Goal: Information Seeking & Learning: Learn about a topic

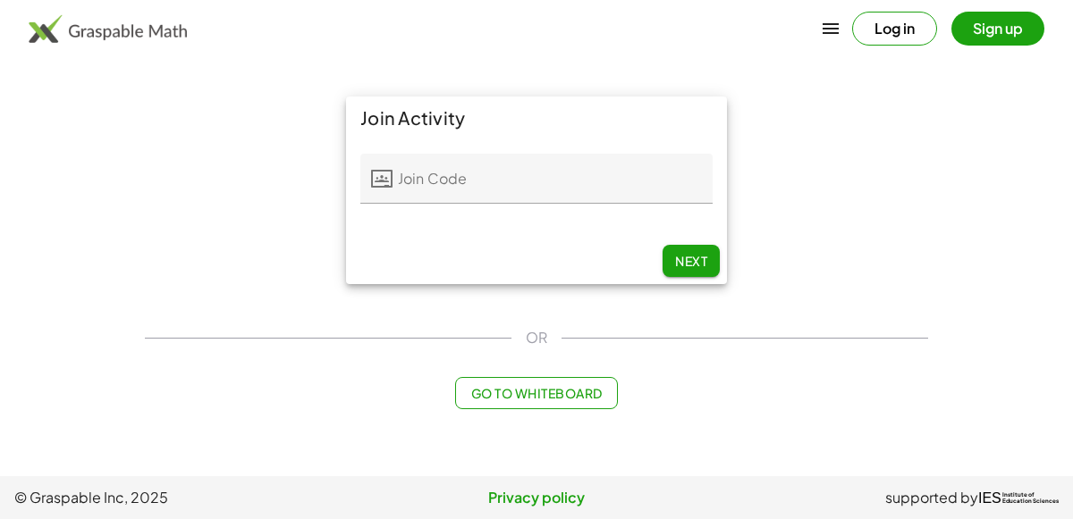
click at [570, 164] on input "Join Code" at bounding box center [552, 179] width 320 height 50
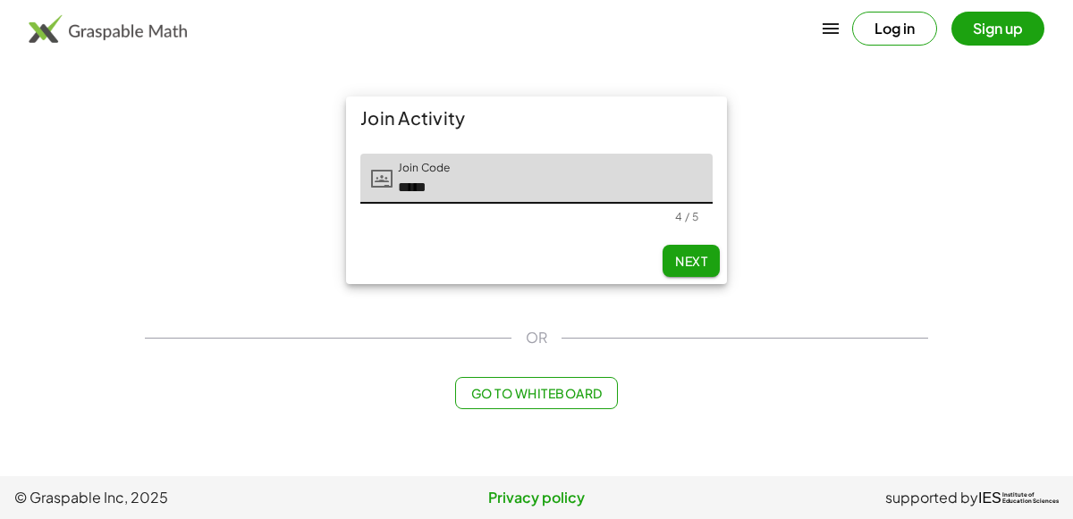
type input "*****"
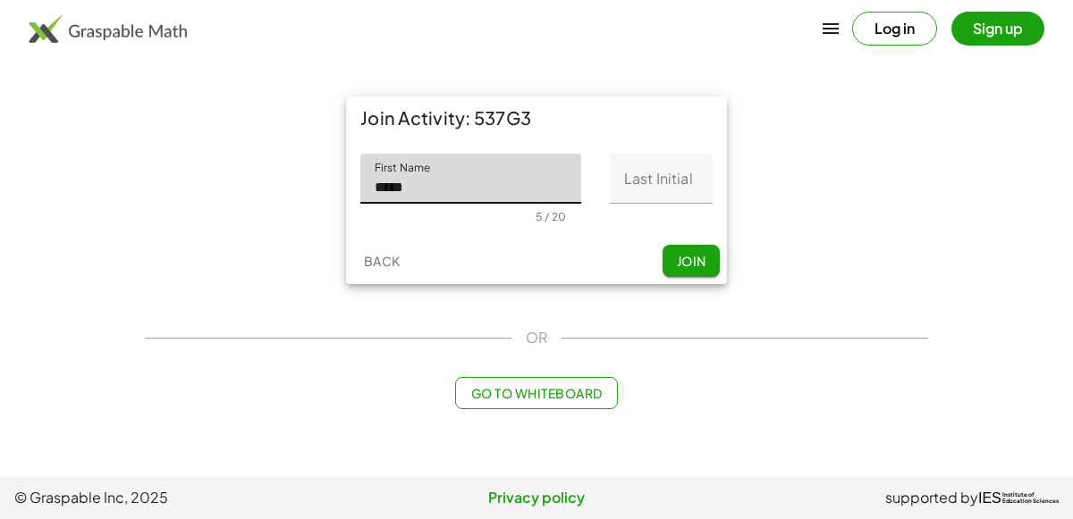
type input "*****"
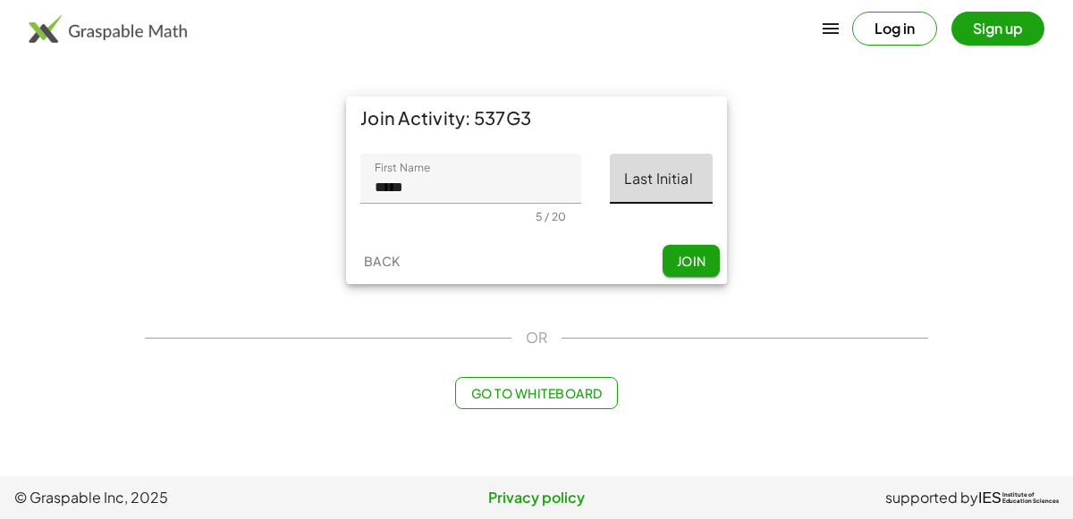
click at [666, 167] on input "Last Initial" at bounding box center [661, 179] width 103 height 50
type input "*"
click at [604, 244] on div "Back Join" at bounding box center [536, 261] width 381 height 46
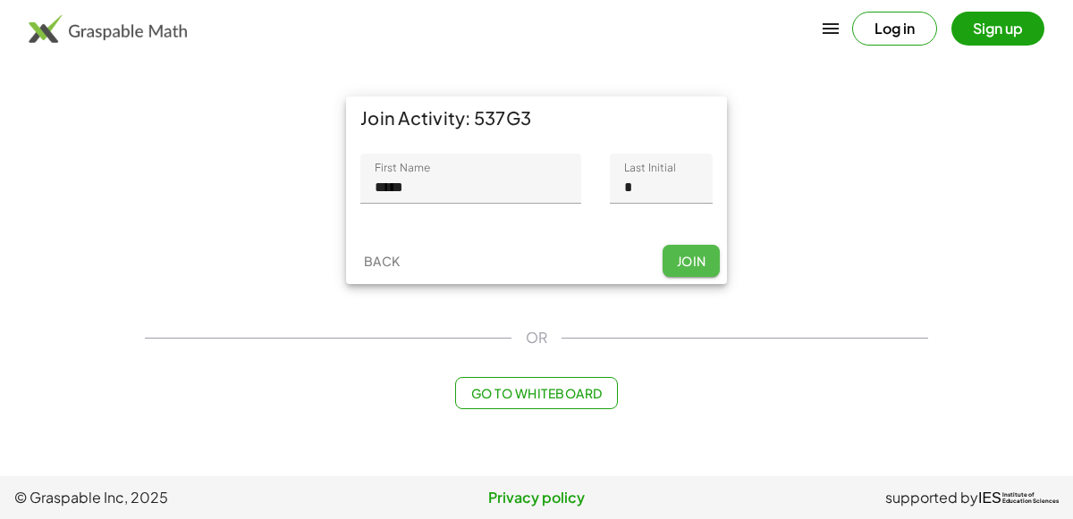
click at [696, 260] on span "Join" at bounding box center [690, 261] width 29 height 16
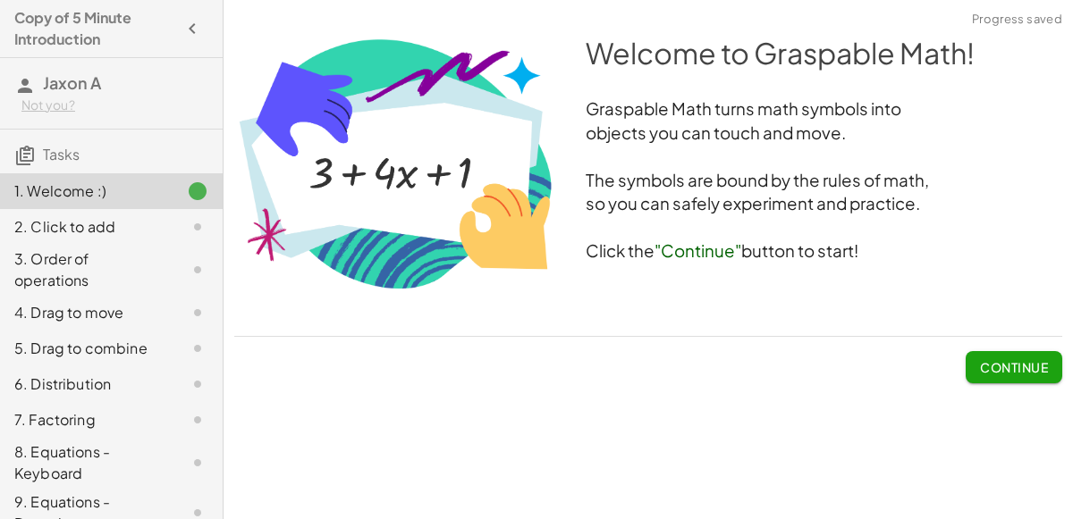
click at [1010, 349] on span "Continue" at bounding box center [1013, 360] width 97 height 46
click at [1014, 356] on button "Continue" at bounding box center [1013, 367] width 97 height 32
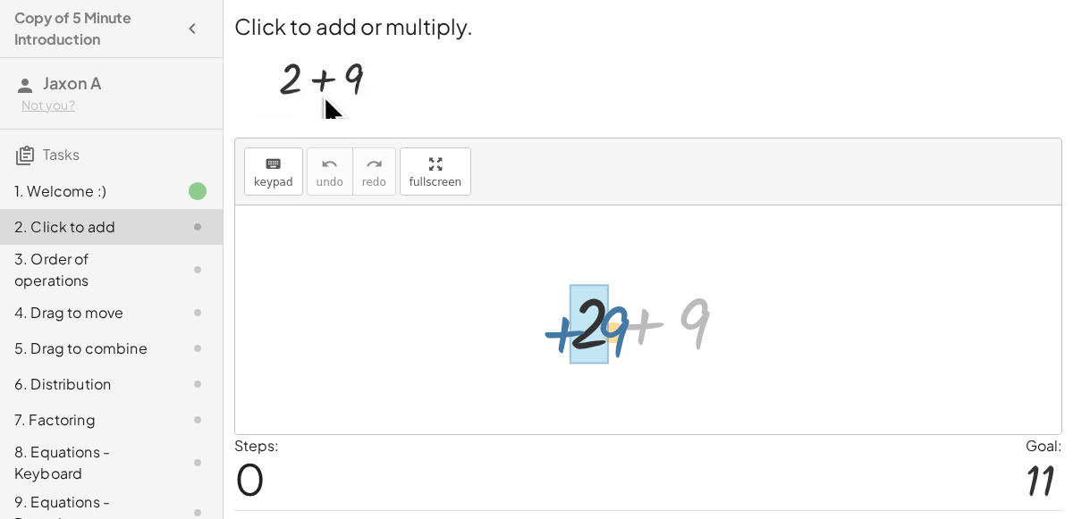
drag, startPoint x: 704, startPoint y: 321, endPoint x: 621, endPoint y: 324, distance: 83.2
click at [621, 324] on div at bounding box center [655, 320] width 190 height 92
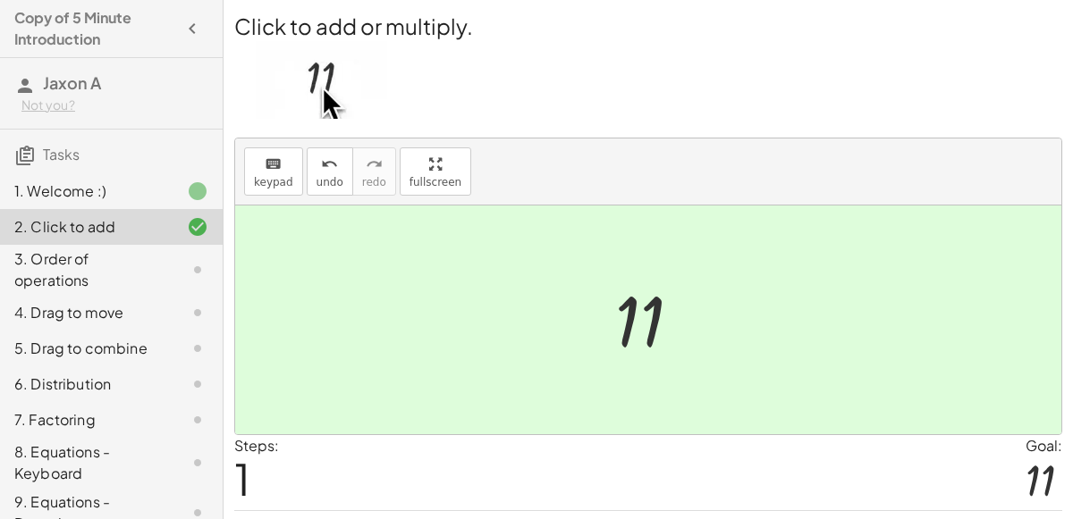
click at [655, 436] on div "Steps: 1 Goal: 11" at bounding box center [648, 472] width 828 height 74
click at [663, 387] on div at bounding box center [648, 320] width 826 height 229
click at [1040, 447] on div "Goal:" at bounding box center [1043, 445] width 37 height 21
click at [703, 309] on div at bounding box center [655, 320] width 98 height 88
drag, startPoint x: 594, startPoint y: 307, endPoint x: 666, endPoint y: 341, distance: 79.2
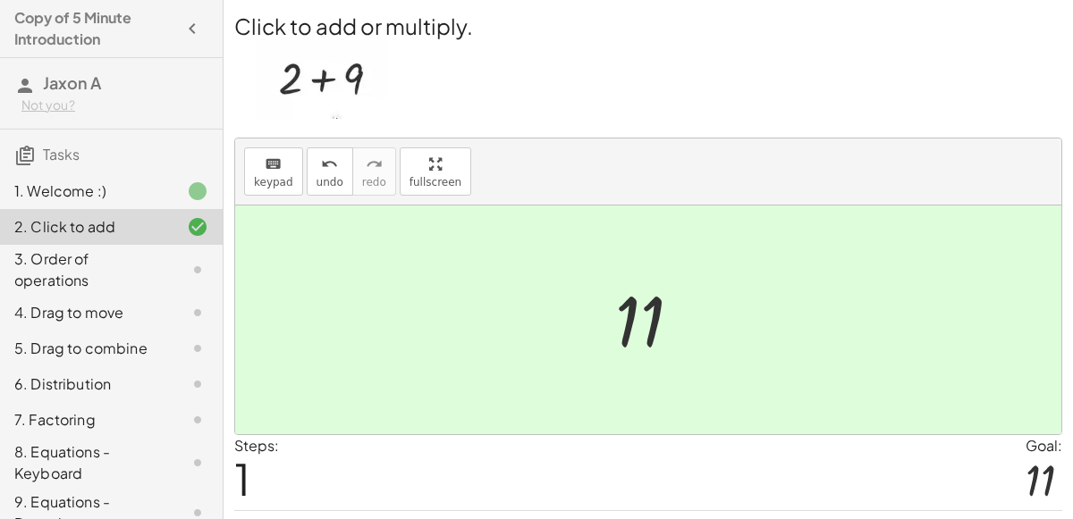
click at [666, 341] on div "+ 2 + 9 11" at bounding box center [648, 320] width 121 height 97
click at [635, 306] on div at bounding box center [655, 320] width 98 height 88
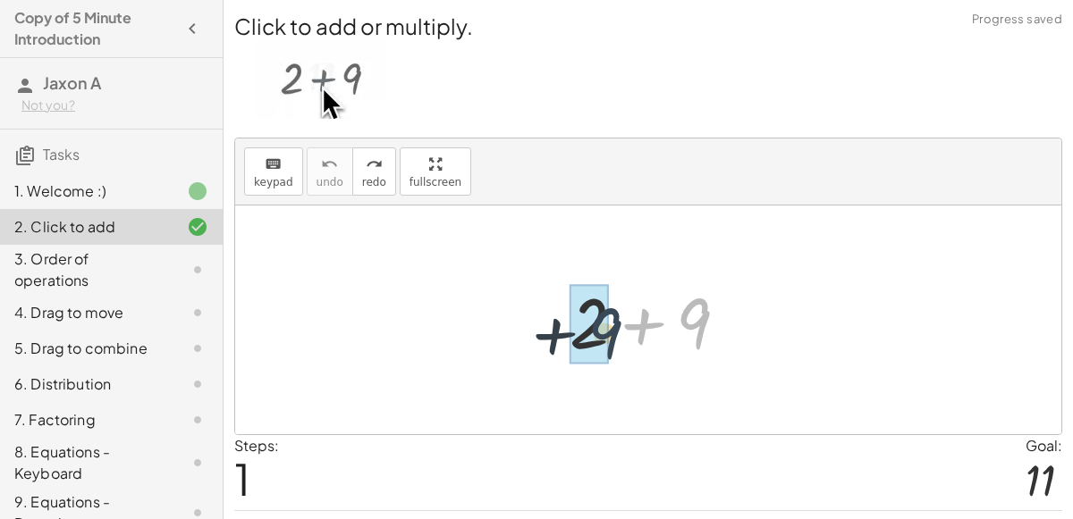
drag, startPoint x: 689, startPoint y: 311, endPoint x: 597, endPoint y: 320, distance: 92.5
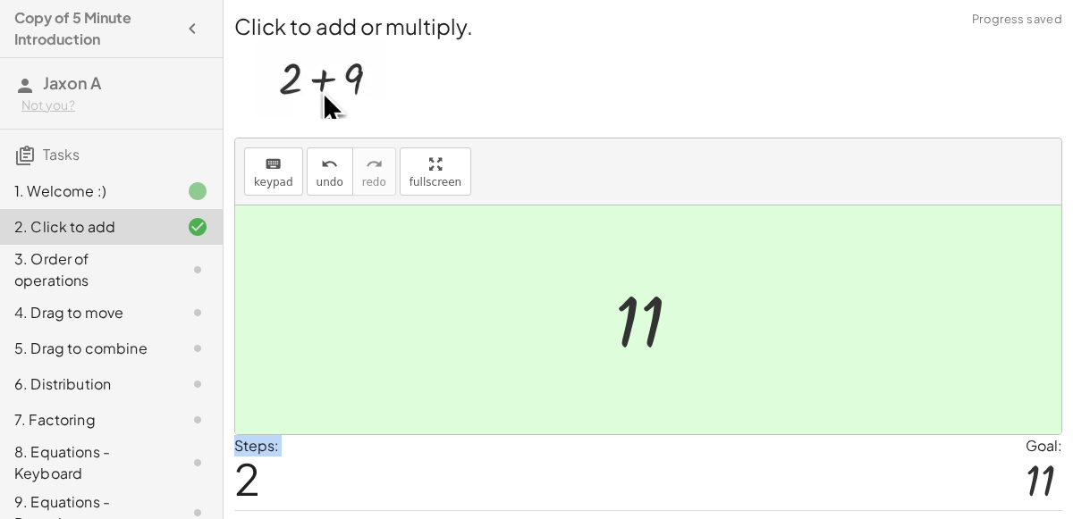
drag, startPoint x: 244, startPoint y: 457, endPoint x: 653, endPoint y: 311, distance: 434.5
click at [0, 0] on div "Click to add or multiply. keyboard keypad undo undo redo redo fullscreen + 2 + …" at bounding box center [0, 0] width 0 height 0
click at [574, 414] on div at bounding box center [648, 320] width 826 height 229
click at [623, 340] on div at bounding box center [655, 320] width 98 height 88
click at [627, 318] on div at bounding box center [655, 320] width 98 height 88
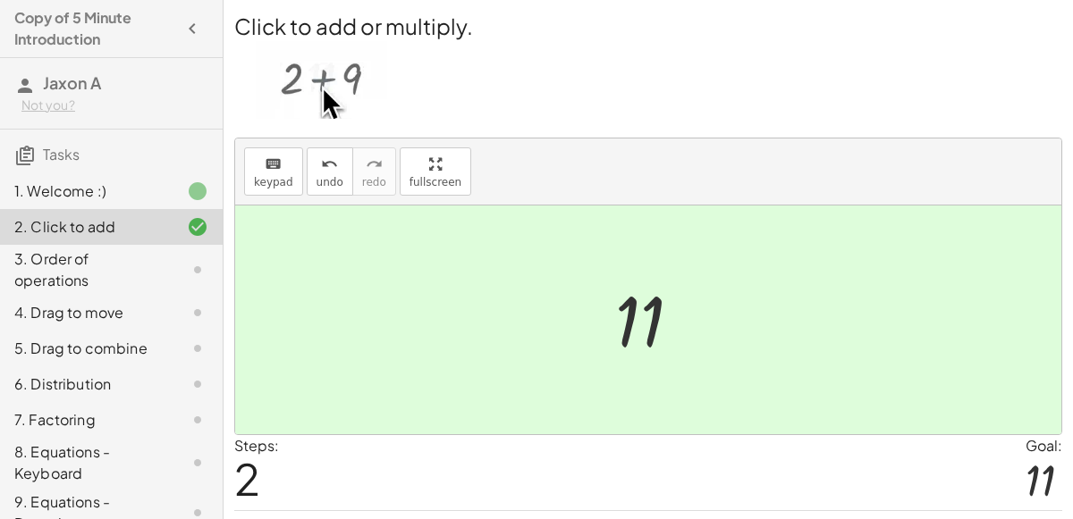
click at [627, 318] on div at bounding box center [655, 320] width 98 height 88
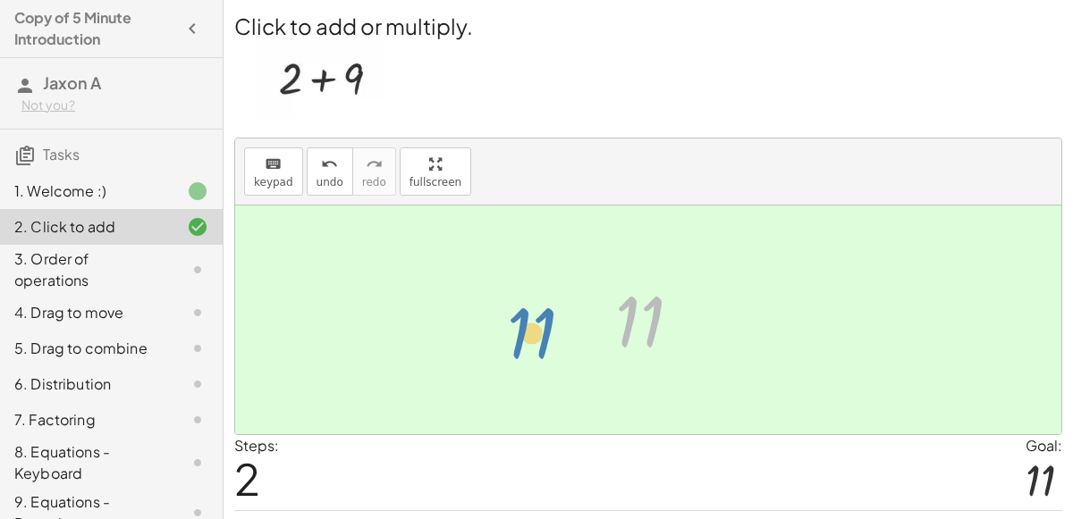
drag, startPoint x: 655, startPoint y: 329, endPoint x: 547, endPoint y: 341, distance: 108.8
click at [547, 341] on div "+ 2 + 9 11 11" at bounding box center [648, 320] width 826 height 229
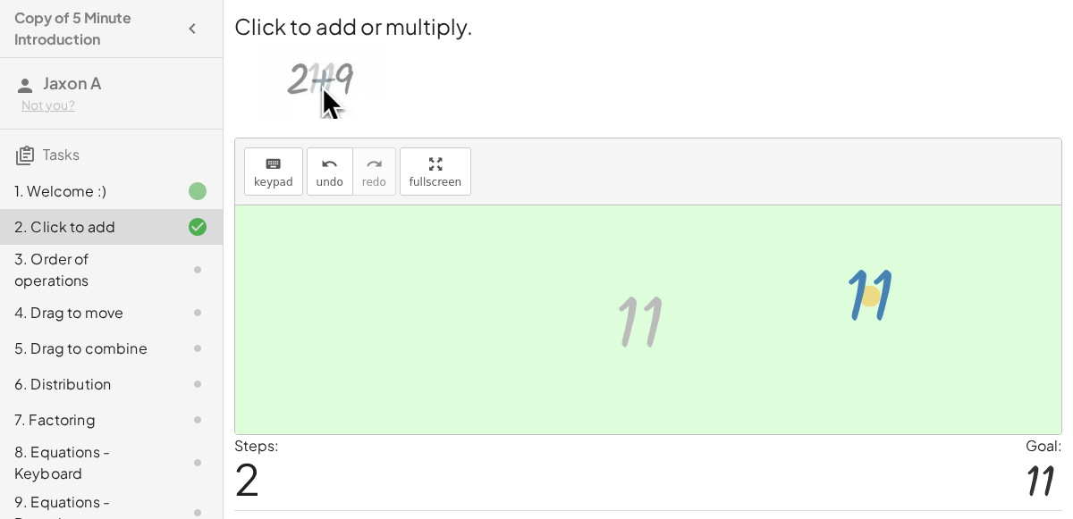
drag, startPoint x: 637, startPoint y: 315, endPoint x: 877, endPoint y: 302, distance: 239.9
click at [387, 173] on div "keyboard keypad undo undo redo redo fullscreen" at bounding box center [648, 172] width 826 height 67
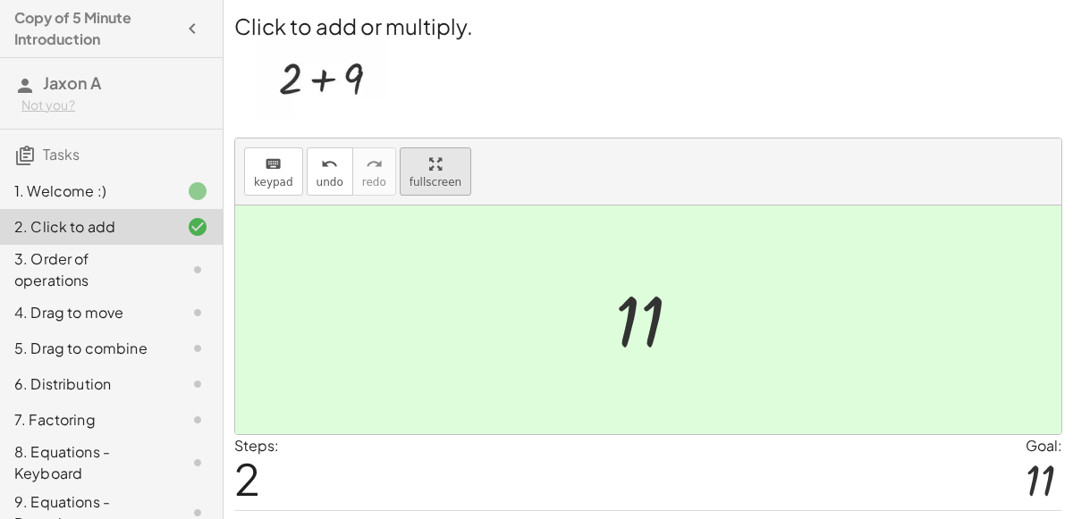
click at [413, 290] on div "keyboard keypad undo undo redo redo fullscreen + 2 + 9 11 ×" at bounding box center [648, 287] width 826 height 296
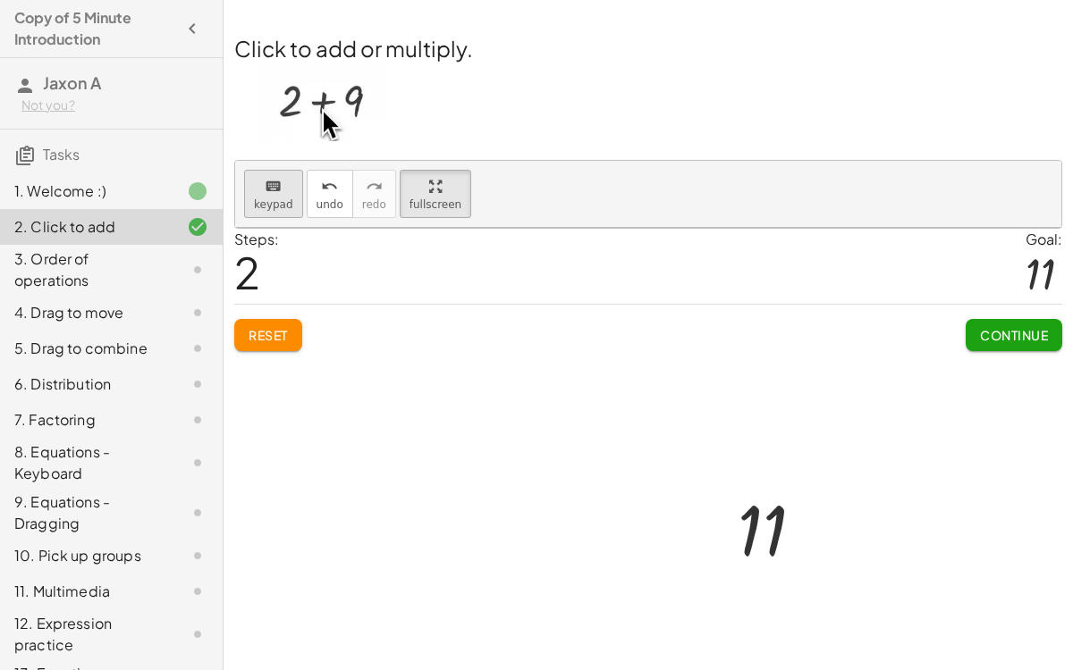
click at [244, 170] on button "keyboard keypad" at bounding box center [273, 194] width 59 height 48
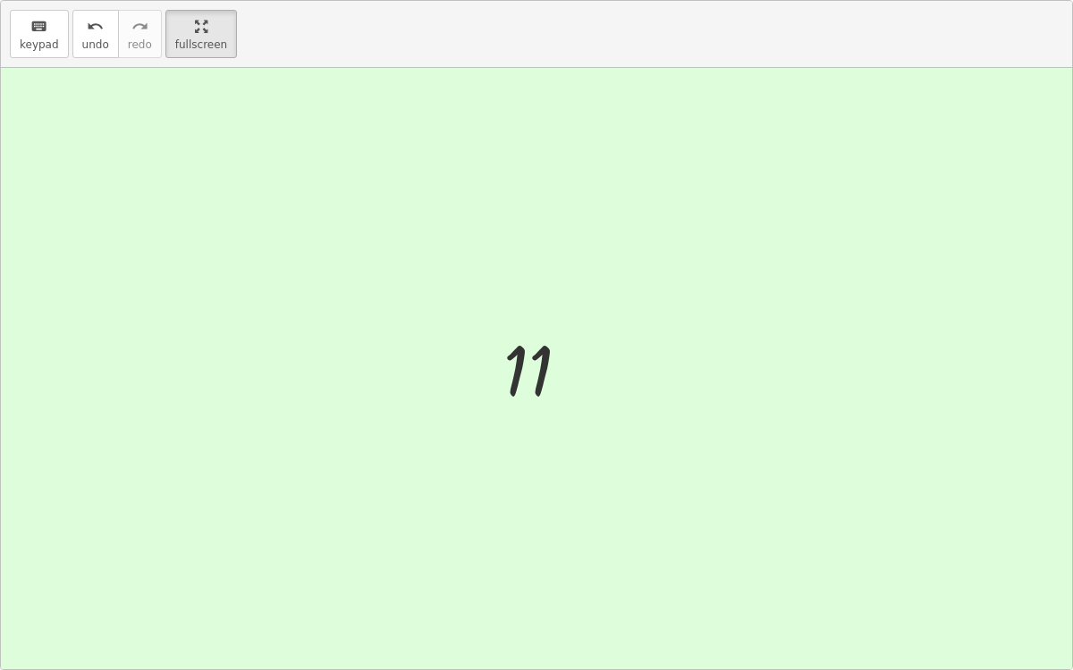
click at [514, 56] on div "keyboard keypad undo undo redo redo fullscreen" at bounding box center [536, 34] width 1071 height 67
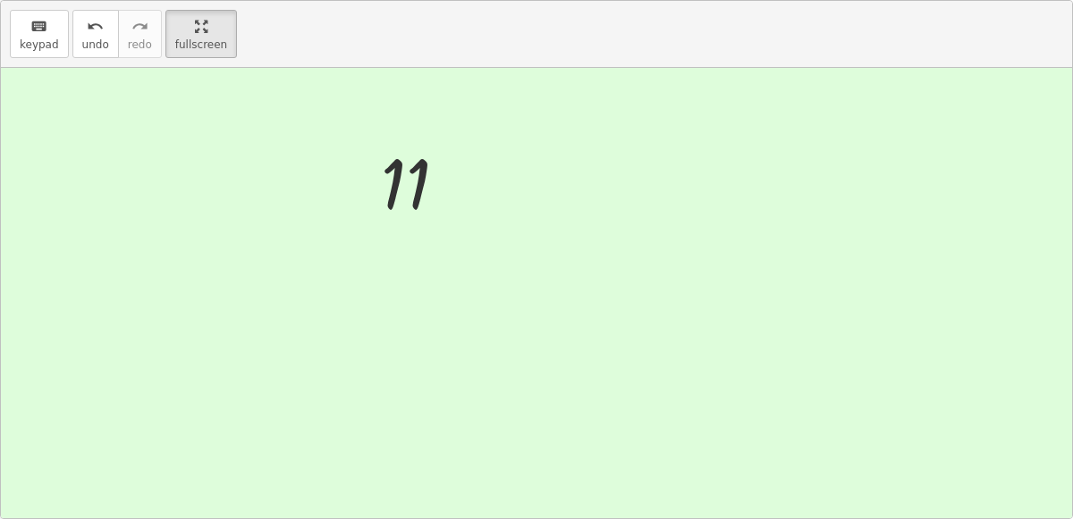
click at [315, 63] on img at bounding box center [321, 102] width 131 height 78
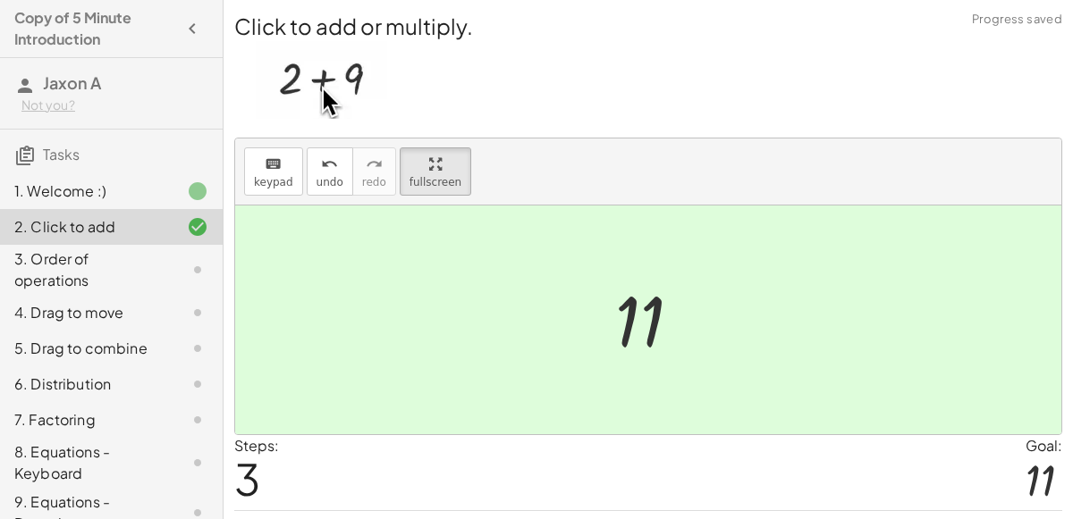
click at [632, 310] on div at bounding box center [655, 320] width 98 height 88
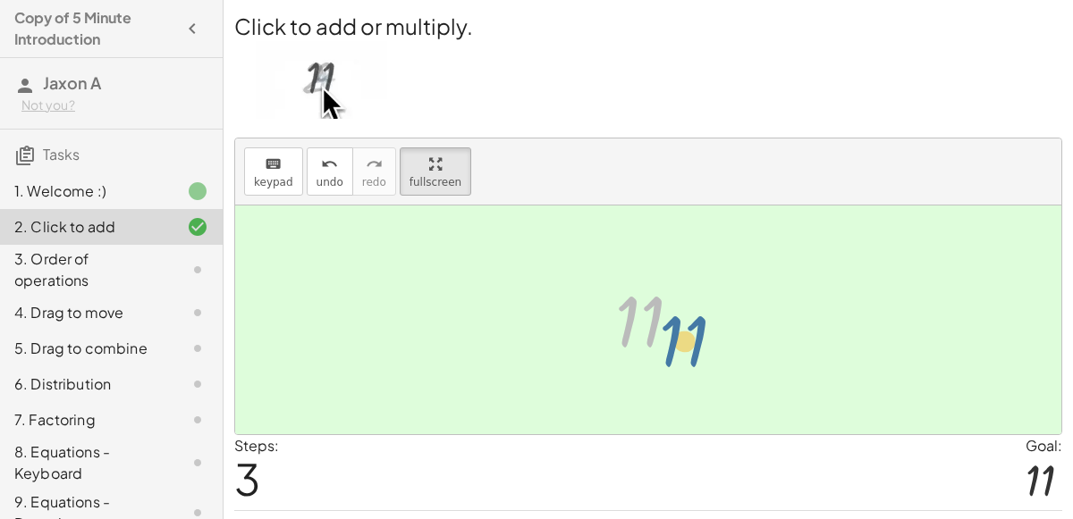
drag, startPoint x: 635, startPoint y: 311, endPoint x: 680, endPoint y: 331, distance: 49.6
click at [680, 331] on div at bounding box center [655, 320] width 98 height 88
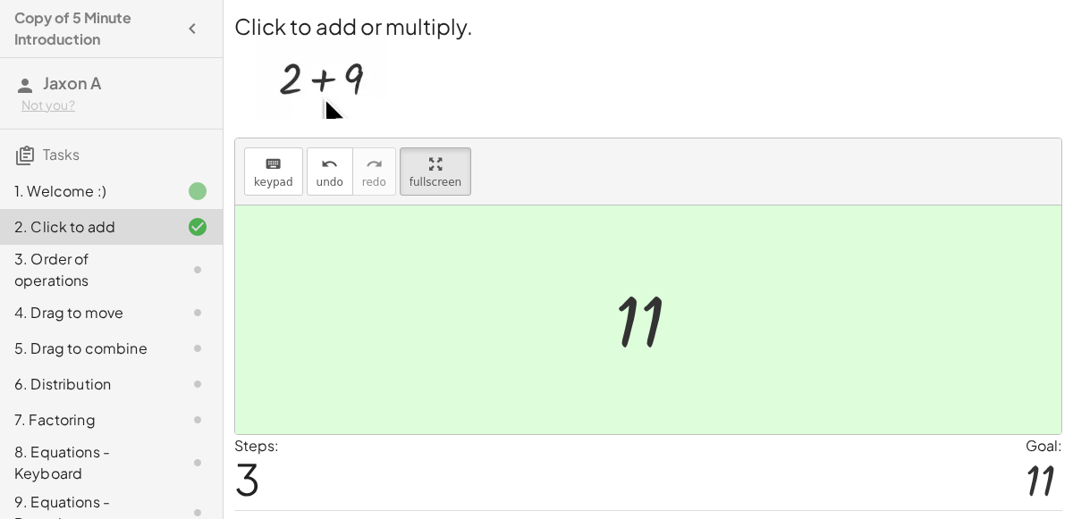
click at [620, 308] on div at bounding box center [655, 320] width 98 height 88
click at [628, 311] on div at bounding box center [655, 320] width 98 height 88
click at [634, 320] on div at bounding box center [655, 320] width 98 height 88
click at [126, 221] on div "2. Click to add" at bounding box center [86, 226] width 144 height 21
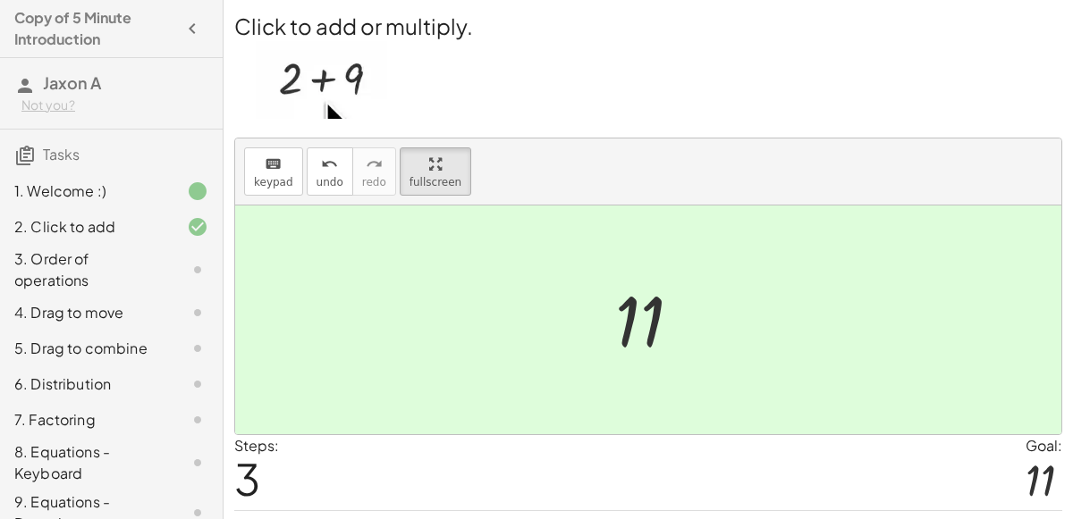
click at [189, 263] on icon at bounding box center [197, 269] width 21 height 21
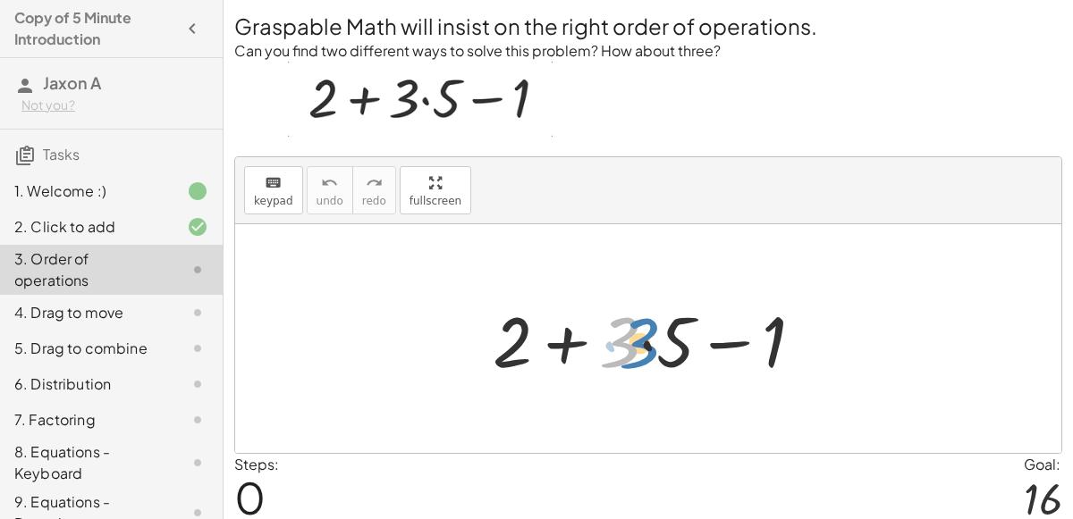
drag, startPoint x: 607, startPoint y: 327, endPoint x: 622, endPoint y: 328, distance: 15.2
click at [622, 328] on div at bounding box center [655, 339] width 343 height 92
drag, startPoint x: 622, startPoint y: 328, endPoint x: 655, endPoint y: 328, distance: 33.1
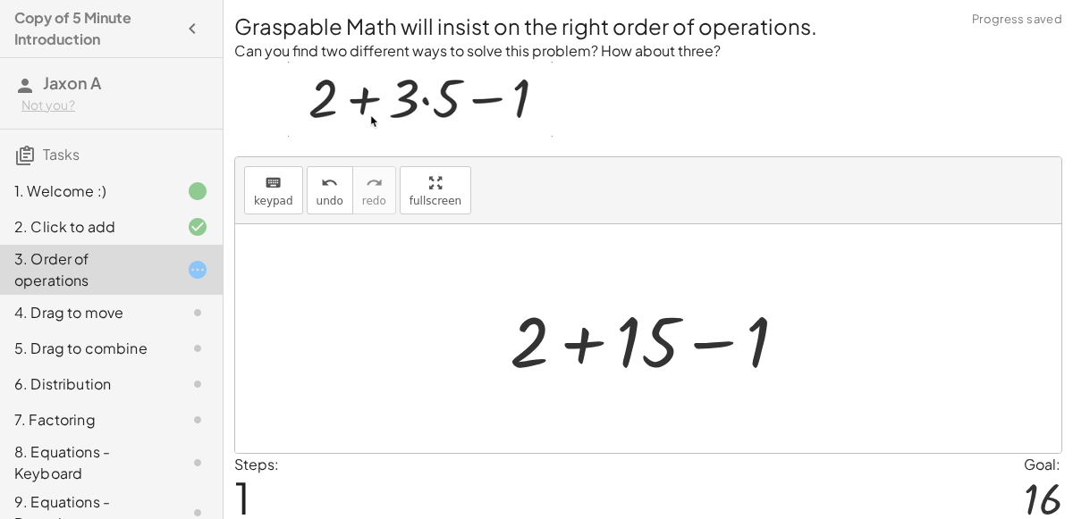
click at [527, 328] on div at bounding box center [656, 339] width 310 height 92
click at [571, 341] on div at bounding box center [656, 339] width 310 height 92
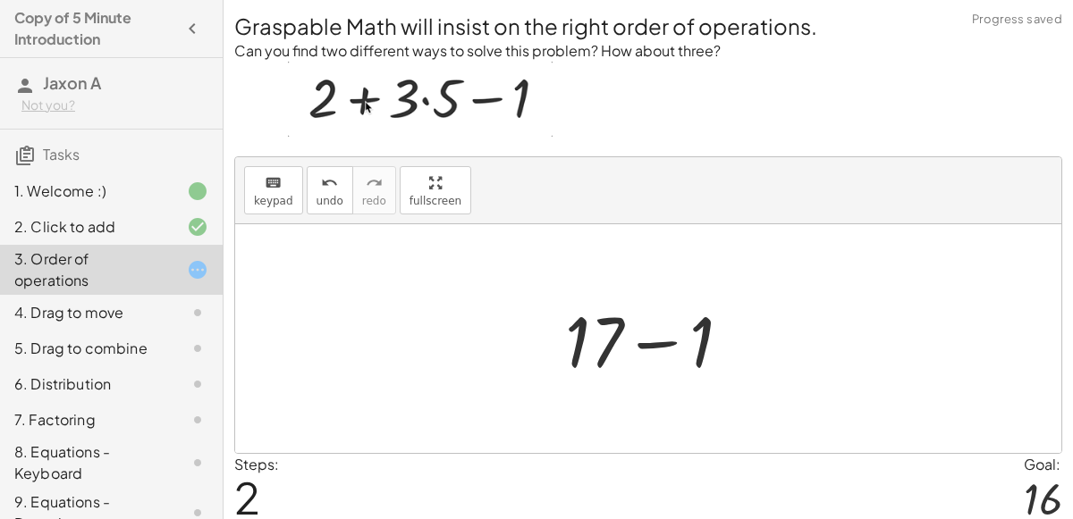
click at [669, 343] on div at bounding box center [655, 339] width 198 height 92
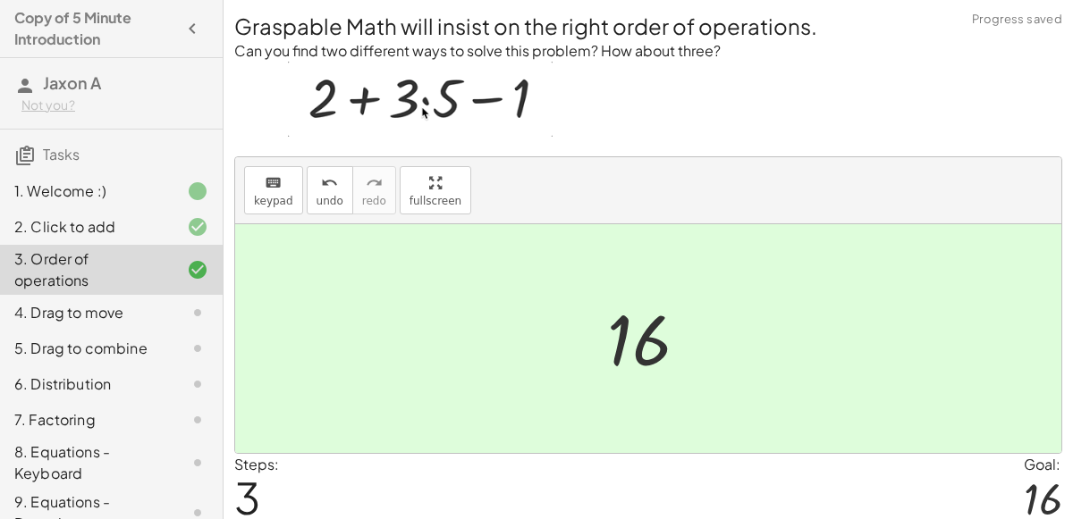
click at [147, 307] on div "4. Drag to move" at bounding box center [86, 312] width 144 height 21
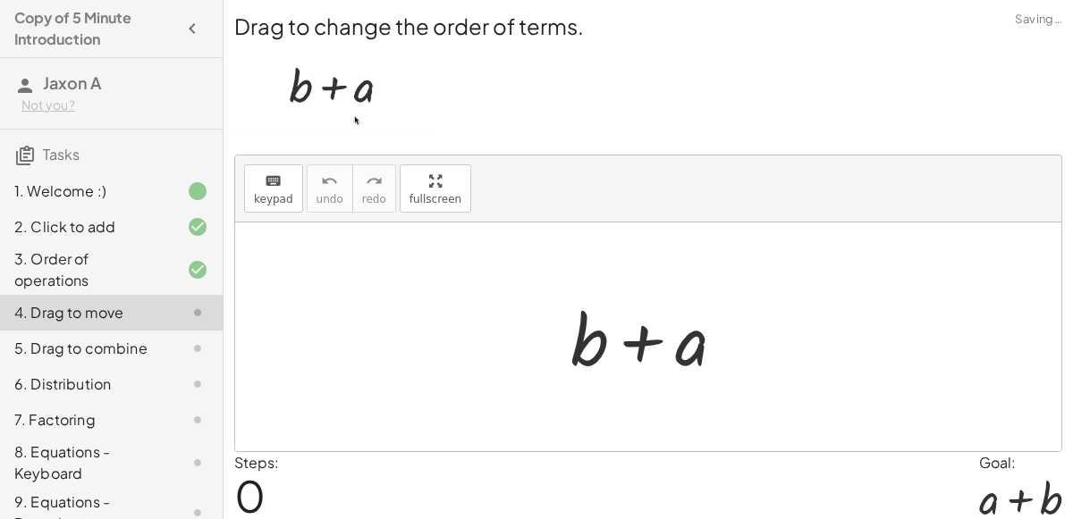
click at [677, 348] on div at bounding box center [654, 337] width 187 height 92
click at [644, 341] on div at bounding box center [654, 337] width 187 height 92
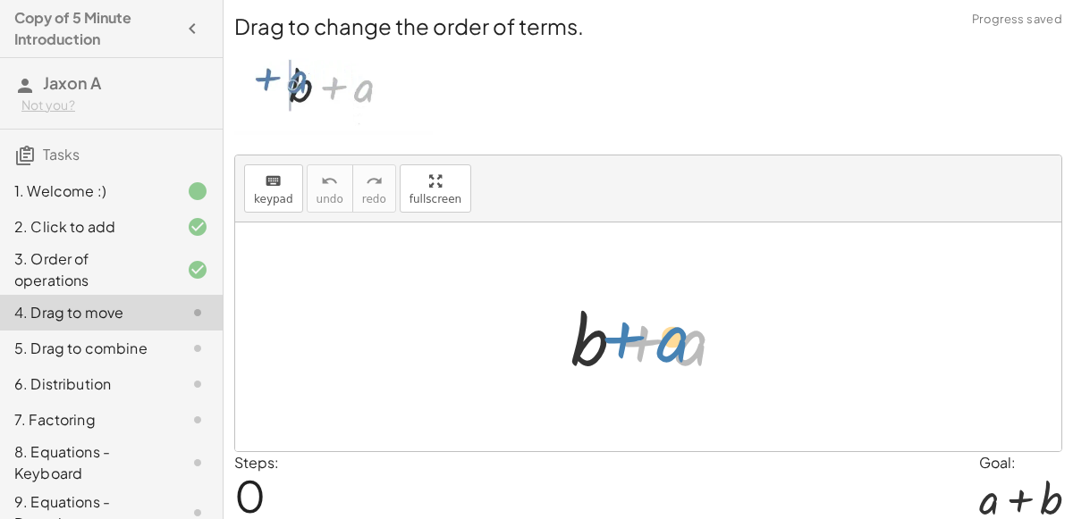
click at [665, 337] on div at bounding box center [654, 337] width 187 height 92
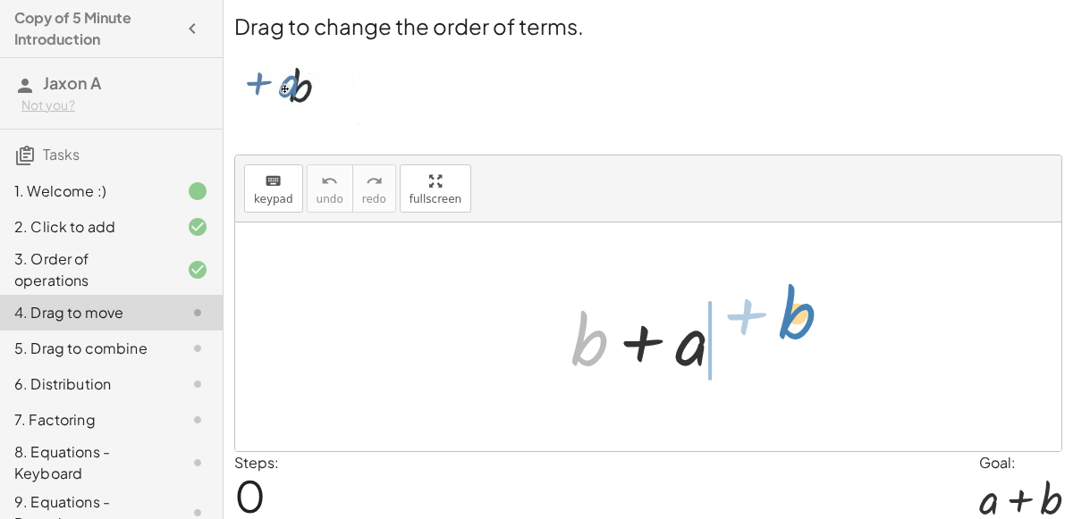
drag, startPoint x: 569, startPoint y: 329, endPoint x: 776, endPoint y: 304, distance: 208.0
click at [776, 304] on div "+ b + b + a" at bounding box center [648, 337] width 826 height 229
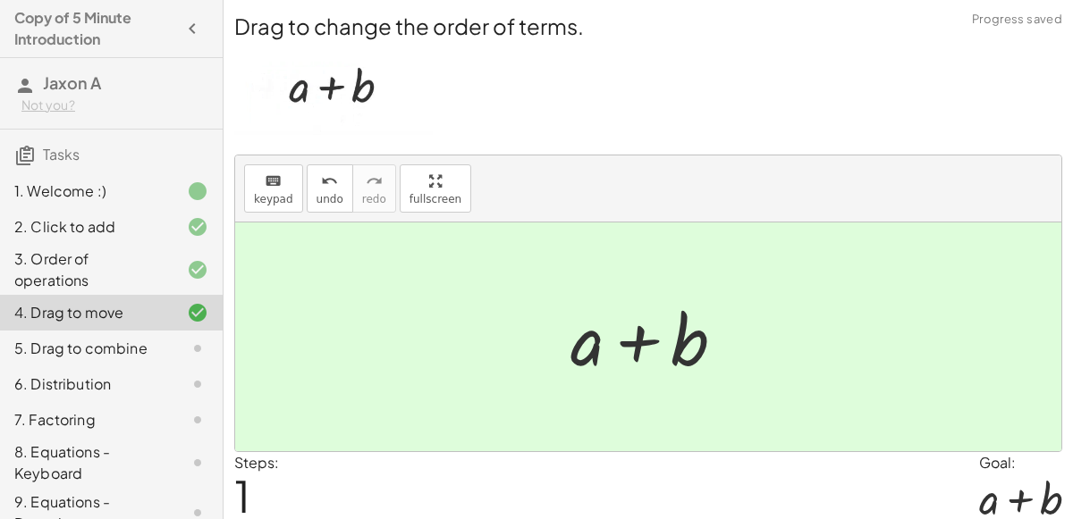
click at [105, 402] on div "5. Drag to combine" at bounding box center [111, 420] width 223 height 36
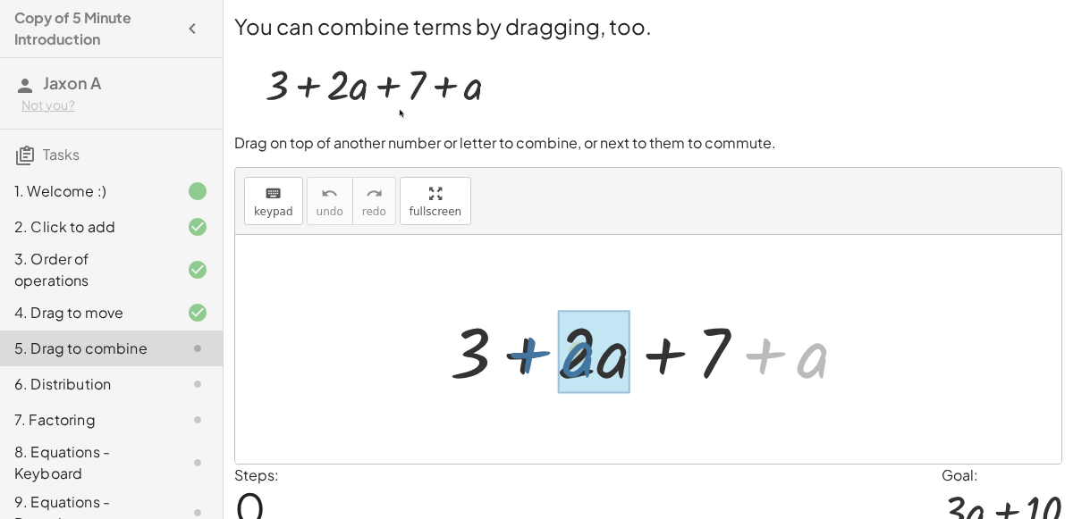
drag, startPoint x: 800, startPoint y: 364, endPoint x: 568, endPoint y: 363, distance: 232.4
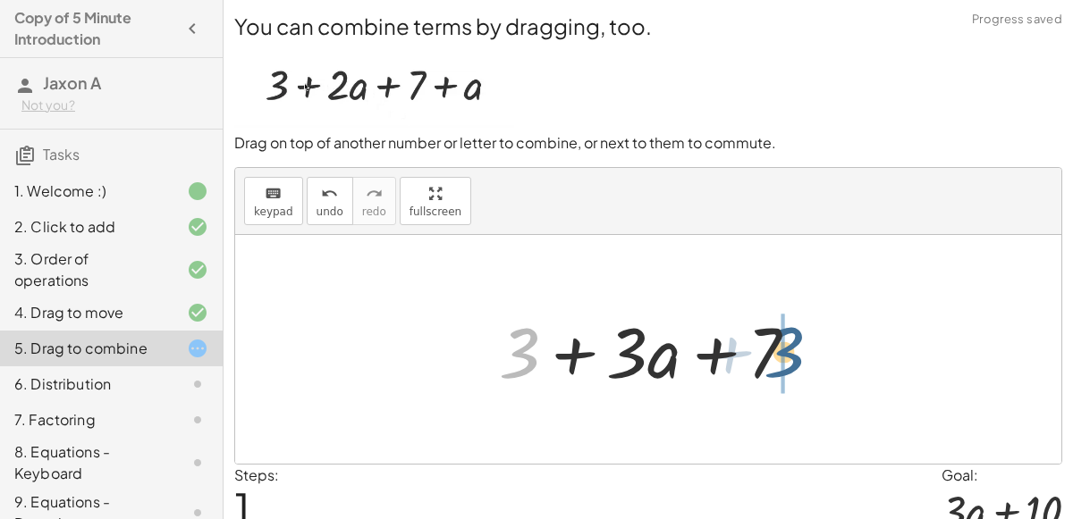
drag, startPoint x: 530, startPoint y: 338, endPoint x: 803, endPoint y: 336, distance: 272.6
click at [803, 336] on div at bounding box center [655, 350] width 331 height 92
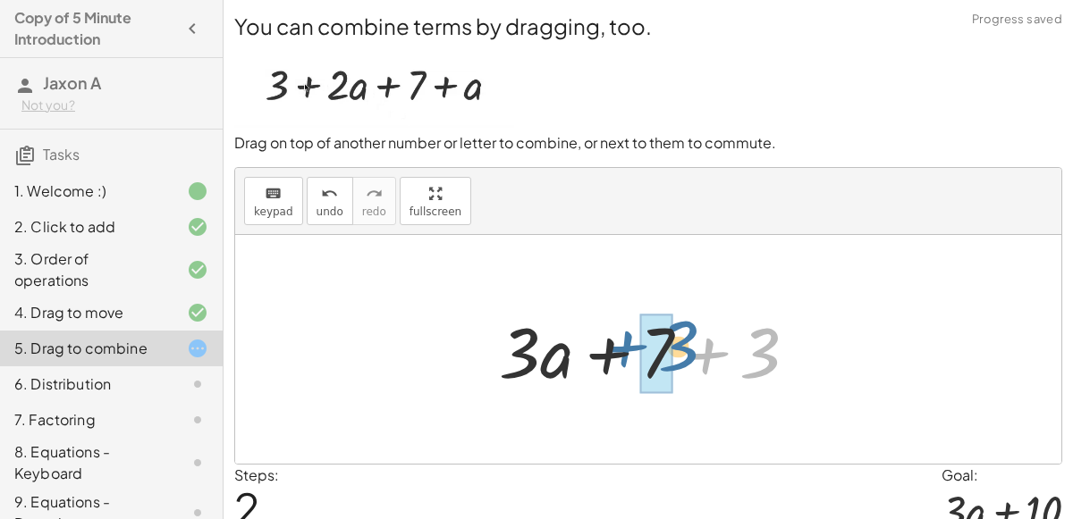
drag, startPoint x: 762, startPoint y: 349, endPoint x: 679, endPoint y: 342, distance: 83.4
click at [679, 342] on div at bounding box center [655, 350] width 331 height 92
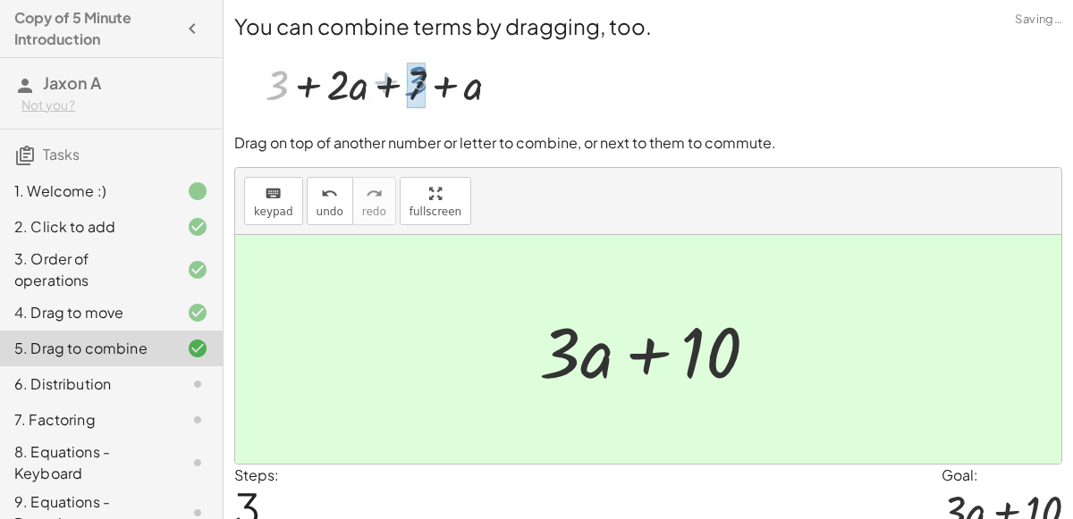
click at [168, 386] on div at bounding box center [183, 384] width 50 height 21
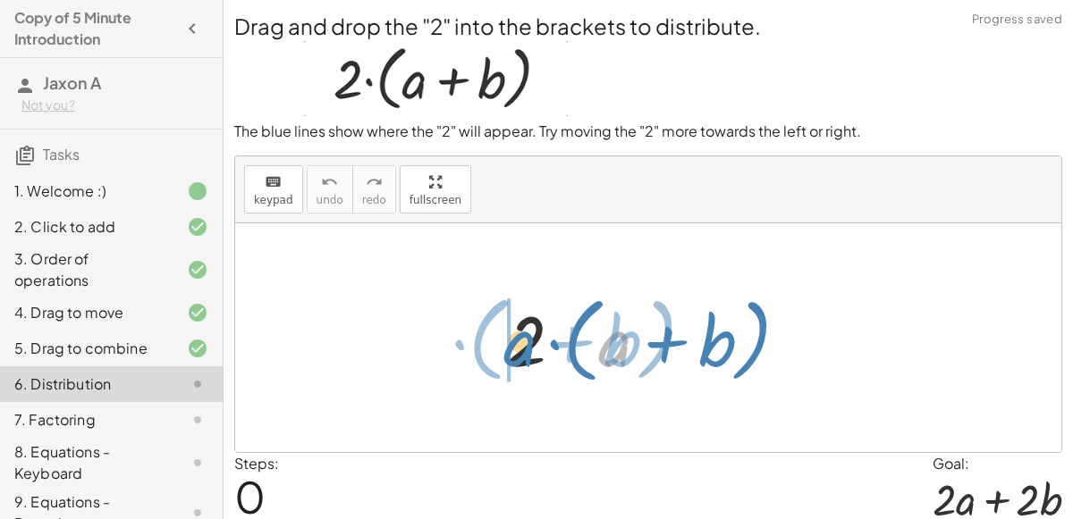
drag, startPoint x: 616, startPoint y: 334, endPoint x: 526, endPoint y: 333, distance: 90.3
click at [526, 333] on div at bounding box center [655, 338] width 314 height 103
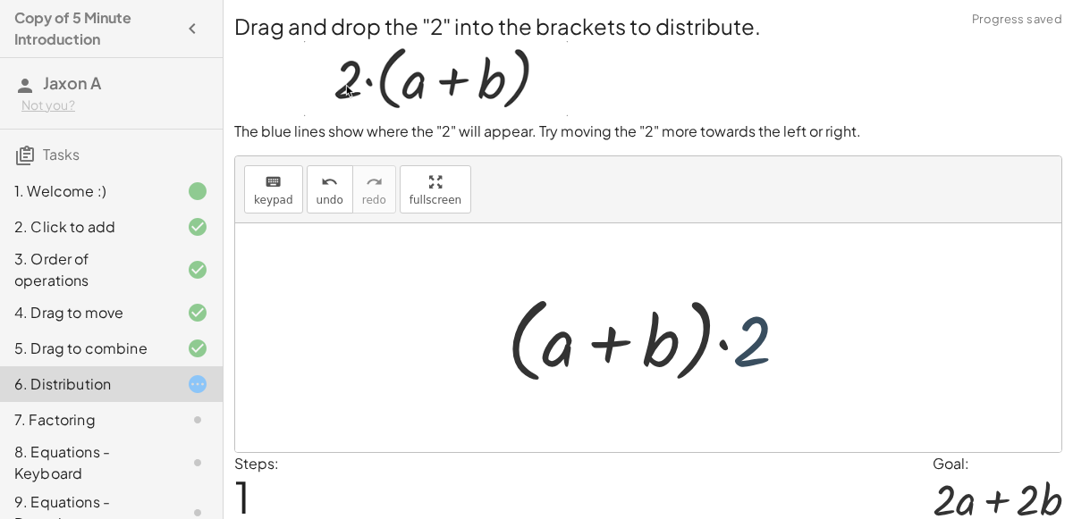
click at [755, 346] on div at bounding box center [655, 338] width 314 height 103
click at [725, 338] on div at bounding box center [655, 338] width 314 height 103
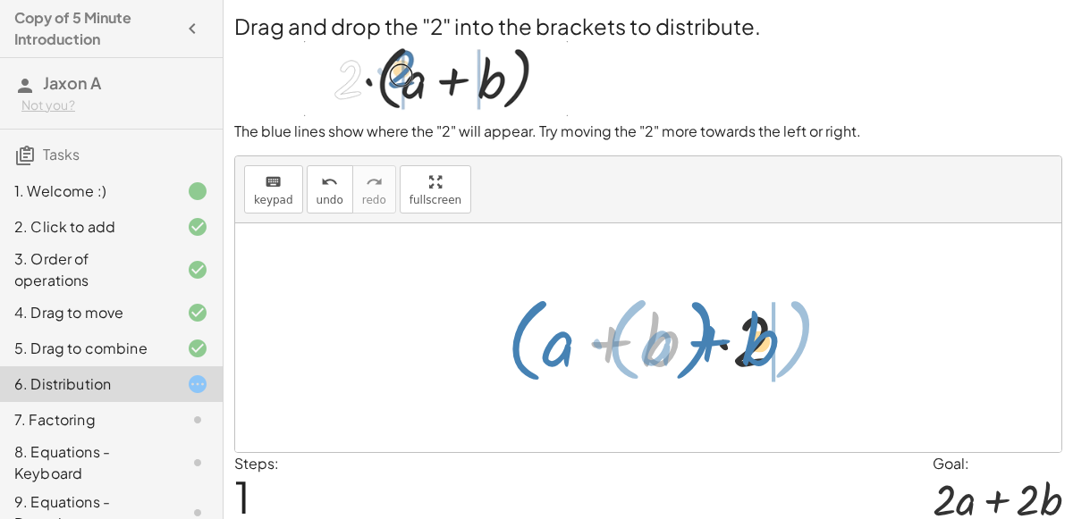
drag, startPoint x: 666, startPoint y: 342, endPoint x: 766, endPoint y: 341, distance: 100.1
click at [766, 341] on div at bounding box center [655, 338] width 314 height 103
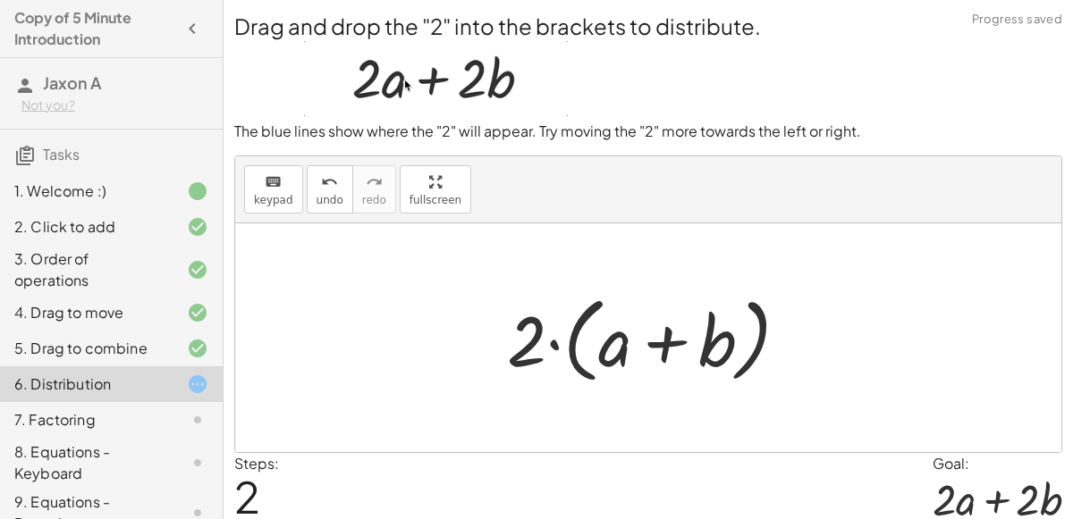
click at [618, 336] on div at bounding box center [655, 338] width 314 height 103
drag, startPoint x: 618, startPoint y: 336, endPoint x: 591, endPoint y: 330, distance: 28.4
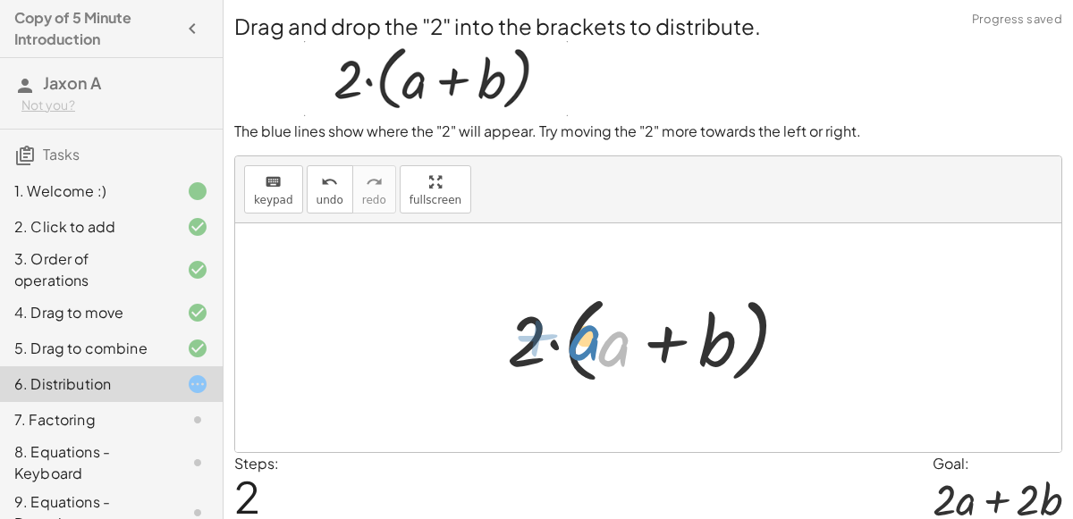
click at [591, 330] on div at bounding box center [655, 338] width 314 height 103
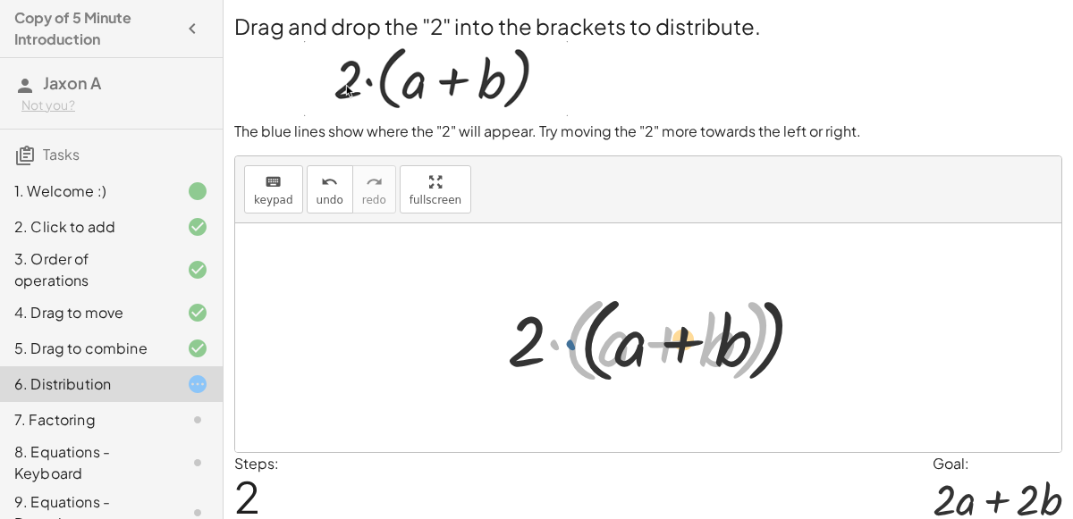
drag, startPoint x: 548, startPoint y: 342, endPoint x: 622, endPoint y: 342, distance: 74.2
click at [622, 342] on div at bounding box center [655, 338] width 314 height 103
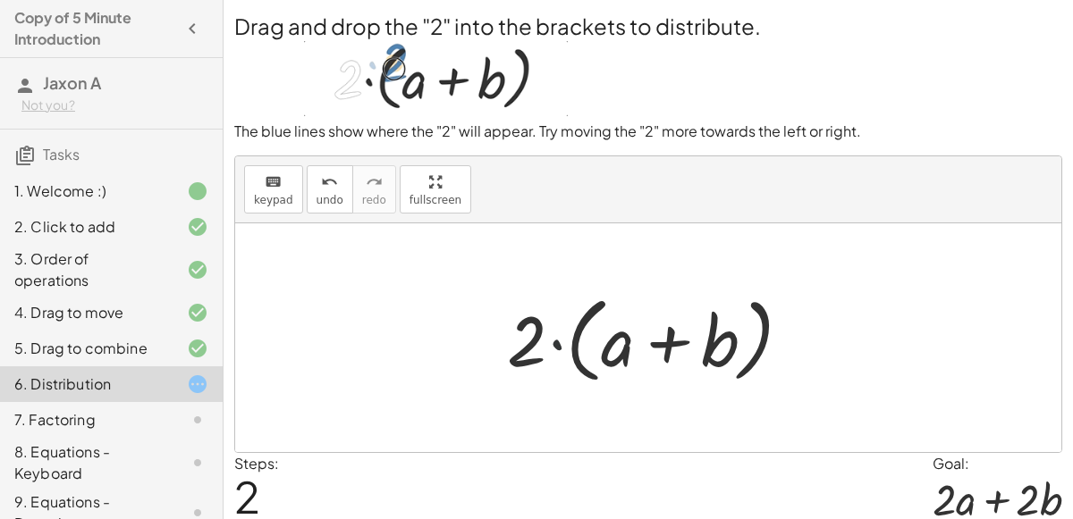
click at [519, 345] on div at bounding box center [655, 338] width 314 height 103
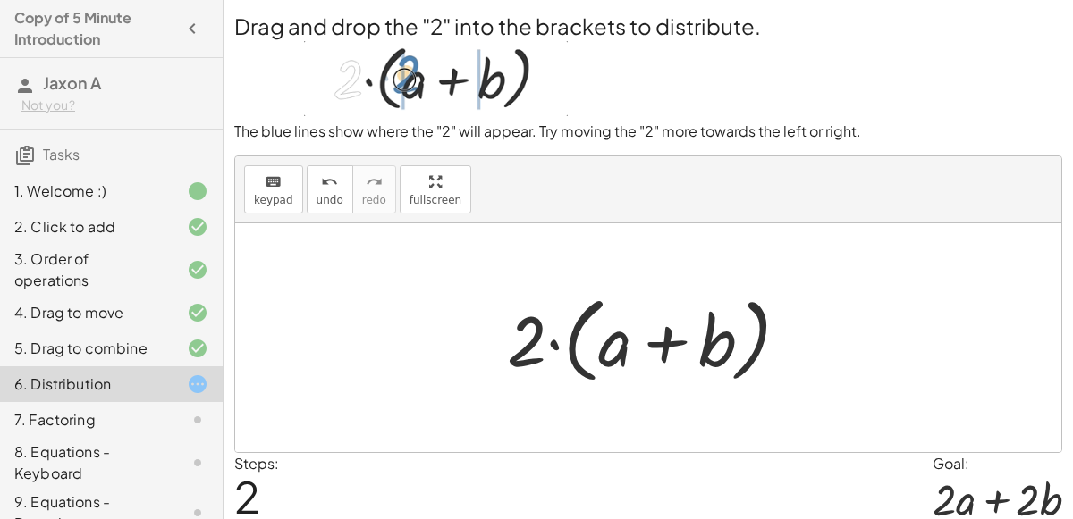
click at [547, 342] on div at bounding box center [655, 338] width 314 height 103
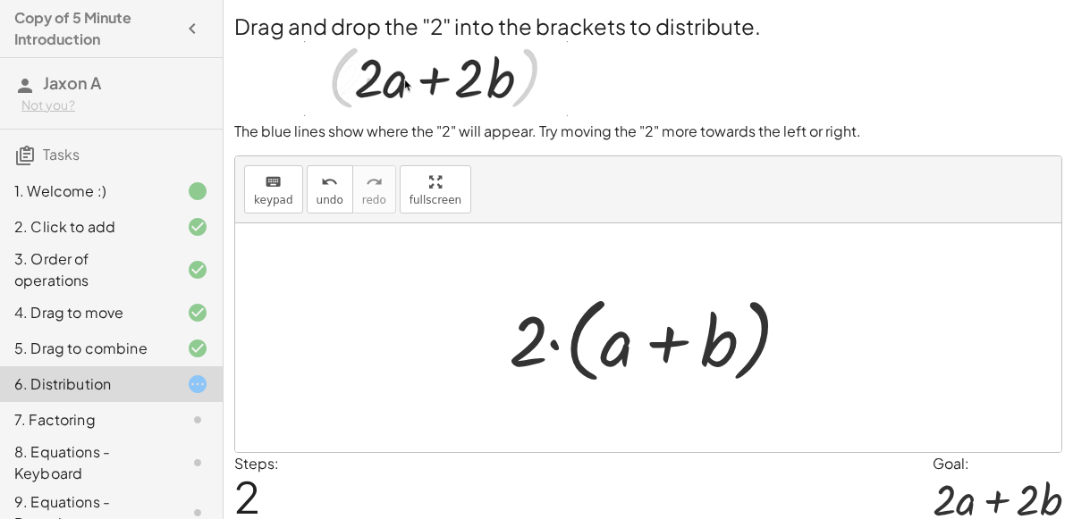
click at [583, 345] on div at bounding box center [655, 338] width 314 height 103
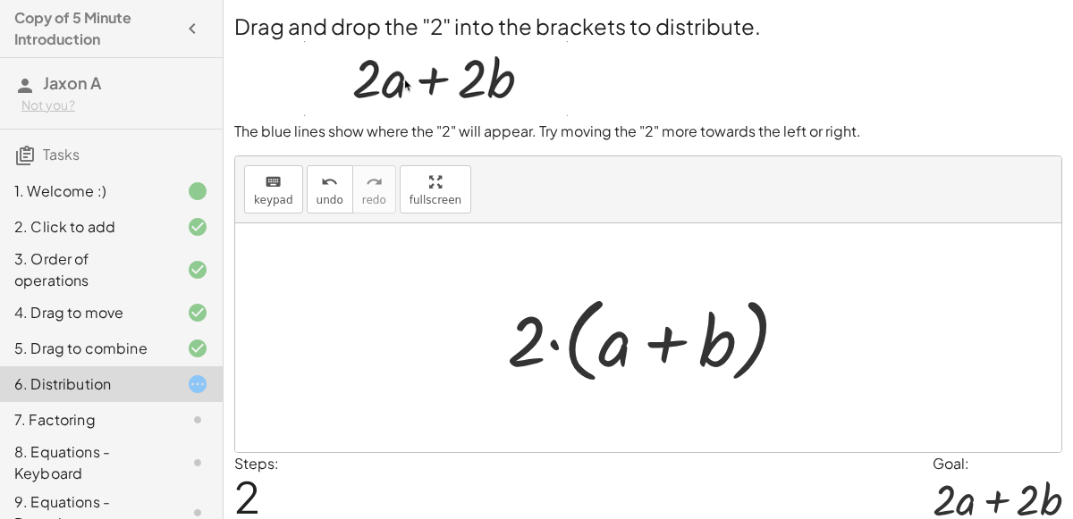
click at [622, 339] on div at bounding box center [655, 338] width 314 height 103
click at [601, 341] on div at bounding box center [655, 338] width 314 height 103
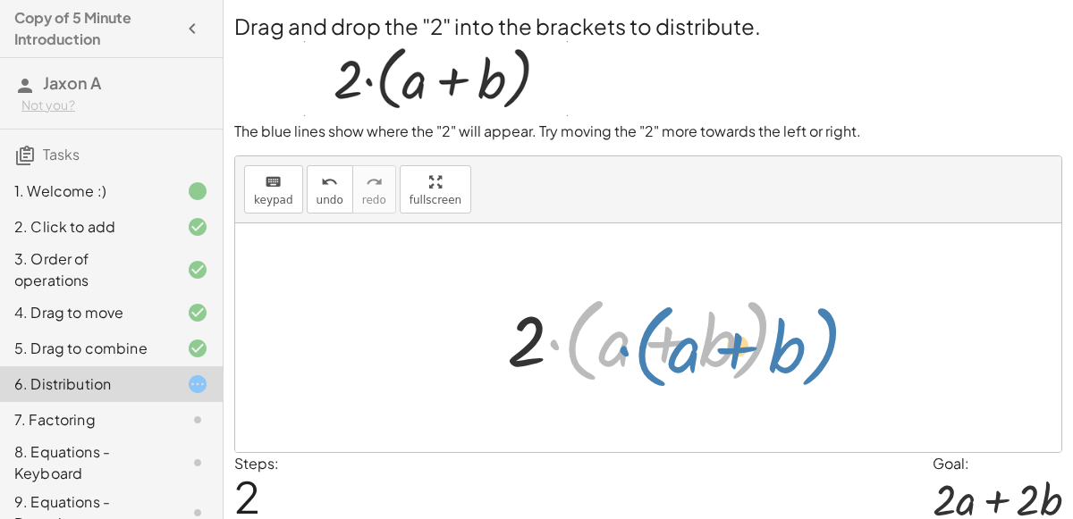
drag, startPoint x: 552, startPoint y: 337, endPoint x: 609, endPoint y: 342, distance: 56.6
click at [609, 342] on div at bounding box center [655, 338] width 314 height 103
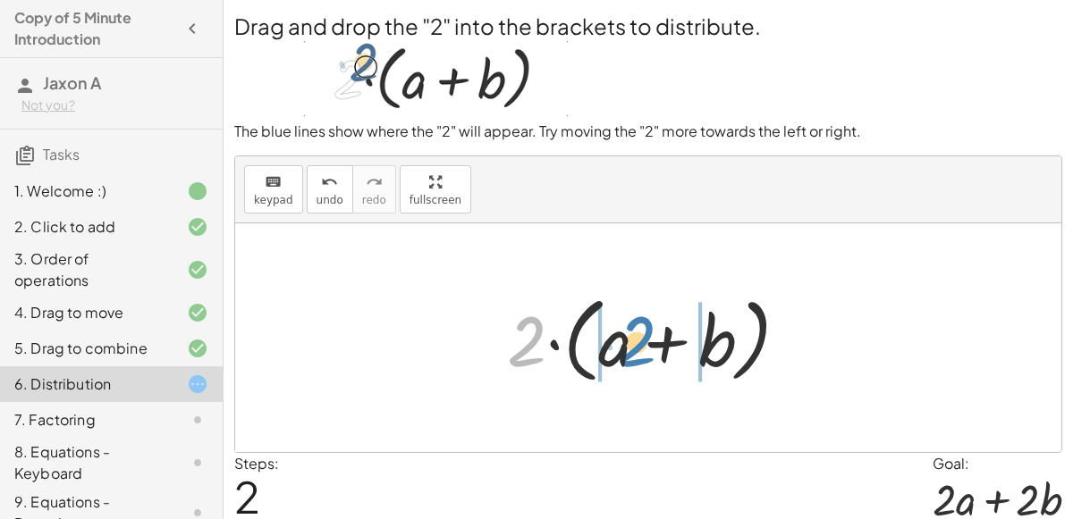
drag, startPoint x: 524, startPoint y: 339, endPoint x: 634, endPoint y: 339, distance: 109.9
click at [634, 339] on div at bounding box center [655, 338] width 314 height 103
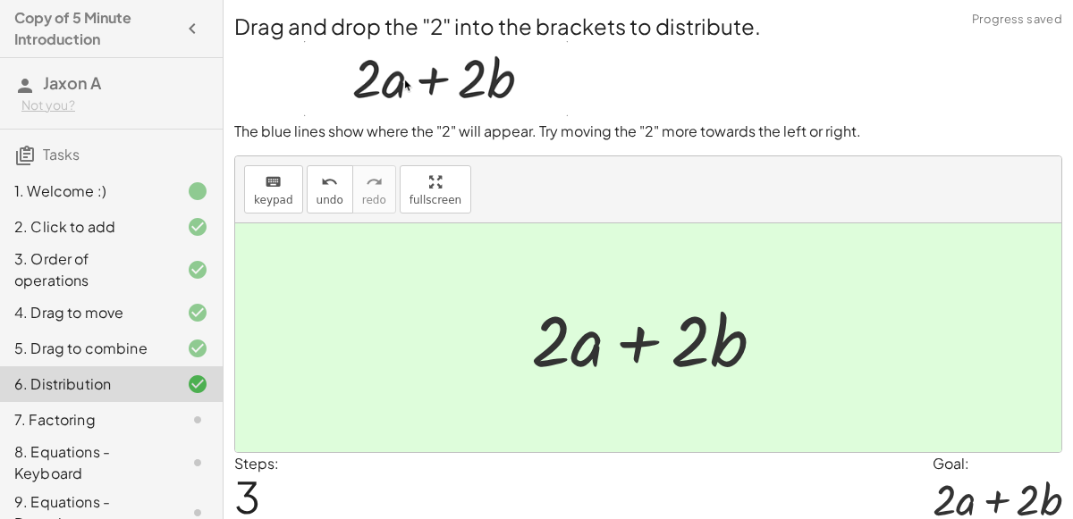
click at [135, 416] on div "7. Factoring" at bounding box center [86, 419] width 144 height 21
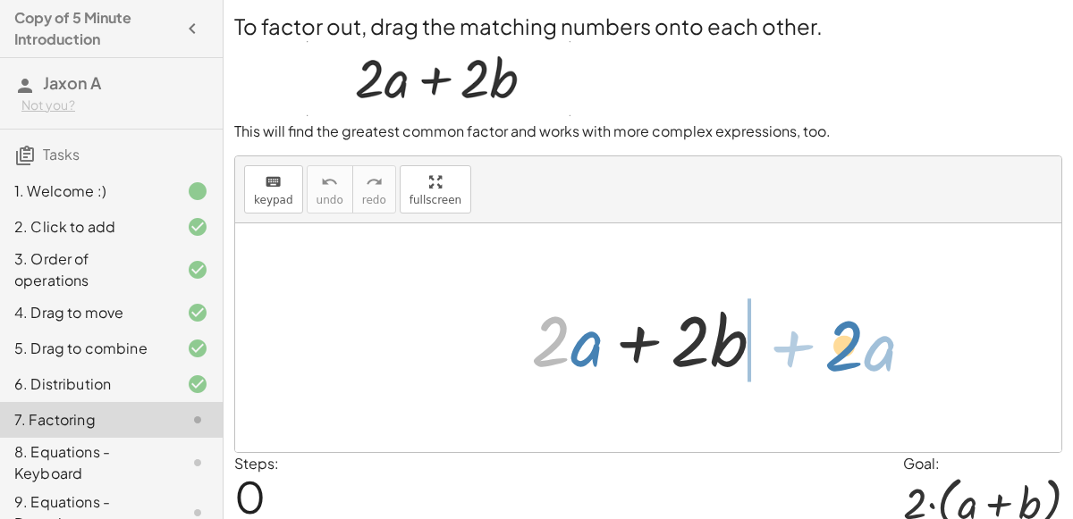
drag, startPoint x: 556, startPoint y: 344, endPoint x: 852, endPoint y: 349, distance: 295.9
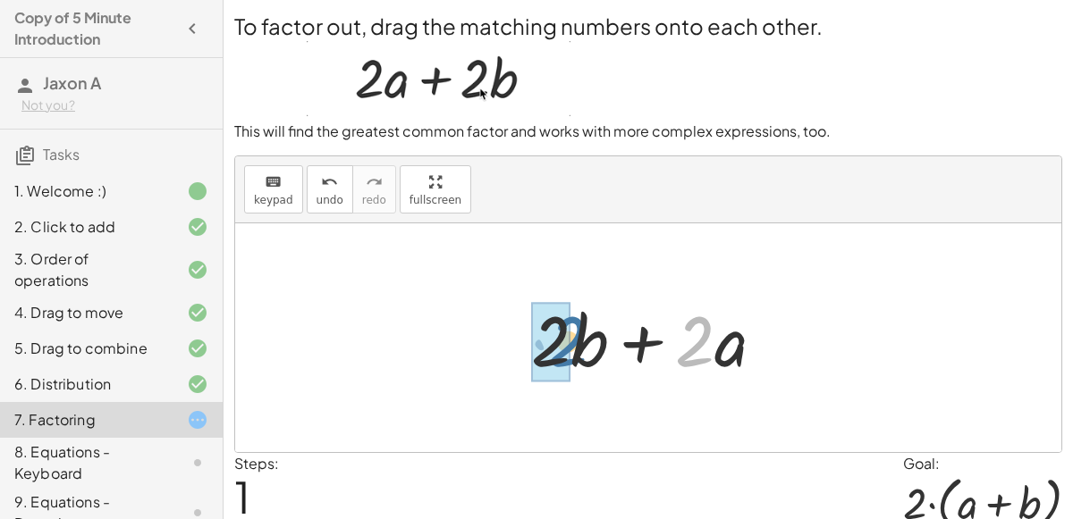
drag, startPoint x: 688, startPoint y: 339, endPoint x: 540, endPoint y: 344, distance: 148.5
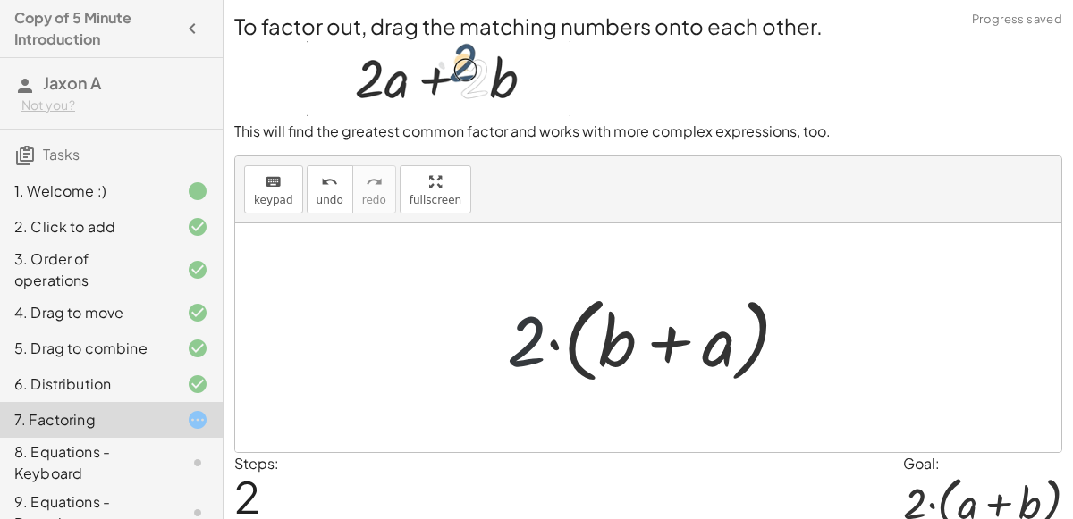
click at [517, 334] on div at bounding box center [655, 338] width 314 height 103
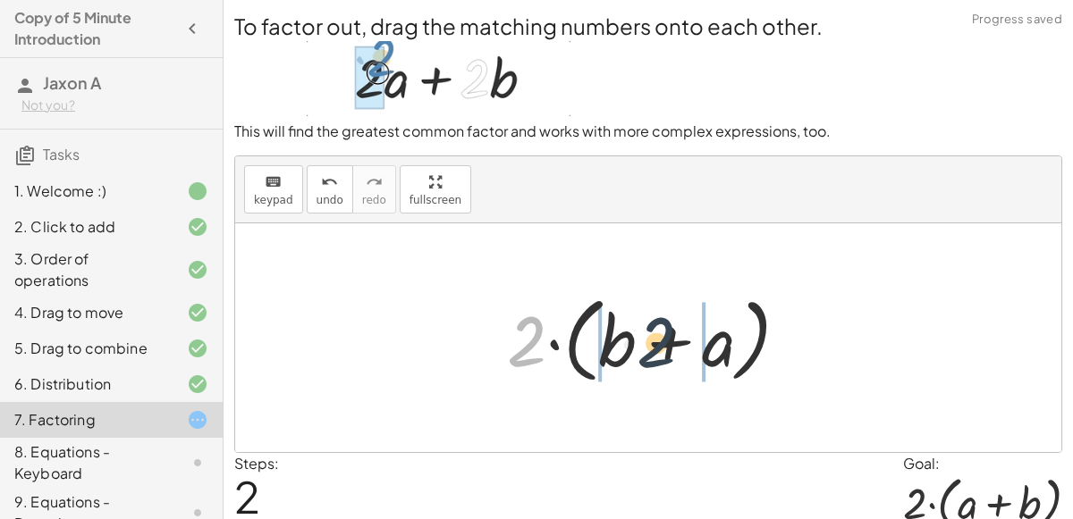
drag, startPoint x: 520, startPoint y: 336, endPoint x: 653, endPoint y: 337, distance: 133.2
click at [653, 337] on div at bounding box center [655, 338] width 314 height 103
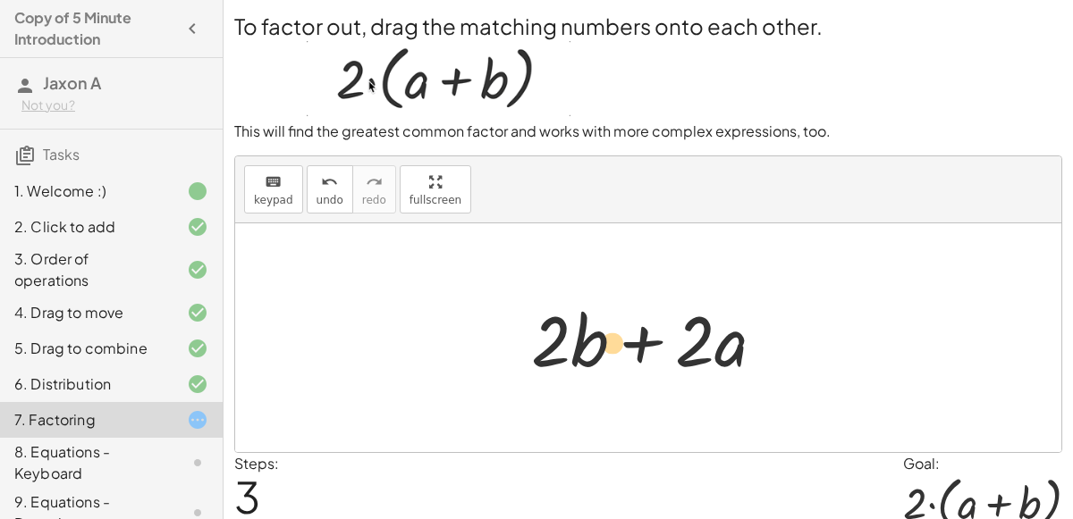
drag, startPoint x: 728, startPoint y: 358, endPoint x: 509, endPoint y: 364, distance: 220.0
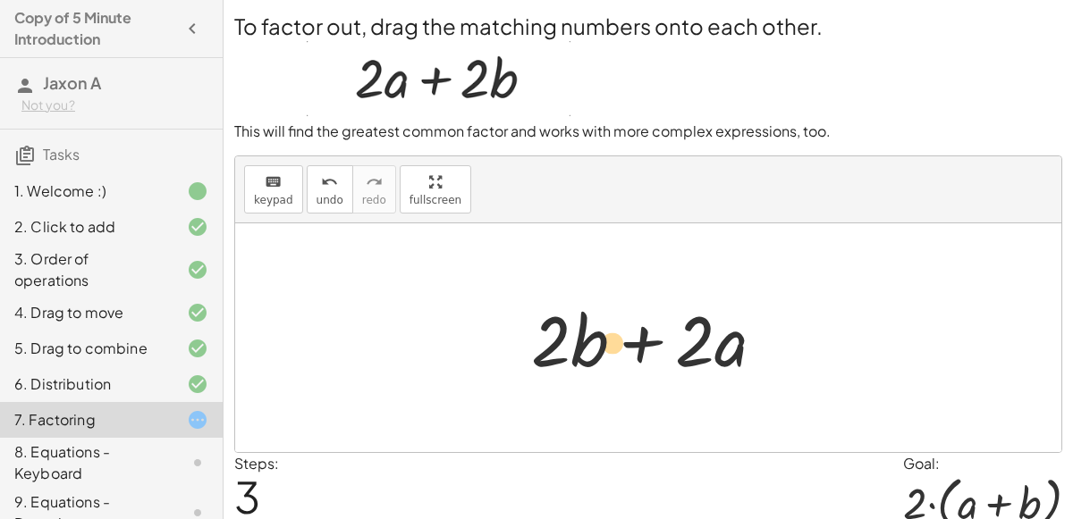
click at [509, 364] on div "+ · 2 · a + · 2 · b + · 2 · b + · 2 · a · 2 · ( + b + a ) · a + a + b · 2 · · 2…" at bounding box center [648, 338] width 288 height 101
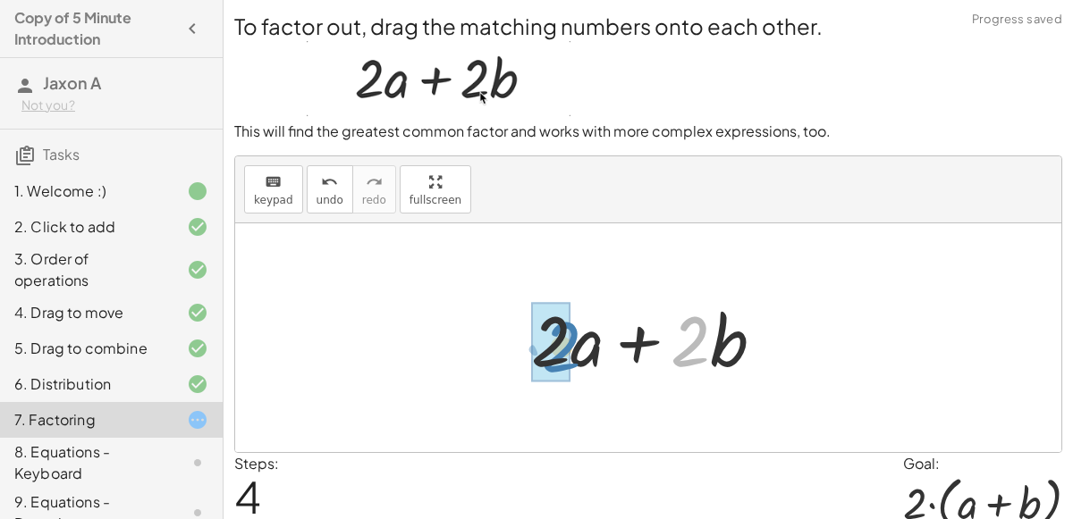
drag, startPoint x: 700, startPoint y: 343, endPoint x: 570, endPoint y: 349, distance: 129.7
click at [570, 349] on div at bounding box center [654, 338] width 265 height 92
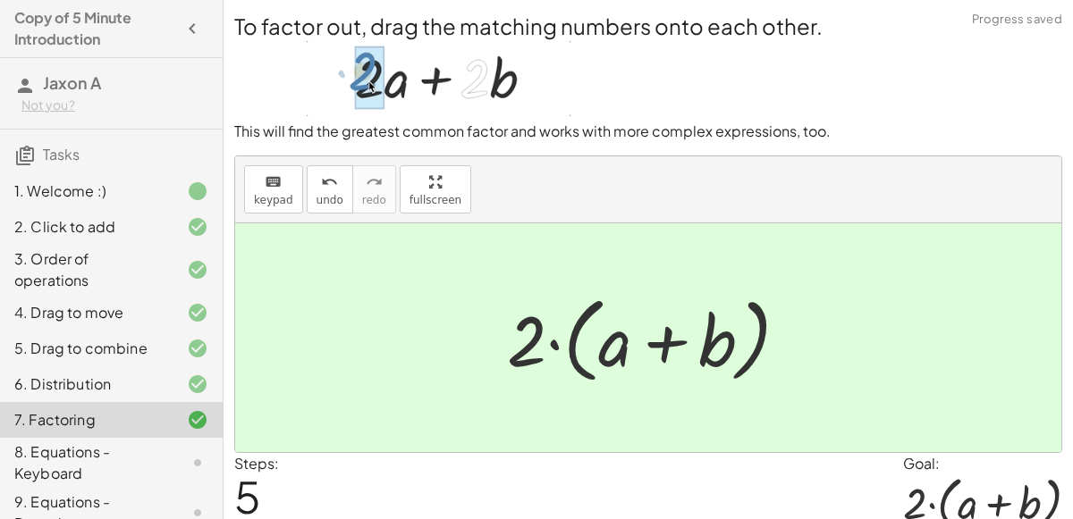
click at [90, 462] on div "8. Equations - Keyboard" at bounding box center [86, 463] width 144 height 43
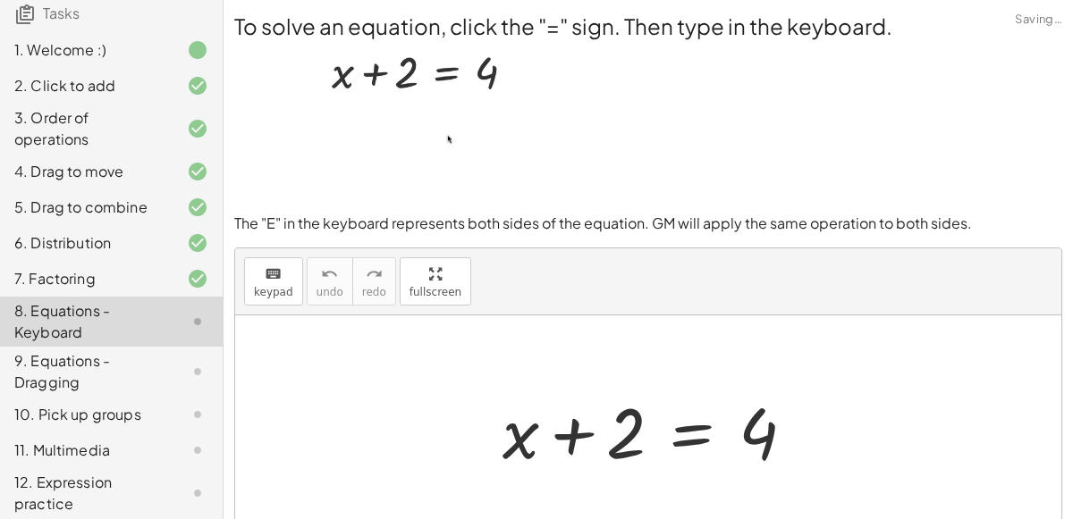
scroll to position [217, 0]
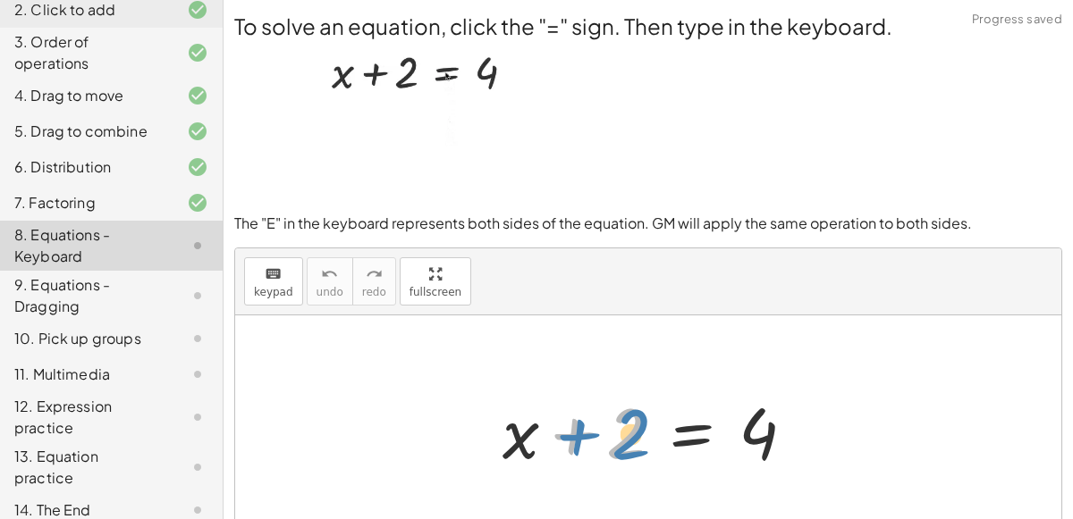
click at [616, 451] on div at bounding box center [655, 430] width 324 height 92
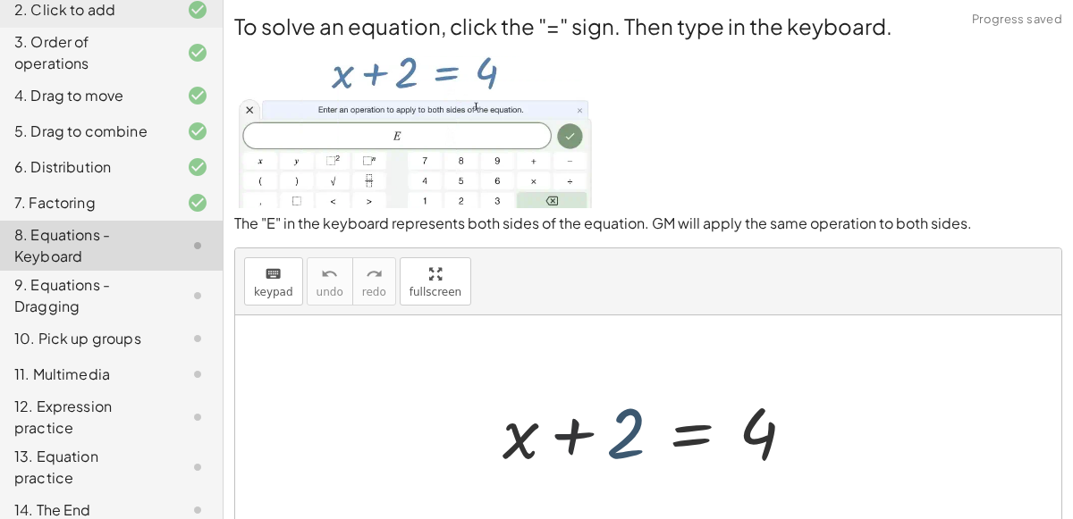
click at [620, 450] on div at bounding box center [655, 430] width 324 height 92
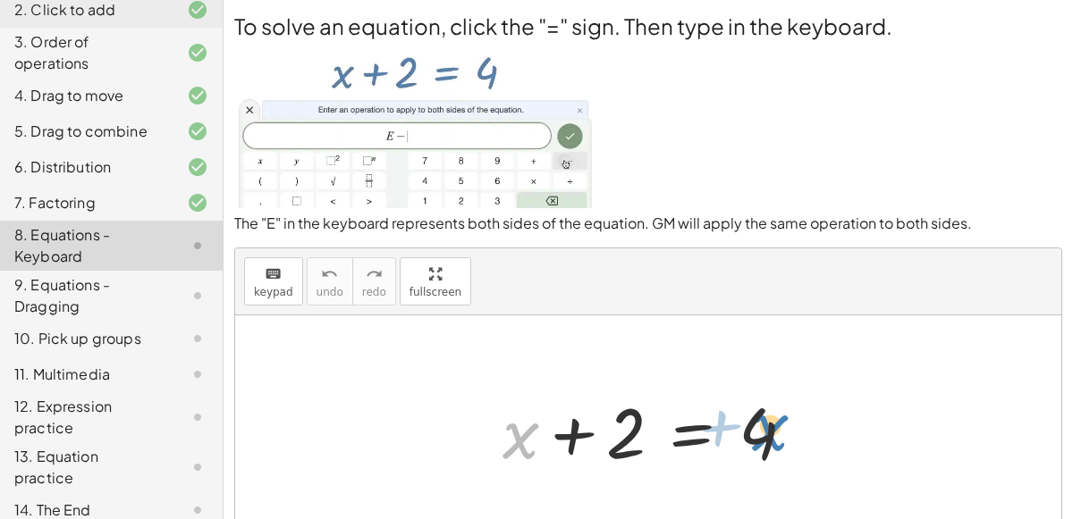
drag, startPoint x: 526, startPoint y: 427, endPoint x: 774, endPoint y: 419, distance: 247.7
click at [774, 419] on div at bounding box center [655, 430] width 324 height 92
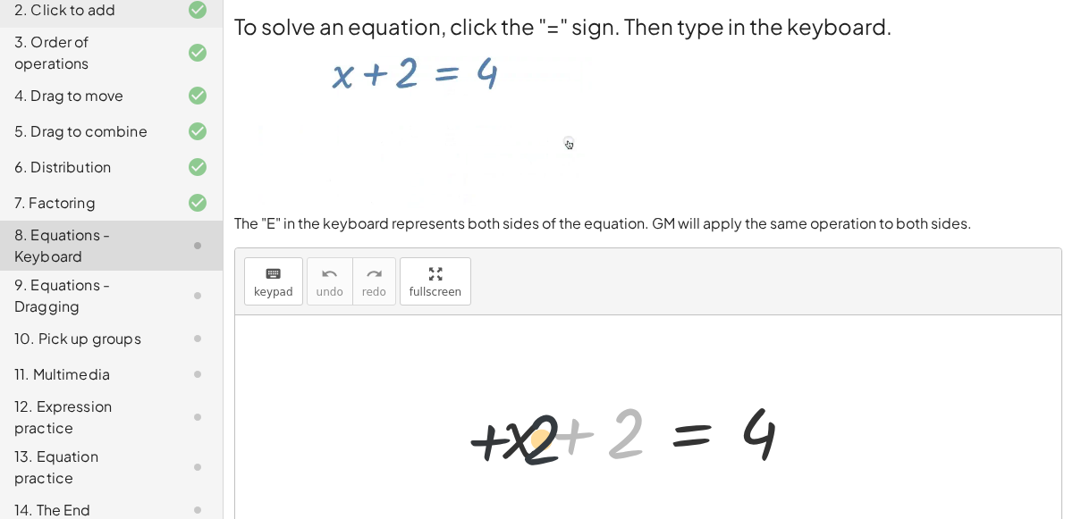
drag, startPoint x: 627, startPoint y: 444, endPoint x: 532, endPoint y: 450, distance: 94.9
click at [532, 450] on div at bounding box center [655, 430] width 324 height 92
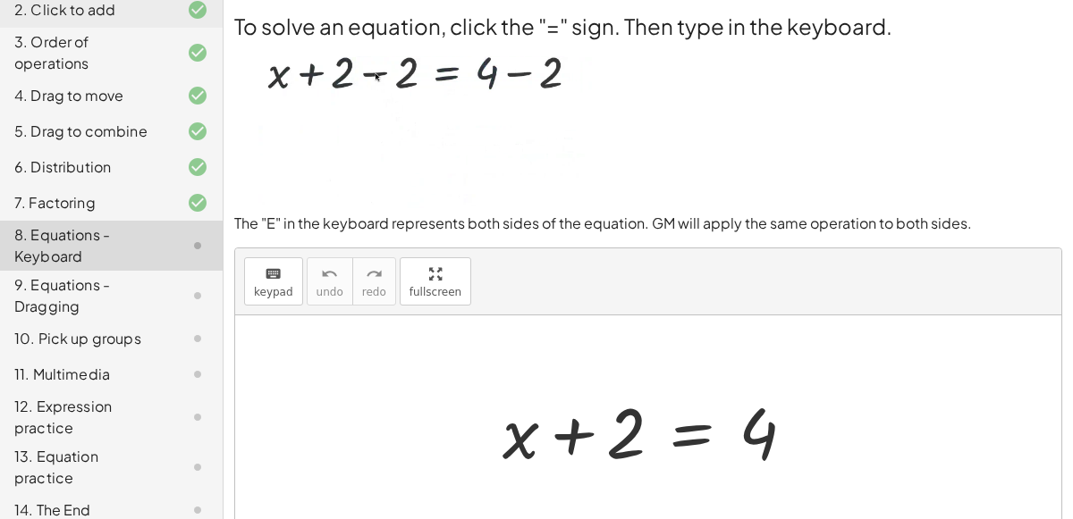
click at [507, 426] on div at bounding box center [655, 430] width 324 height 92
click at [595, 423] on div at bounding box center [655, 430] width 324 height 92
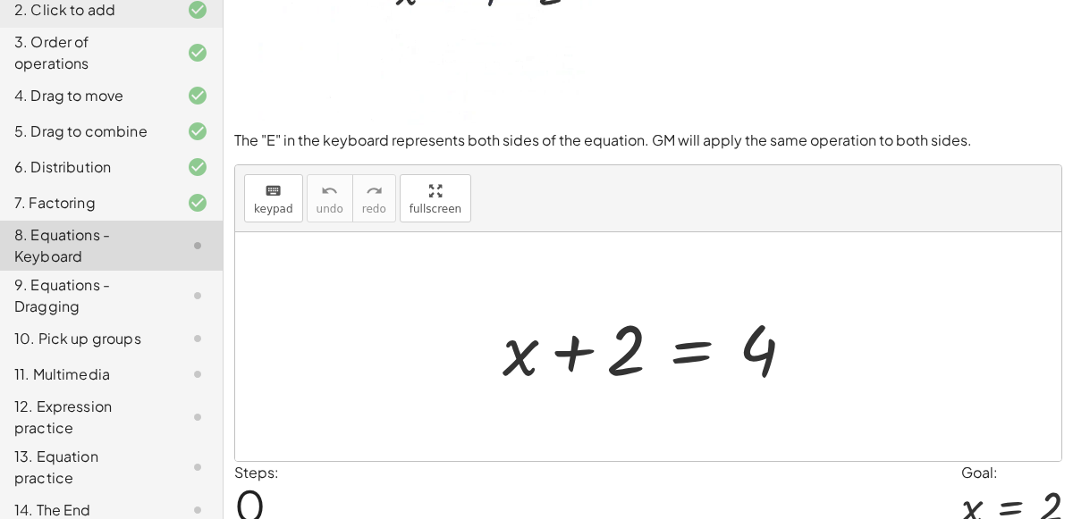
scroll to position [156, 0]
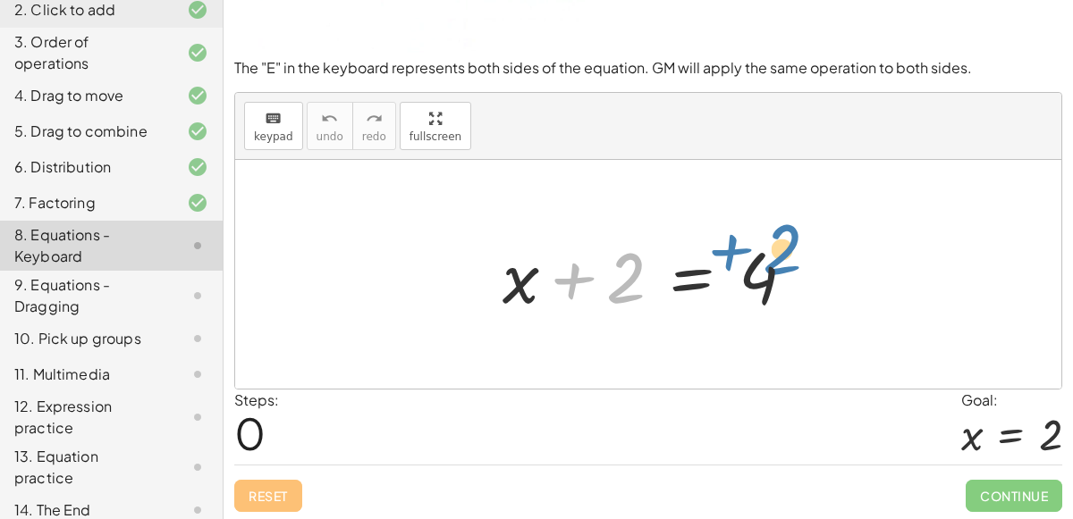
drag, startPoint x: 626, startPoint y: 285, endPoint x: 778, endPoint y: 254, distance: 156.0
click at [778, 254] on div at bounding box center [655, 275] width 324 height 92
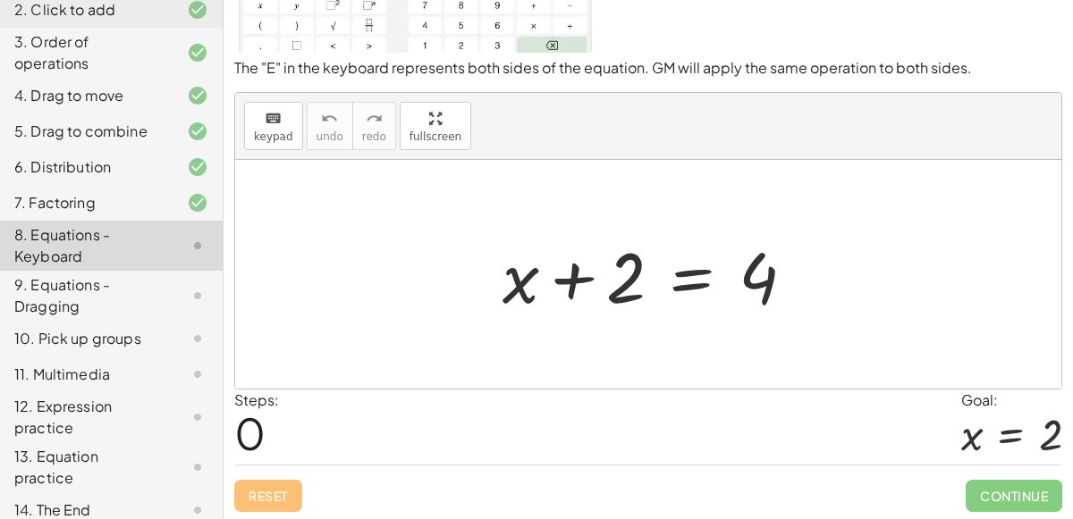
click at [517, 271] on div at bounding box center [655, 275] width 324 height 92
click at [651, 275] on div at bounding box center [655, 275] width 324 height 92
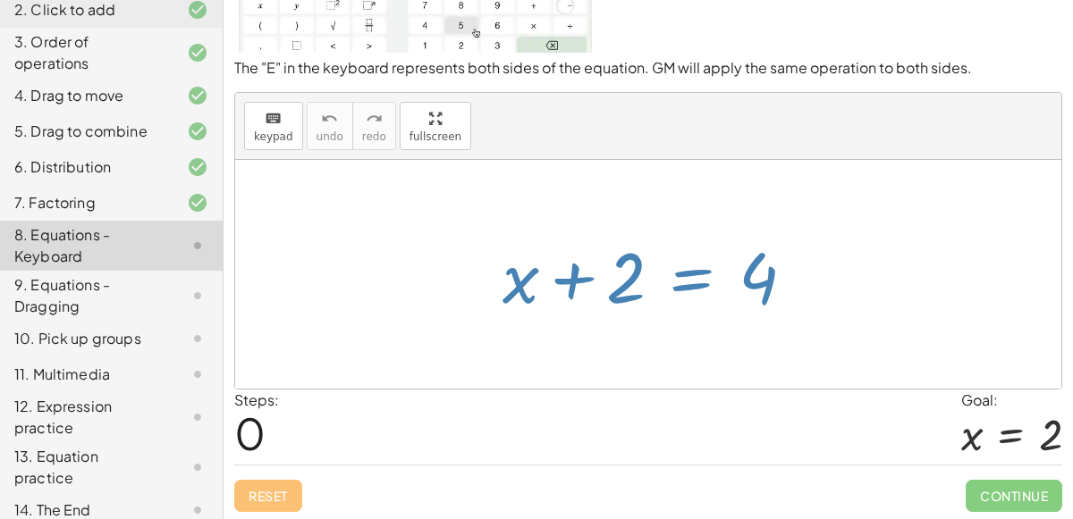
click at [690, 274] on div at bounding box center [655, 275] width 324 height 92
click at [742, 252] on div at bounding box center [655, 275] width 324 height 92
drag, startPoint x: 758, startPoint y: 264, endPoint x: 629, endPoint y: 276, distance: 129.3
click at [629, 276] on div at bounding box center [655, 275] width 324 height 92
click at [669, 279] on div at bounding box center [655, 275] width 324 height 92
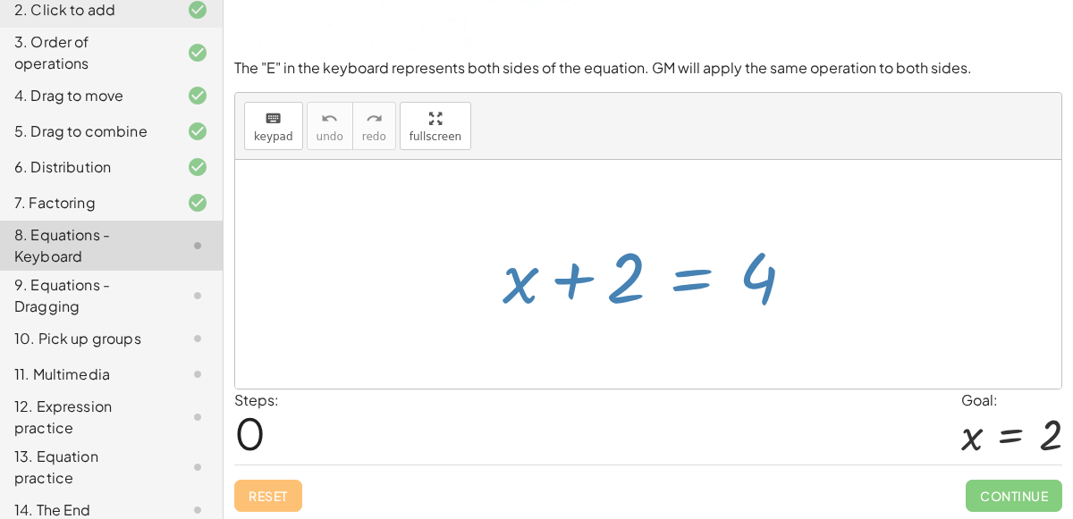
click at [698, 250] on div at bounding box center [655, 275] width 324 height 92
click at [273, 479] on div "Reset Continue" at bounding box center [648, 488] width 828 height 47
click at [610, 265] on div at bounding box center [655, 275] width 324 height 92
click at [142, 293] on div "9. Equations - Dragging" at bounding box center [86, 295] width 144 height 43
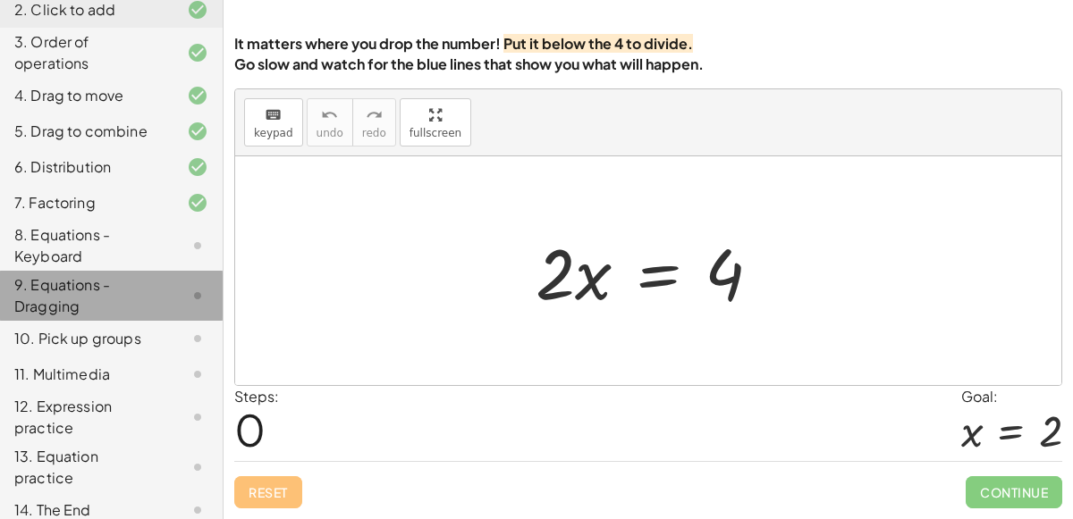
scroll to position [145, 0]
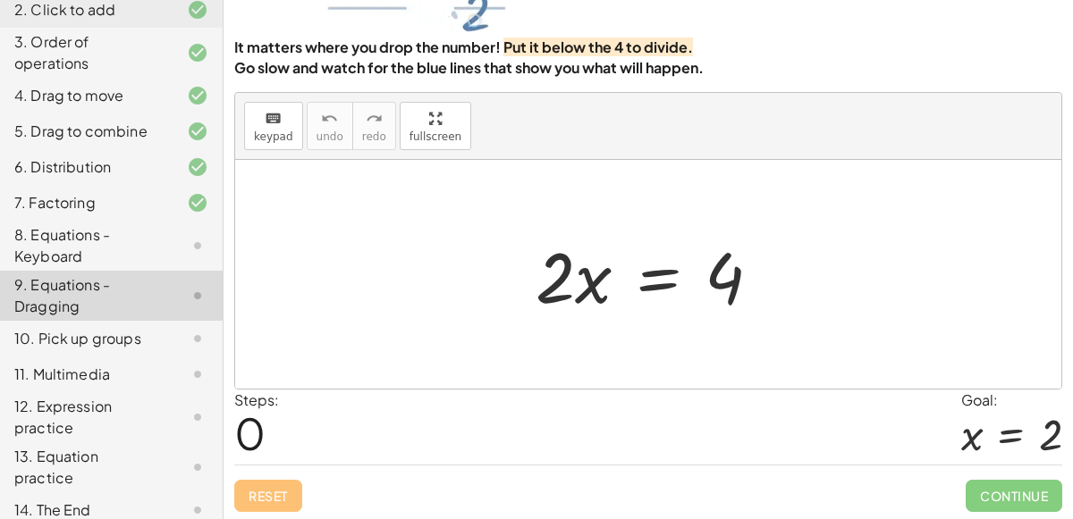
click at [147, 232] on div "8. Equations - Keyboard" at bounding box center [86, 245] width 144 height 43
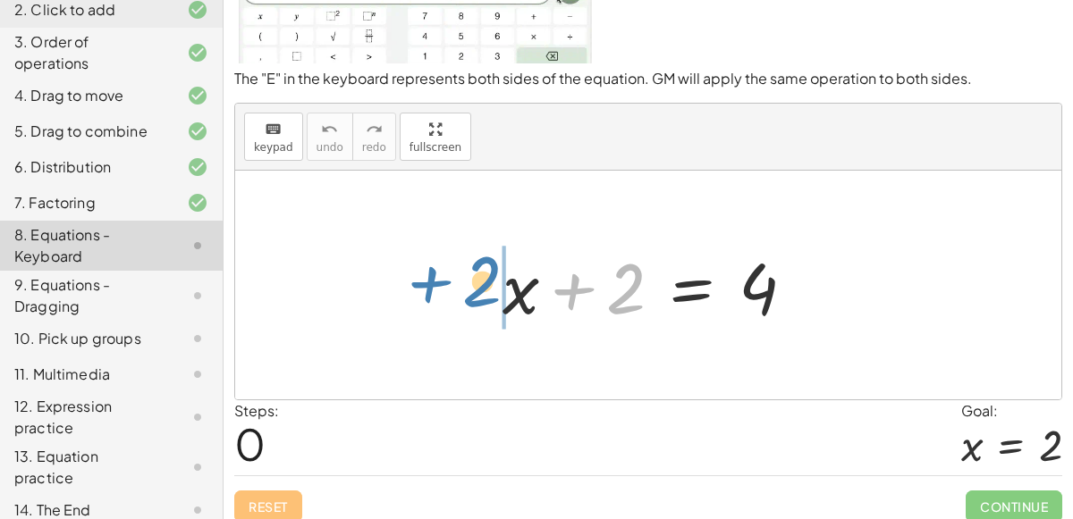
drag, startPoint x: 610, startPoint y: 289, endPoint x: 467, endPoint y: 280, distance: 144.2
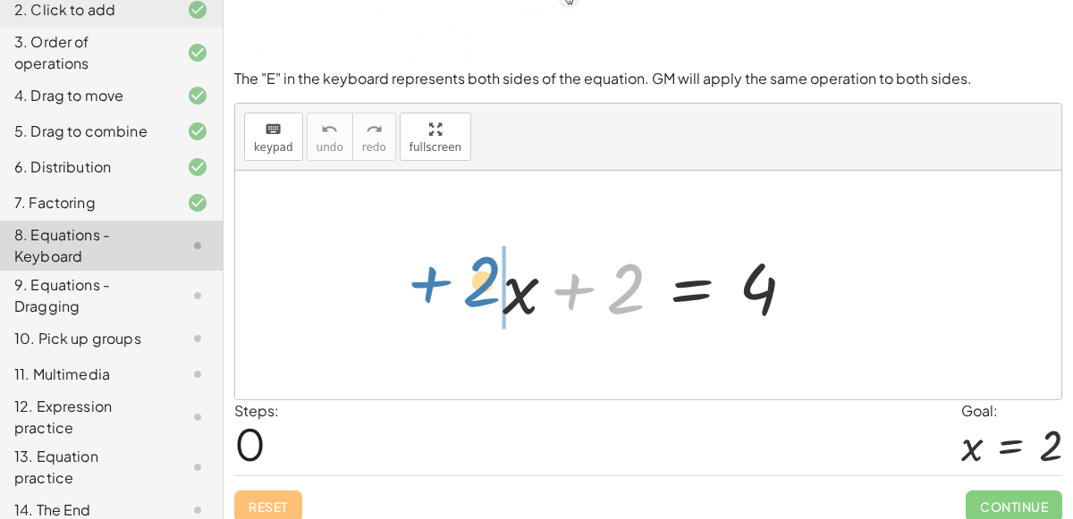
click at [467, 280] on div "+ 2 + x + 2 = 4" at bounding box center [648, 285] width 826 height 229
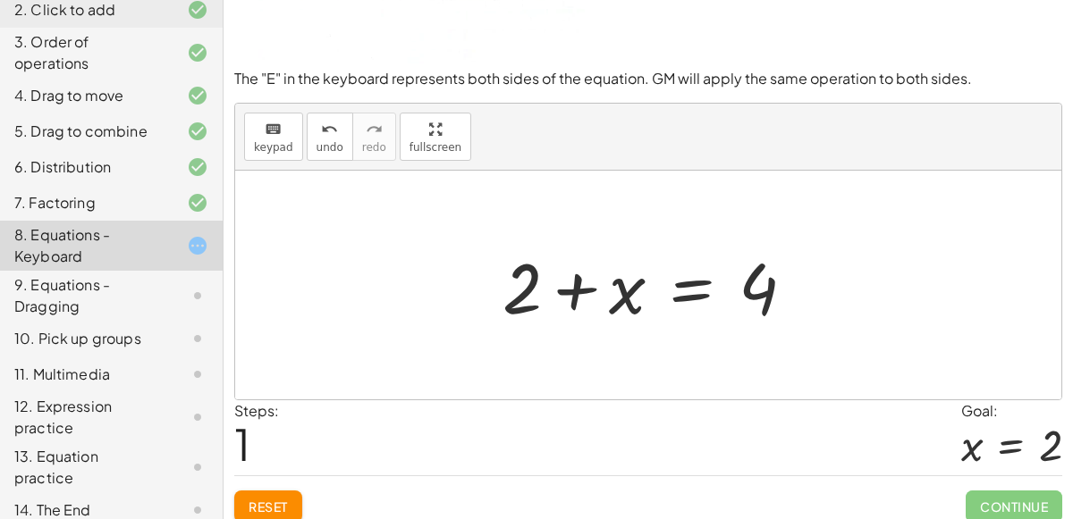
click at [577, 282] on div at bounding box center [655, 286] width 324 height 92
drag, startPoint x: 577, startPoint y: 282, endPoint x: 589, endPoint y: 282, distance: 11.7
click at [589, 282] on div at bounding box center [655, 286] width 324 height 92
drag, startPoint x: 515, startPoint y: 278, endPoint x: 825, endPoint y: 268, distance: 310.3
click at [268, 136] on icon "keyboard" at bounding box center [273, 129] width 17 height 21
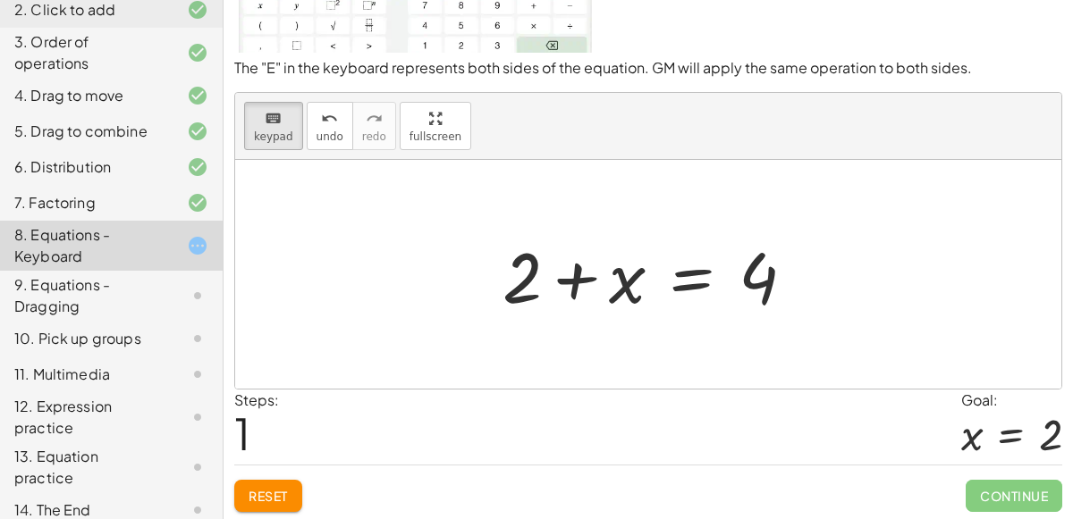
scroll to position [139, 0]
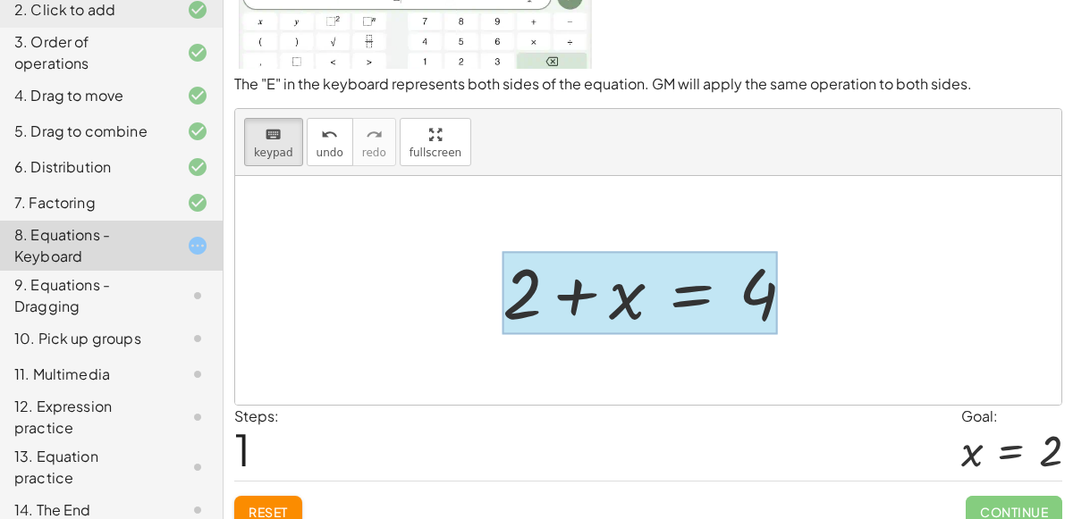
click at [734, 297] on div at bounding box center [639, 292] width 275 height 83
drag, startPoint x: 755, startPoint y: 276, endPoint x: 666, endPoint y: 306, distance: 94.1
click at [666, 306] on div at bounding box center [639, 292] width 275 height 83
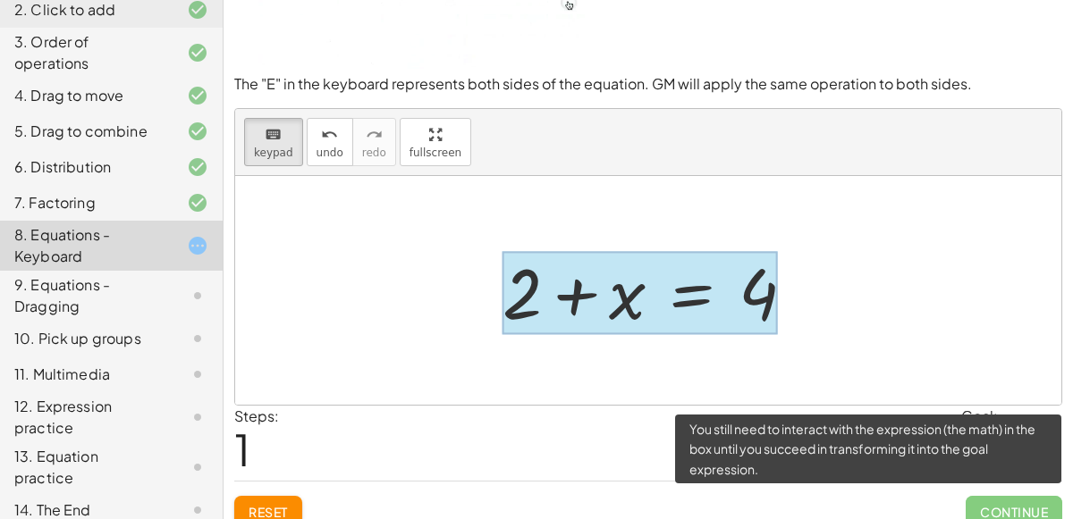
click at [1001, 511] on span "Continue" at bounding box center [1013, 512] width 97 height 32
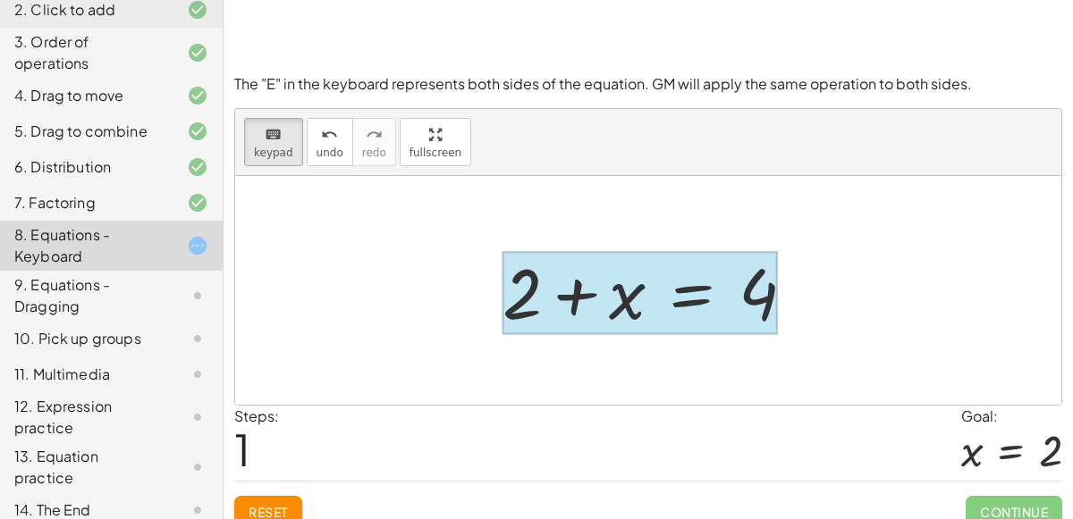
click at [600, 438] on div "Steps: 1 Goal: x = 2" at bounding box center [648, 443] width 828 height 74
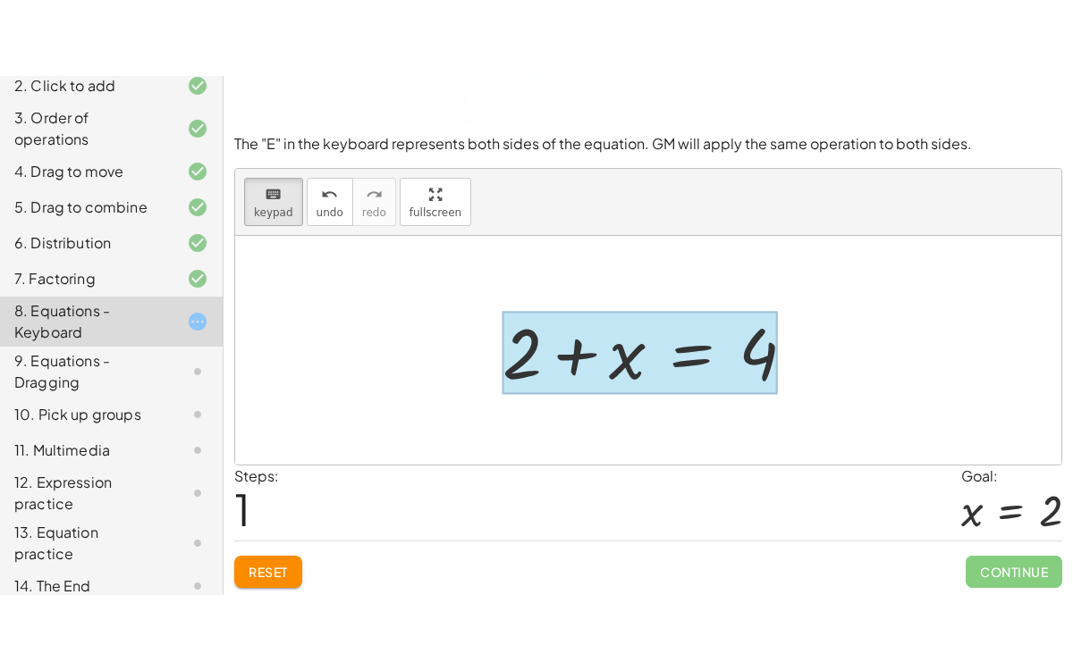
scroll to position [67, 0]
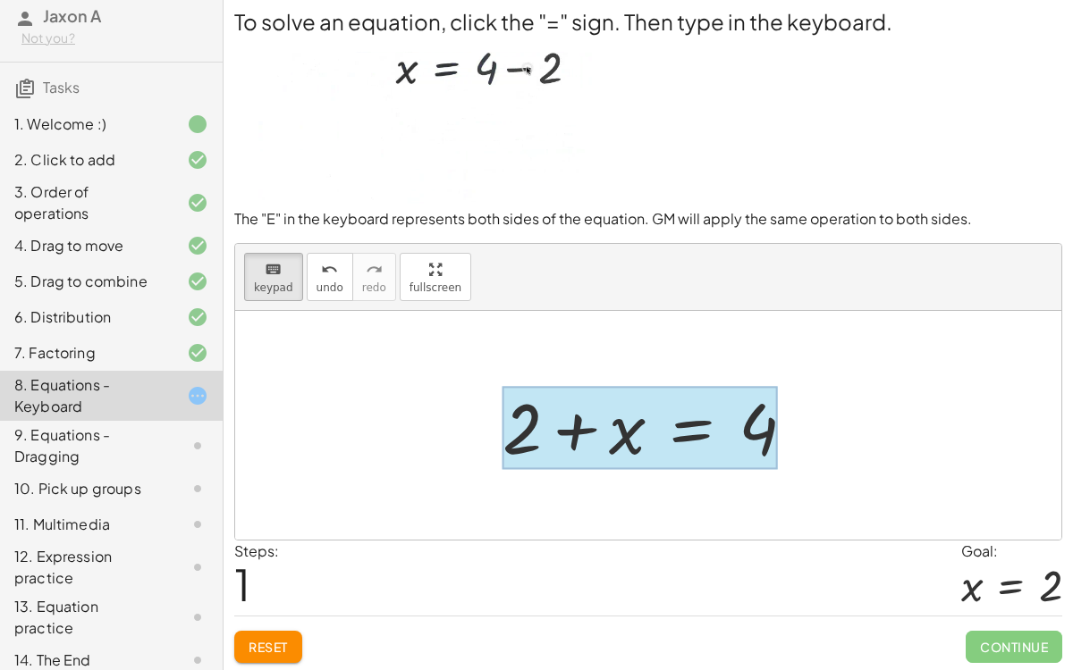
click at [703, 420] on div at bounding box center [639, 427] width 275 height 83
click at [282, 282] on span "keypad" at bounding box center [273, 288] width 39 height 13
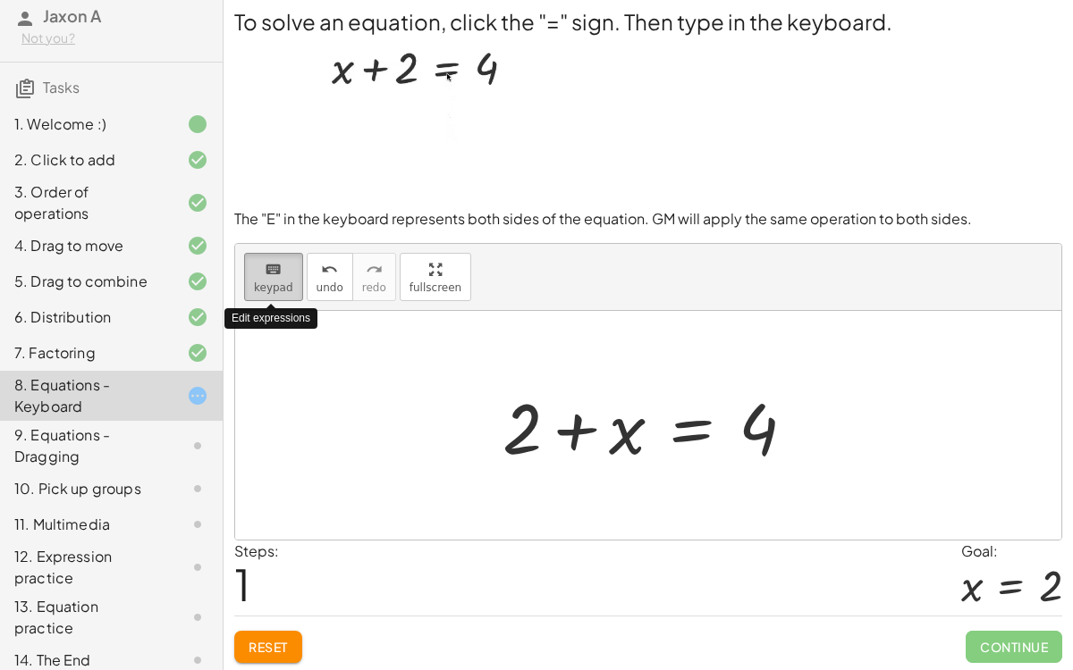
click at [282, 282] on span "keypad" at bounding box center [273, 288] width 39 height 13
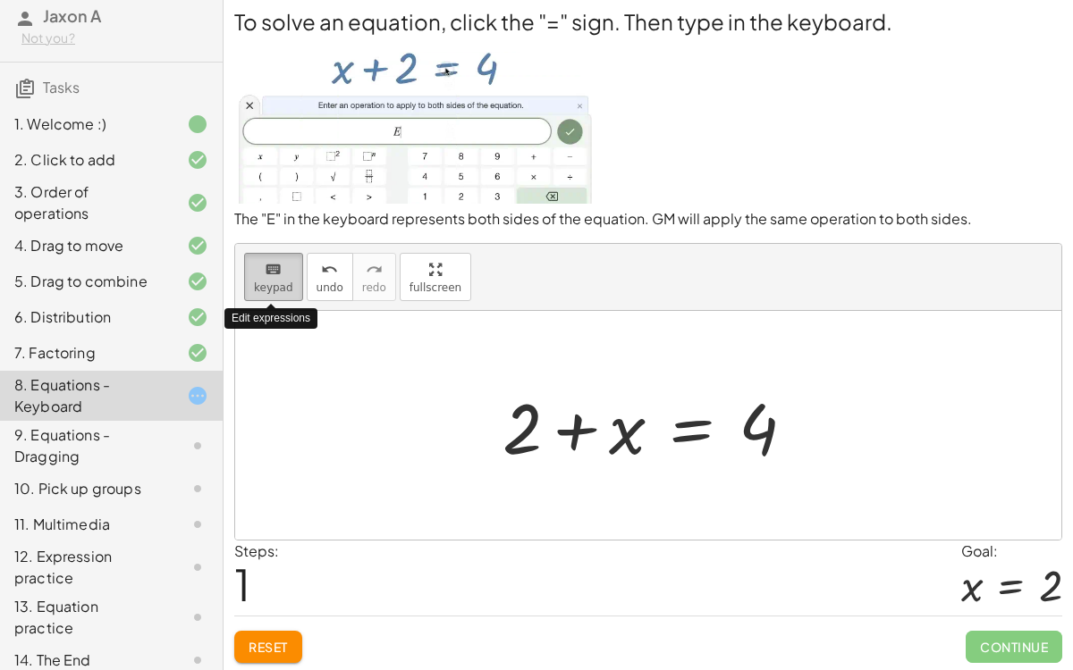
click at [284, 283] on span "keypad" at bounding box center [273, 288] width 39 height 13
click at [686, 437] on div at bounding box center [655, 426] width 324 height 92
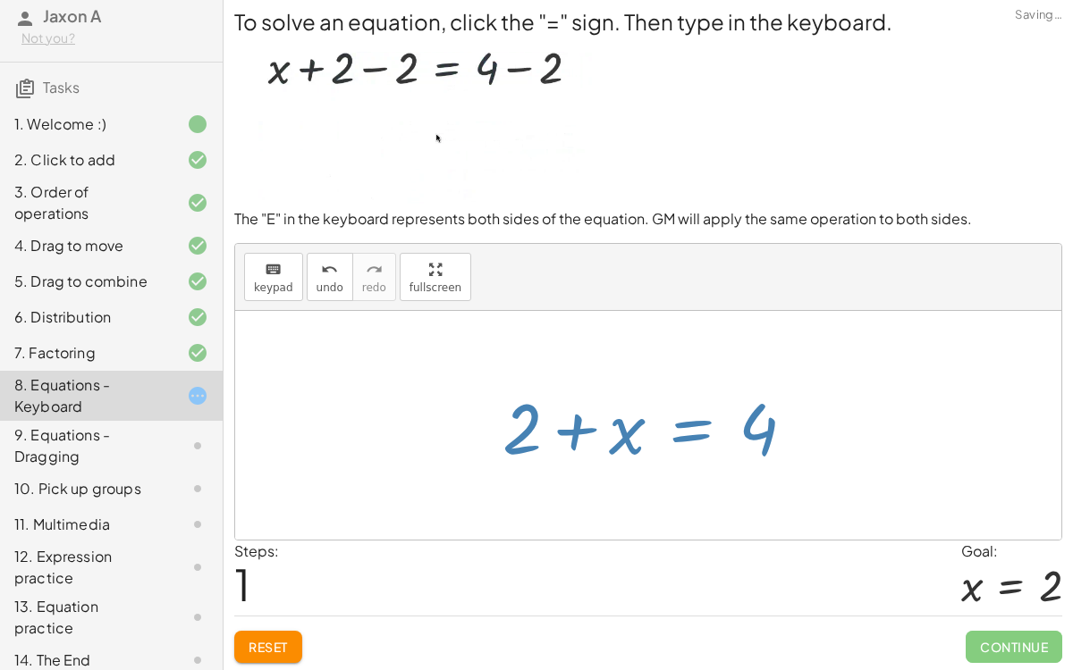
click at [686, 437] on div at bounding box center [655, 426] width 324 height 92
drag, startPoint x: 686, startPoint y: 437, endPoint x: 662, endPoint y: 508, distance: 74.3
click at [662, 508] on div "+ x + 2 = 4 + x + 2 = 4" at bounding box center [648, 425] width 826 height 229
drag, startPoint x: 700, startPoint y: 413, endPoint x: 660, endPoint y: 491, distance: 87.1
click at [660, 491] on div "+ x + 2 = 4 + x + 2 = 4" at bounding box center [648, 425] width 826 height 229
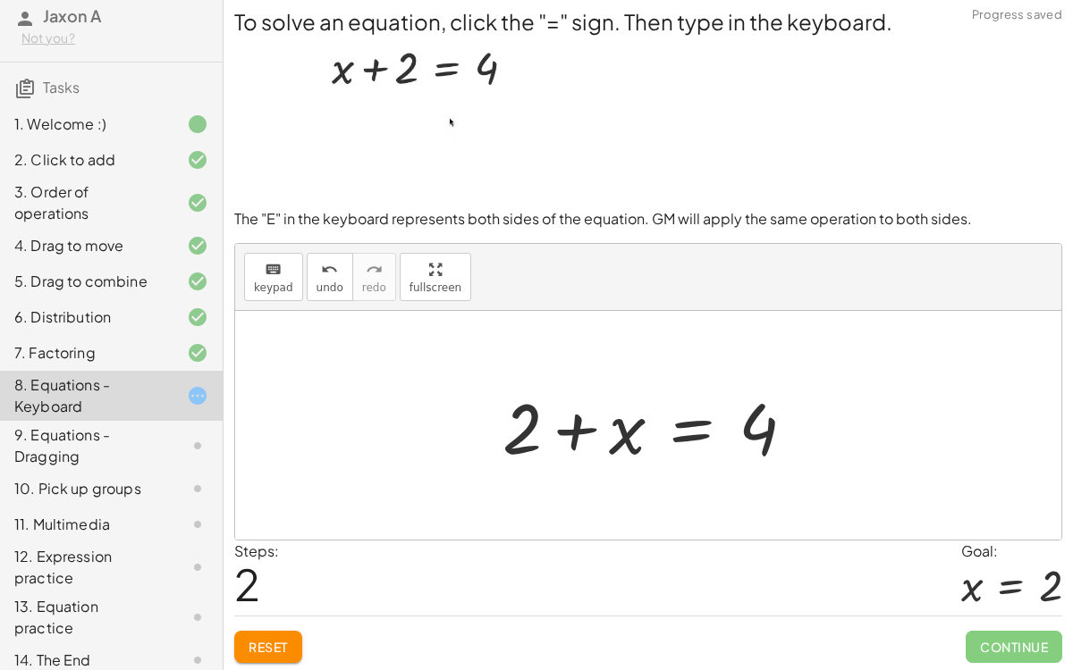
click at [706, 439] on div at bounding box center [655, 426] width 324 height 92
drag, startPoint x: 700, startPoint y: 425, endPoint x: 601, endPoint y: 622, distance: 221.0
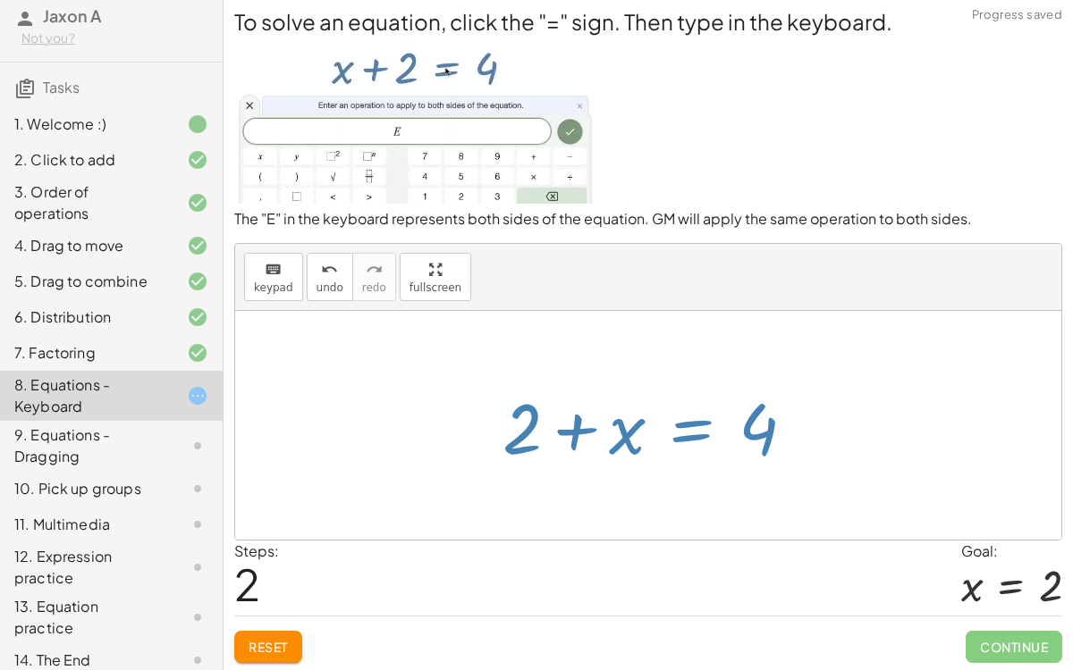
click at [0, 0] on div "To solve an equation, click the "=" sign. Then type in the keyboard. The "E" in…" at bounding box center [0, 0] width 0 height 0
click at [601, 518] on div "Reset Continue" at bounding box center [648, 639] width 828 height 47
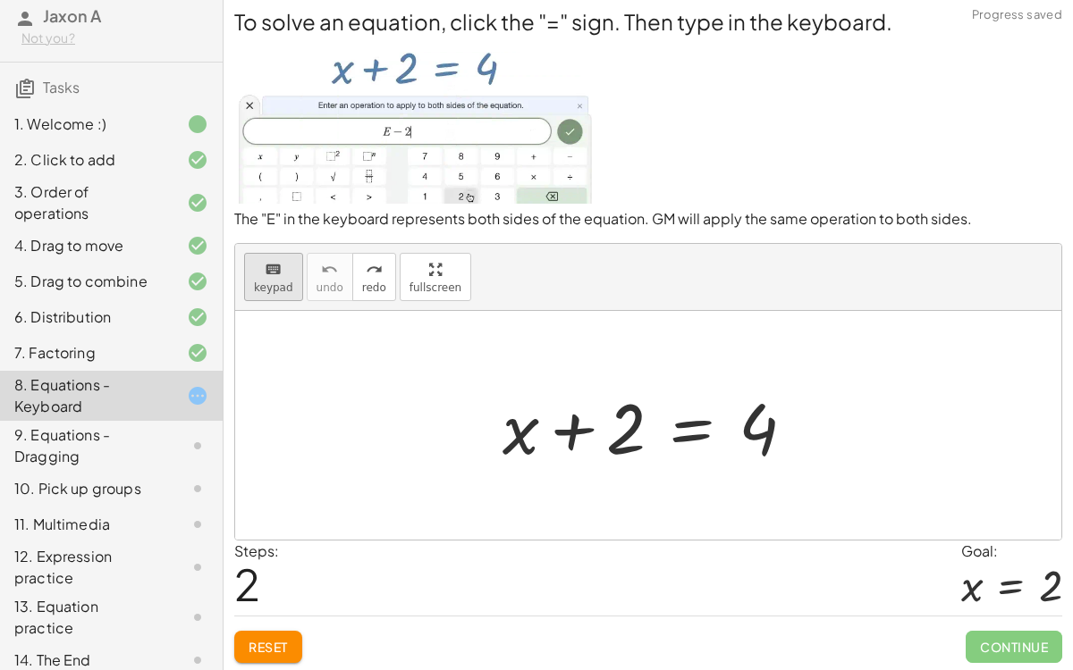
click at [276, 283] on span "keypad" at bounding box center [273, 288] width 39 height 13
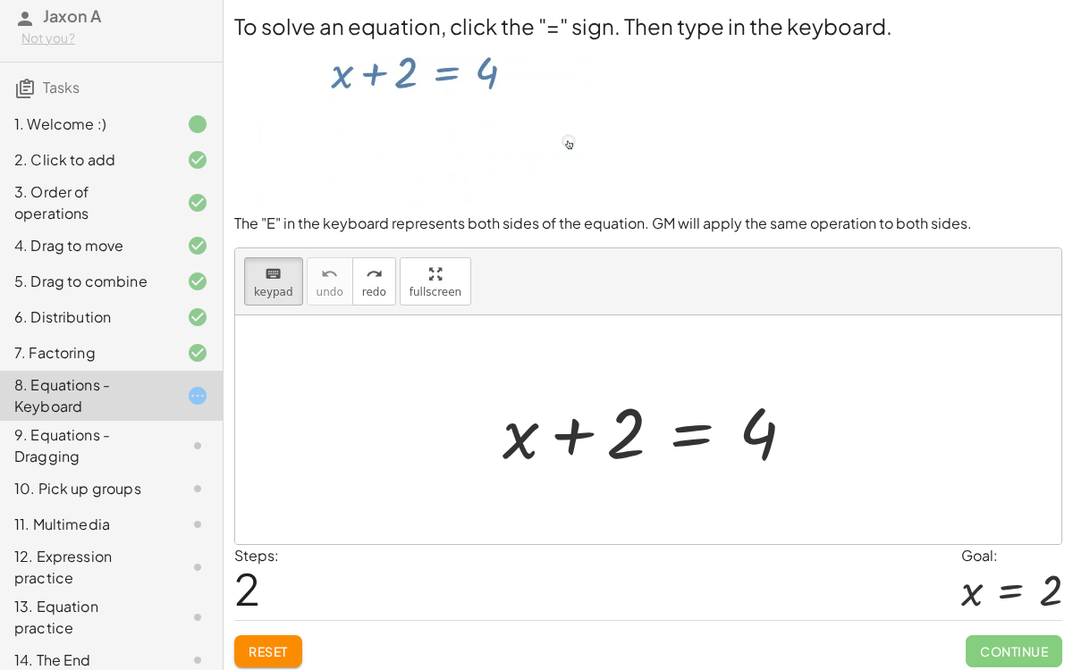
scroll to position [4, 0]
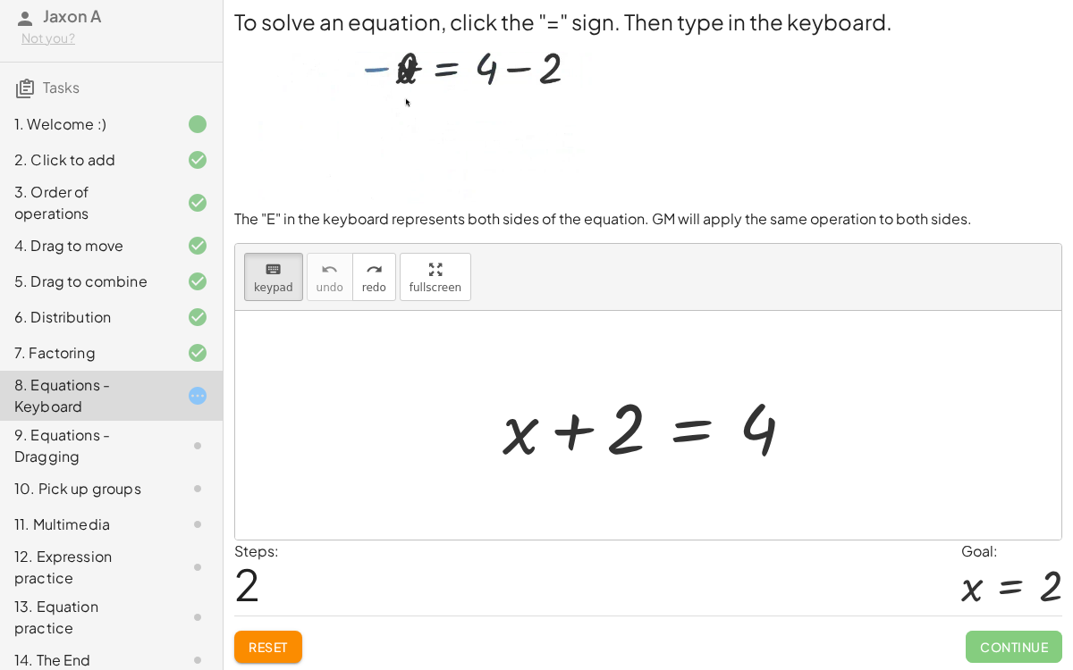
click at [196, 397] on icon at bounding box center [197, 395] width 21 height 21
click at [257, 518] on span "Reset" at bounding box center [267, 647] width 39 height 16
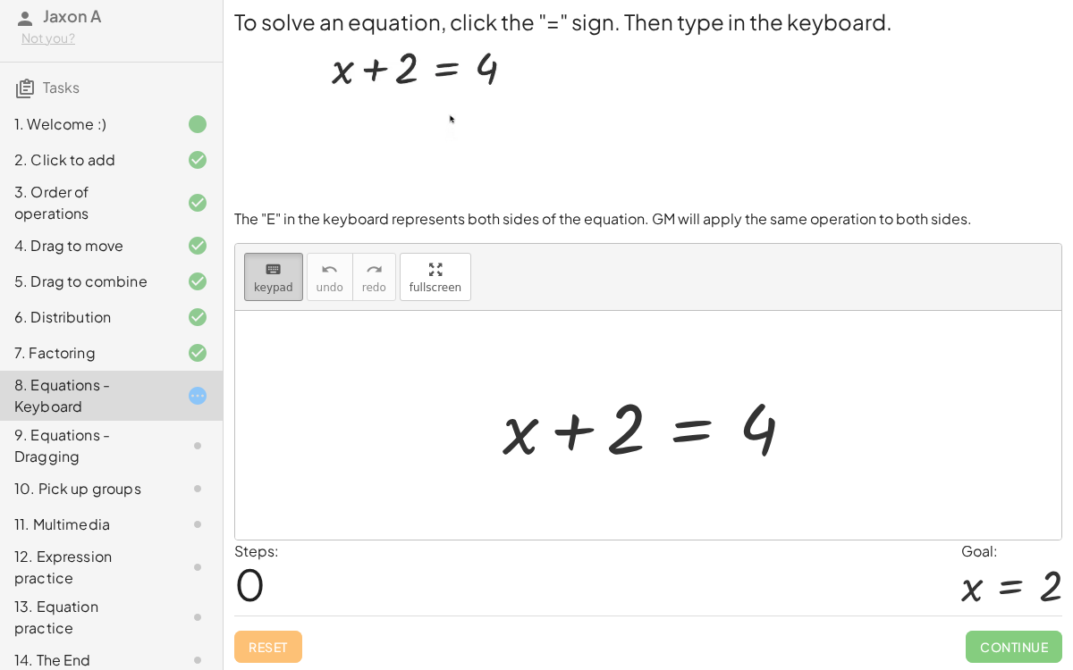
click at [273, 261] on icon "keyboard" at bounding box center [273, 269] width 17 height 21
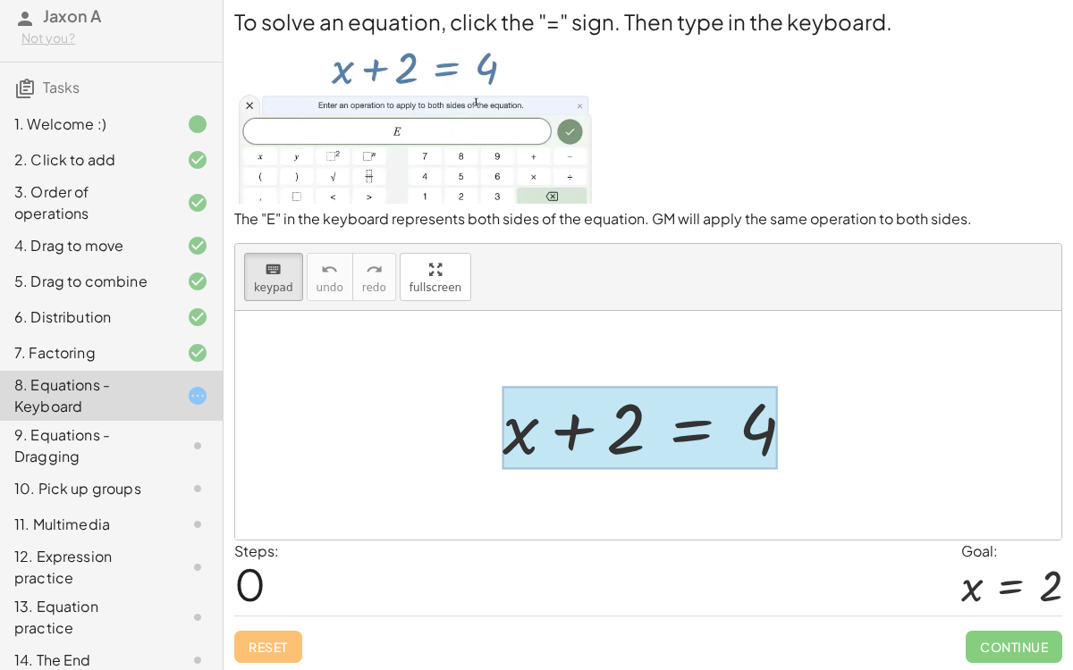
click at [702, 430] on div at bounding box center [639, 427] width 275 height 83
click at [679, 432] on div at bounding box center [639, 427] width 275 height 83
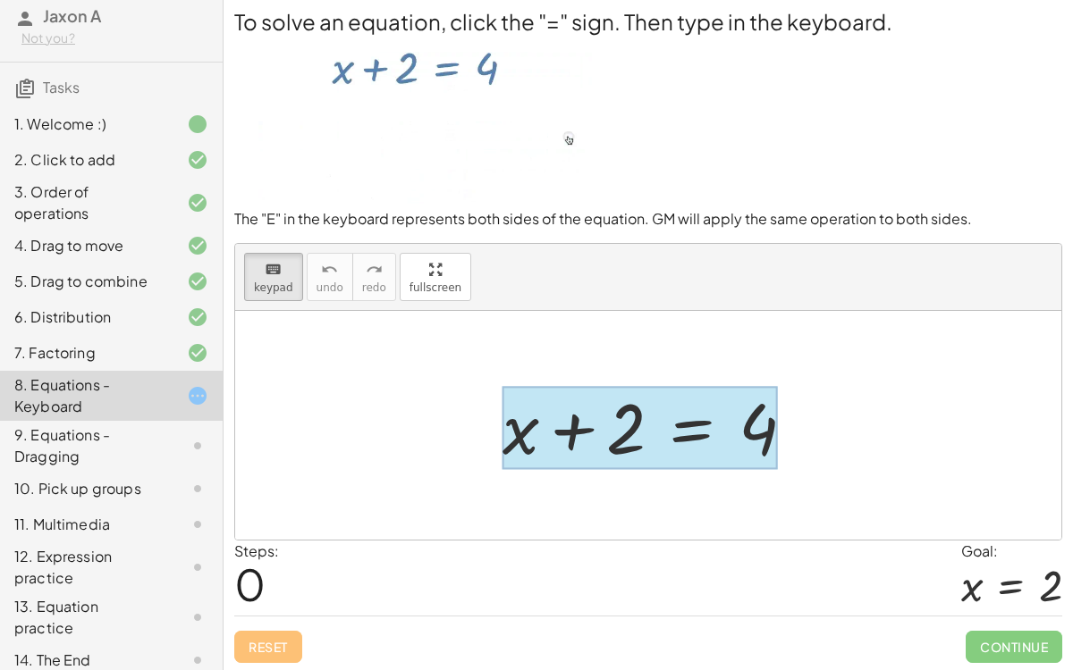
click at [679, 432] on div at bounding box center [639, 427] width 275 height 83
click at [706, 421] on div at bounding box center [639, 427] width 275 height 83
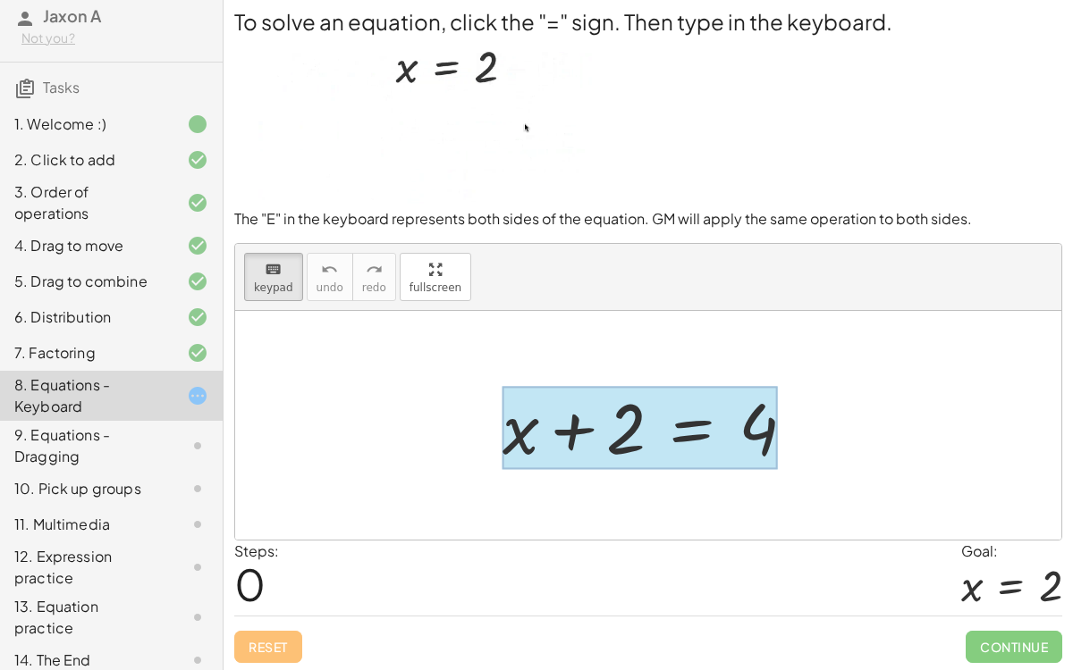
click at [706, 421] on div at bounding box center [639, 427] width 275 height 83
click at [261, 276] on div "keyboard" at bounding box center [273, 268] width 39 height 21
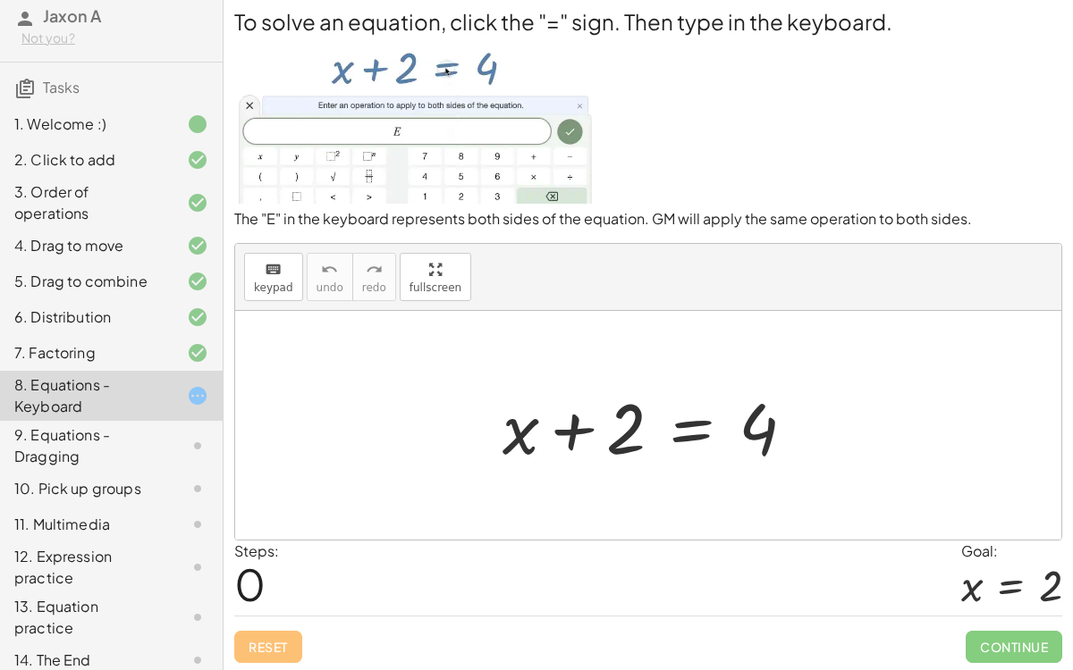
click at [701, 435] on div at bounding box center [655, 426] width 324 height 92
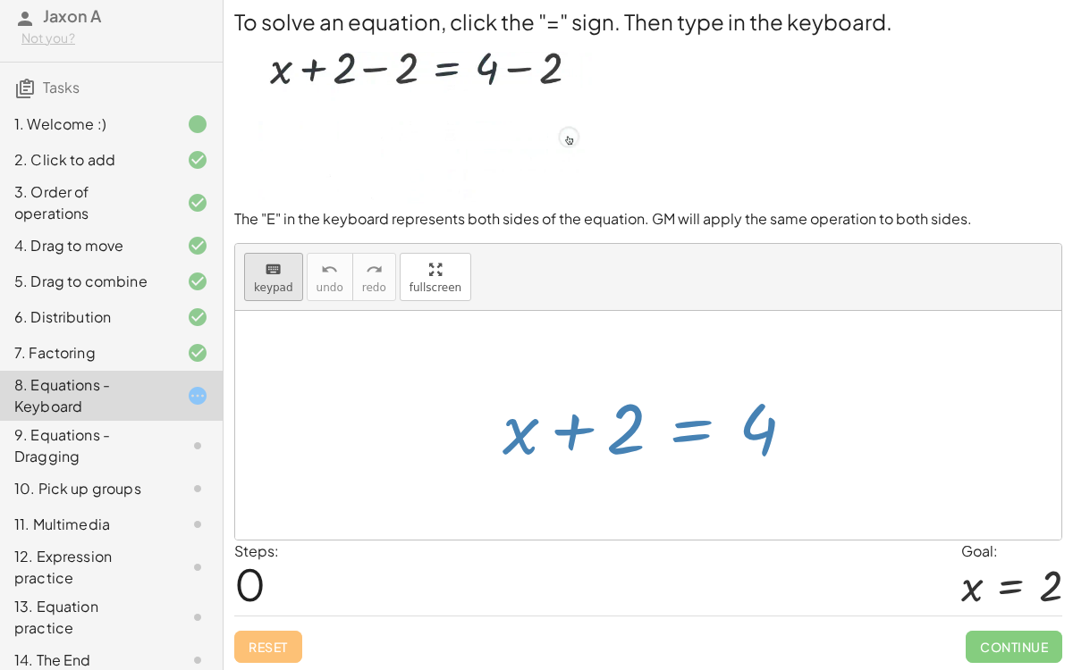
click at [258, 261] on div "keyboard" at bounding box center [273, 268] width 39 height 21
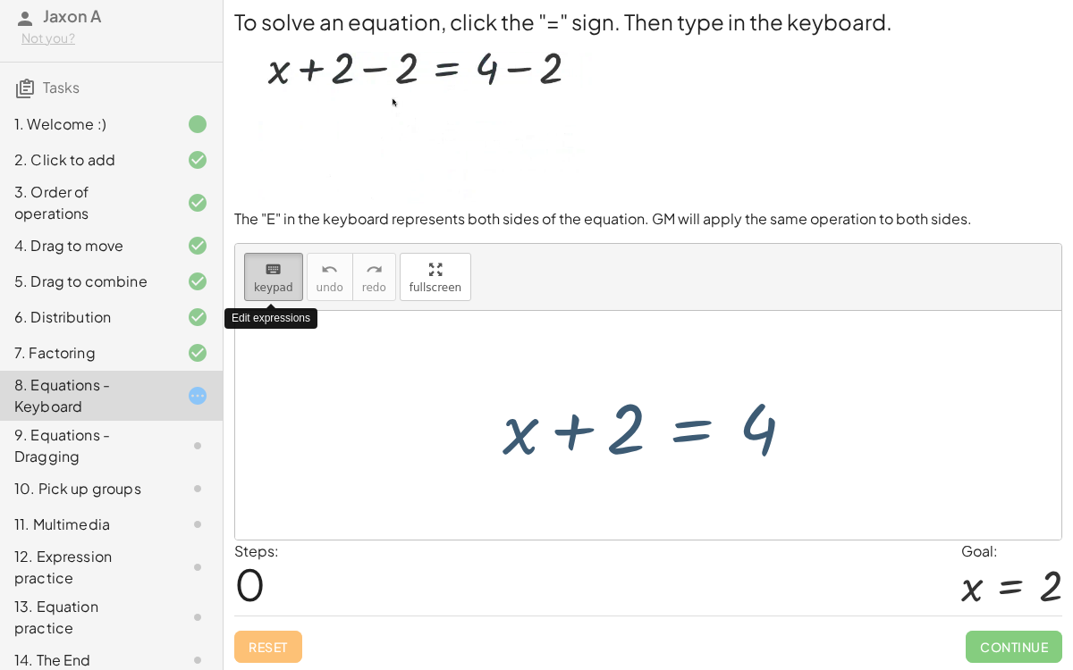
click at [271, 266] on icon "keyboard" at bounding box center [273, 269] width 17 height 21
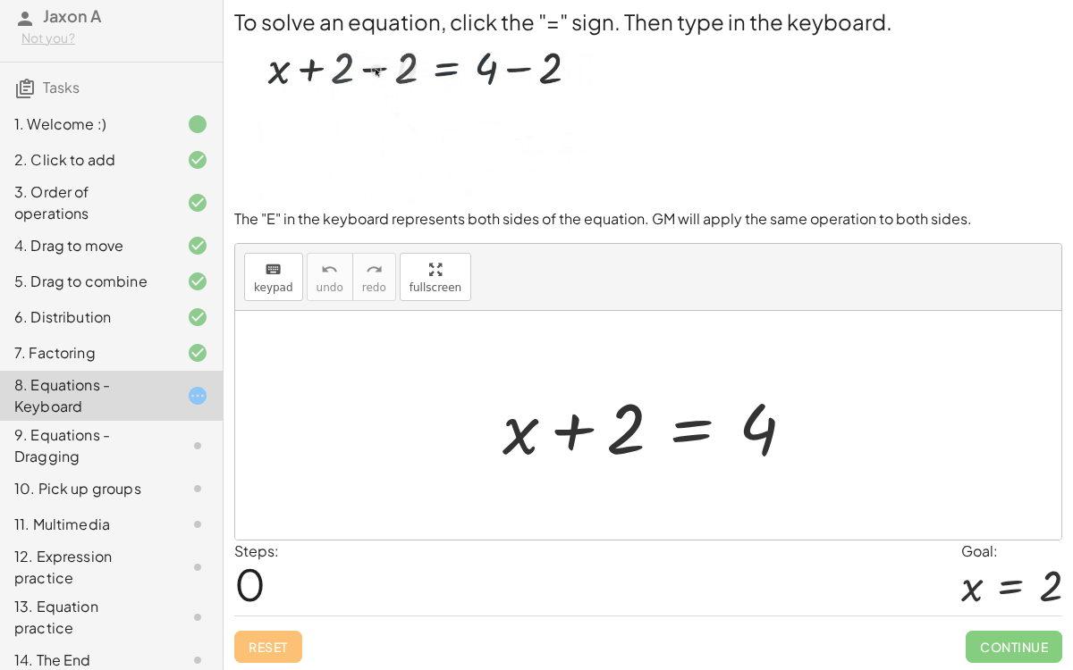
click at [686, 434] on div at bounding box center [655, 426] width 324 height 92
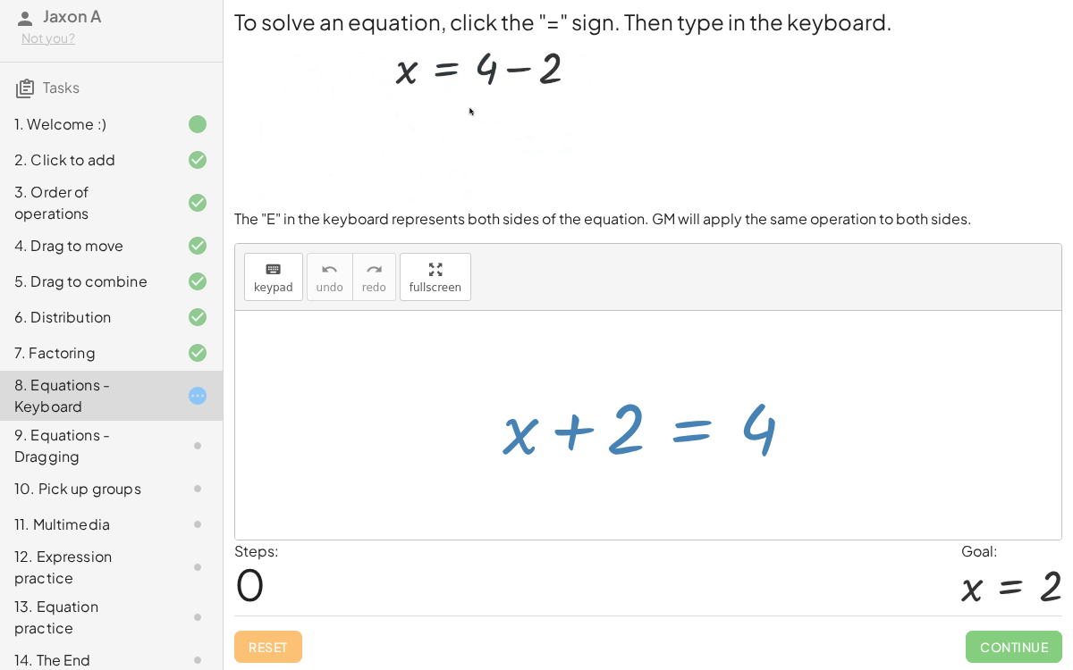
click at [686, 434] on div at bounding box center [655, 426] width 324 height 92
click at [588, 491] on div "+ x + 2 = 4" at bounding box center [648, 425] width 826 height 229
click at [280, 265] on div "keyboard" at bounding box center [273, 268] width 39 height 21
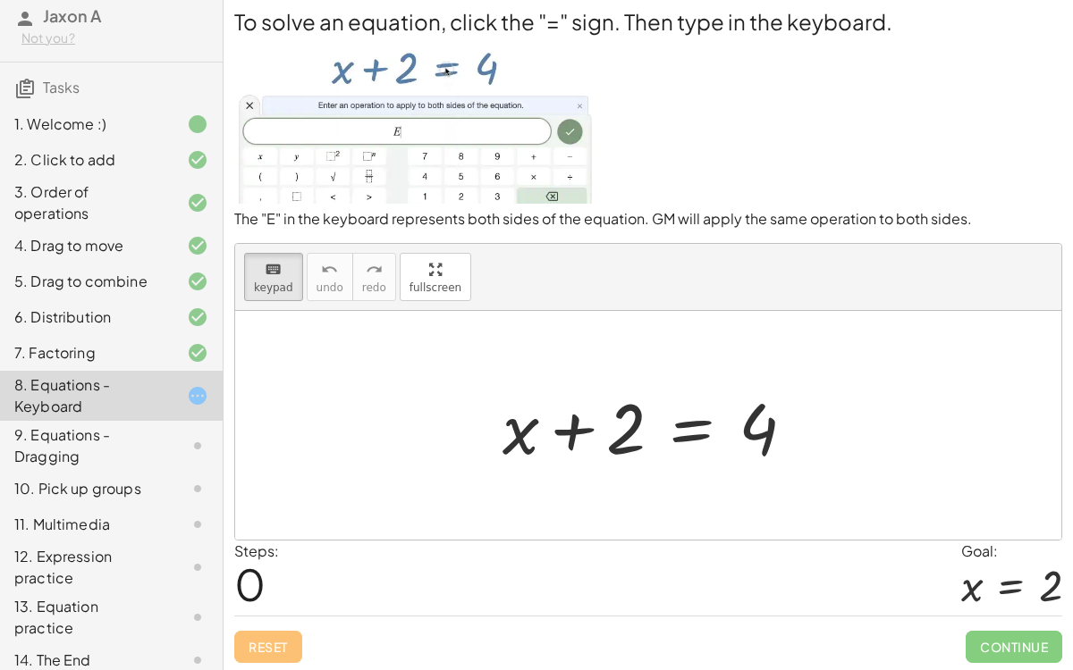
click at [164, 435] on div at bounding box center [183, 445] width 50 height 21
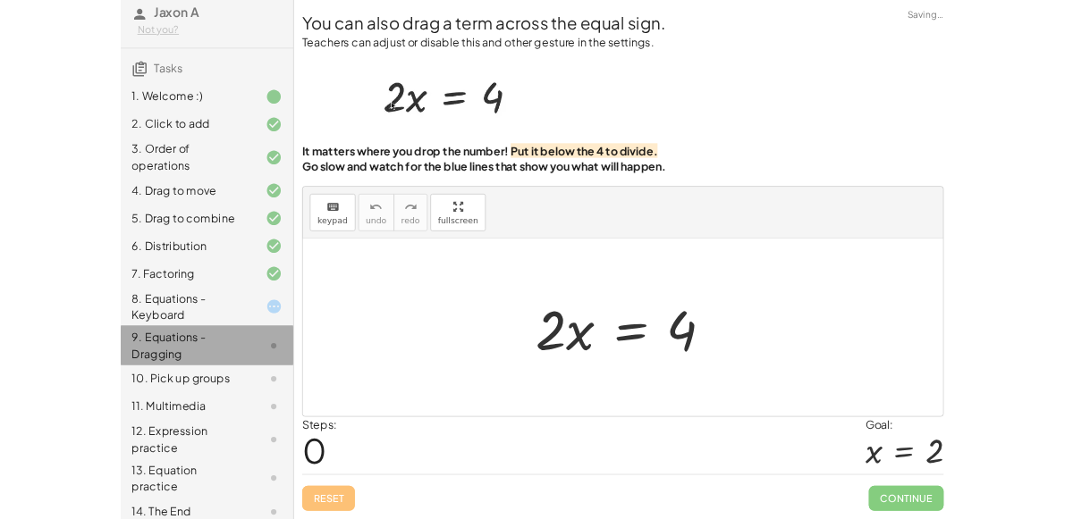
scroll to position [0, 0]
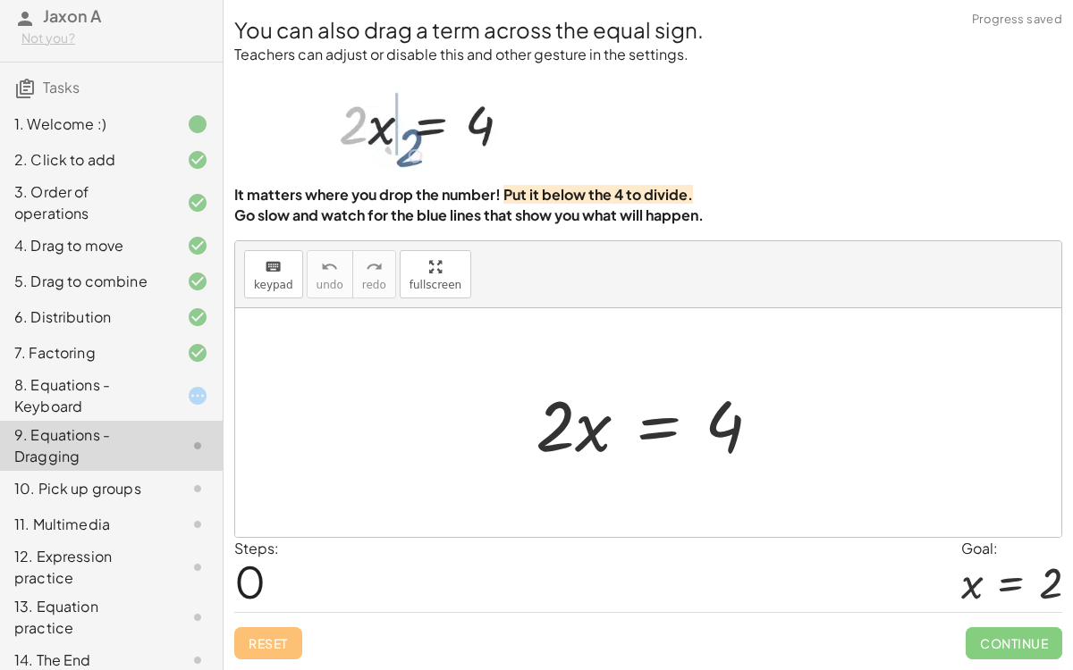
click at [666, 416] on div at bounding box center [654, 423] width 257 height 92
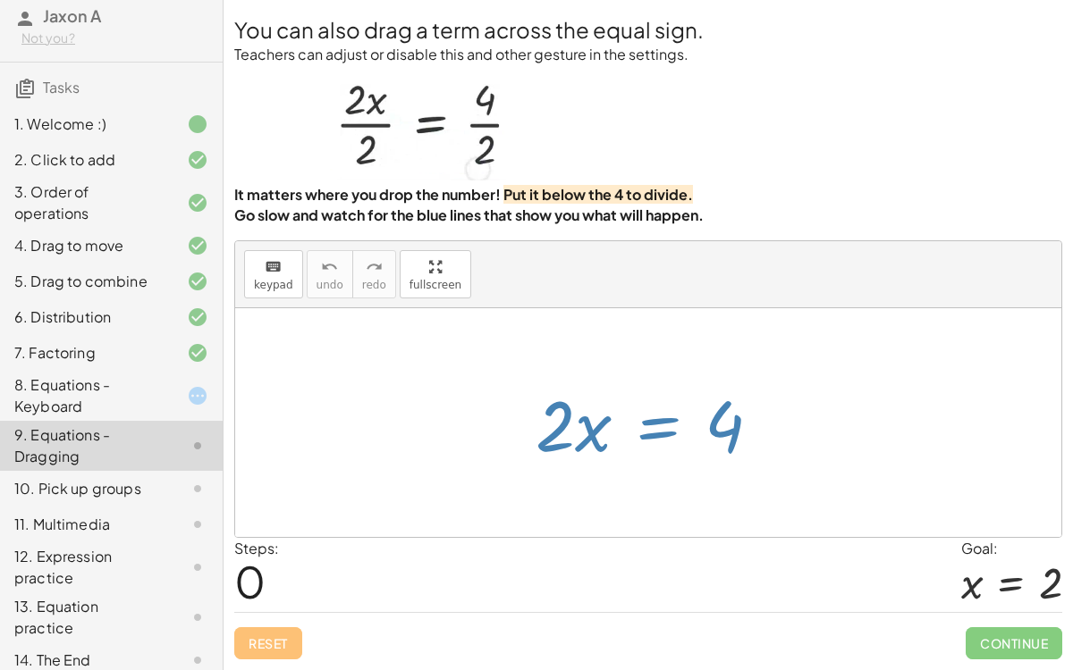
click at [666, 416] on div at bounding box center [654, 423] width 257 height 92
click at [666, 429] on div at bounding box center [654, 423] width 257 height 92
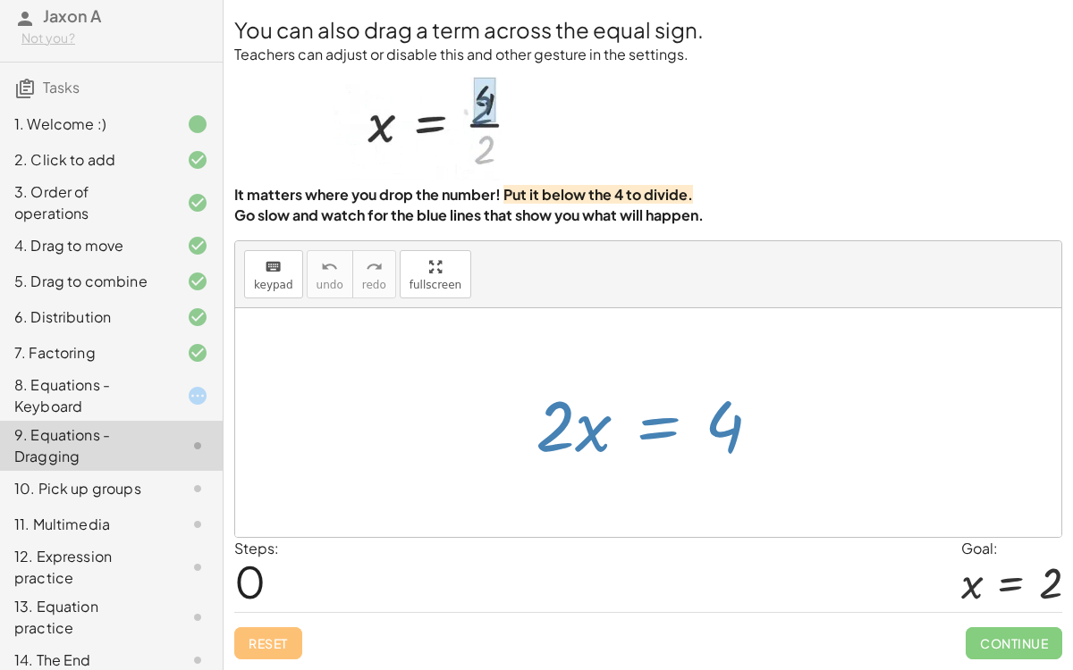
click at [666, 429] on div at bounding box center [654, 423] width 257 height 92
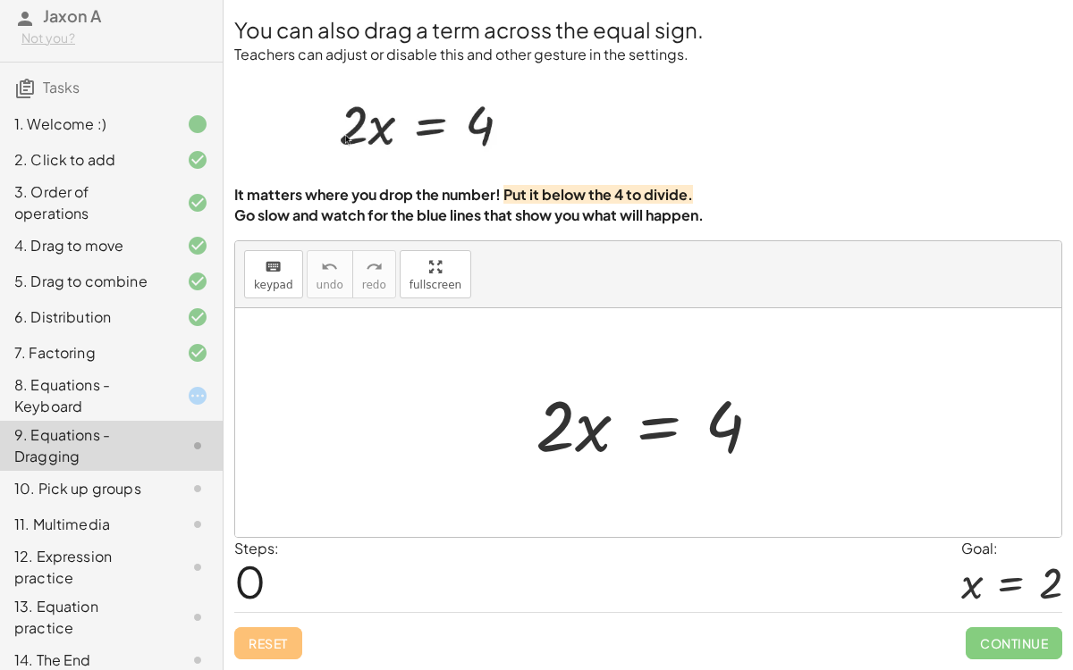
click at [666, 428] on div at bounding box center [654, 423] width 257 height 92
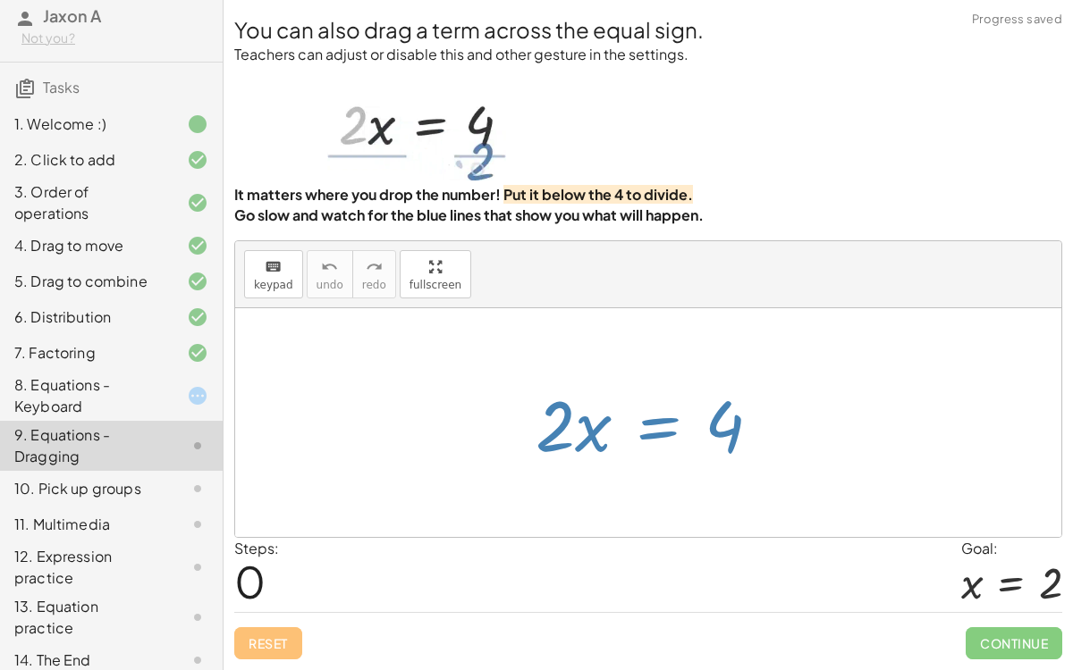
click at [192, 471] on div "8. Equations - Keyboard" at bounding box center [111, 489] width 223 height 36
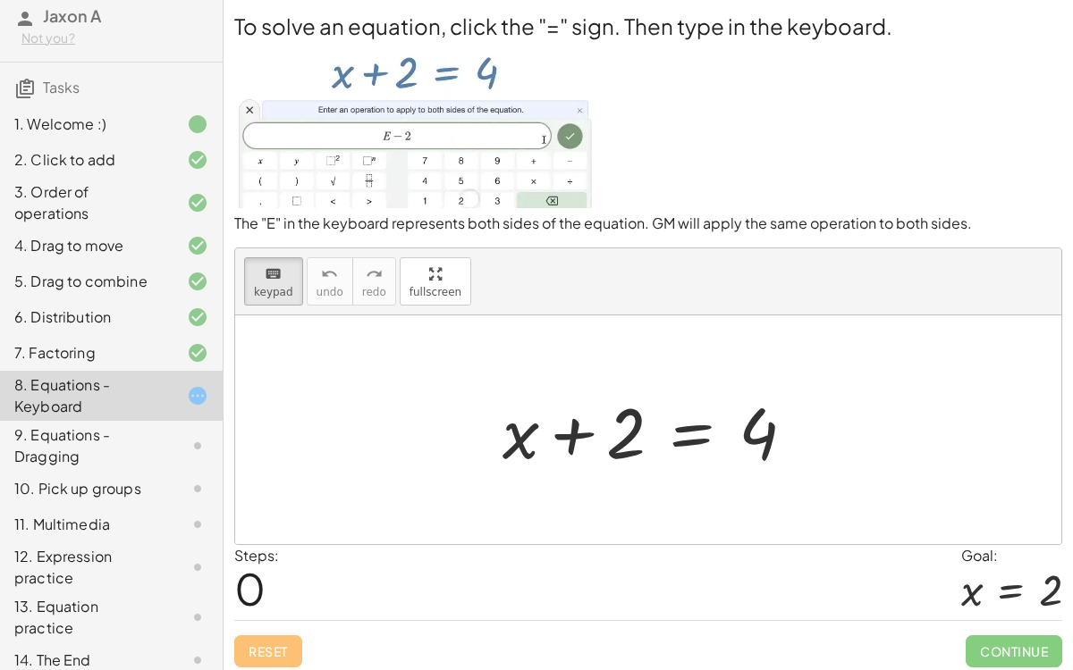
click at [711, 366] on div at bounding box center [648, 429] width 826 height 229
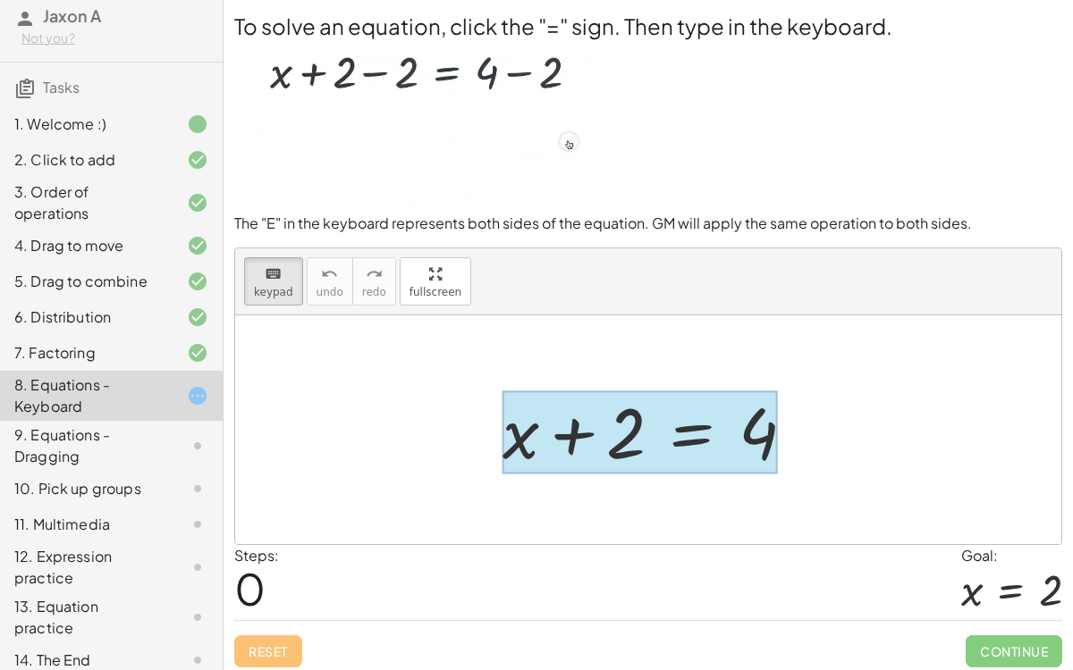
click at [679, 433] on div at bounding box center [639, 432] width 275 height 83
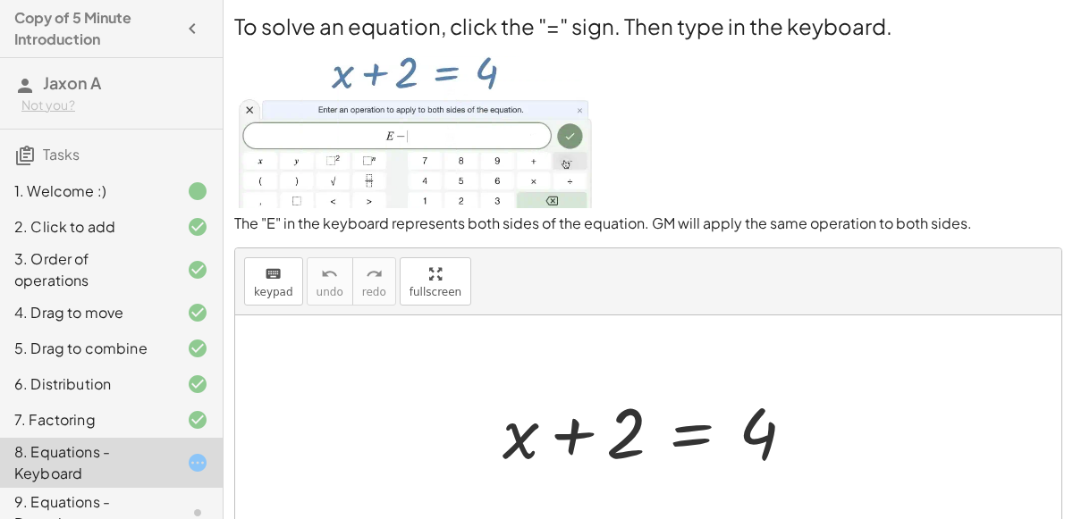
click at [680, 433] on div at bounding box center [655, 430] width 324 height 92
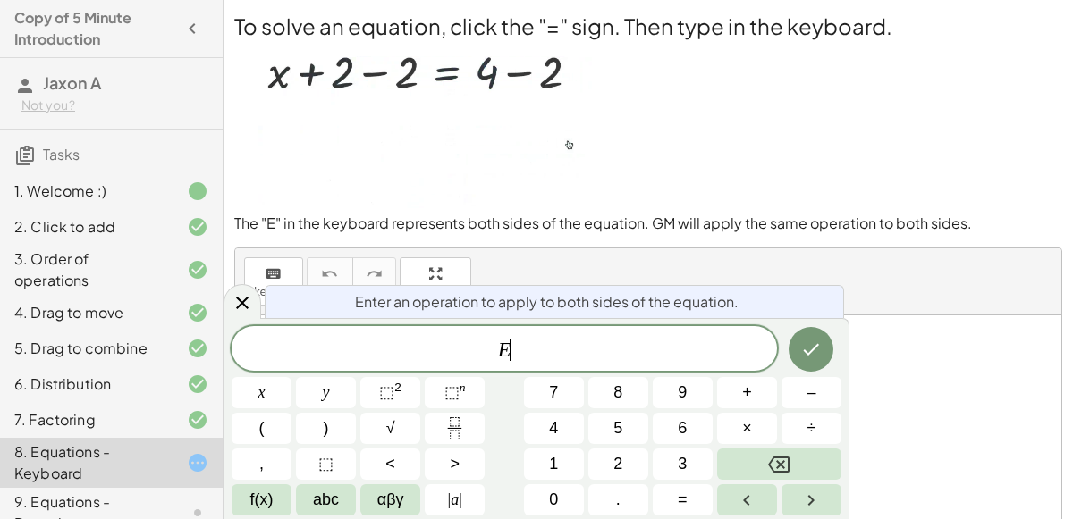
click at [680, 433] on span "6" at bounding box center [681, 428] width 9 height 24
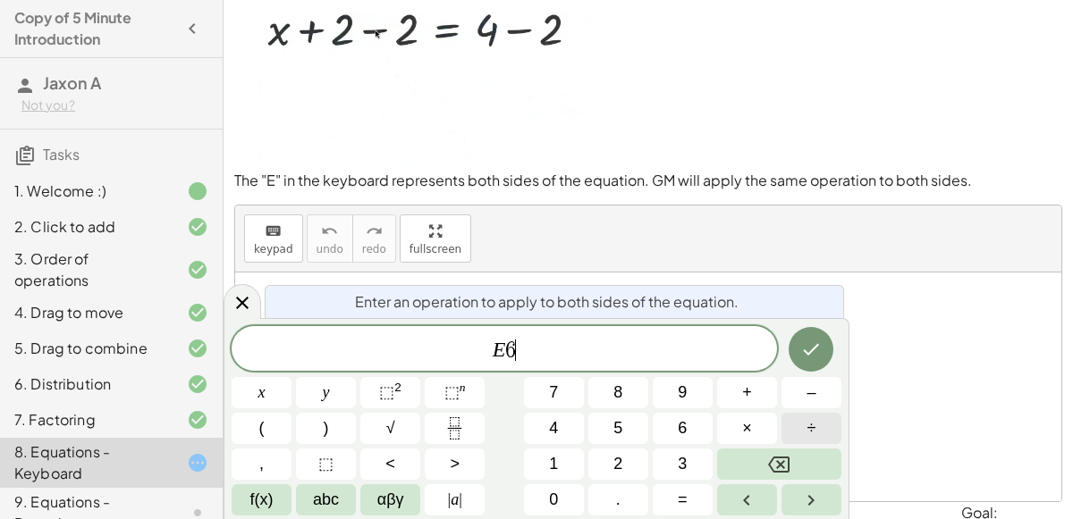
scroll to position [47, 0]
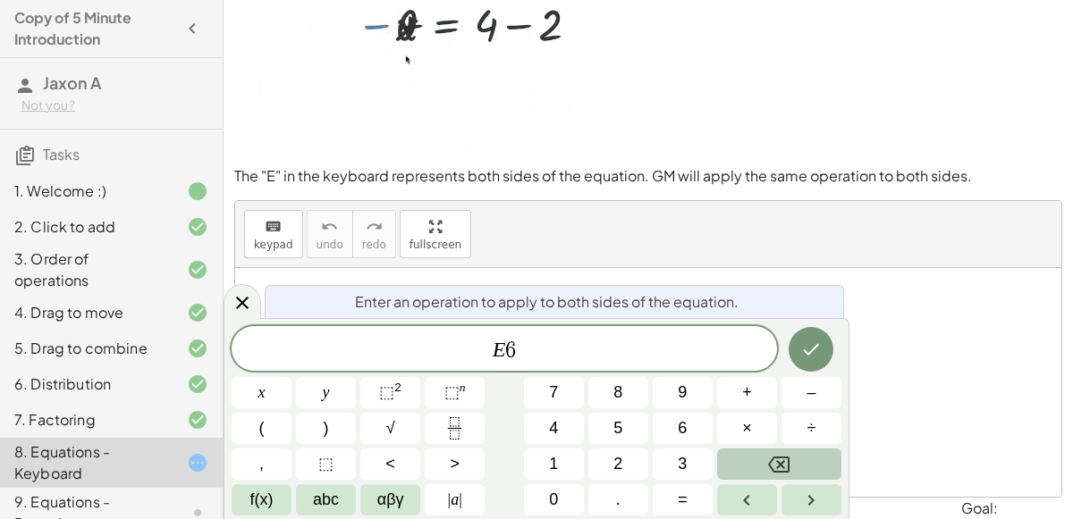
click at [753, 460] on button "Backspace" at bounding box center [779, 464] width 124 height 31
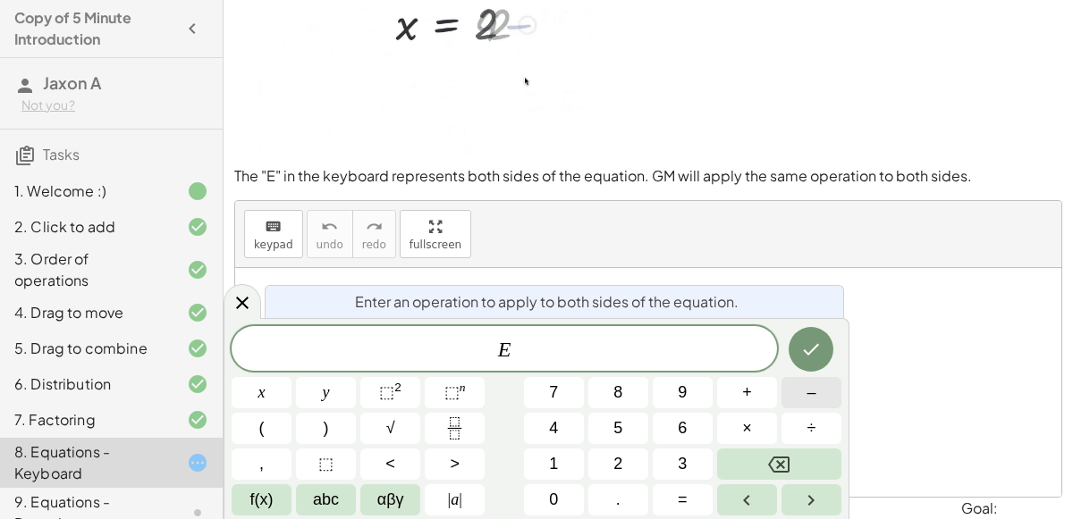
click at [807, 382] on span "–" at bounding box center [810, 393] width 9 height 24
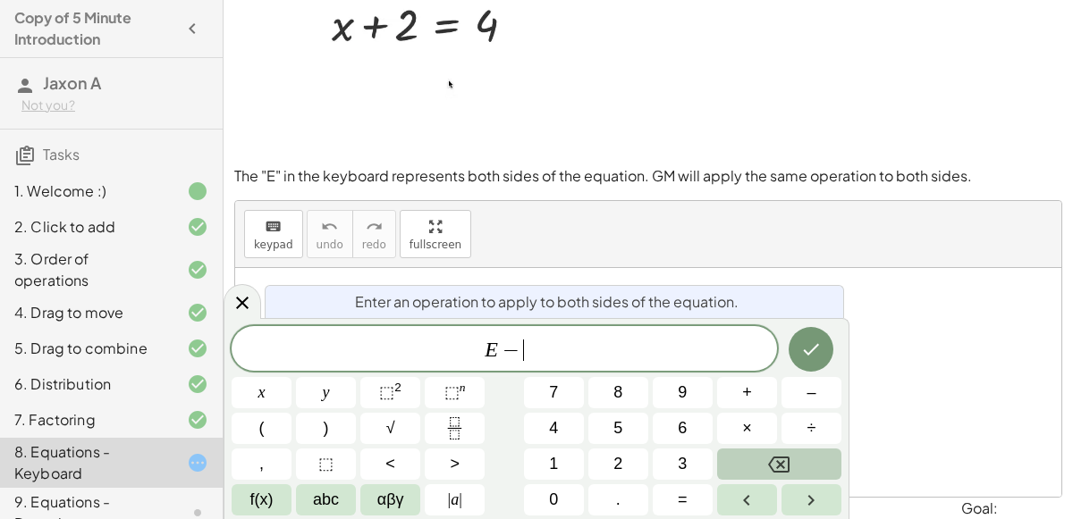
click at [808, 467] on button "Backspace" at bounding box center [779, 464] width 124 height 31
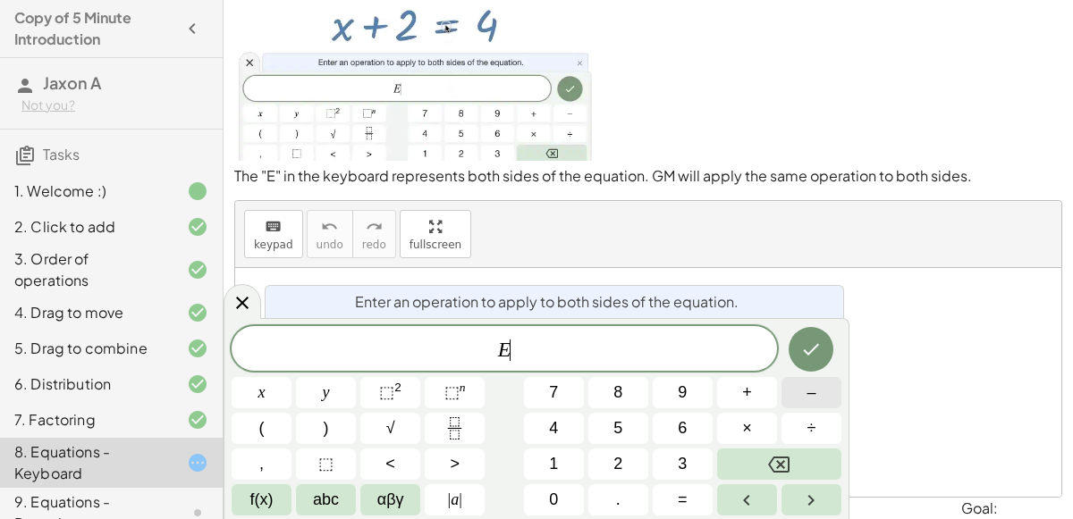
click at [820, 397] on button "–" at bounding box center [811, 392] width 60 height 31
click at [630, 457] on button "2" at bounding box center [618, 464] width 60 height 31
click at [812, 352] on icon "Done" at bounding box center [811, 350] width 16 height 12
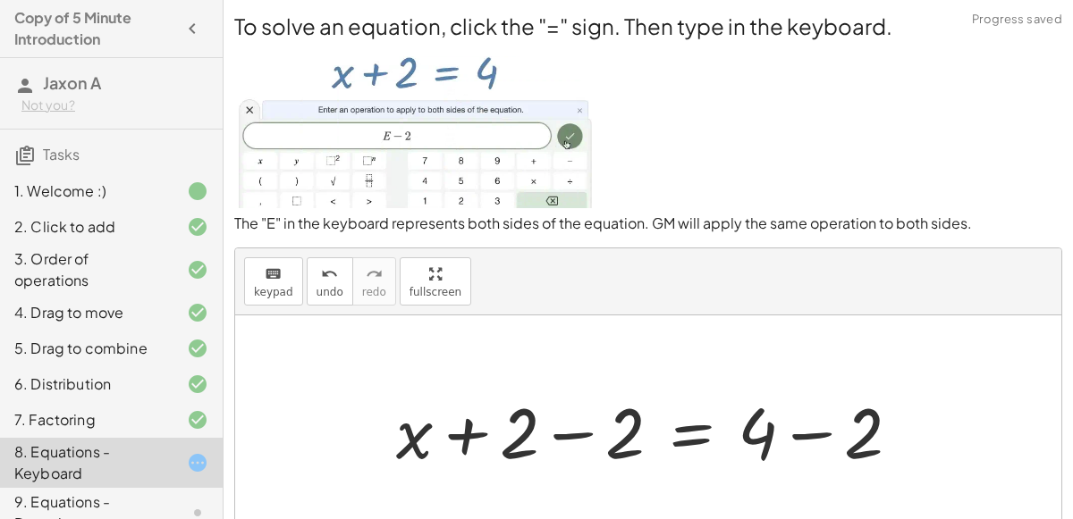
scroll to position [156, 0]
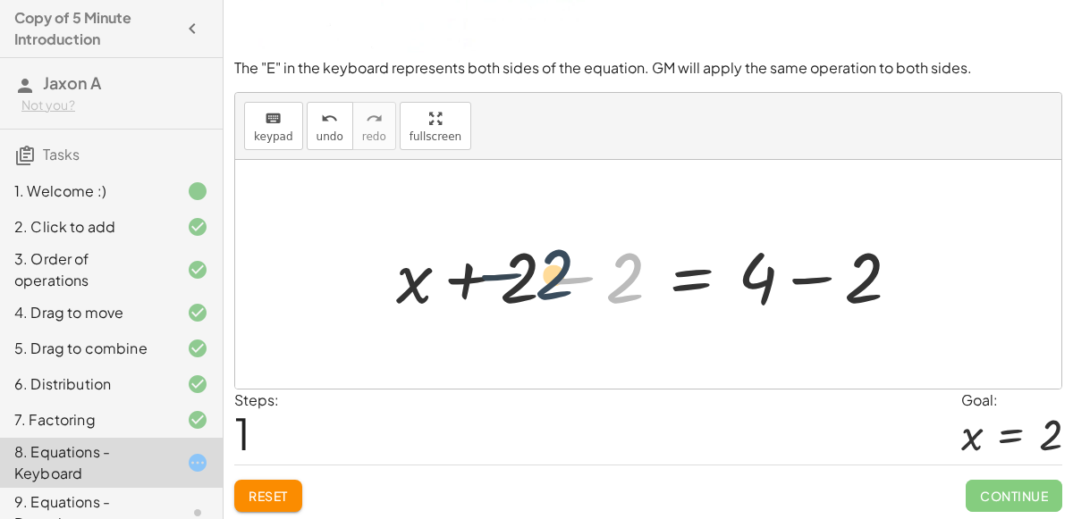
drag, startPoint x: 612, startPoint y: 272, endPoint x: 540, endPoint y: 268, distance: 72.5
click at [540, 268] on div at bounding box center [655, 275] width 536 height 92
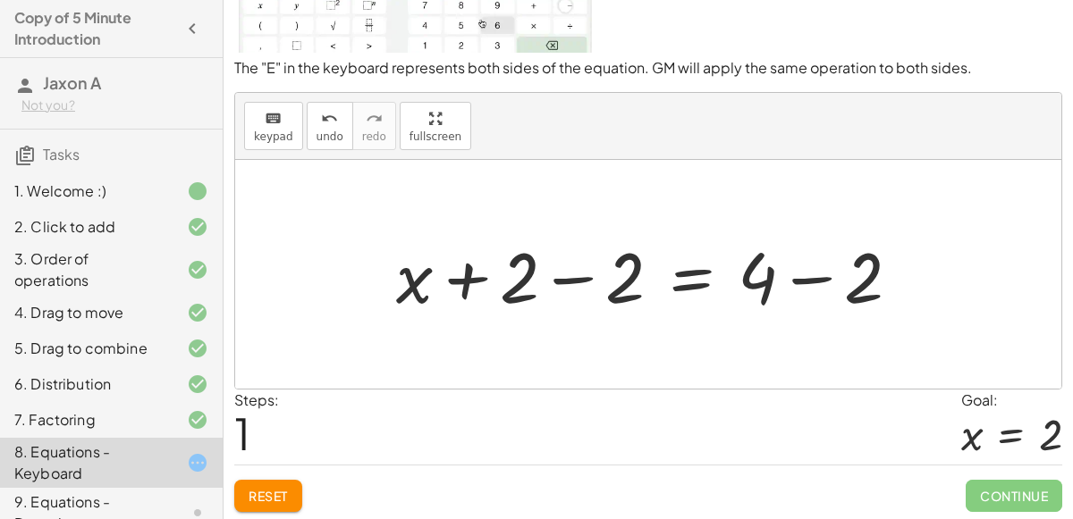
click at [550, 283] on div at bounding box center [655, 275] width 536 height 92
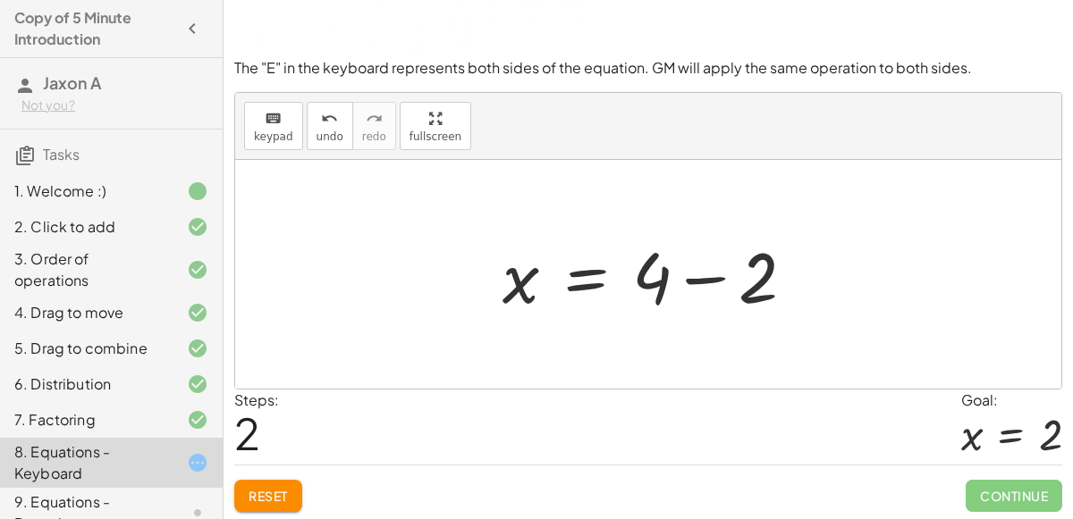
click at [701, 268] on div at bounding box center [655, 275] width 324 height 92
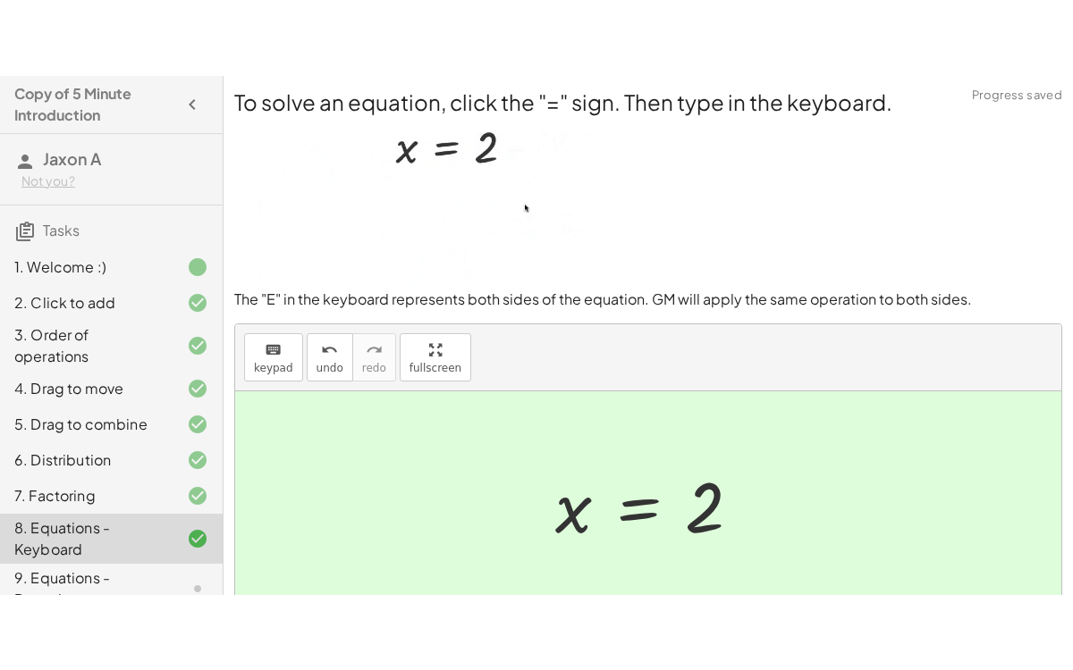
scroll to position [217, 0]
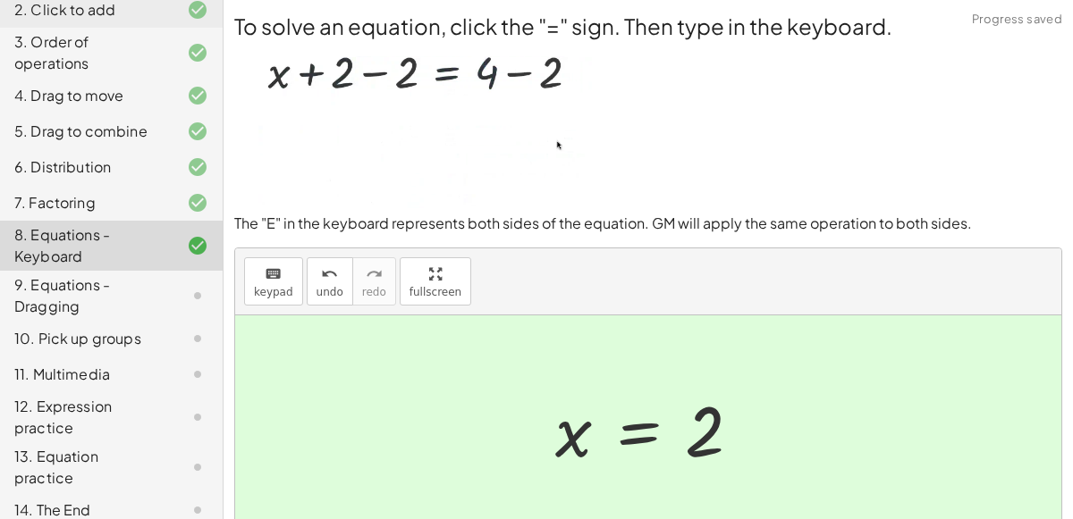
click at [170, 357] on div "9. Equations - Dragging" at bounding box center [111, 375] width 223 height 36
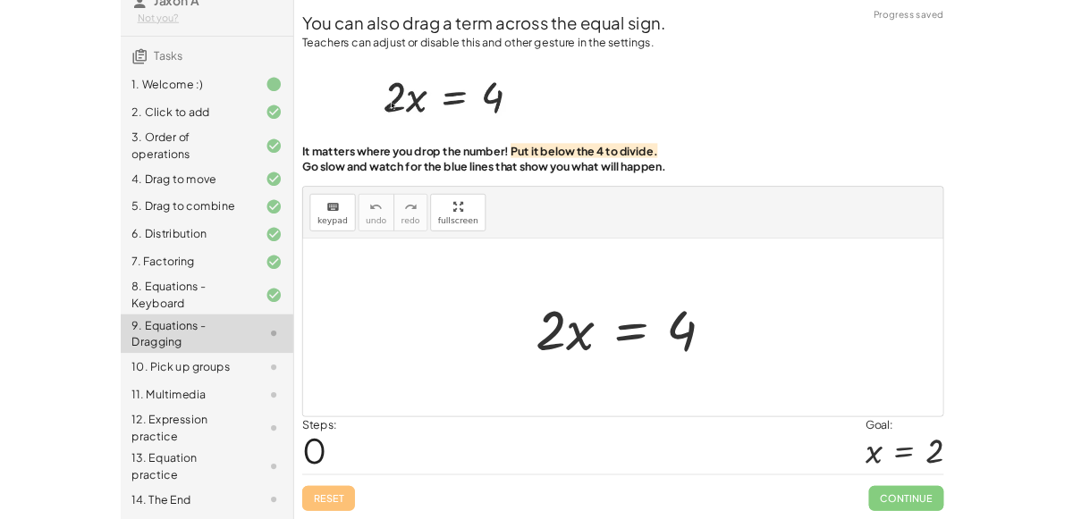
scroll to position [67, 0]
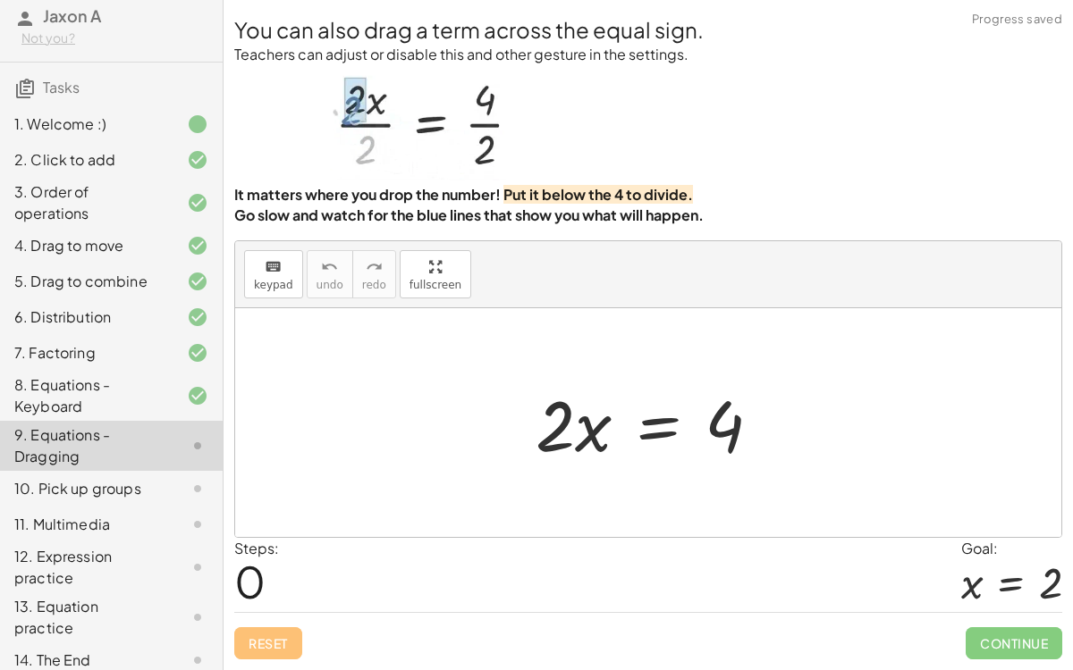
click at [642, 417] on div at bounding box center [654, 423] width 257 height 92
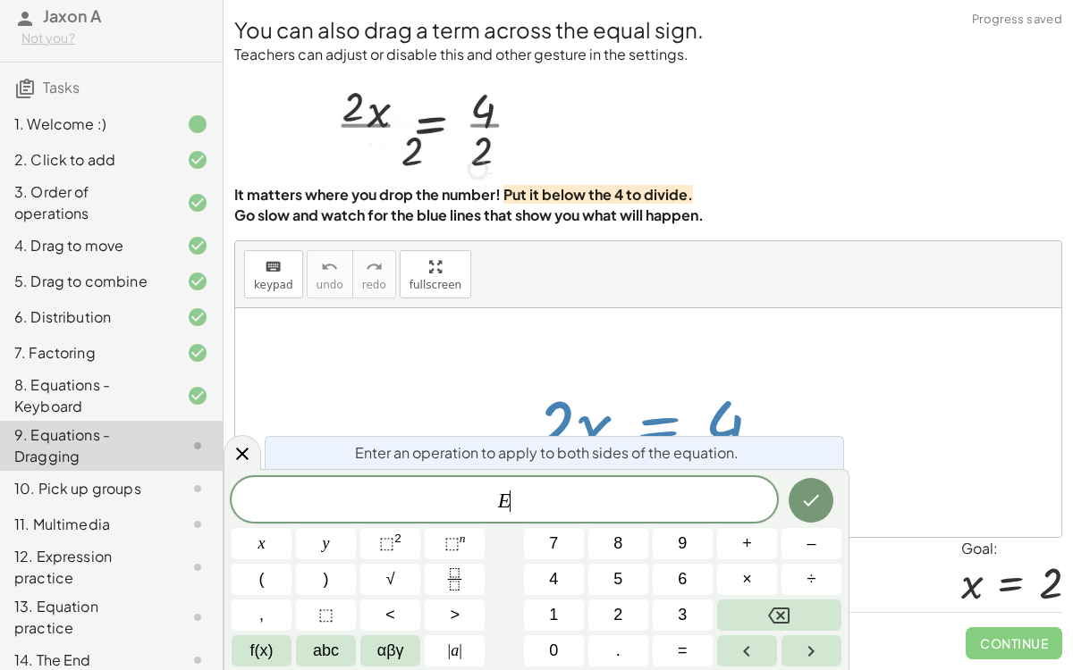
click at [642, 417] on div at bounding box center [654, 423] width 257 height 92
click at [810, 518] on span "–" at bounding box center [810, 544] width 9 height 24
click at [623, 518] on button "2" at bounding box center [618, 615] width 60 height 31
click at [813, 488] on button "Done" at bounding box center [810, 500] width 45 height 45
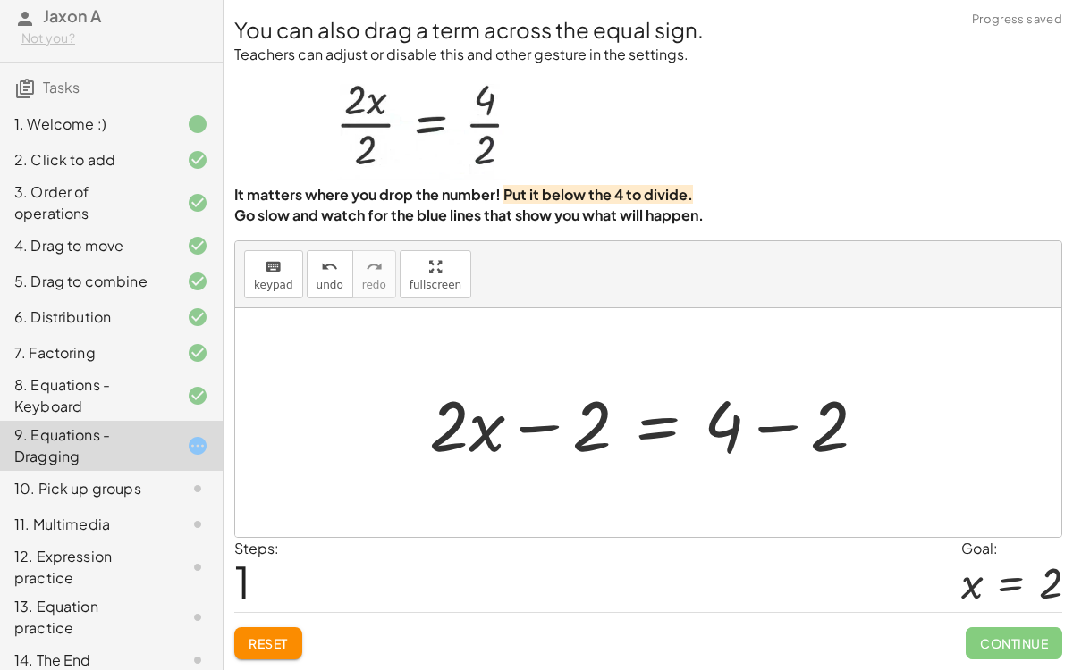
click at [548, 433] on div at bounding box center [654, 423] width 469 height 92
click at [773, 420] on div at bounding box center [654, 423] width 469 height 92
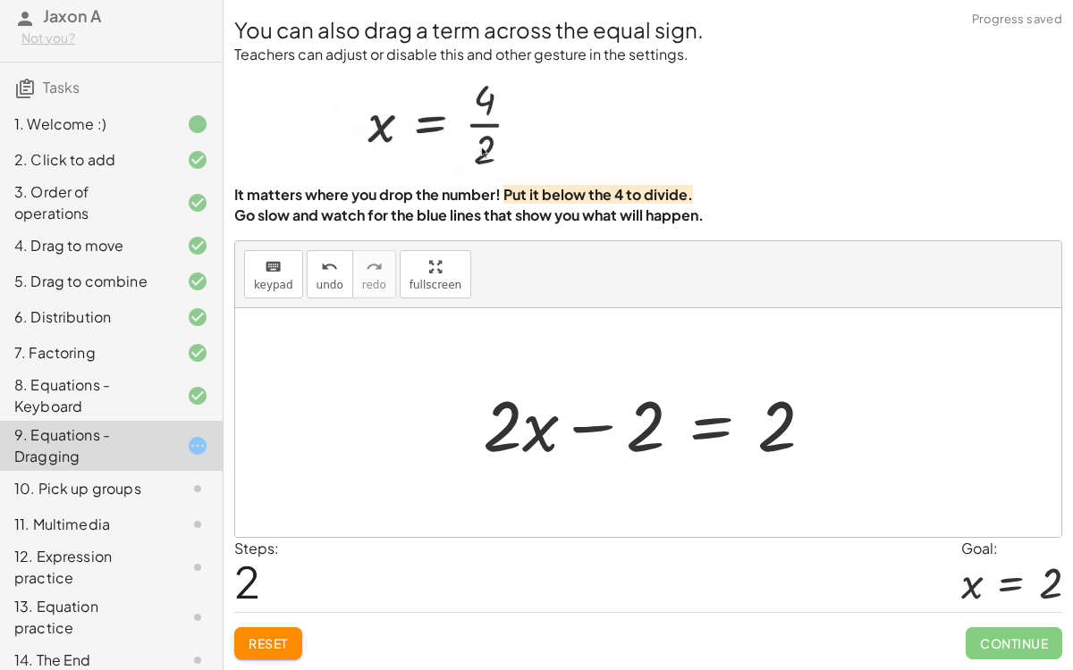
click at [646, 443] on div at bounding box center [655, 423] width 363 height 92
click at [277, 518] on span "Reset" at bounding box center [267, 643] width 39 height 16
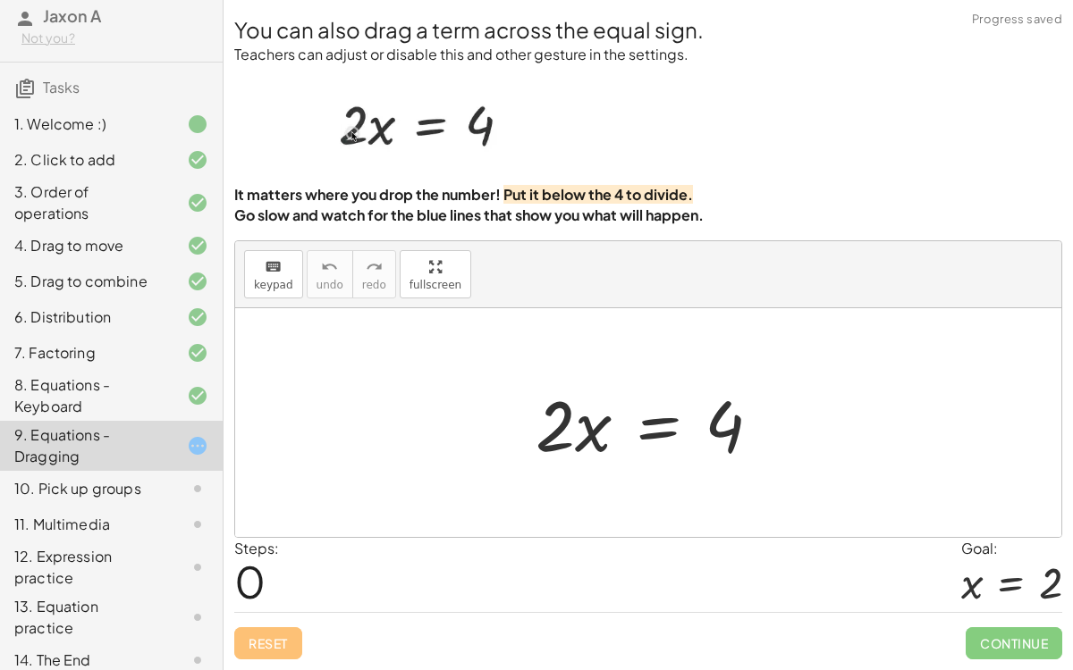
click at [656, 427] on div at bounding box center [654, 423] width 257 height 92
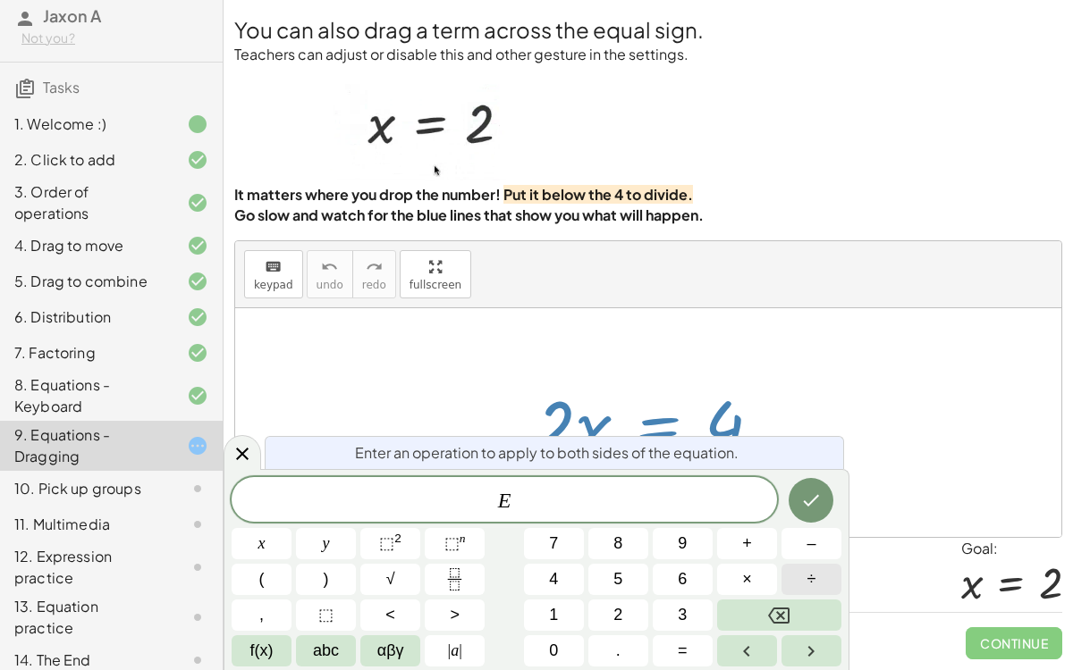
click at [816, 518] on button "÷" at bounding box center [811, 579] width 60 height 31
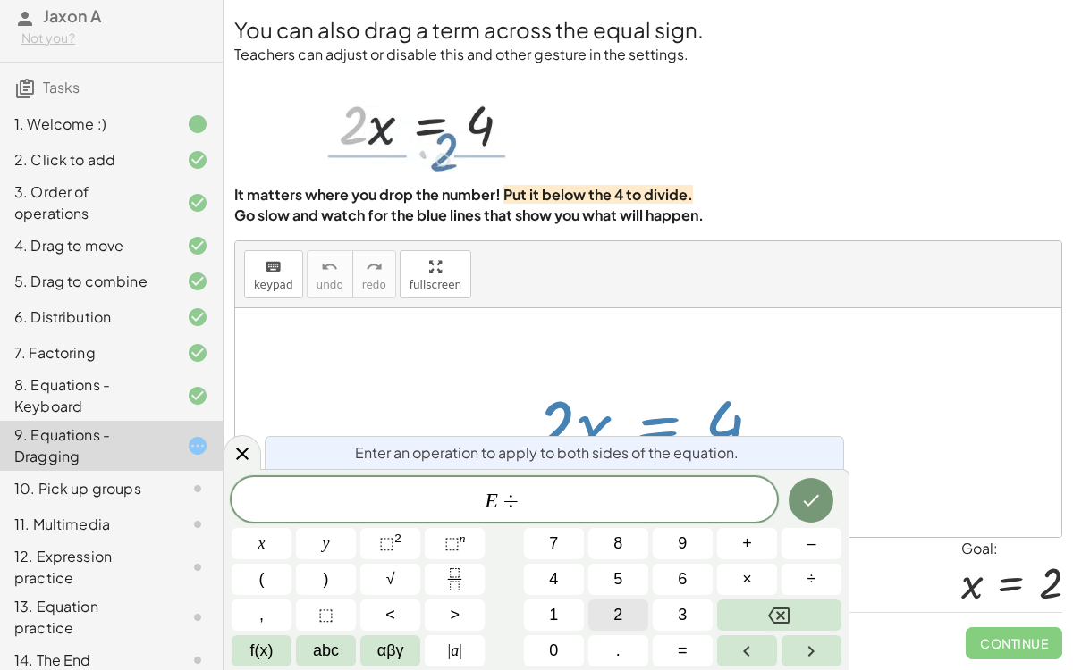
click at [606, 518] on button "2" at bounding box center [618, 615] width 60 height 31
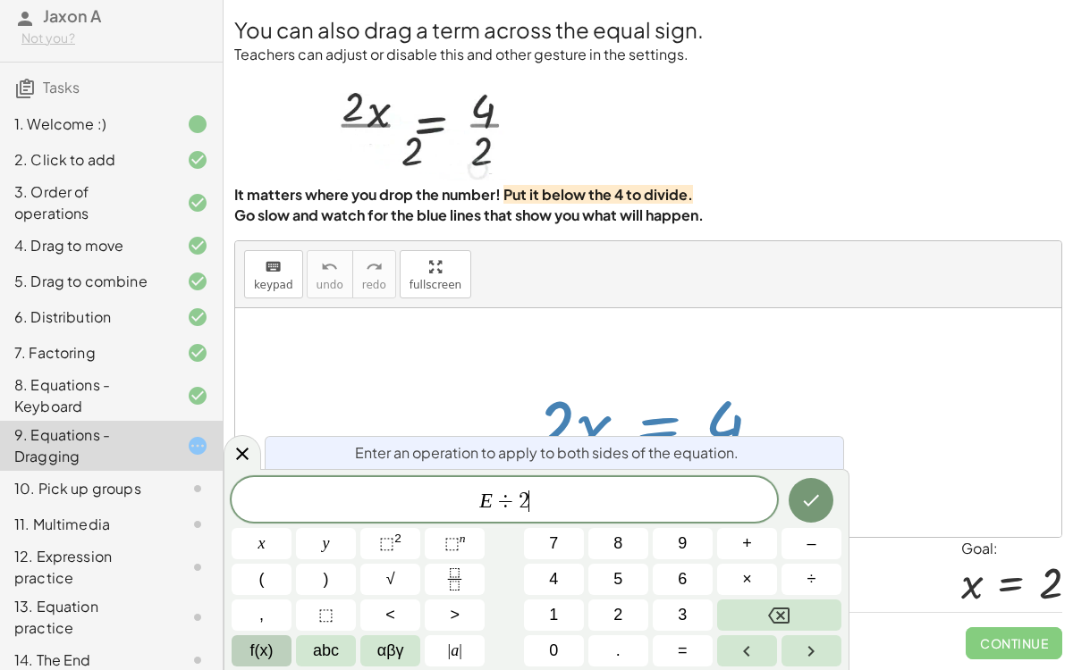
click at [278, 518] on button "f(x)" at bounding box center [261, 650] width 60 height 31
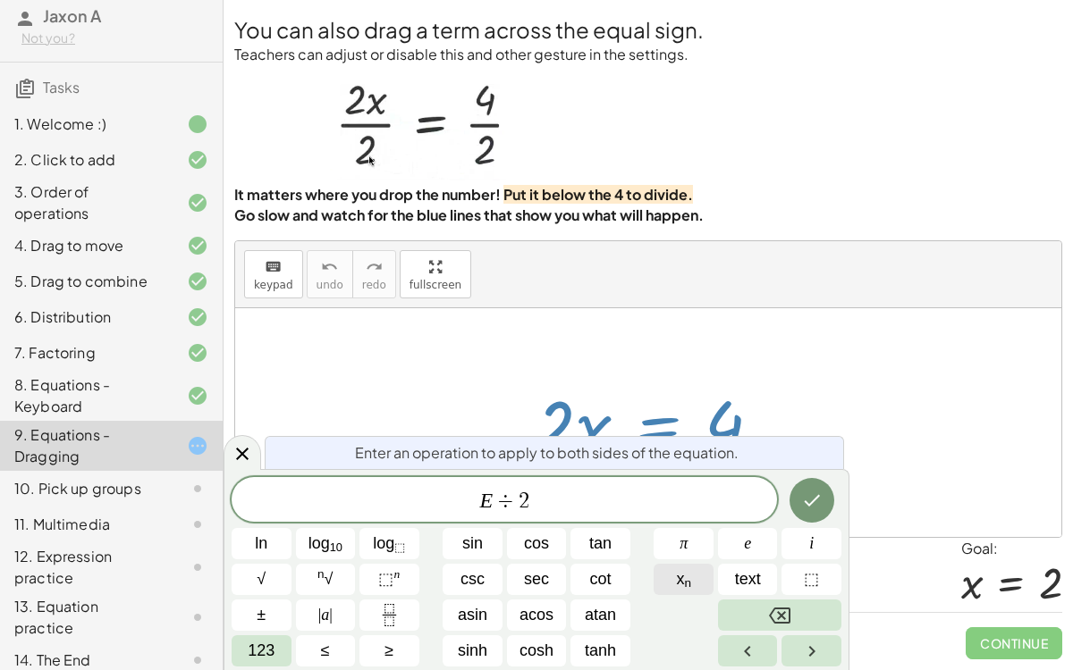
click at [704, 518] on button "x n" at bounding box center [683, 579] width 60 height 31
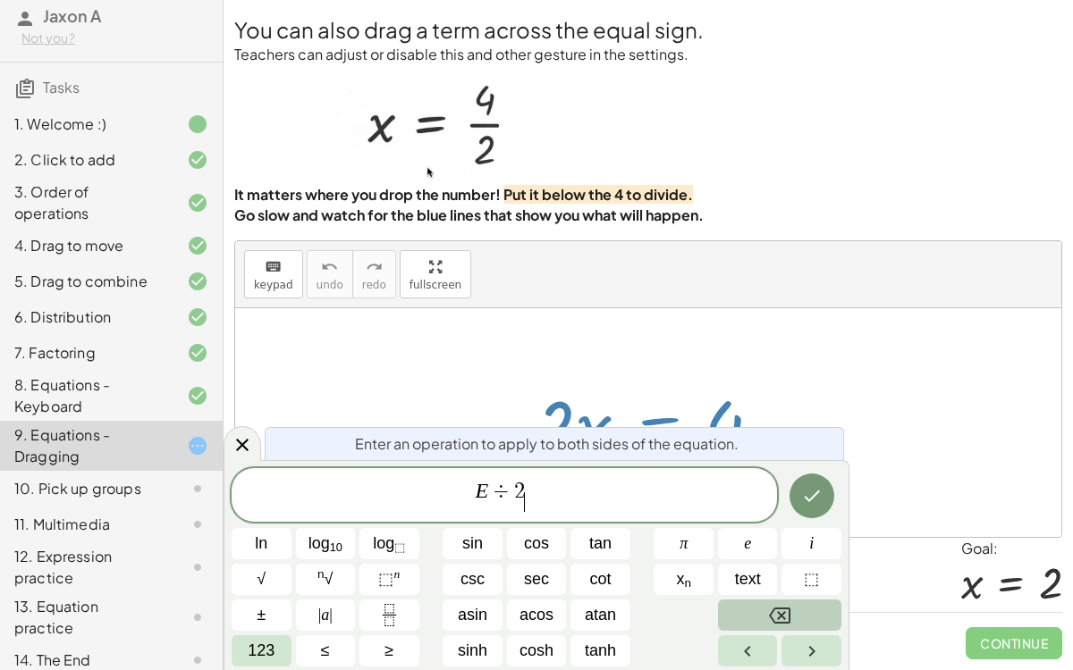
click at [795, 518] on button "Backspace" at bounding box center [779, 615] width 123 height 31
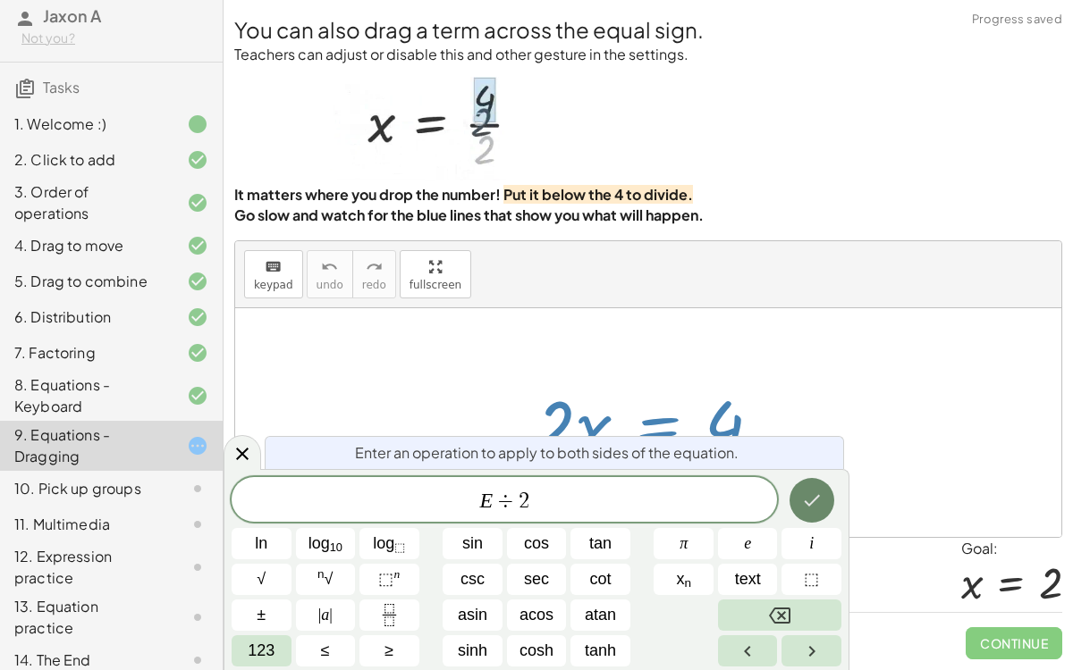
click at [826, 499] on button "Done" at bounding box center [811, 500] width 45 height 45
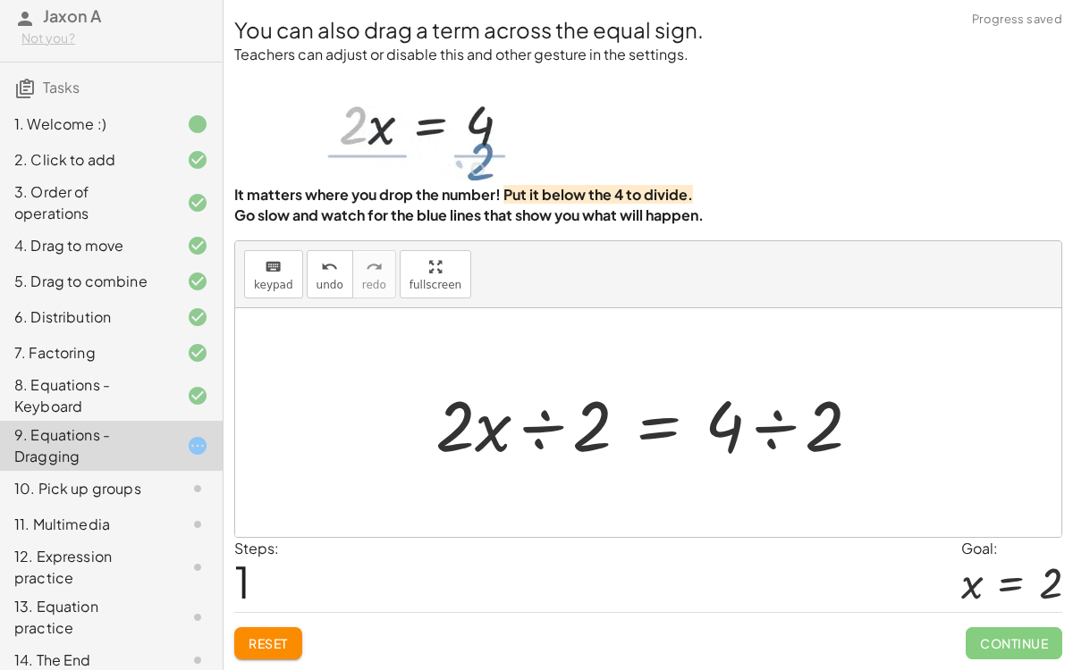
click at [538, 428] on div at bounding box center [655, 423] width 458 height 92
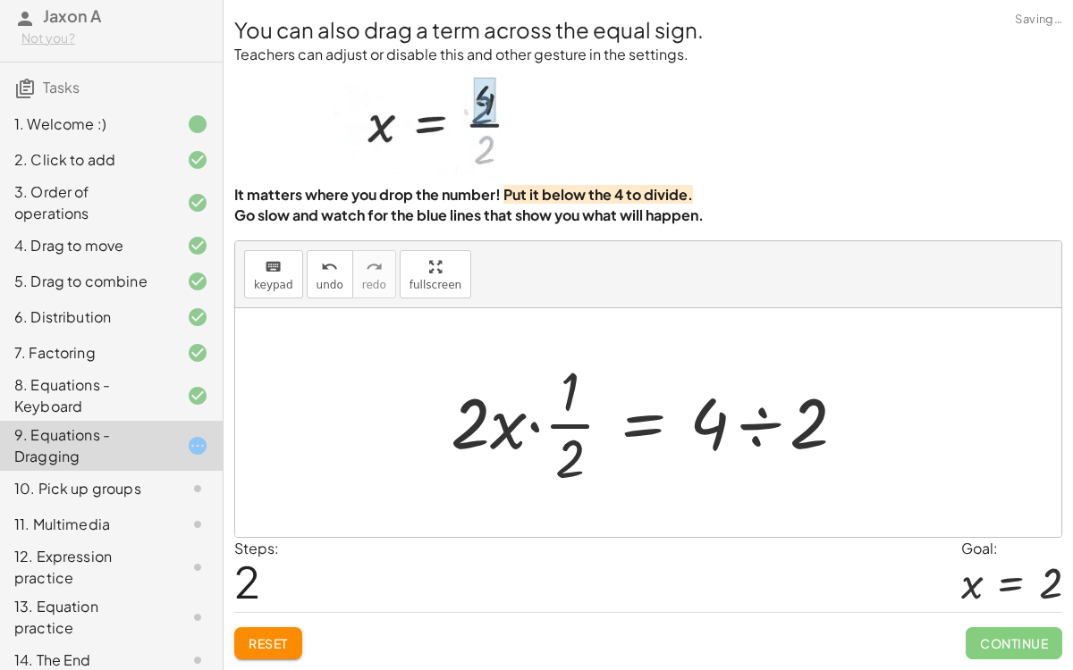
click at [517, 429] on div at bounding box center [655, 423] width 427 height 138
click at [748, 422] on div at bounding box center [655, 423] width 427 height 138
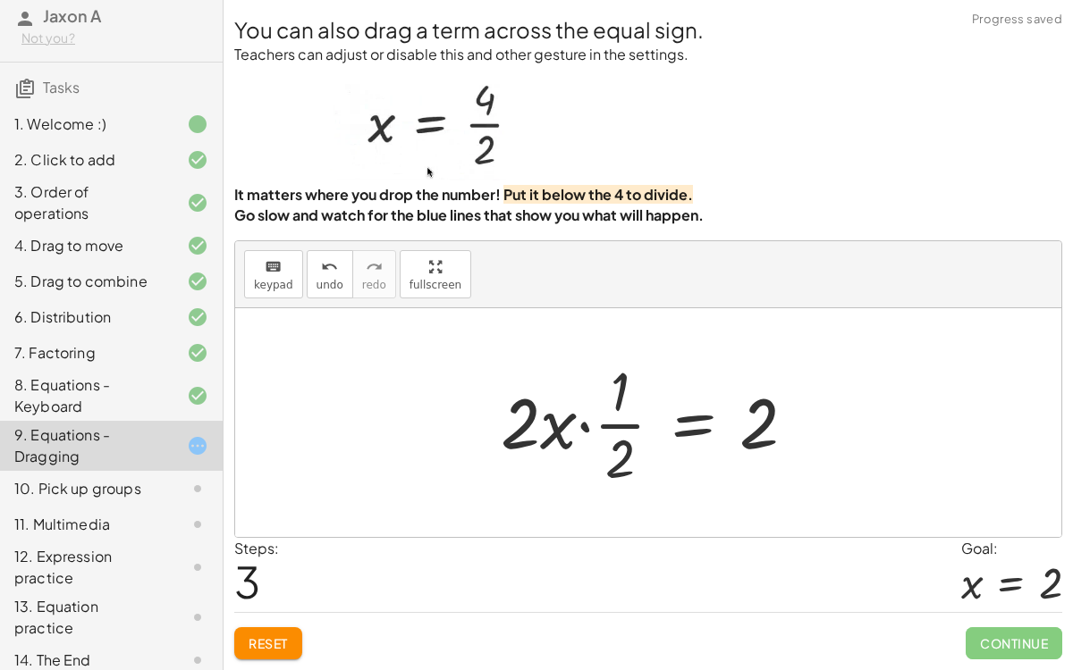
click at [279, 518] on button "Reset" at bounding box center [268, 643] width 68 height 32
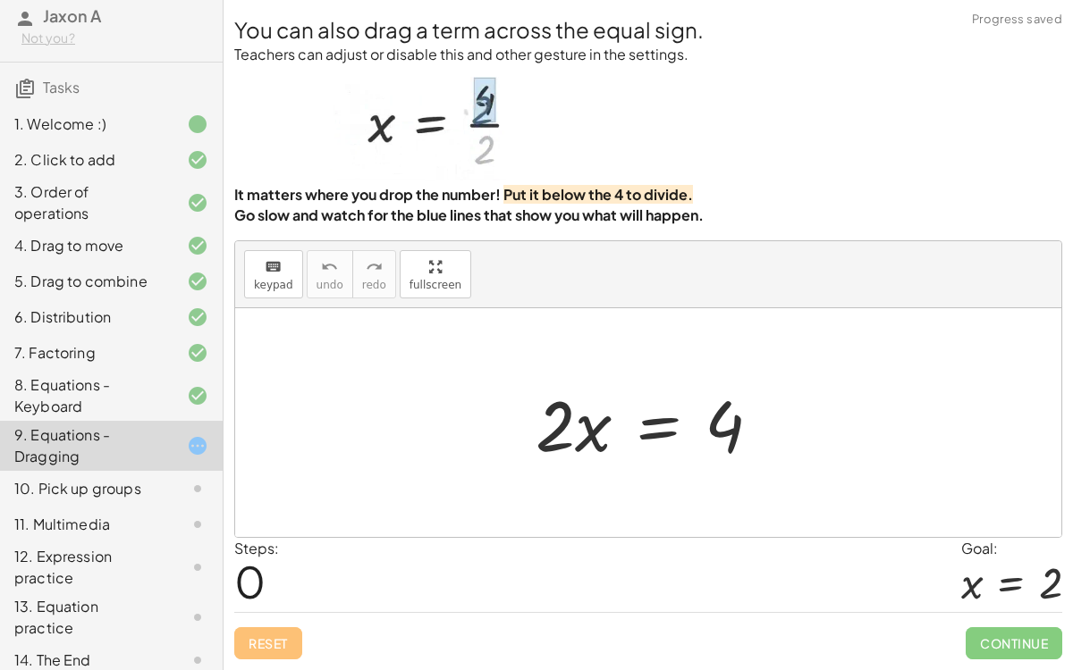
click at [650, 410] on div at bounding box center [654, 423] width 257 height 92
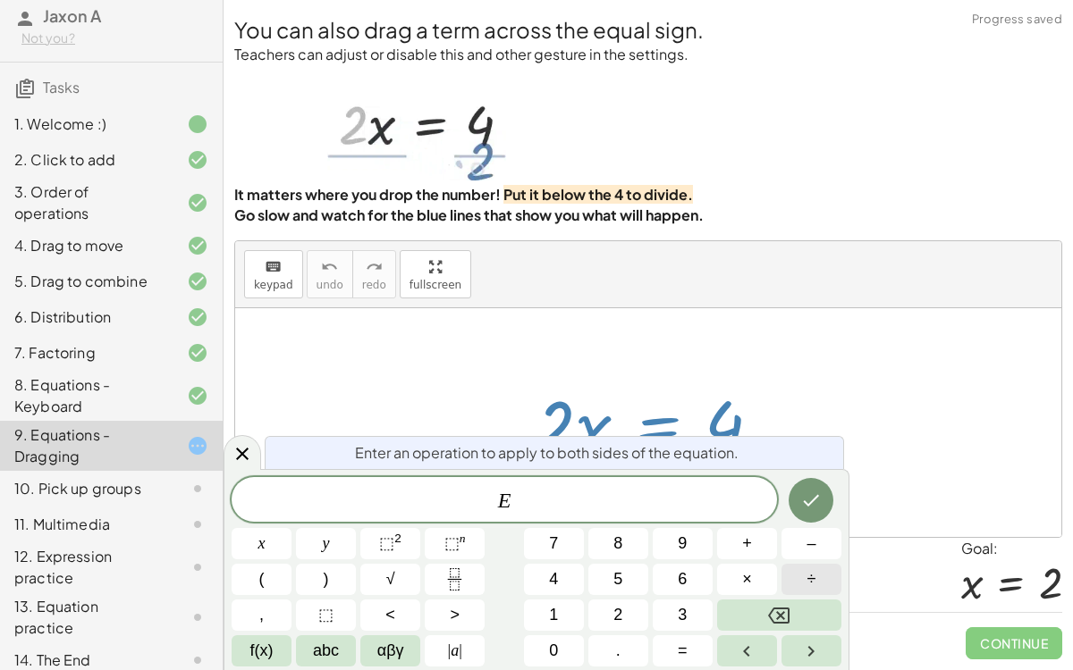
click at [831, 518] on button "÷" at bounding box center [811, 579] width 60 height 31
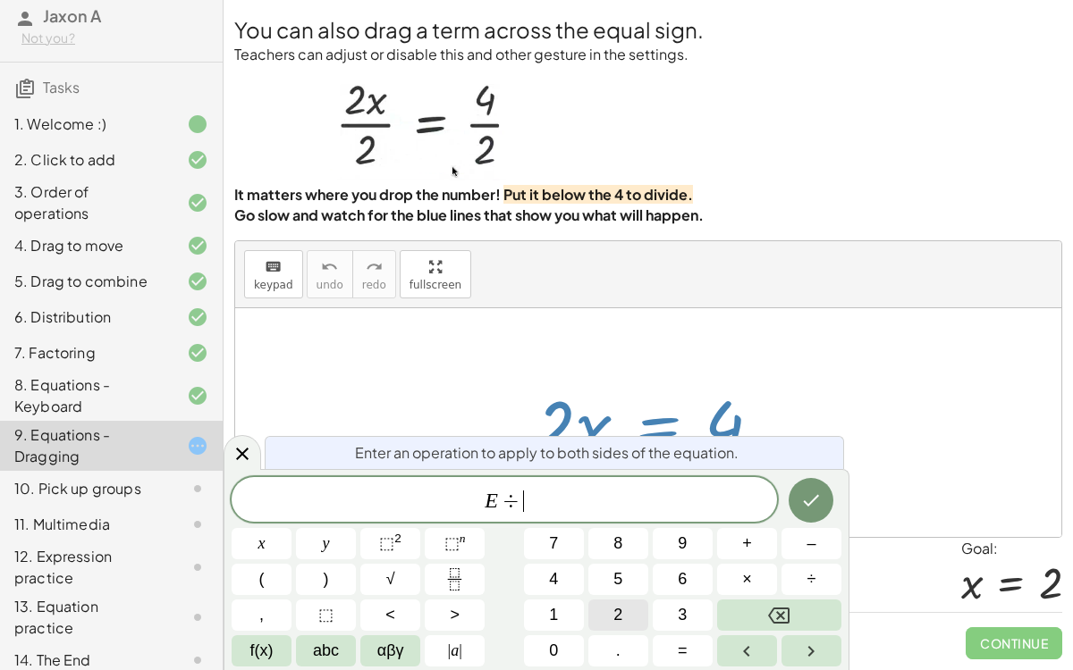
click at [599, 518] on button "2" at bounding box center [618, 615] width 60 height 31
click at [276, 518] on button "x" at bounding box center [261, 543] width 60 height 31
click at [826, 504] on button "Done" at bounding box center [810, 500] width 45 height 45
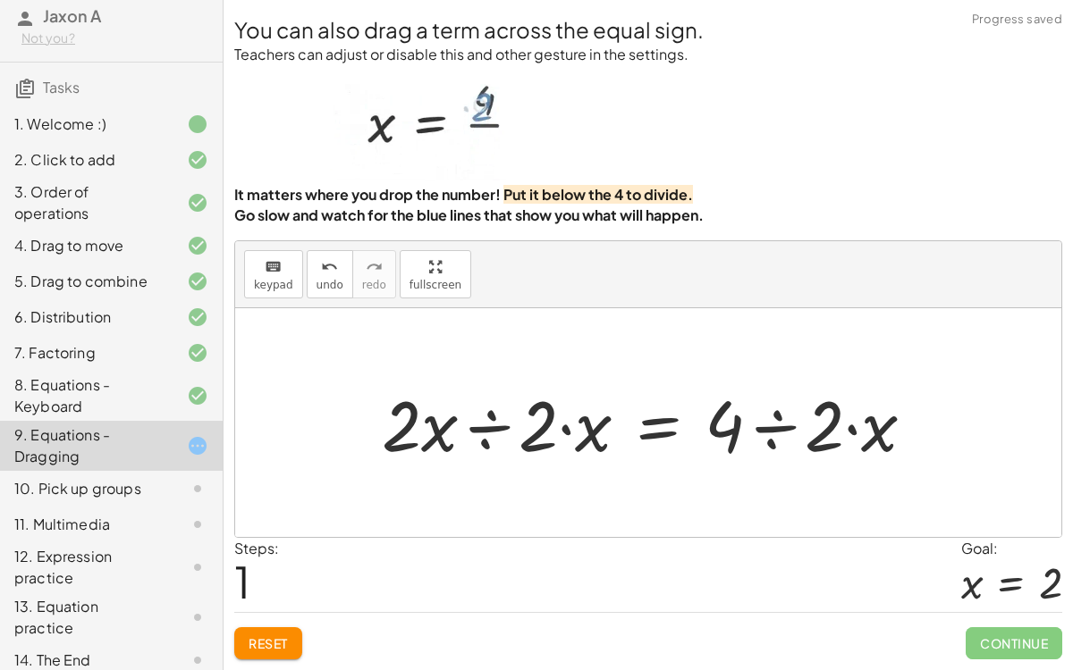
click at [575, 429] on div at bounding box center [655, 423] width 565 height 92
click at [556, 429] on div at bounding box center [655, 423] width 565 height 92
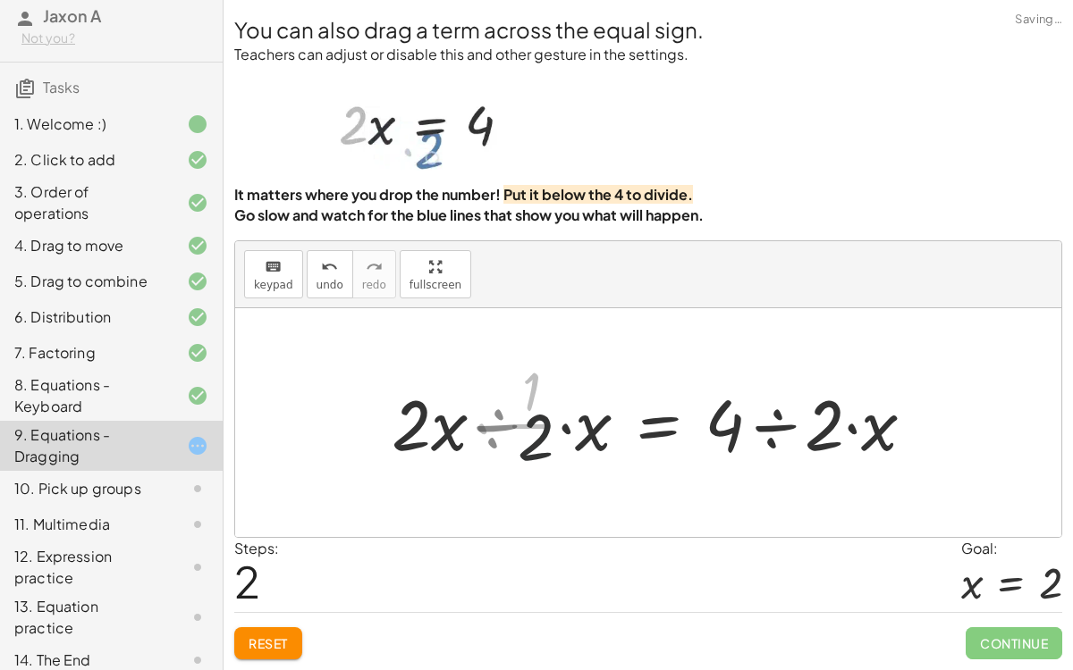
click at [470, 447] on div at bounding box center [670, 423] width 534 height 138
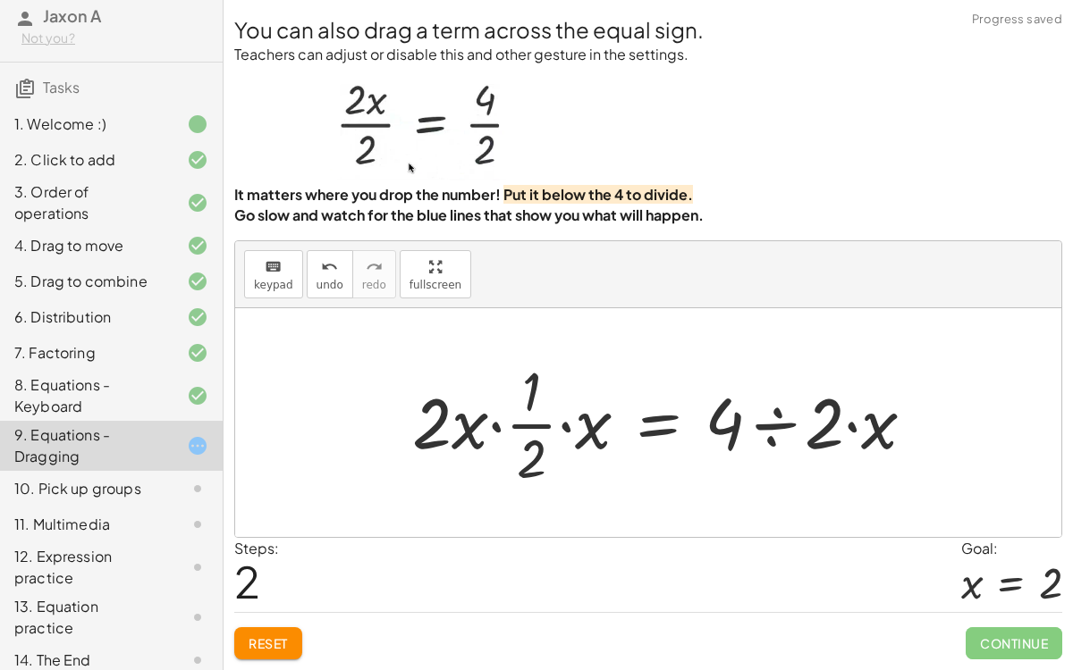
click at [281, 518] on span "Reset" at bounding box center [267, 643] width 39 height 16
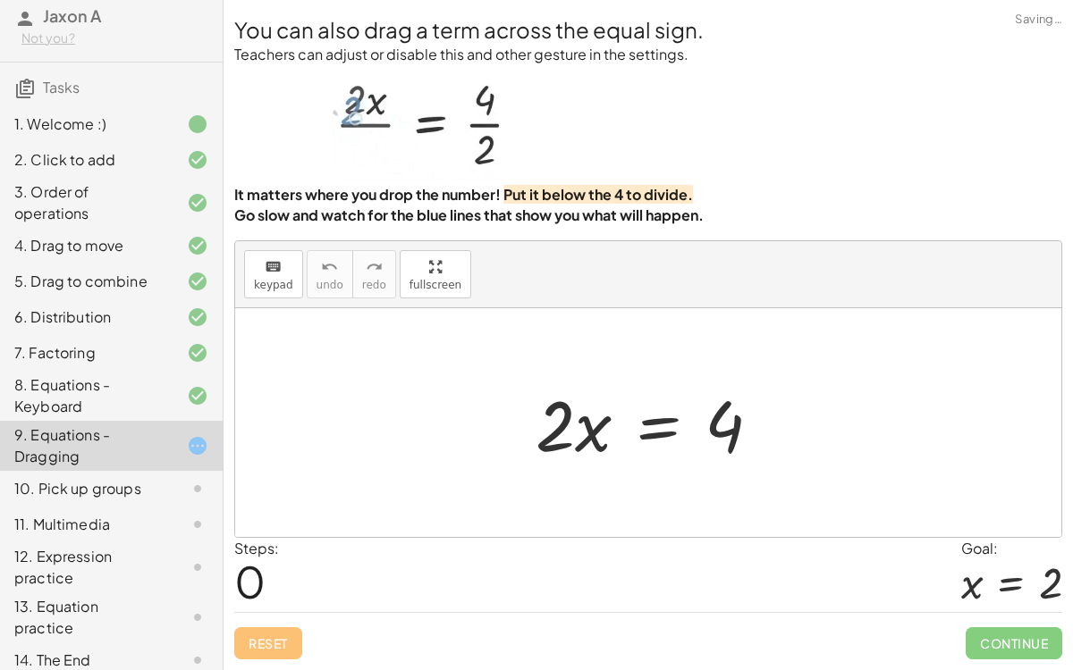
click at [641, 420] on div at bounding box center [654, 423] width 257 height 92
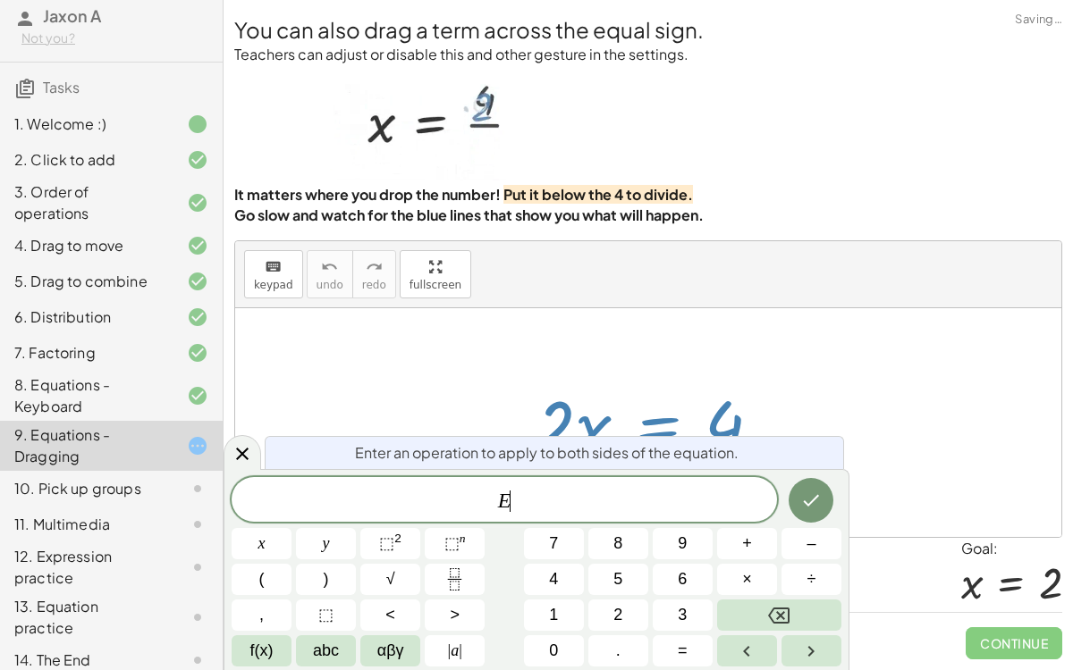
click at [641, 420] on div at bounding box center [654, 423] width 257 height 92
click at [807, 518] on button "÷" at bounding box center [811, 579] width 60 height 31
click at [619, 518] on span "2" at bounding box center [617, 615] width 9 height 24
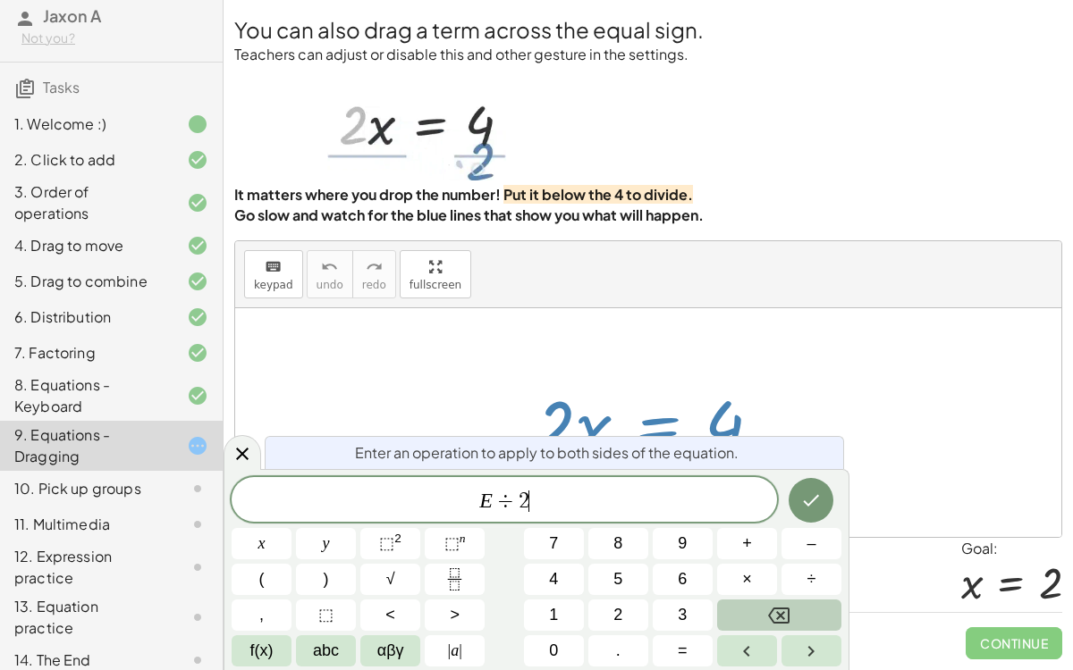
click at [800, 518] on button "Backspace" at bounding box center [779, 615] width 124 height 31
click at [526, 396] on div at bounding box center [654, 423] width 257 height 92
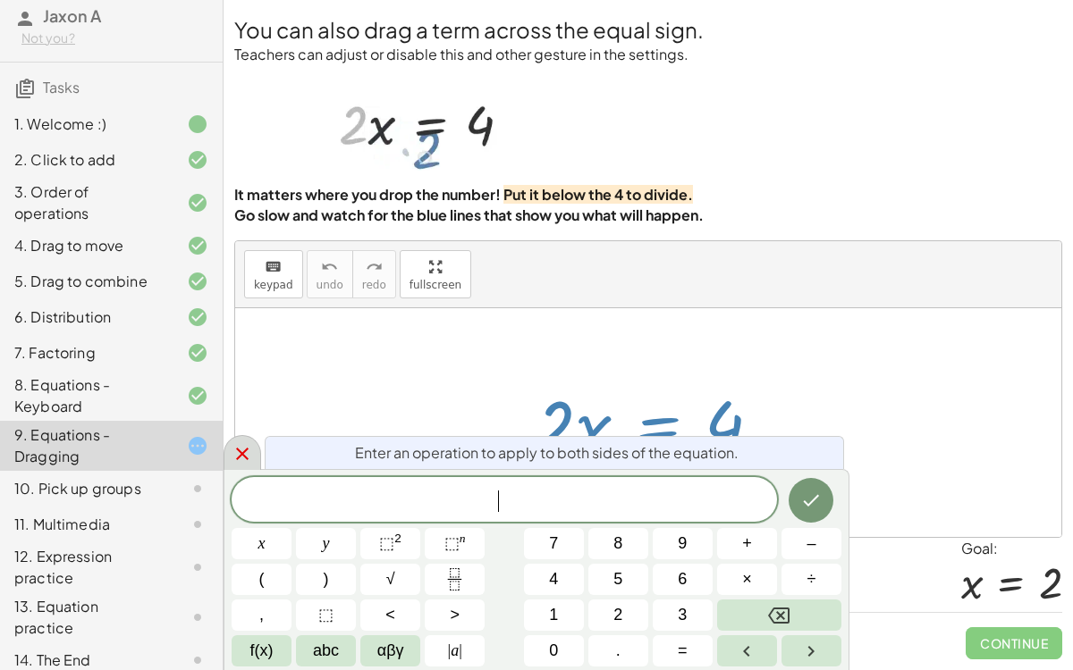
click at [246, 456] on icon at bounding box center [241, 453] width 21 height 21
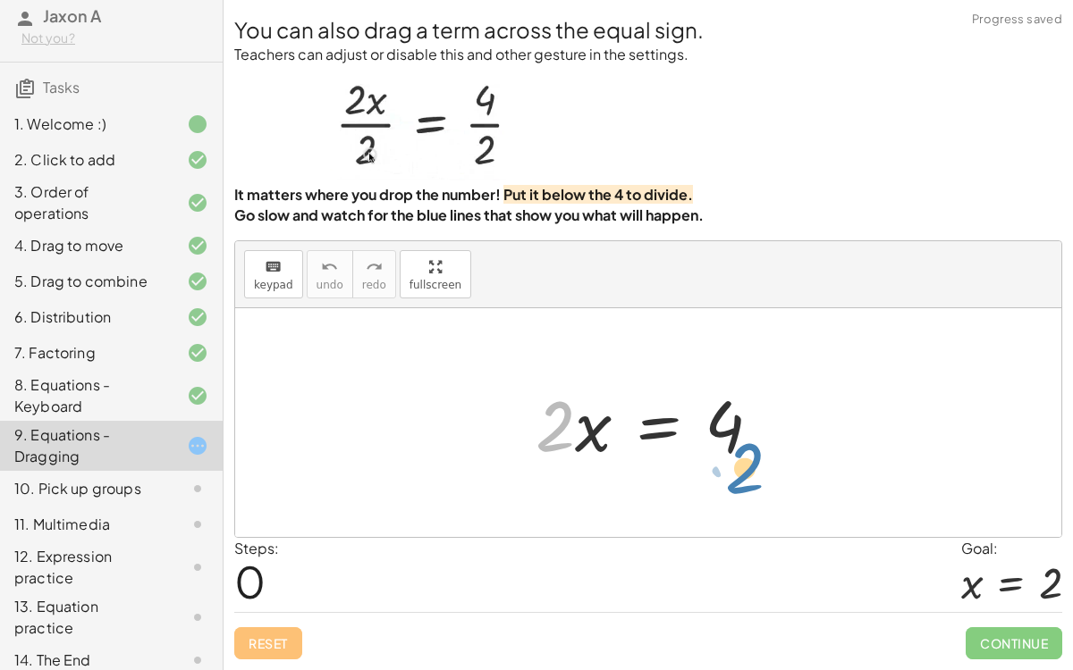
drag, startPoint x: 551, startPoint y: 422, endPoint x: 733, endPoint y: 462, distance: 186.7
click at [733, 462] on div at bounding box center [654, 423] width 257 height 92
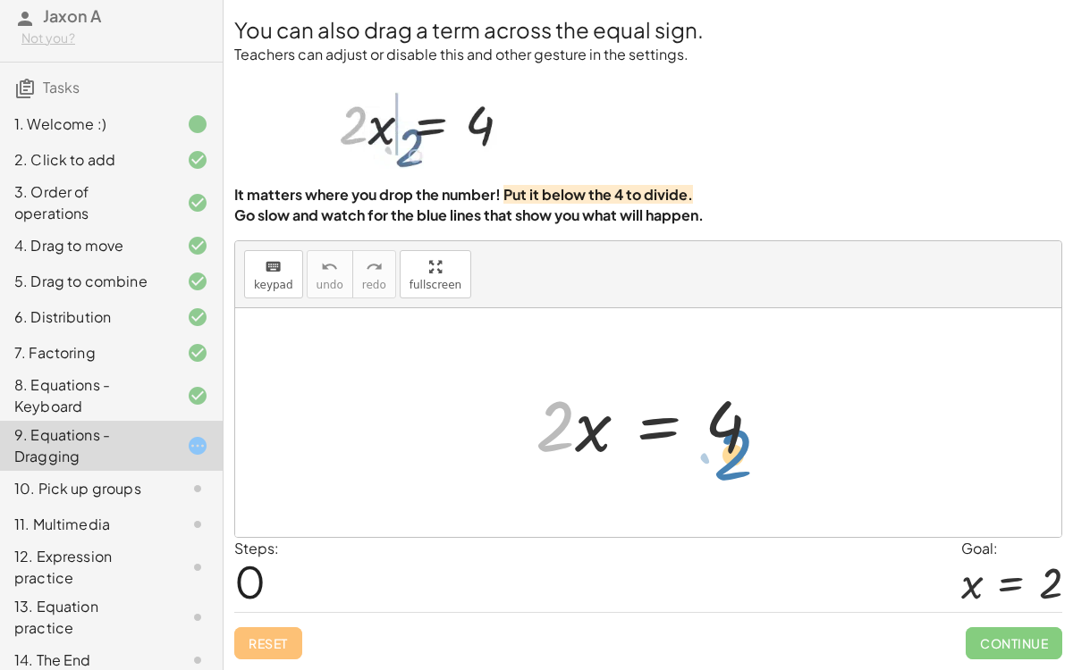
drag, startPoint x: 566, startPoint y: 428, endPoint x: 744, endPoint y: 457, distance: 180.1
click at [744, 457] on div at bounding box center [654, 423] width 257 height 92
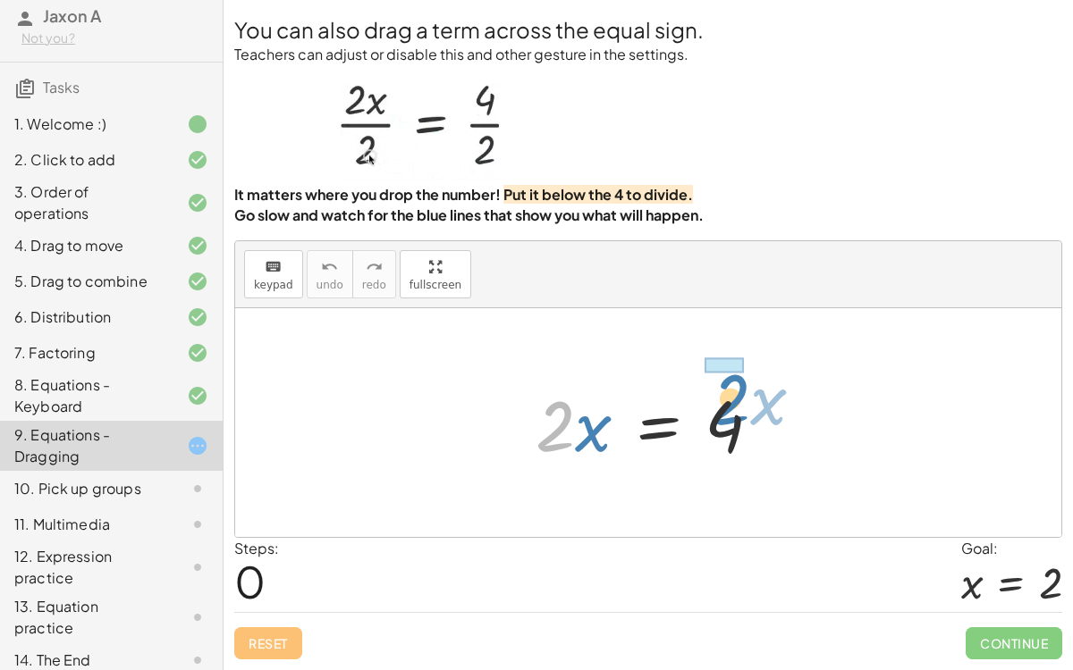
drag, startPoint x: 564, startPoint y: 435, endPoint x: 739, endPoint y: 411, distance: 176.8
click at [739, 411] on div at bounding box center [654, 423] width 257 height 92
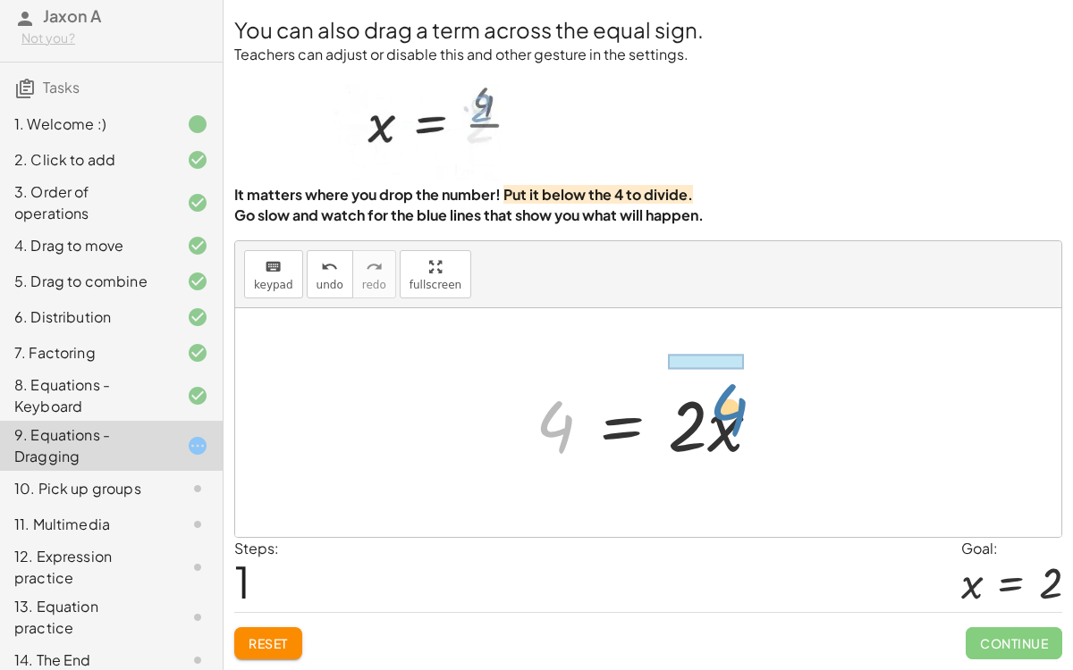
drag, startPoint x: 554, startPoint y: 425, endPoint x: 738, endPoint y: 409, distance: 184.8
click at [738, 409] on div at bounding box center [654, 423] width 257 height 92
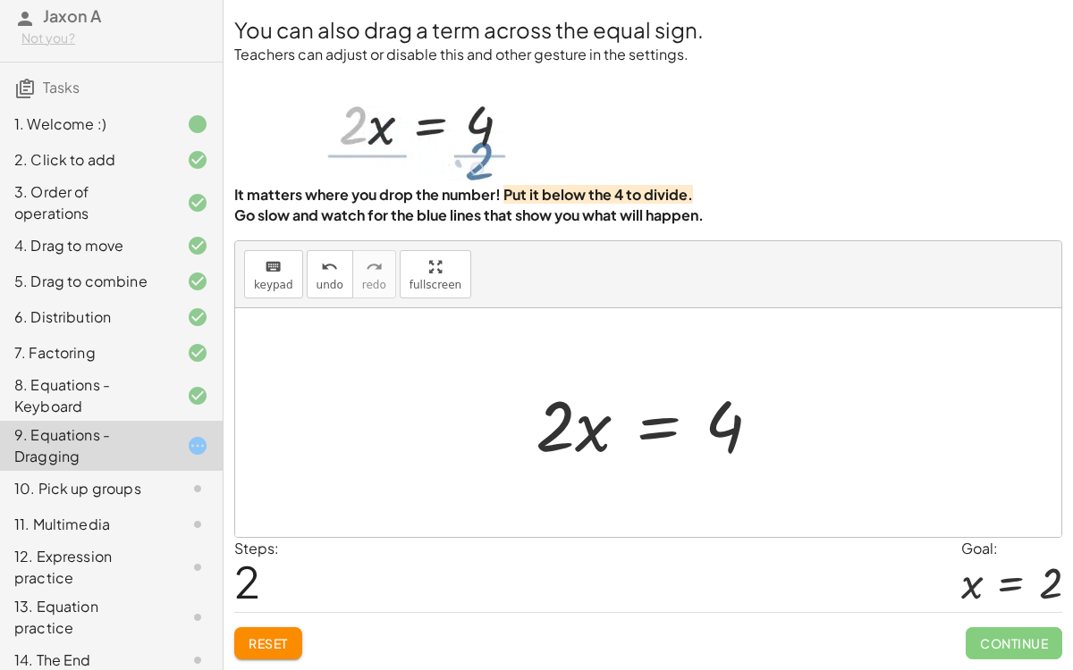
click at [549, 416] on div at bounding box center [654, 423] width 257 height 92
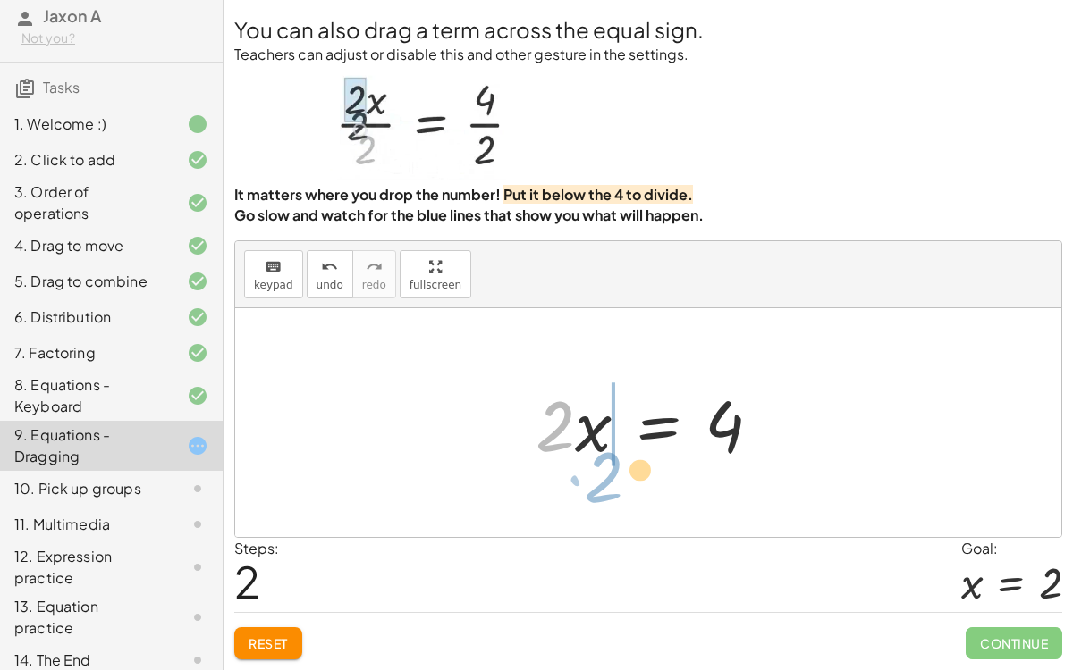
drag, startPoint x: 549, startPoint y: 416, endPoint x: 569, endPoint y: 479, distance: 66.7
click at [569, 479] on div "· 2 · x = 4 4 = · 2 · x · 2 · 2 · x = 4" at bounding box center [648, 422] width 826 height 229
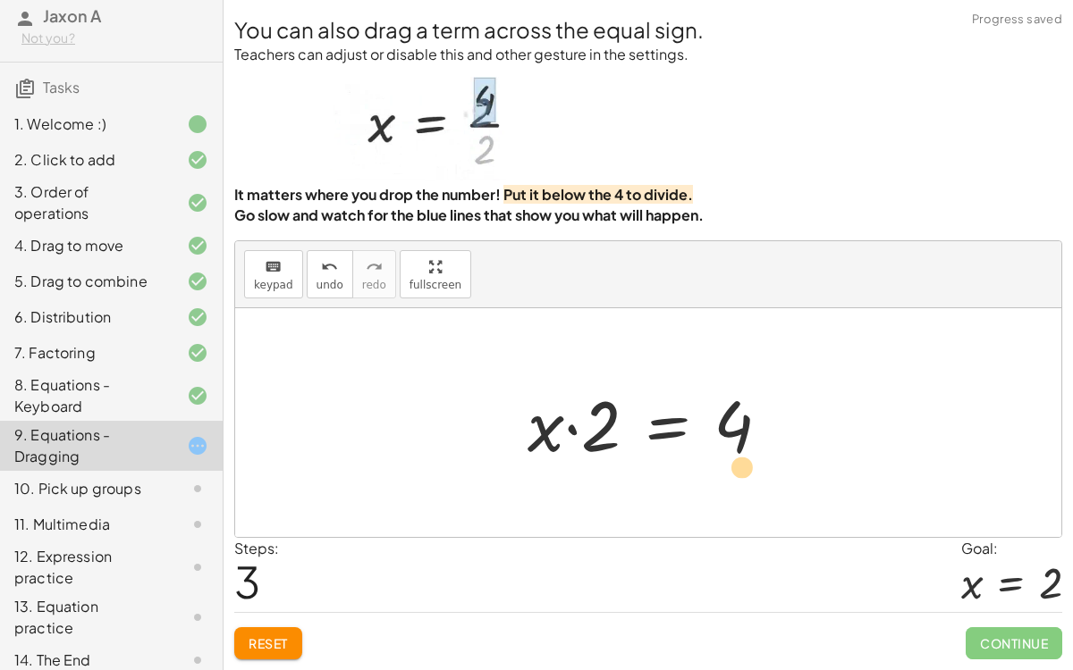
drag, startPoint x: 593, startPoint y: 425, endPoint x: 734, endPoint y: 468, distance: 147.6
click at [734, 468] on div at bounding box center [655, 423] width 274 height 92
click at [578, 423] on div at bounding box center [655, 423] width 274 height 92
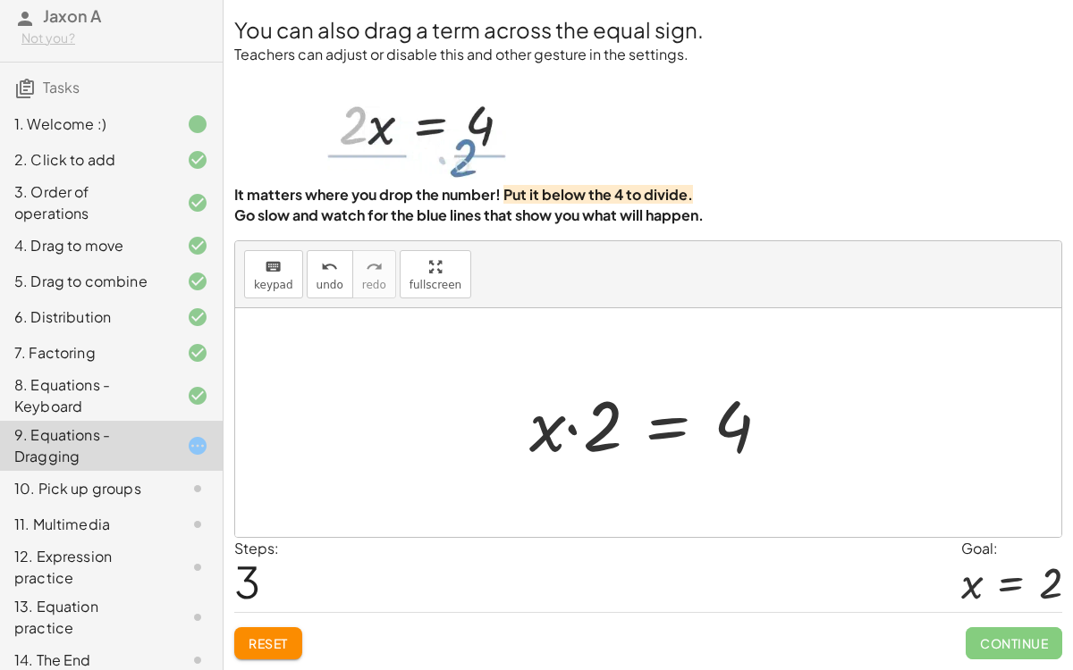
click at [571, 432] on div at bounding box center [655, 423] width 274 height 92
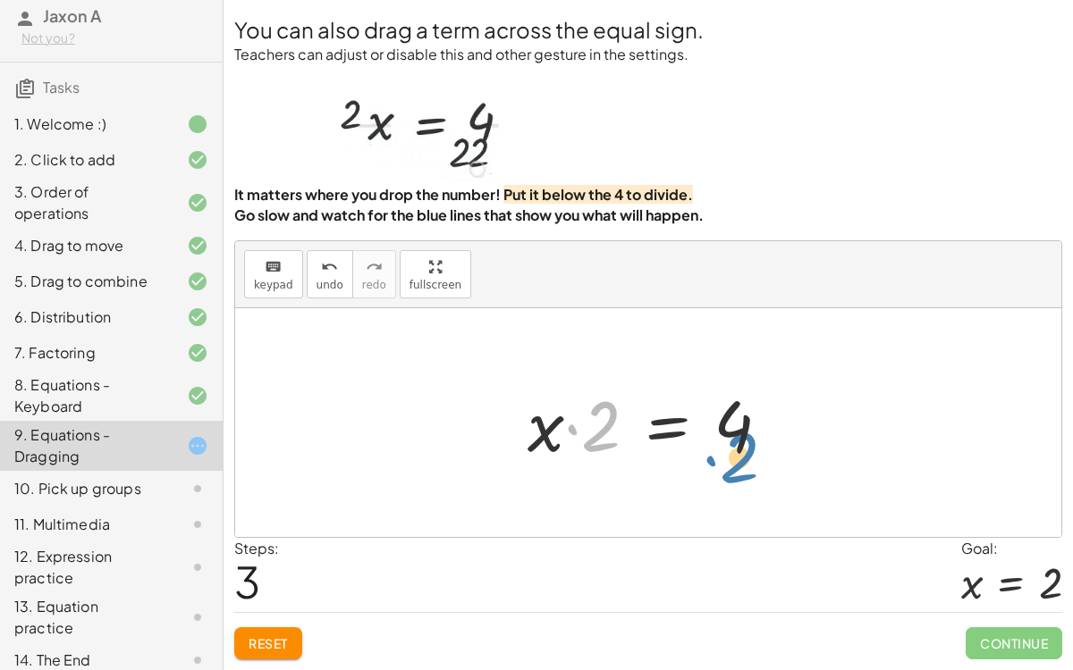
drag, startPoint x: 609, startPoint y: 425, endPoint x: 746, endPoint y: 457, distance: 141.1
click at [746, 457] on div at bounding box center [655, 423] width 274 height 92
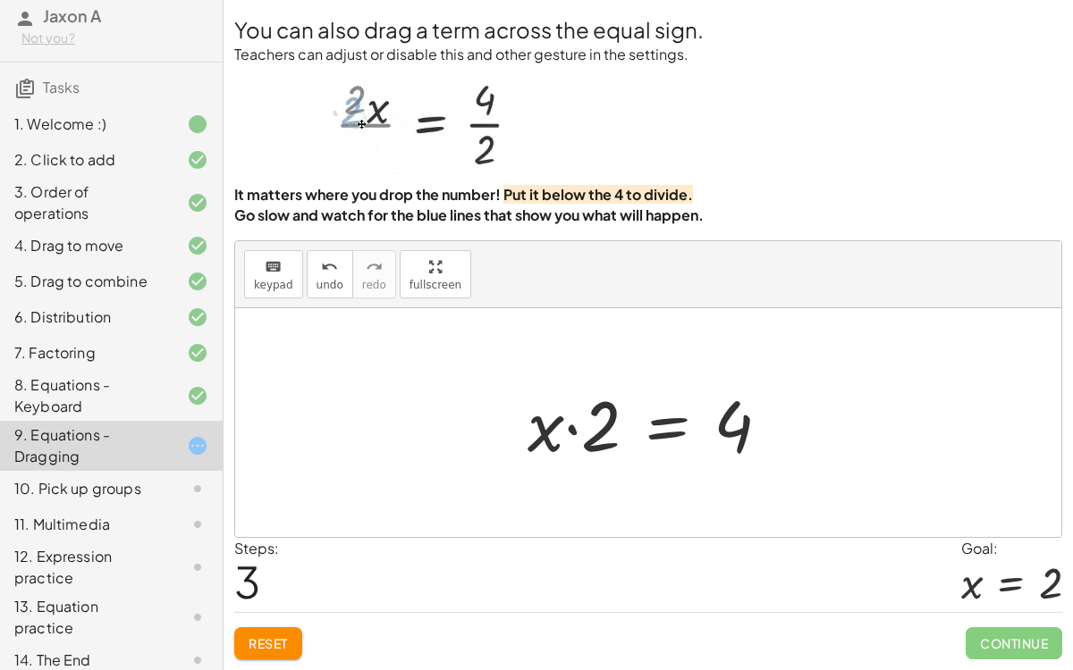
click at [649, 436] on div at bounding box center [655, 423] width 274 height 92
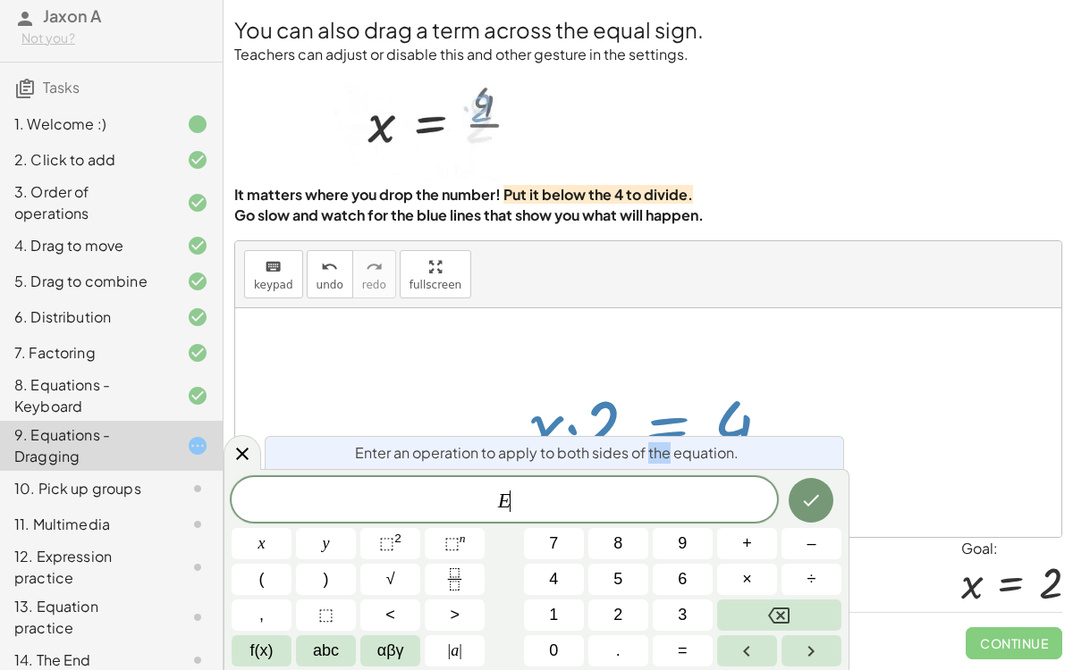
click at [649, 436] on div "Enter an operation to apply to both sides of the equation." at bounding box center [554, 452] width 579 height 33
click at [809, 518] on button "–" at bounding box center [811, 543] width 60 height 31
click at [625, 518] on button "2" at bounding box center [618, 615] width 60 height 31
click at [792, 510] on button "Done" at bounding box center [810, 500] width 45 height 45
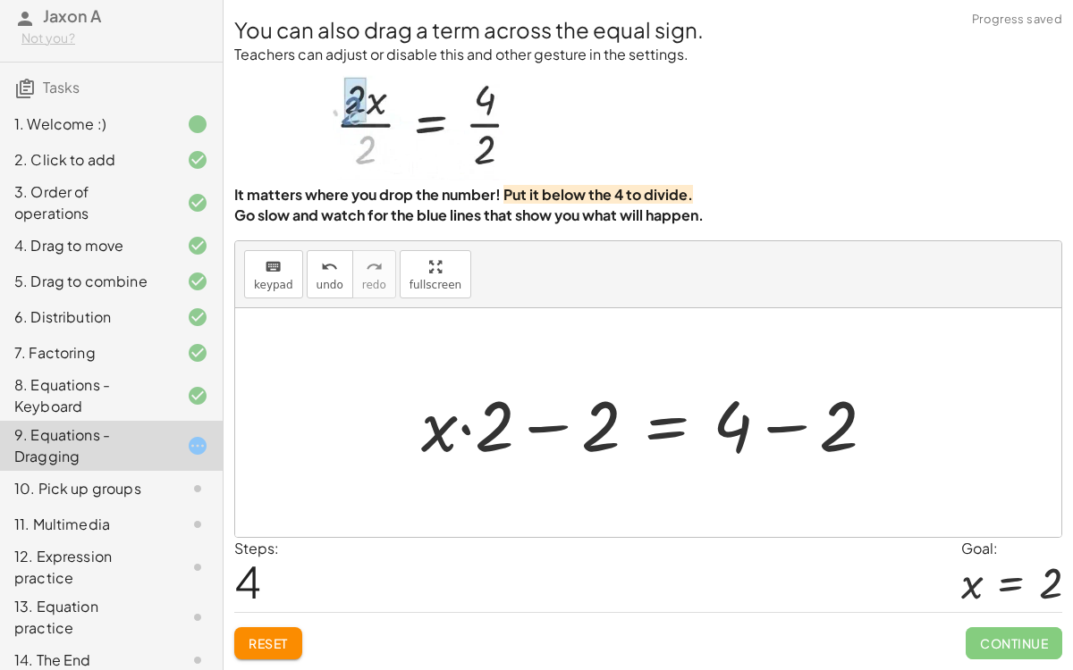
click at [554, 425] on div at bounding box center [655, 423] width 486 height 92
click at [559, 429] on div at bounding box center [655, 423] width 486 height 92
click at [283, 518] on span "Reset" at bounding box center [267, 643] width 39 height 16
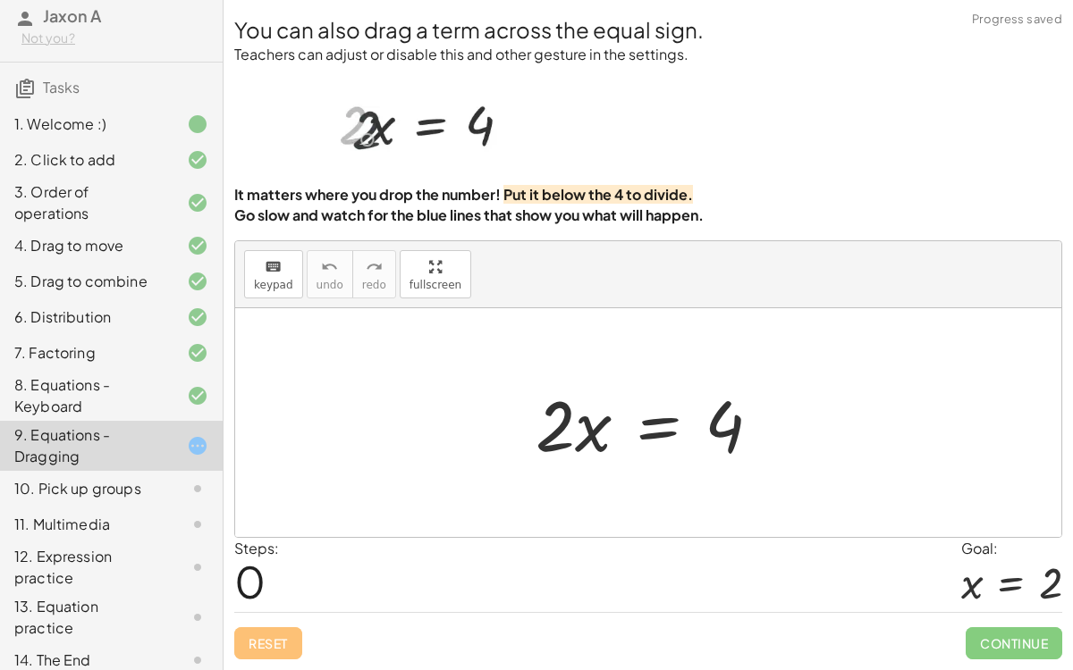
click at [659, 433] on div at bounding box center [654, 423] width 257 height 92
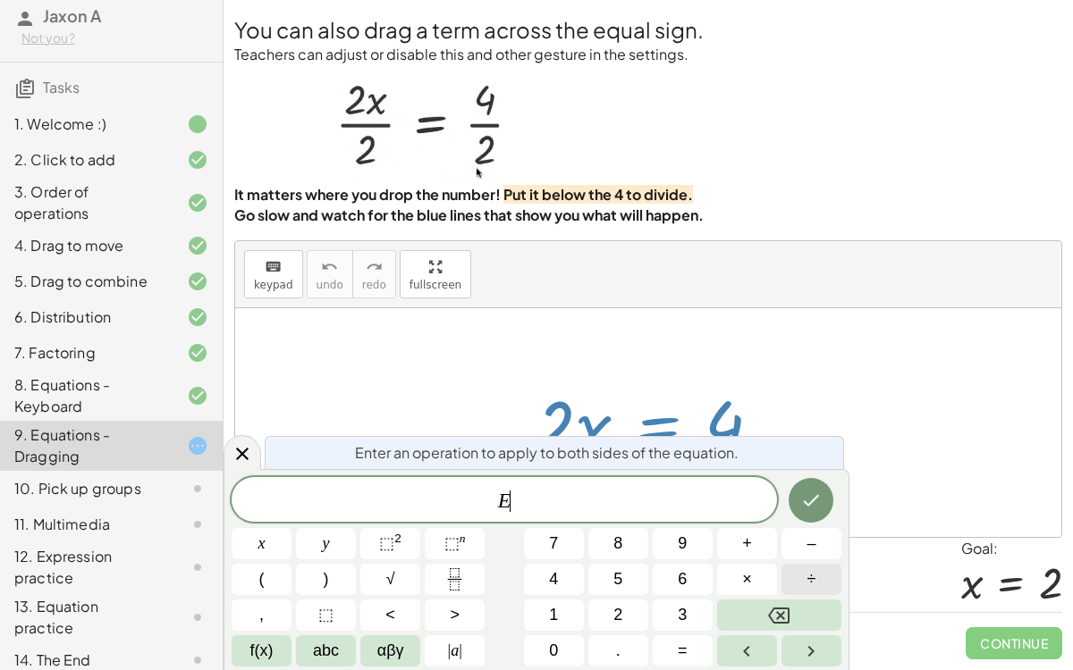
click at [809, 518] on span "÷" at bounding box center [811, 580] width 9 height 24
click at [607, 518] on button "2" at bounding box center [618, 615] width 60 height 31
click at [808, 506] on icon "Done" at bounding box center [811, 501] width 16 height 12
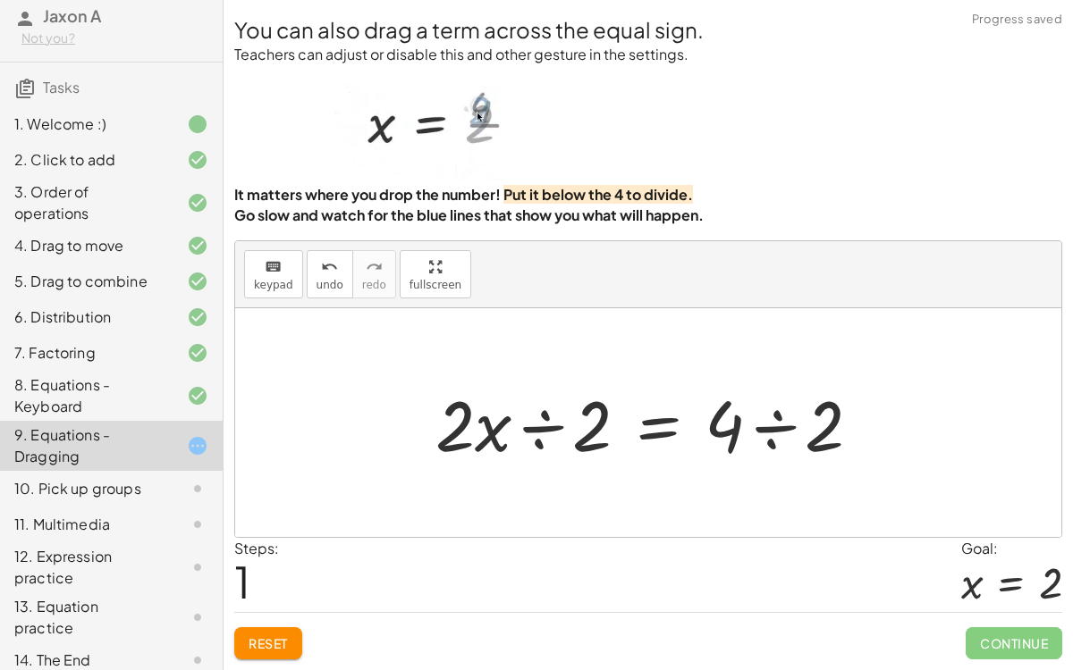
click at [541, 422] on div at bounding box center [655, 423] width 458 height 92
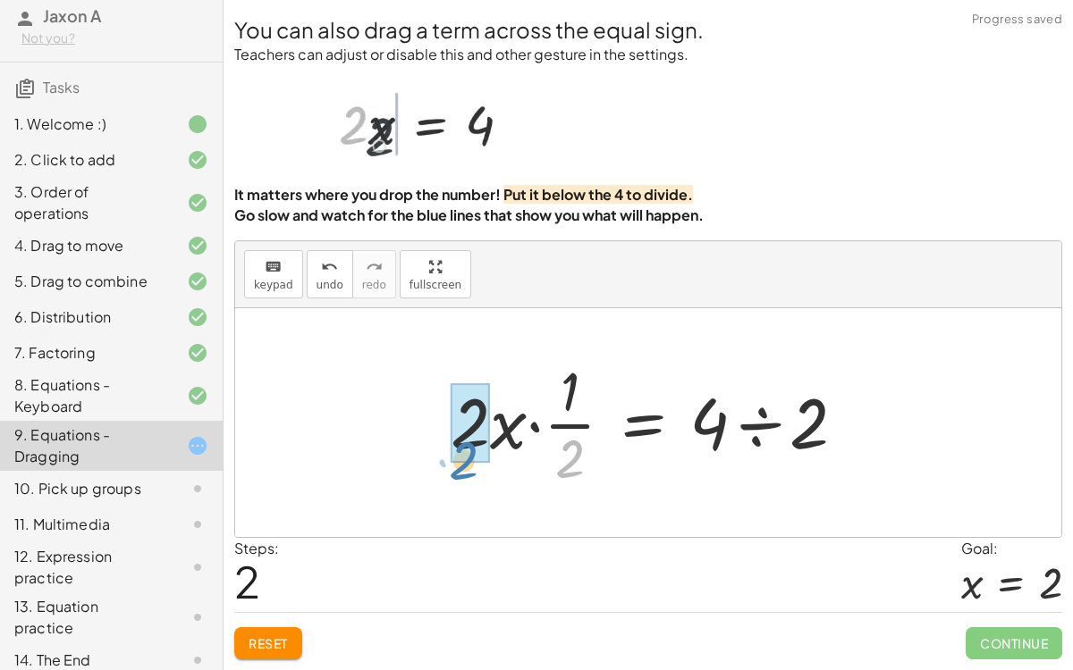
drag, startPoint x: 569, startPoint y: 458, endPoint x: 466, endPoint y: 459, distance: 103.7
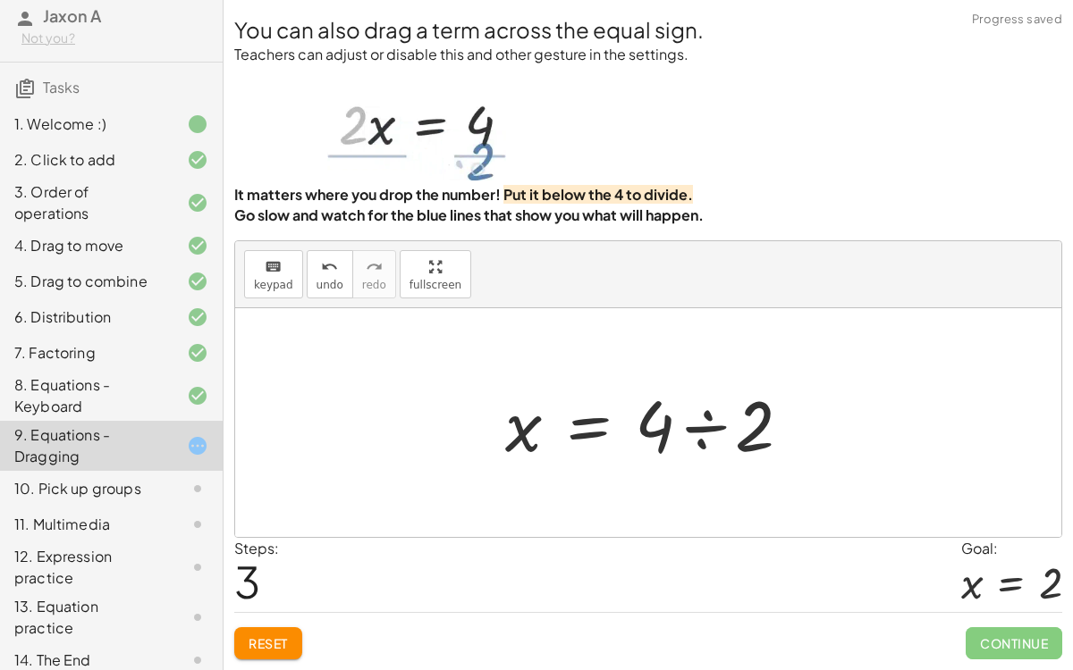
click at [695, 429] on div at bounding box center [655, 423] width 318 height 92
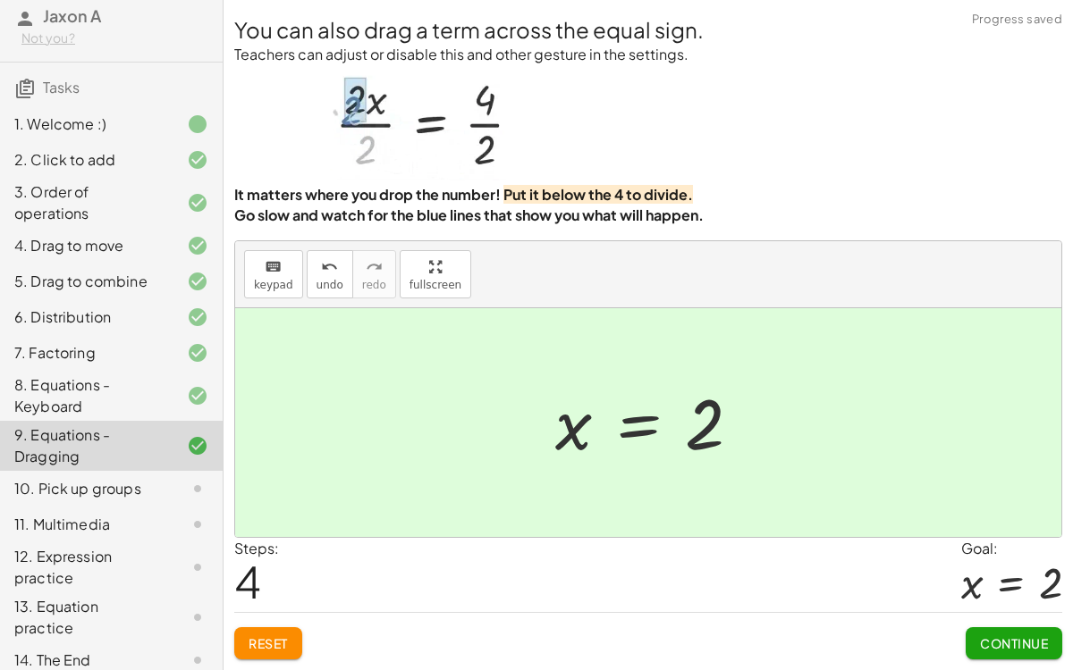
click at [102, 518] on div "10. Pick up groups" at bounding box center [111, 568] width 223 height 50
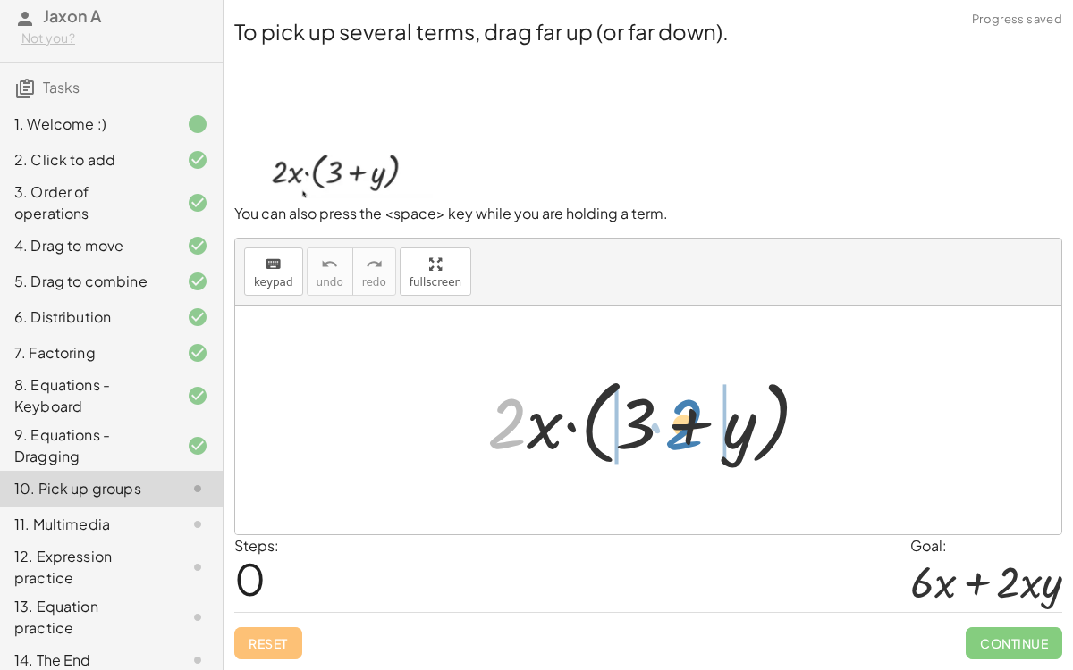
drag, startPoint x: 517, startPoint y: 432, endPoint x: 690, endPoint y: 431, distance: 173.4
click at [690, 431] on div at bounding box center [655, 420] width 354 height 103
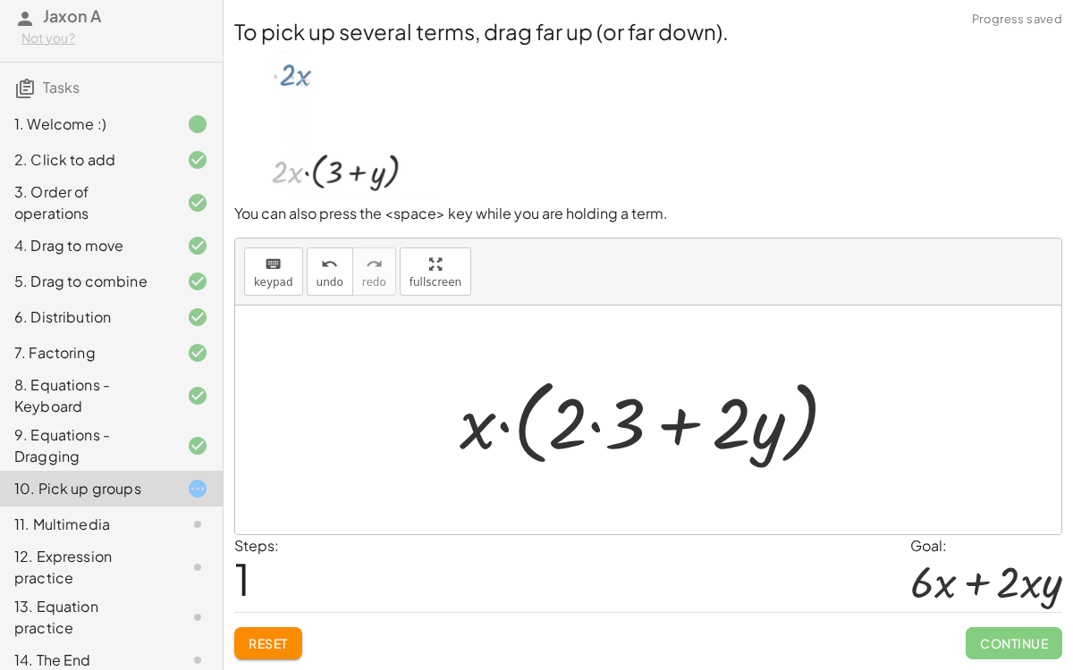
click at [612, 423] on div at bounding box center [655, 420] width 410 height 103
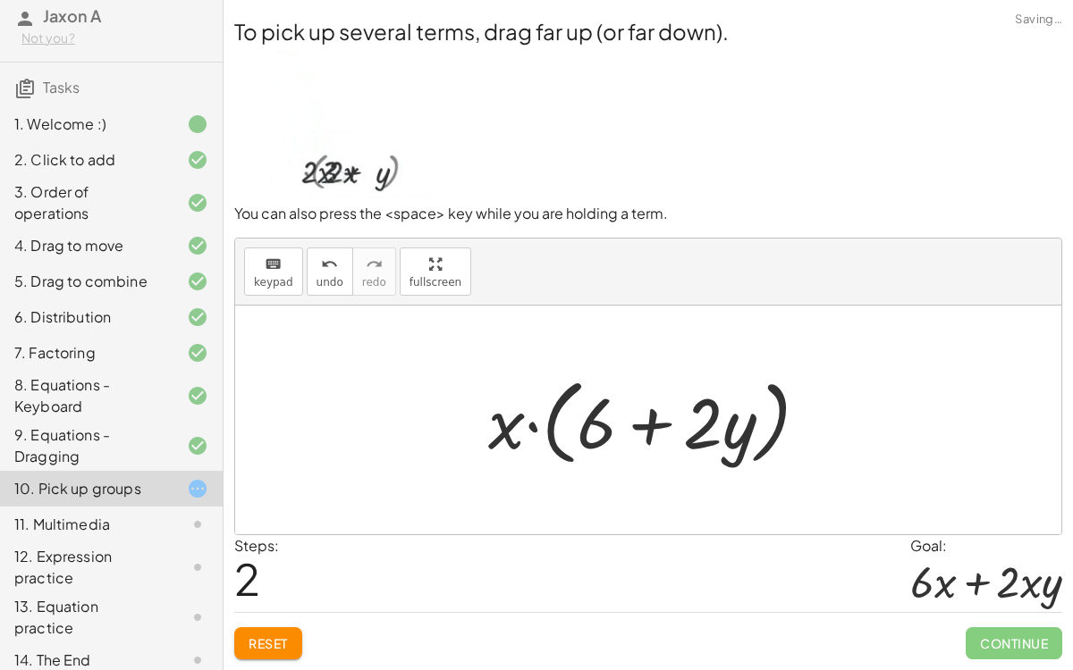
click at [714, 424] on div at bounding box center [655, 420] width 353 height 103
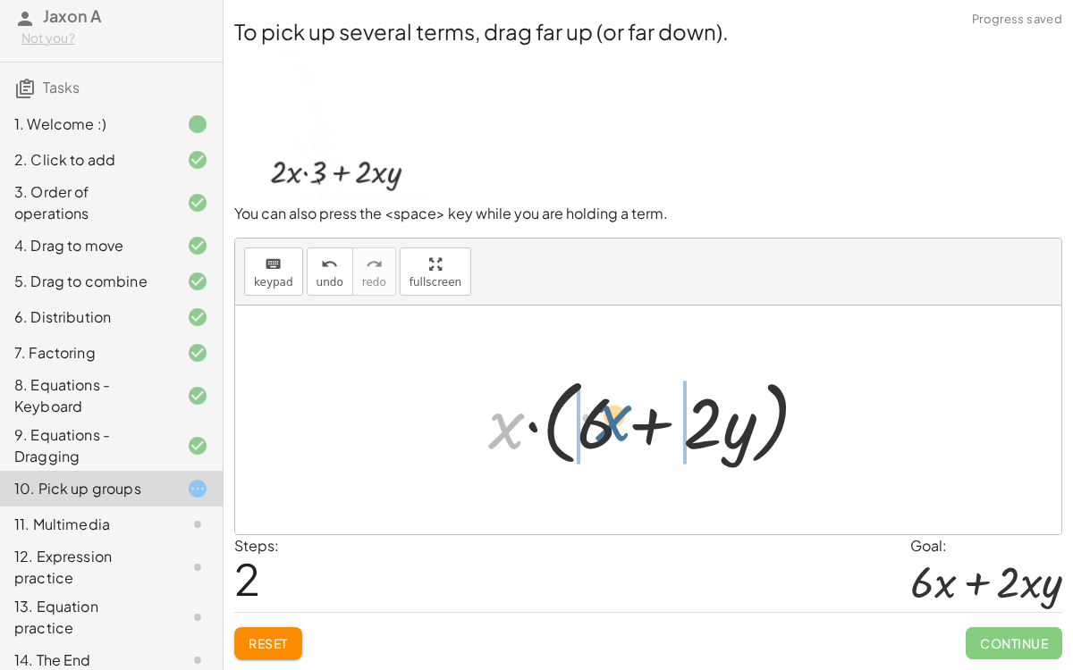
drag, startPoint x: 492, startPoint y: 433, endPoint x: 600, endPoint y: 425, distance: 108.4
click at [600, 425] on div at bounding box center [655, 420] width 353 height 103
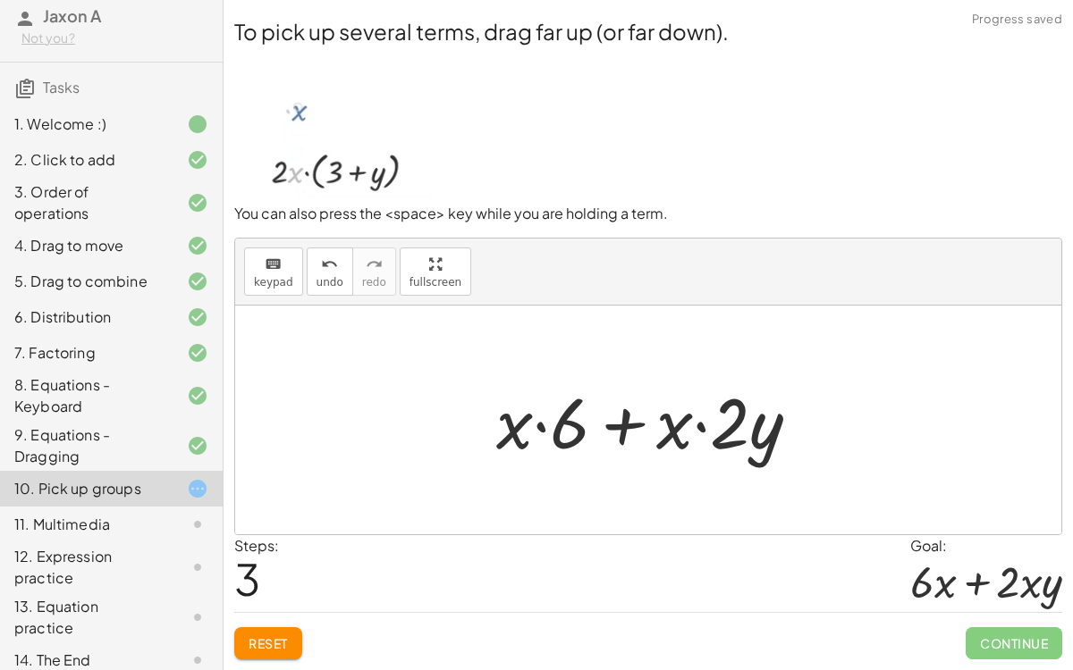
click at [545, 429] on div at bounding box center [655, 420] width 336 height 92
click at [636, 426] on div at bounding box center [655, 420] width 336 height 92
click at [674, 419] on div at bounding box center [655, 420] width 336 height 92
click at [705, 421] on div at bounding box center [655, 420] width 336 height 92
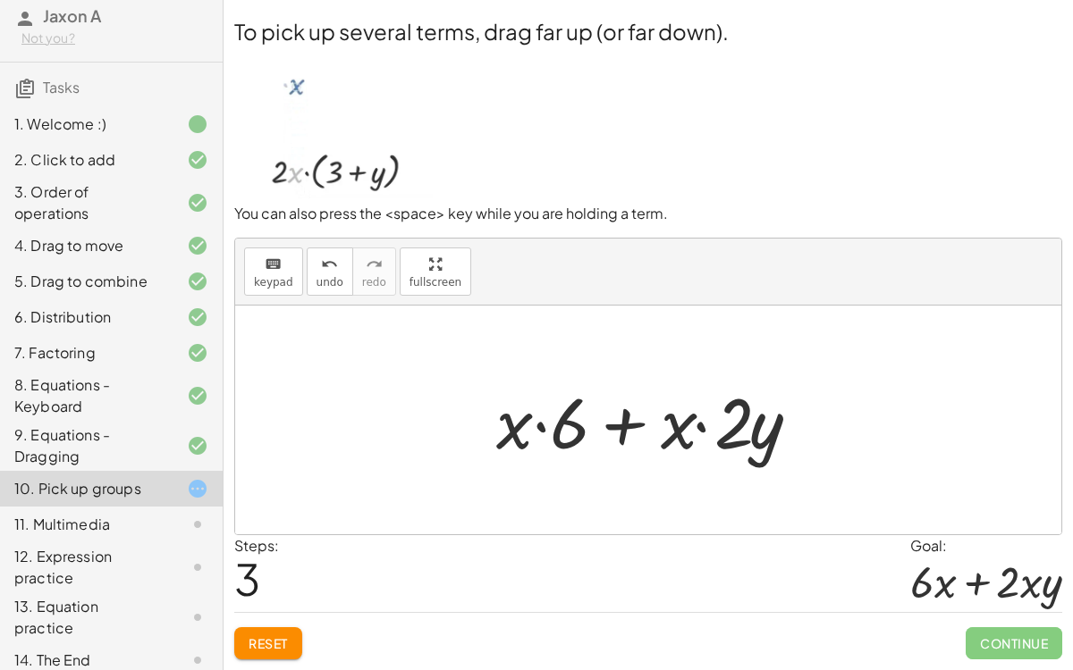
click at [705, 421] on div at bounding box center [655, 420] width 336 height 92
click at [0, 0] on div "To pick up several terms, drag far up (or far down). You can also press the <sp…" at bounding box center [0, 0] width 0 height 0
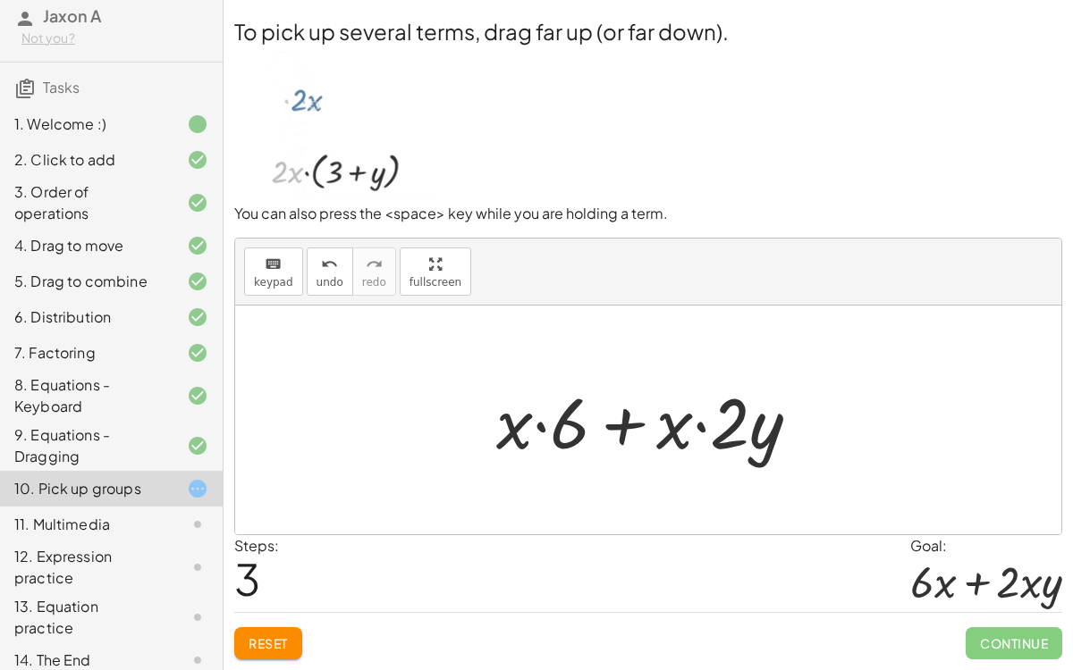
click at [276, 518] on button "Reset" at bounding box center [268, 643] width 68 height 32
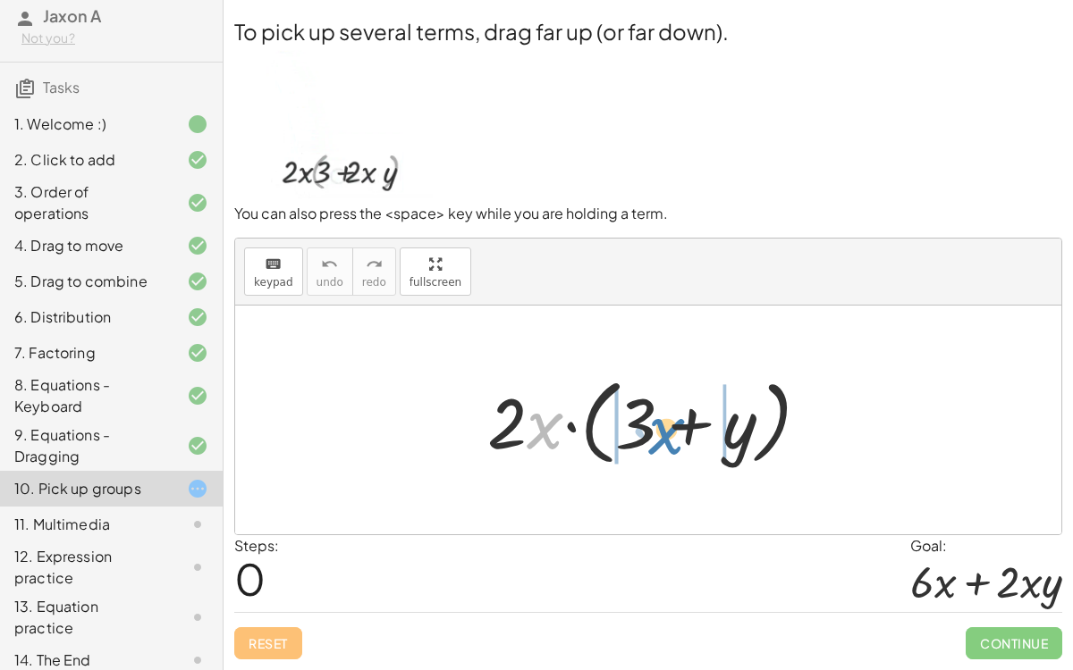
drag, startPoint x: 547, startPoint y: 437, endPoint x: 668, endPoint y: 442, distance: 120.7
click at [668, 442] on div at bounding box center [655, 420] width 354 height 103
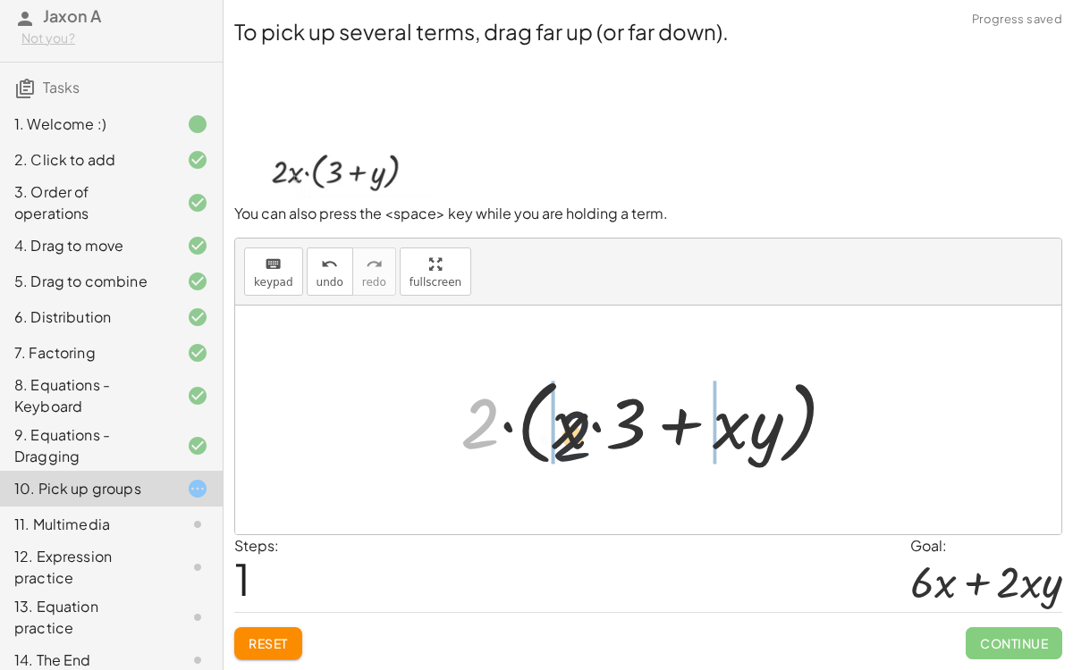
drag, startPoint x: 472, startPoint y: 433, endPoint x: 592, endPoint y: 443, distance: 120.2
click at [592, 443] on div at bounding box center [655, 420] width 408 height 103
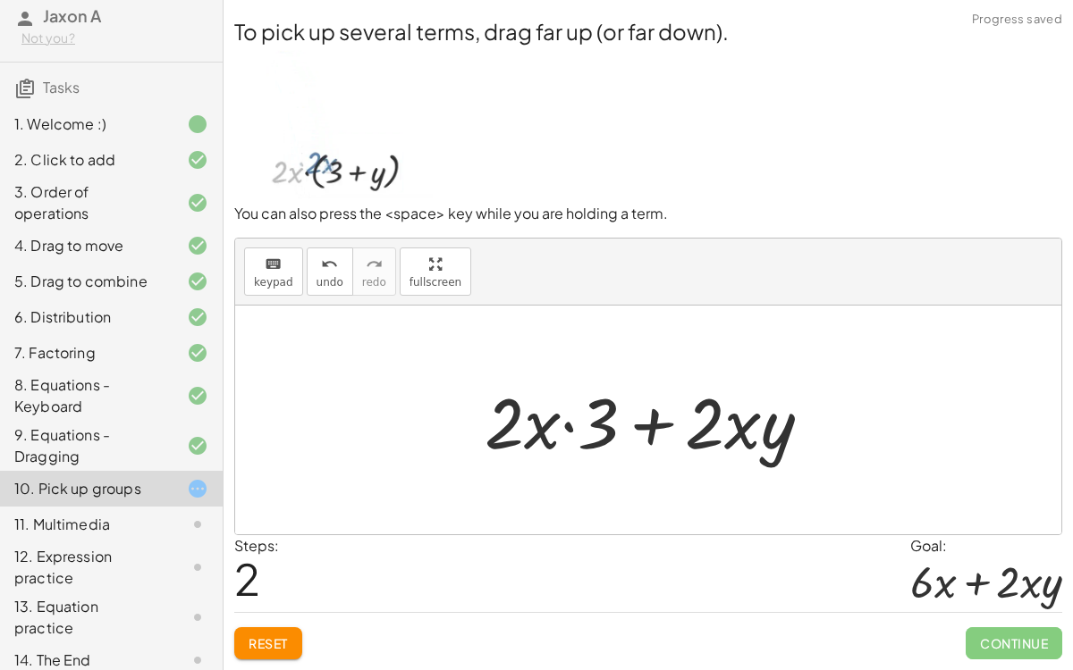
click at [552, 425] on div at bounding box center [654, 420] width 359 height 92
click at [561, 425] on div at bounding box center [654, 420] width 359 height 92
click at [738, 429] on div at bounding box center [654, 420] width 359 height 92
drag, startPoint x: 551, startPoint y: 429, endPoint x: 460, endPoint y: 434, distance: 90.4
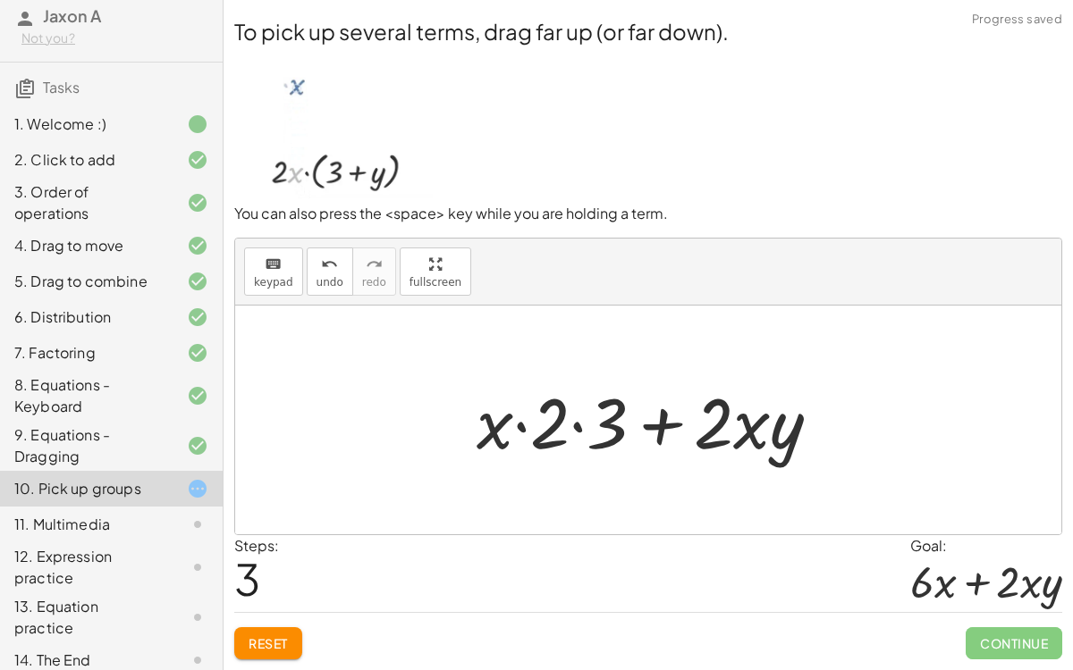
click at [569, 432] on div at bounding box center [655, 420] width 376 height 92
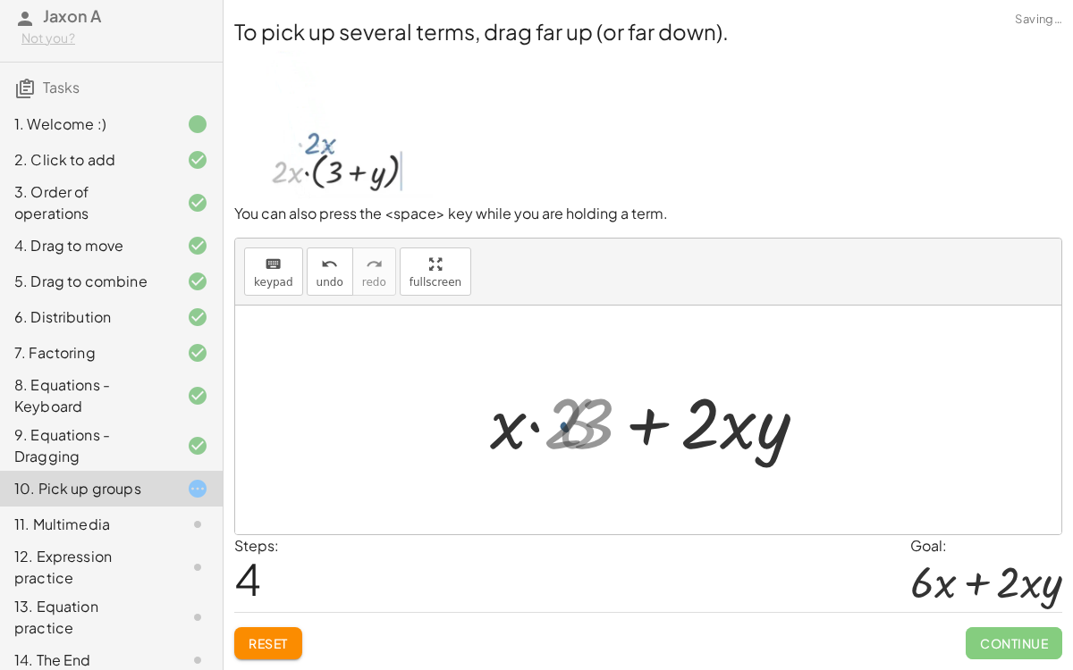
click at [576, 425] on div at bounding box center [655, 420] width 319 height 92
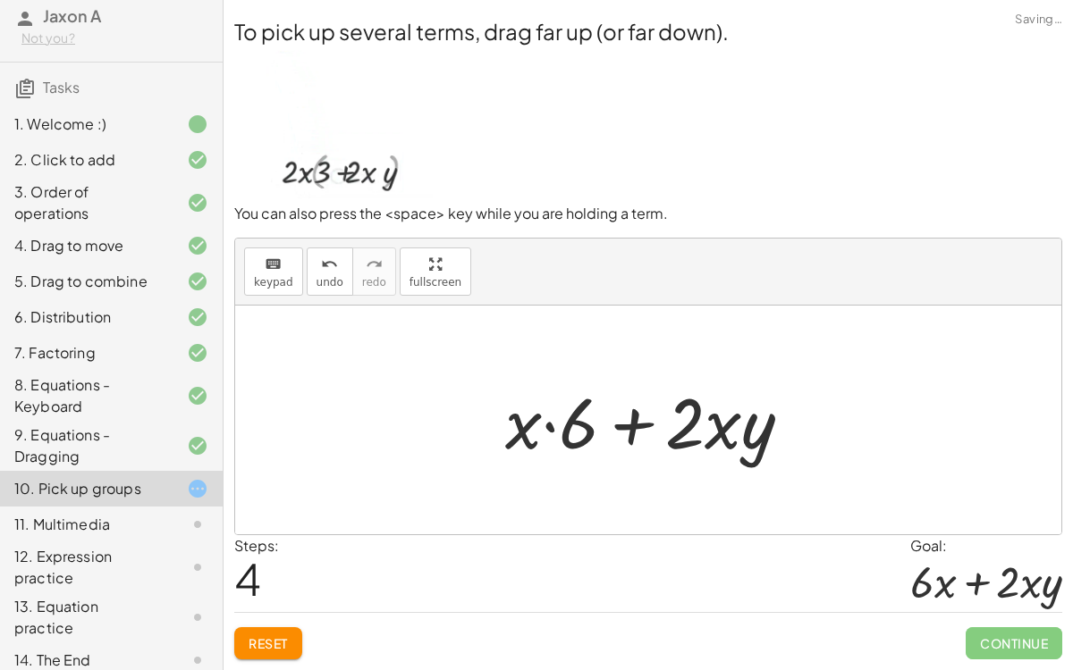
click at [543, 427] on div at bounding box center [655, 420] width 319 height 92
click at [547, 435] on div at bounding box center [655, 420] width 319 height 92
drag, startPoint x: 532, startPoint y: 433, endPoint x: 631, endPoint y: 425, distance: 99.6
click at [631, 425] on div at bounding box center [655, 420] width 319 height 92
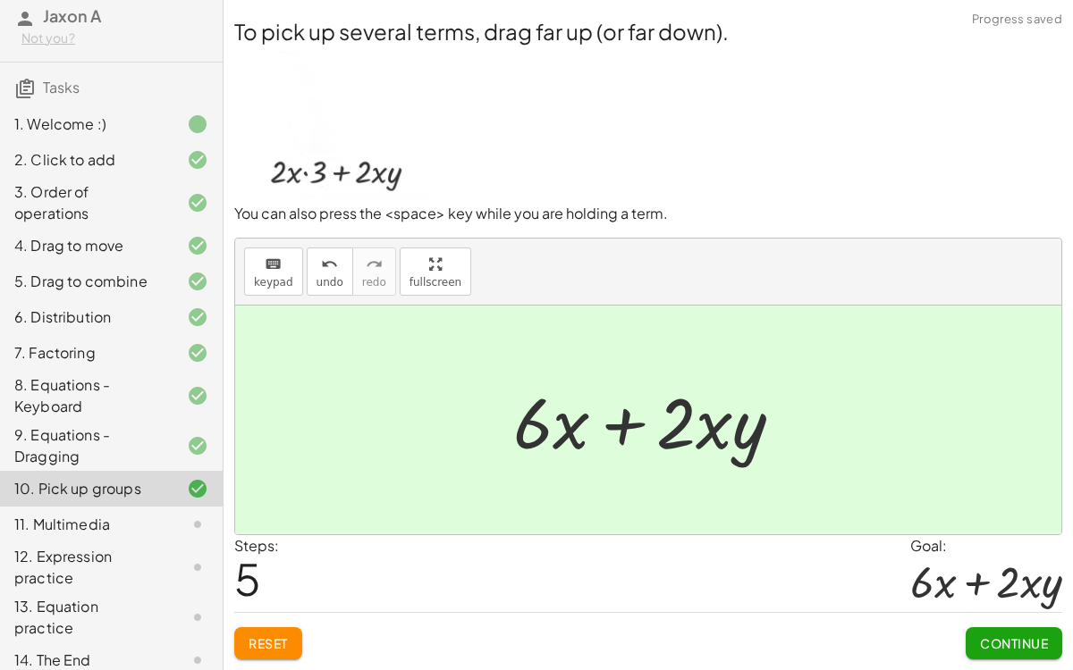
click at [55, 518] on div "11. Multimedia" at bounding box center [86, 524] width 144 height 21
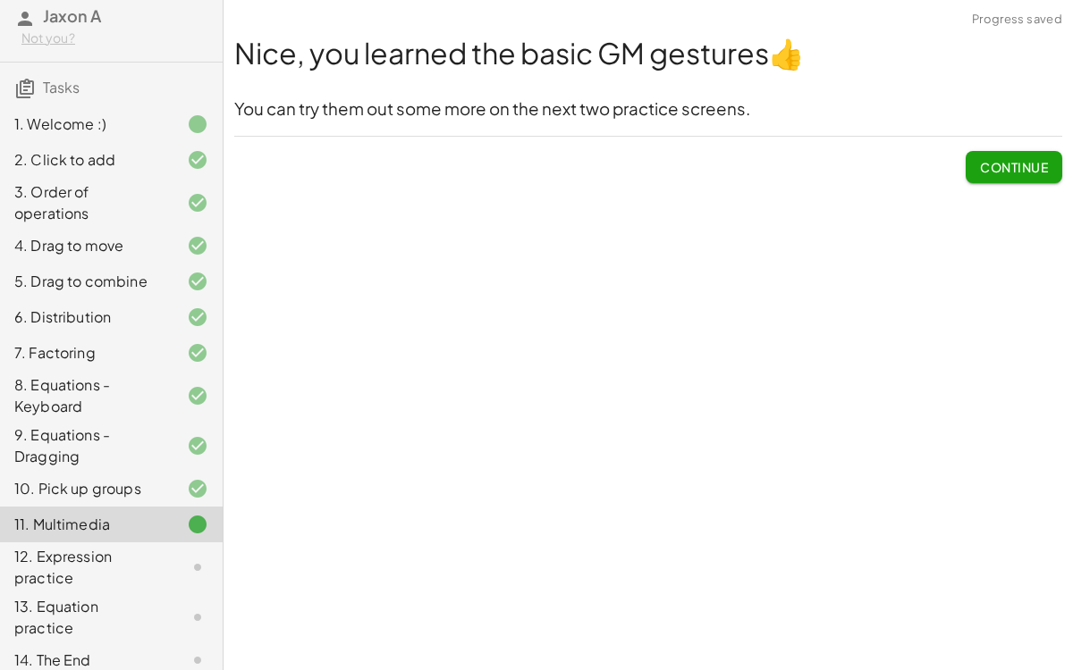
click at [1020, 157] on button "Continue" at bounding box center [1013, 167] width 97 height 32
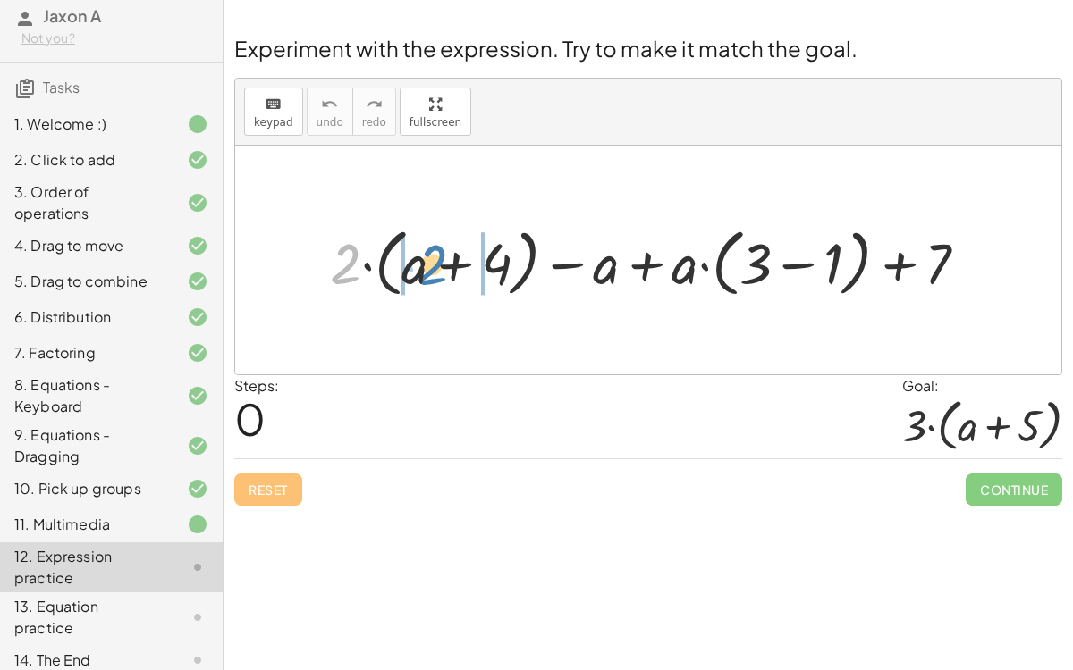
drag, startPoint x: 350, startPoint y: 265, endPoint x: 433, endPoint y: 263, distance: 83.1
click at [433, 263] on div at bounding box center [655, 260] width 669 height 83
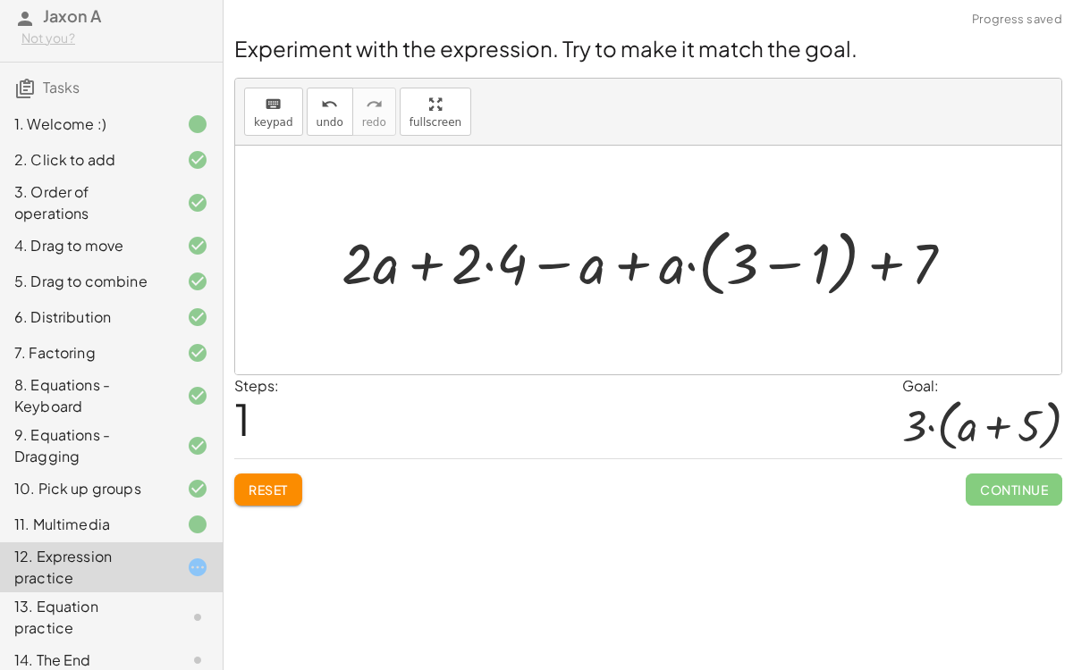
click at [494, 271] on div at bounding box center [654, 260] width 644 height 83
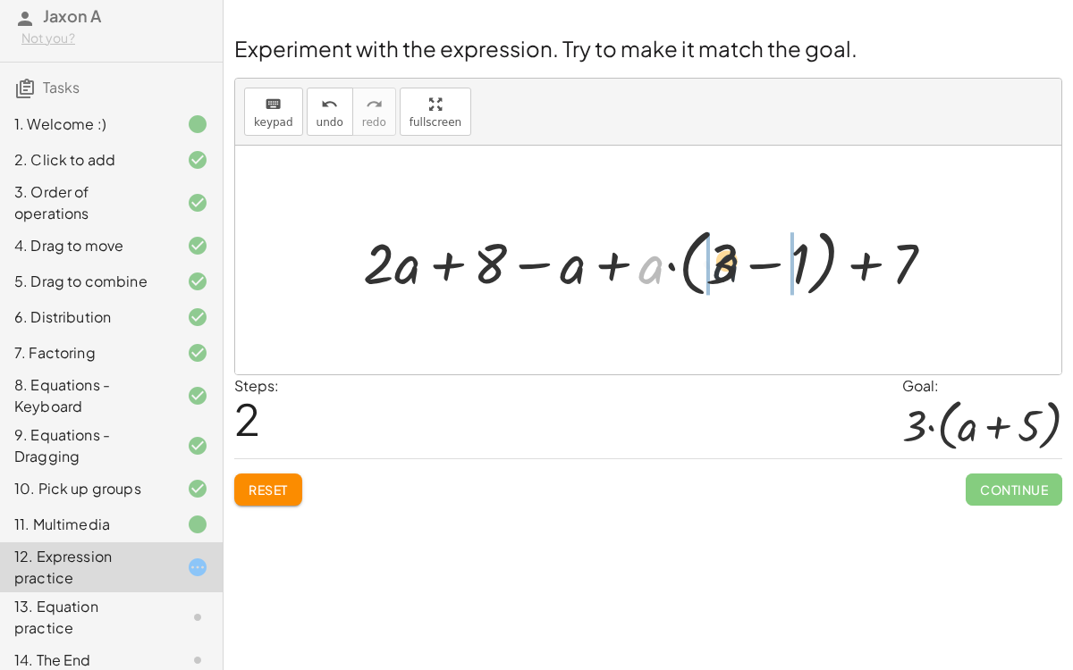
drag, startPoint x: 656, startPoint y: 260, endPoint x: 769, endPoint y: 256, distance: 112.7
click at [769, 256] on div at bounding box center [655, 260] width 603 height 83
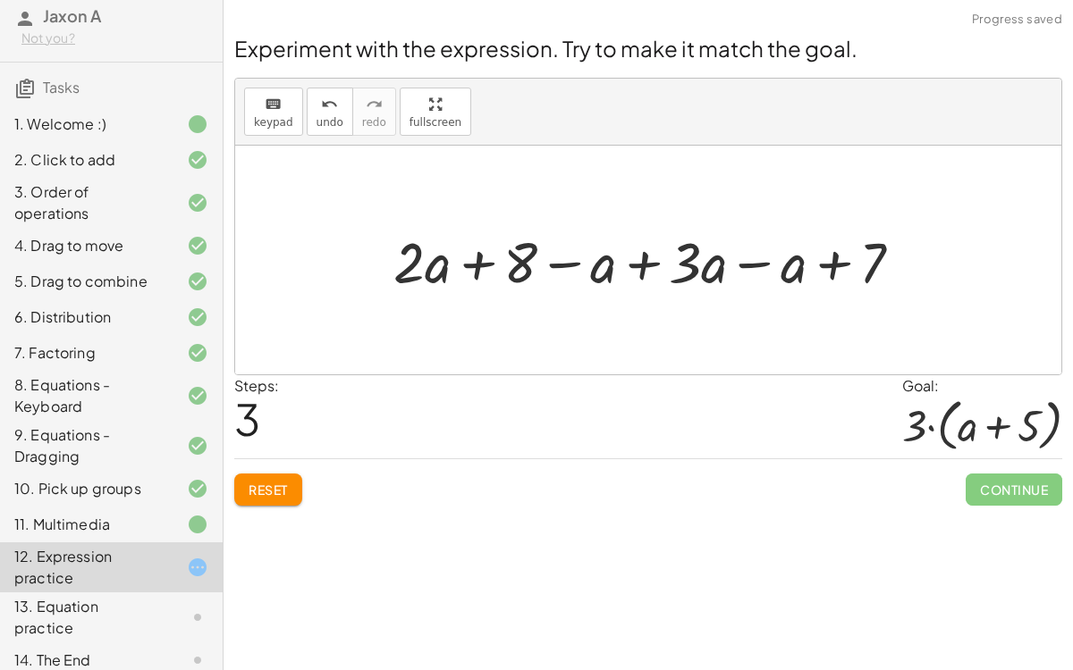
click at [270, 476] on button "Reset" at bounding box center [268, 490] width 68 height 32
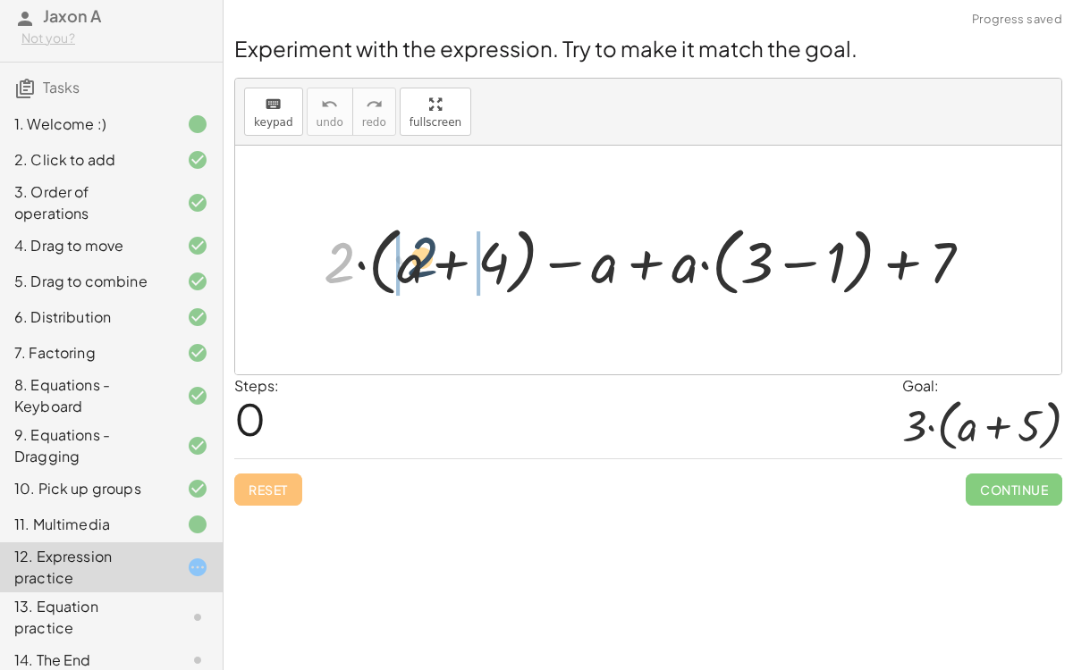
drag, startPoint x: 340, startPoint y: 264, endPoint x: 425, endPoint y: 255, distance: 85.4
click at [425, 255] on div at bounding box center [655, 260] width 680 height 84
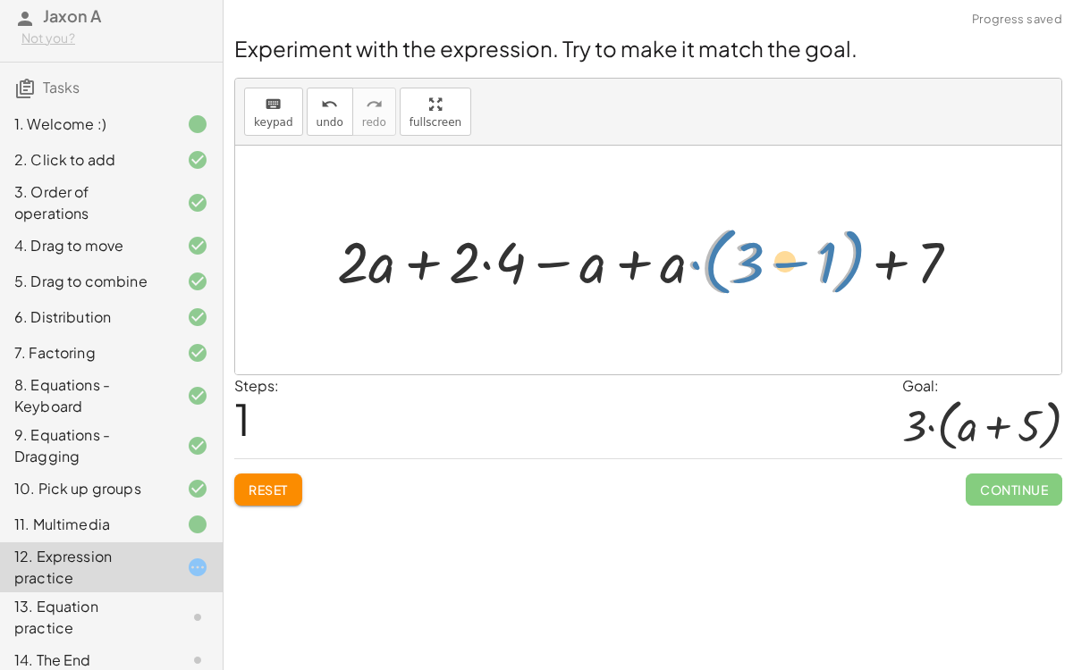
click at [688, 259] on div at bounding box center [655, 260] width 655 height 84
drag, startPoint x: 671, startPoint y: 260, endPoint x: 776, endPoint y: 257, distance: 104.6
click at [776, 257] on div at bounding box center [655, 260] width 655 height 84
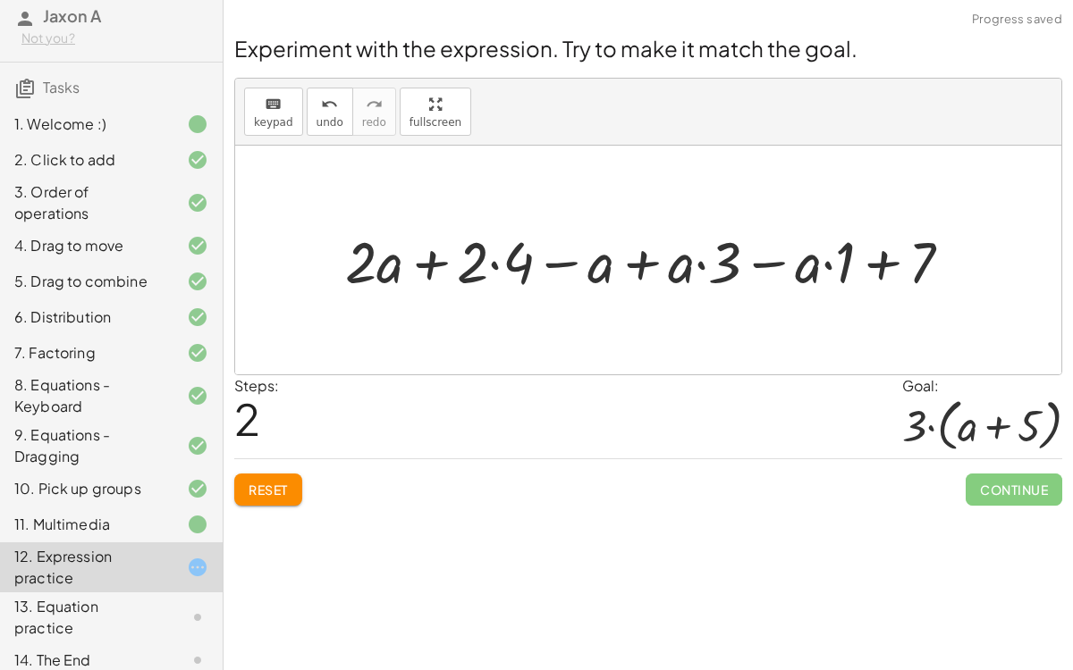
click at [830, 261] on div at bounding box center [655, 260] width 639 height 75
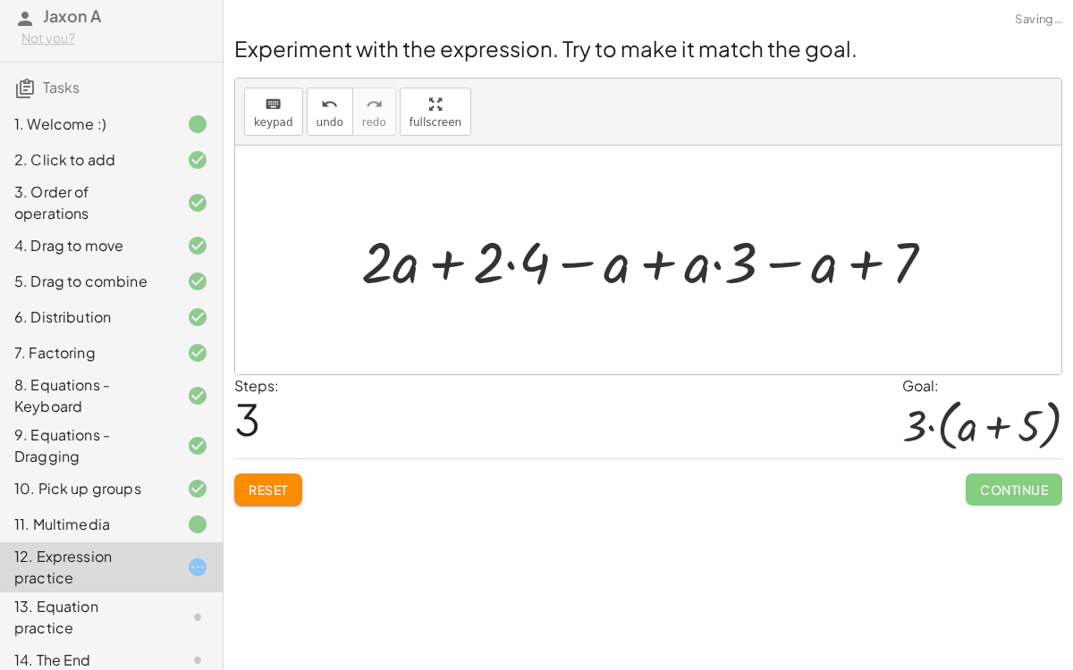
click at [732, 259] on div at bounding box center [654, 260] width 605 height 75
click at [706, 262] on div at bounding box center [654, 260] width 605 height 75
click at [715, 260] on div at bounding box center [654, 260] width 605 height 75
click at [502, 261] on div at bounding box center [654, 260] width 605 height 75
click at [508, 263] on div at bounding box center [654, 260] width 605 height 75
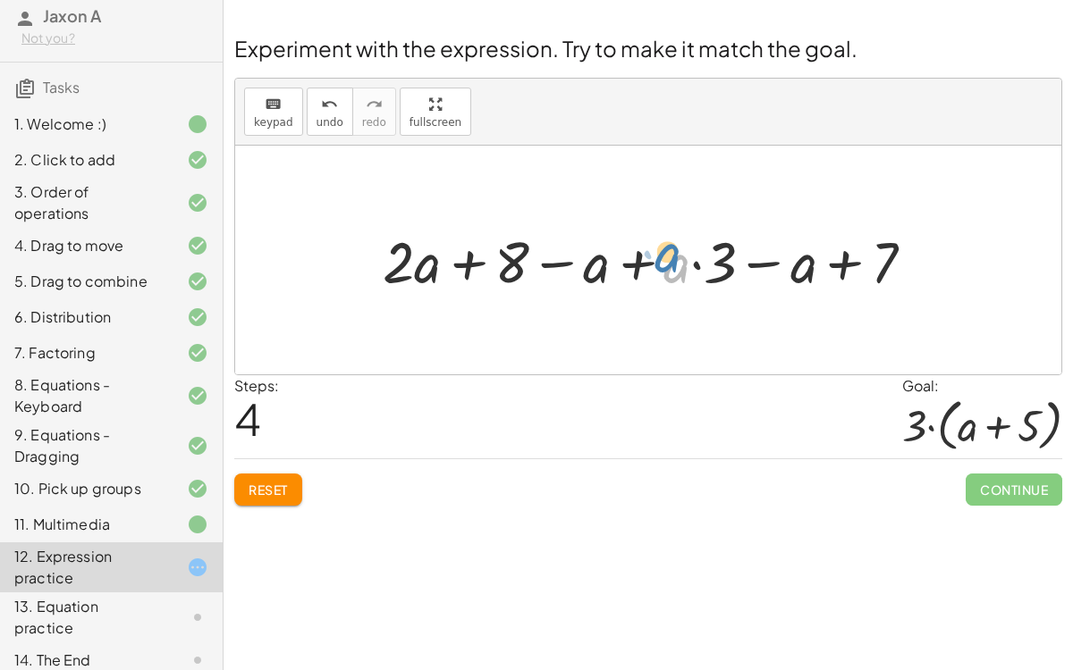
drag, startPoint x: 673, startPoint y: 269, endPoint x: 666, endPoint y: 258, distance: 12.9
click at [666, 258] on div at bounding box center [655, 260] width 563 height 75
drag, startPoint x: 794, startPoint y: 262, endPoint x: 677, endPoint y: 257, distance: 116.3
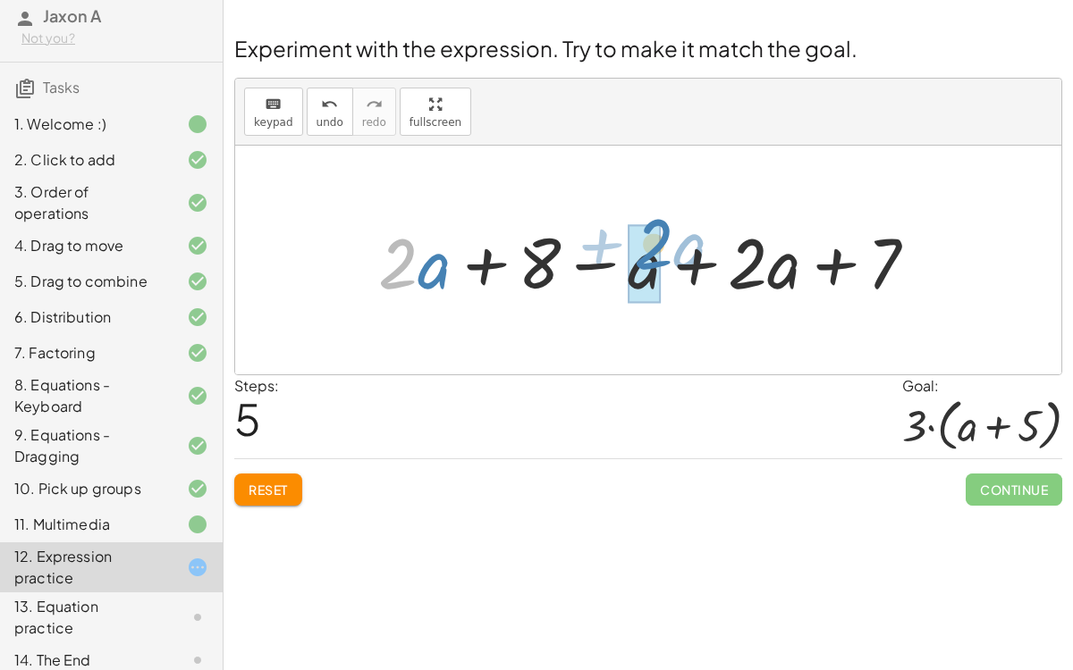
drag, startPoint x: 403, startPoint y: 265, endPoint x: 653, endPoint y: 248, distance: 250.8
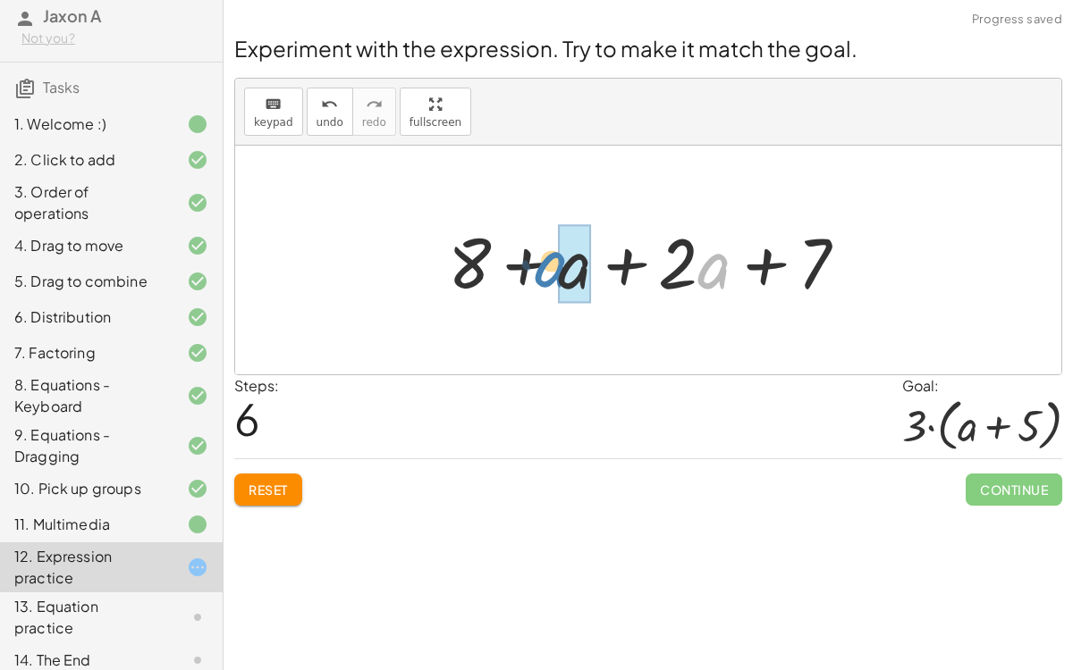
drag, startPoint x: 704, startPoint y: 265, endPoint x: 543, endPoint y: 263, distance: 161.8
click at [543, 263] on div at bounding box center [655, 261] width 432 height 92
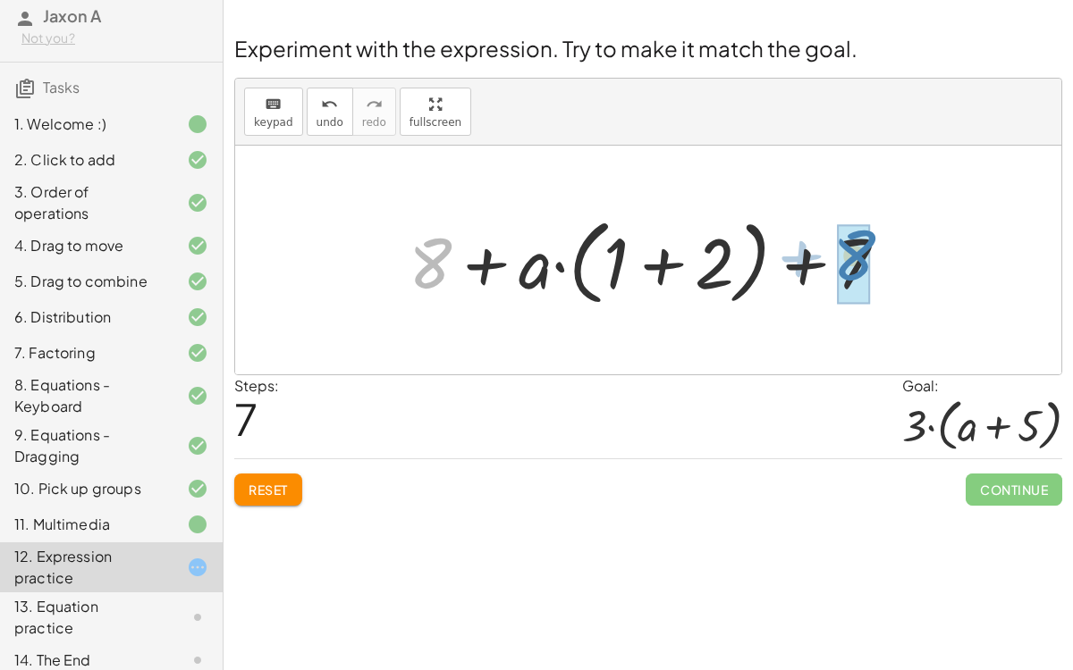
drag, startPoint x: 428, startPoint y: 264, endPoint x: 848, endPoint y: 252, distance: 420.2
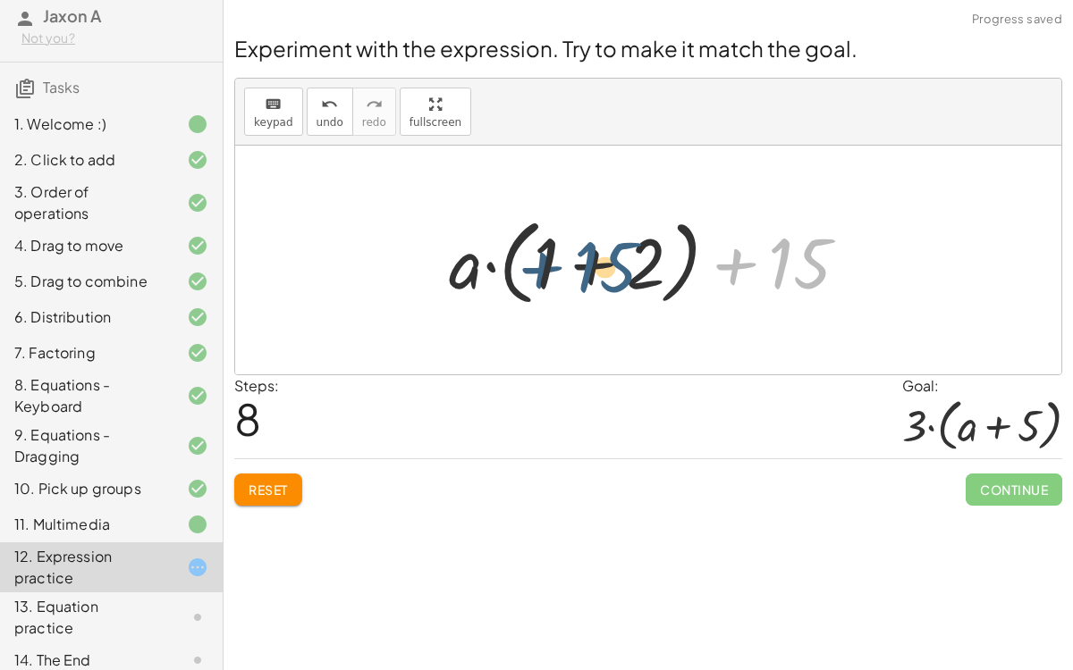
drag, startPoint x: 794, startPoint y: 269, endPoint x: 588, endPoint y: 271, distance: 205.6
click at [588, 271] on div at bounding box center [655, 260] width 431 height 103
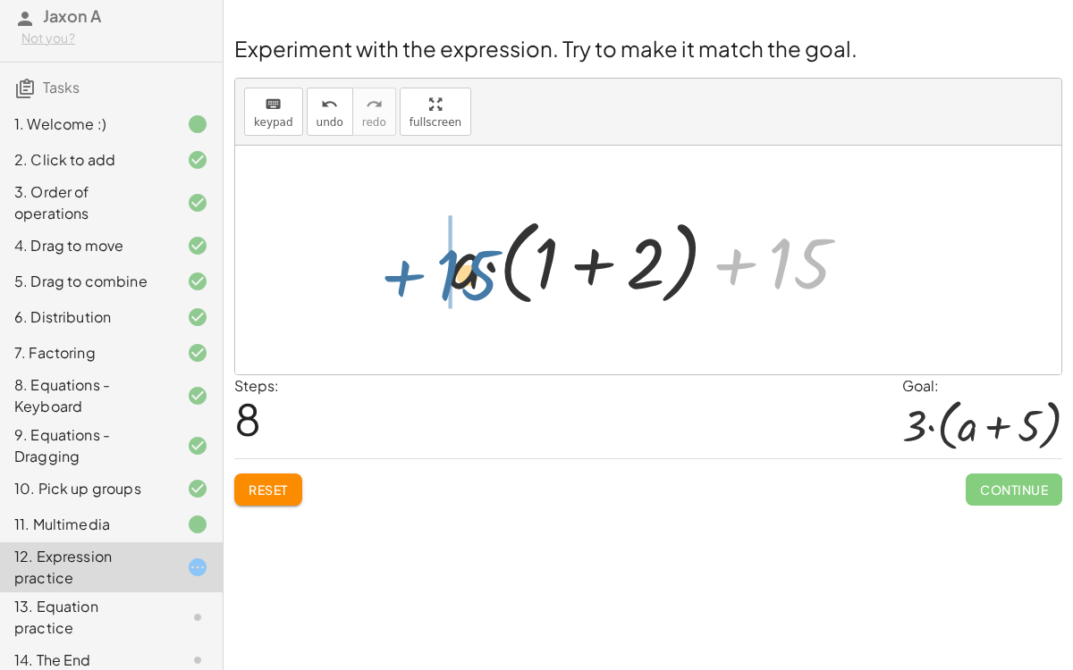
drag, startPoint x: 781, startPoint y: 255, endPoint x: 450, endPoint y: 265, distance: 330.9
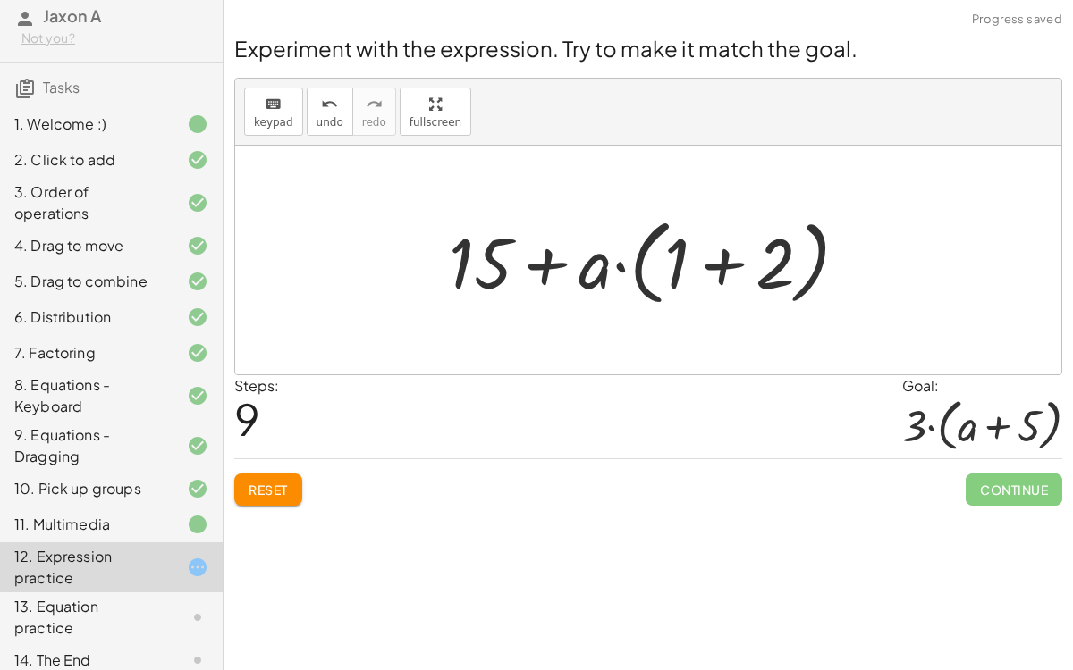
click at [543, 271] on div at bounding box center [655, 260] width 431 height 103
drag, startPoint x: 486, startPoint y: 232, endPoint x: 748, endPoint y: 224, distance: 262.0
click at [748, 224] on div at bounding box center [655, 260] width 431 height 103
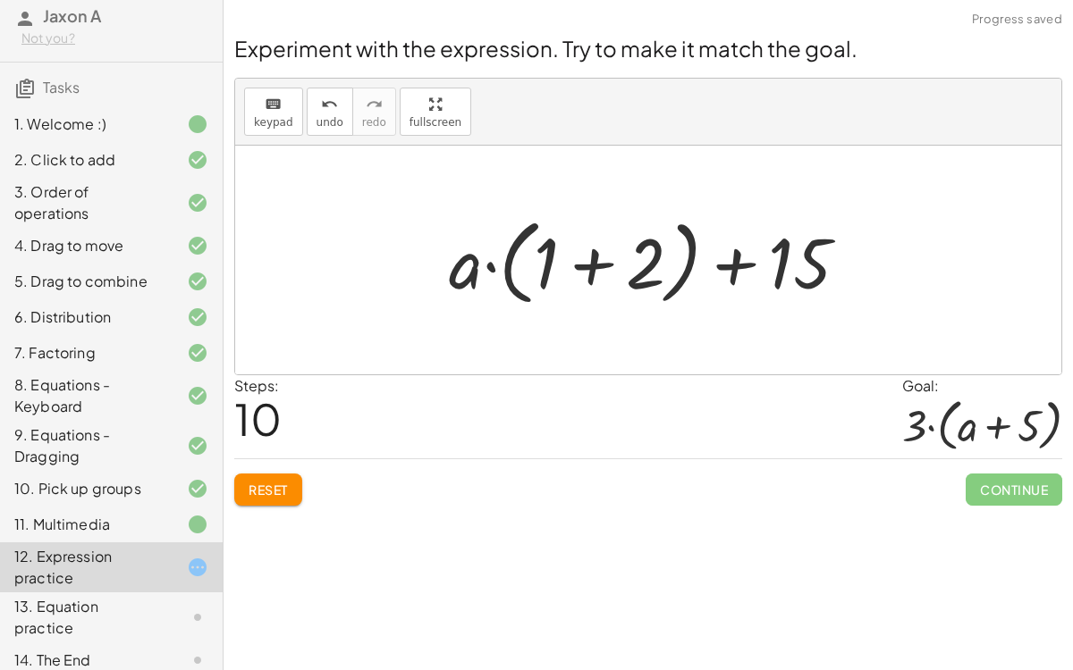
click at [280, 496] on button "Reset" at bounding box center [268, 490] width 68 height 32
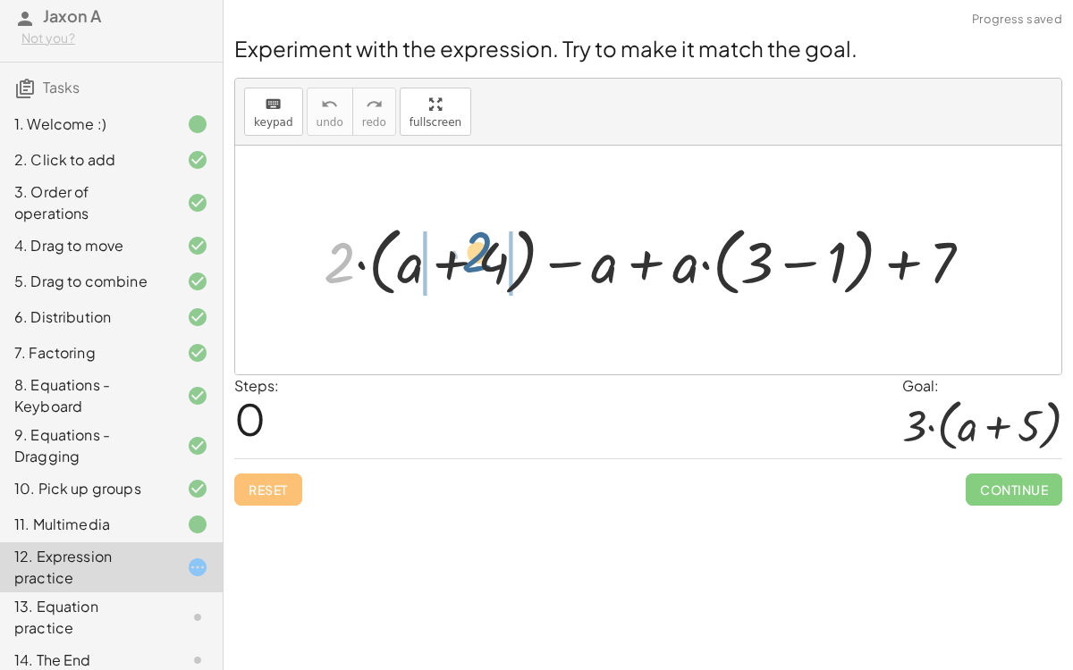
drag, startPoint x: 338, startPoint y: 262, endPoint x: 464, endPoint y: 253, distance: 126.3
click at [464, 253] on div at bounding box center [655, 260] width 681 height 84
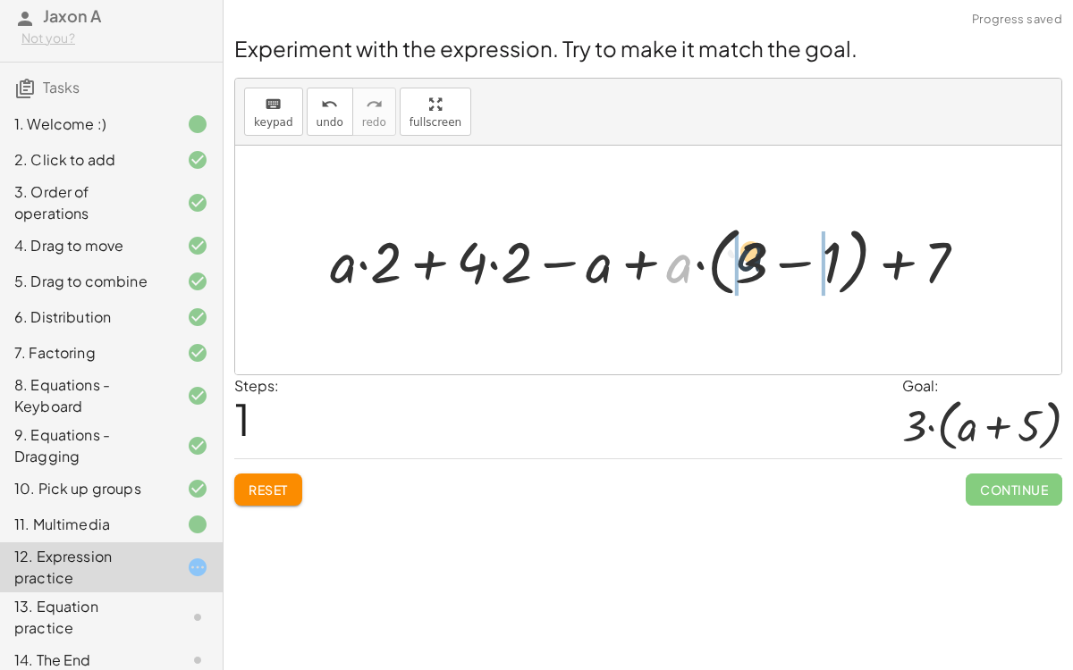
drag, startPoint x: 675, startPoint y: 263, endPoint x: 748, endPoint y: 250, distance: 74.3
click at [748, 250] on div at bounding box center [655, 260] width 669 height 84
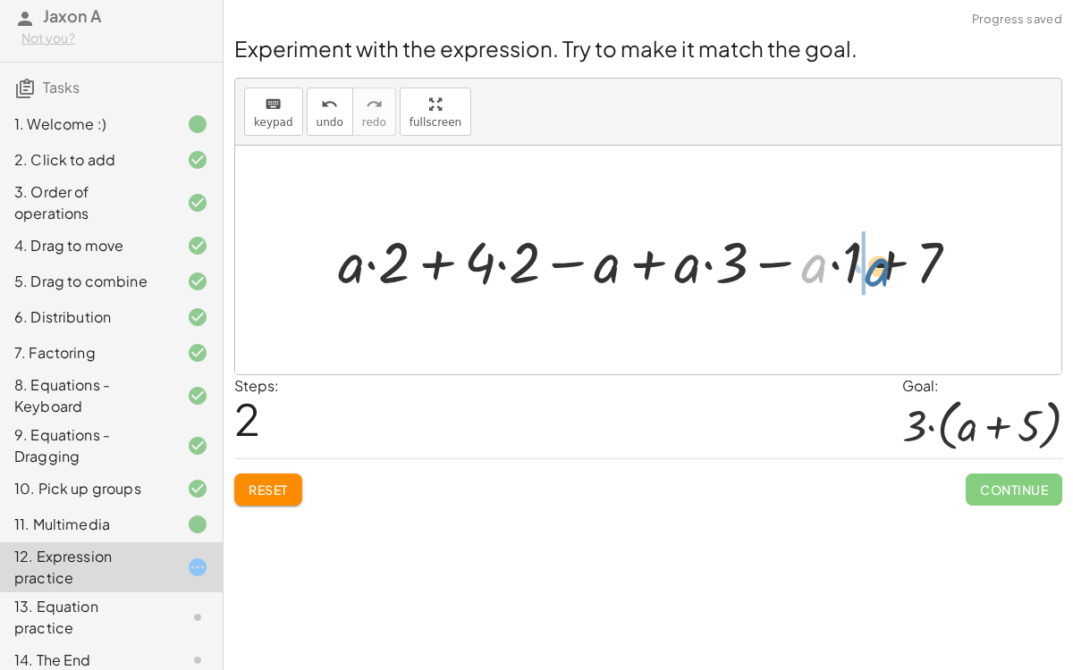
drag, startPoint x: 808, startPoint y: 273, endPoint x: 873, endPoint y: 277, distance: 65.3
click at [873, 277] on div at bounding box center [655, 260] width 653 height 75
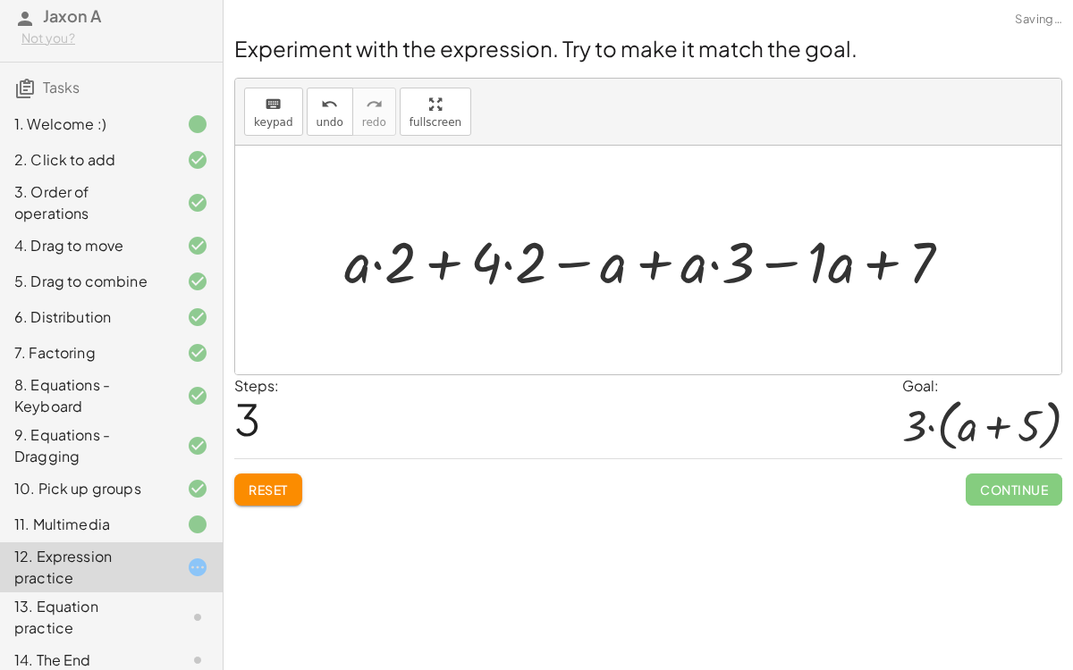
click at [712, 264] on div at bounding box center [654, 260] width 639 height 75
drag, startPoint x: 686, startPoint y: 264, endPoint x: 752, endPoint y: 261, distance: 65.3
click at [752, 261] on div at bounding box center [654, 260] width 639 height 75
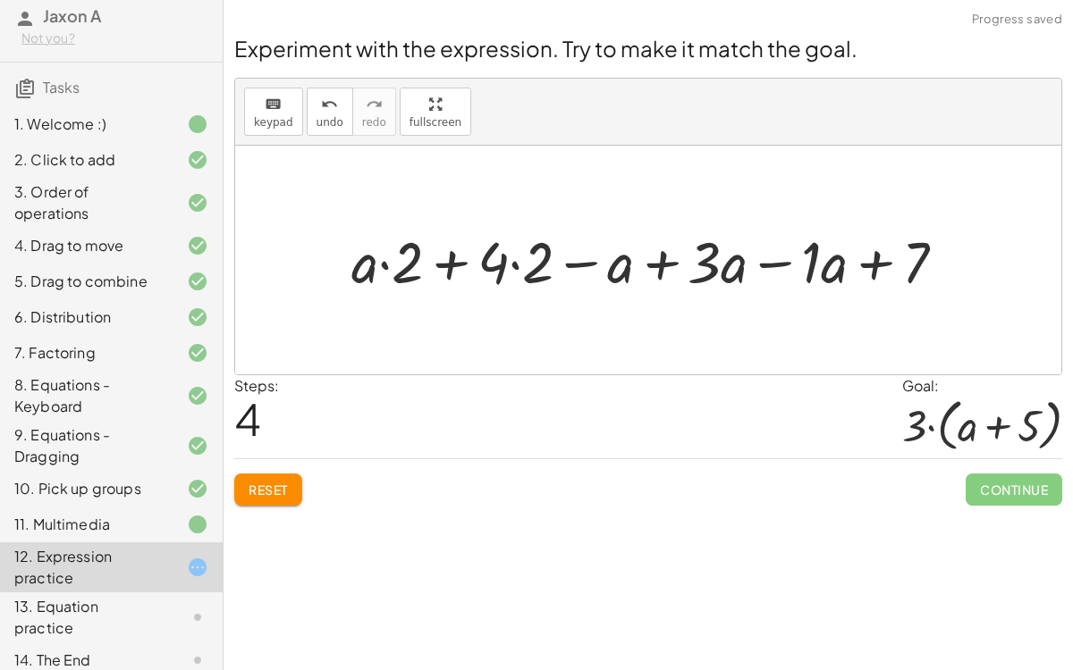
click at [513, 267] on div at bounding box center [655, 260] width 626 height 75
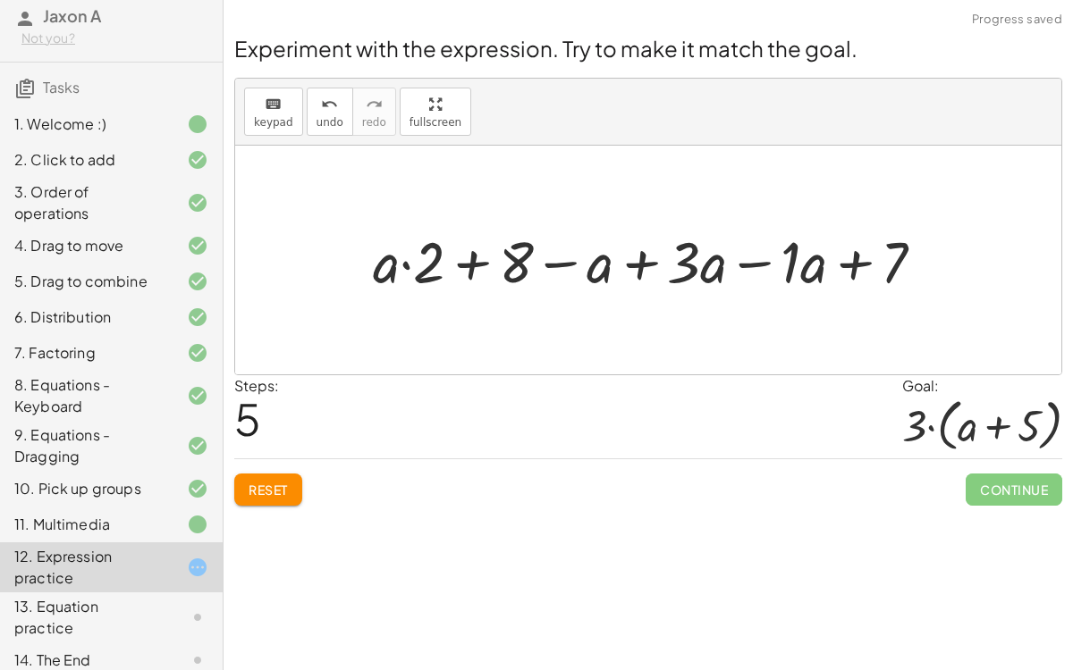
click at [410, 267] on div at bounding box center [656, 260] width 584 height 75
drag, startPoint x: 386, startPoint y: 262, endPoint x: 445, endPoint y: 255, distance: 59.4
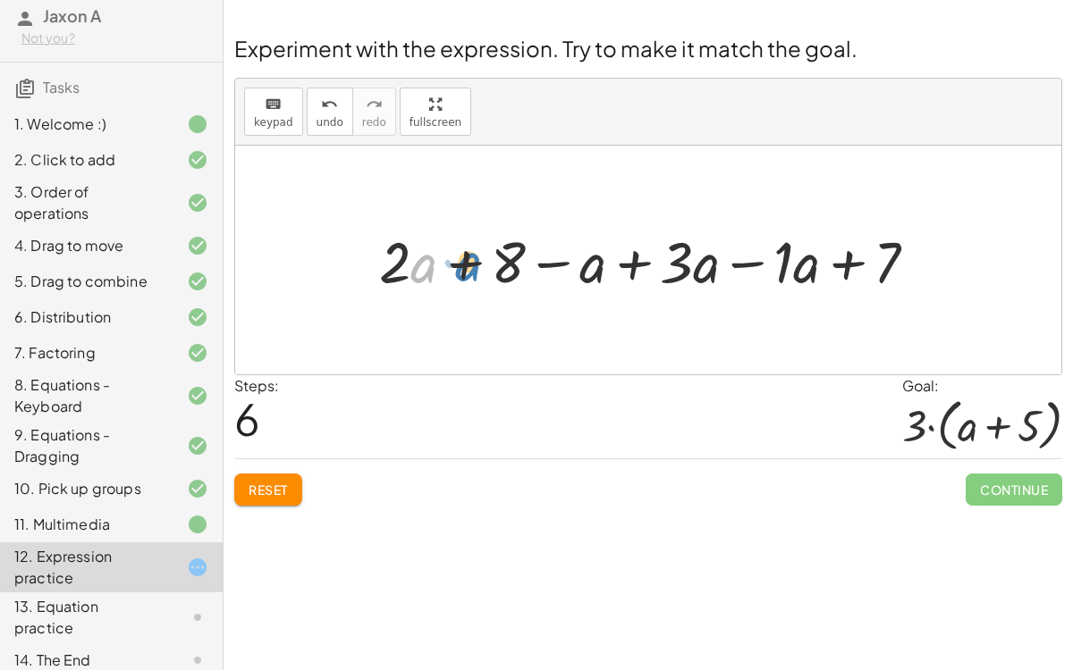
drag, startPoint x: 417, startPoint y: 261, endPoint x: 428, endPoint y: 255, distance: 12.4
click at [428, 255] on div at bounding box center [655, 260] width 570 height 75
drag, startPoint x: 798, startPoint y: 260, endPoint x: 807, endPoint y: 262, distance: 9.1
click at [807, 262] on div at bounding box center [655, 260] width 570 height 75
click at [767, 264] on div at bounding box center [655, 260] width 570 height 75
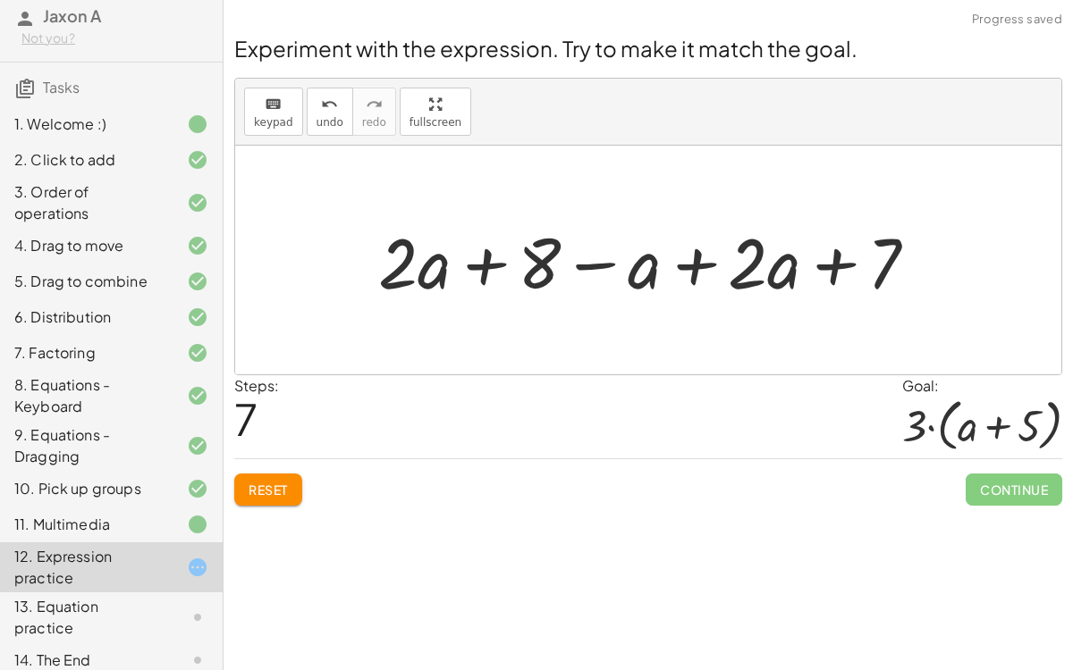
click at [704, 270] on div at bounding box center [654, 261] width 571 height 92
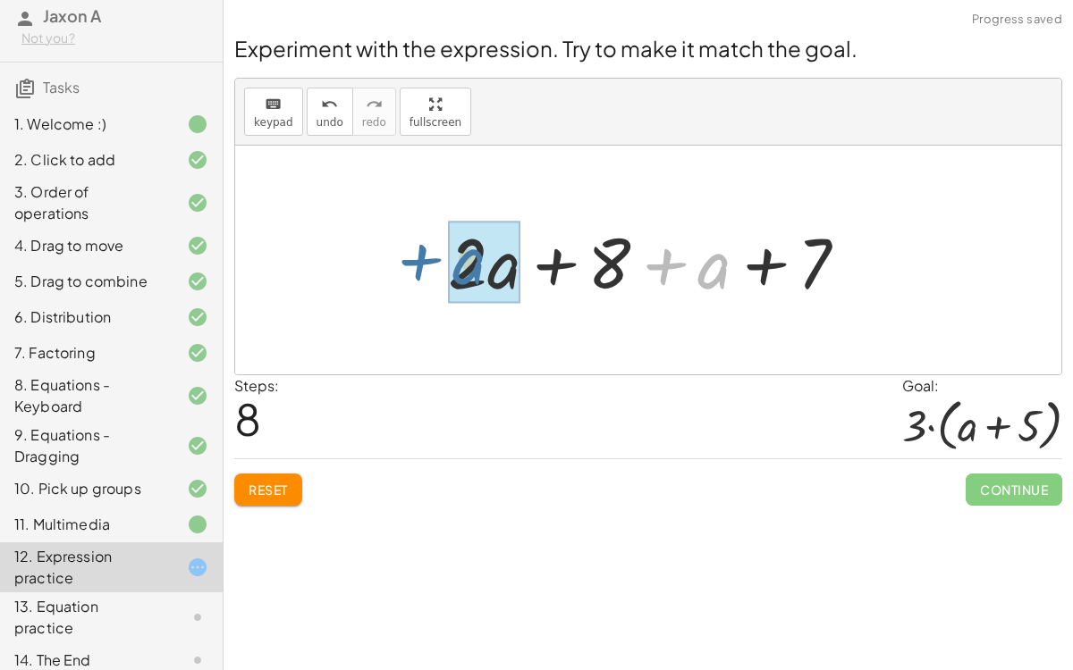
drag, startPoint x: 702, startPoint y: 273, endPoint x: 460, endPoint y: 269, distance: 242.2
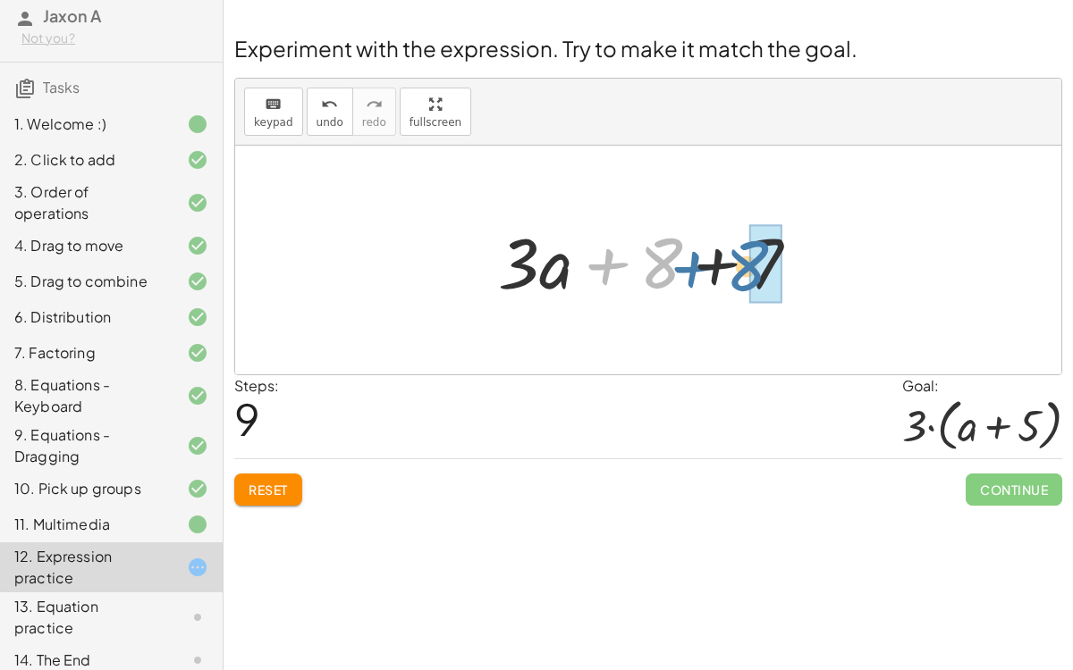
drag, startPoint x: 666, startPoint y: 259, endPoint x: 751, endPoint y: 262, distance: 84.9
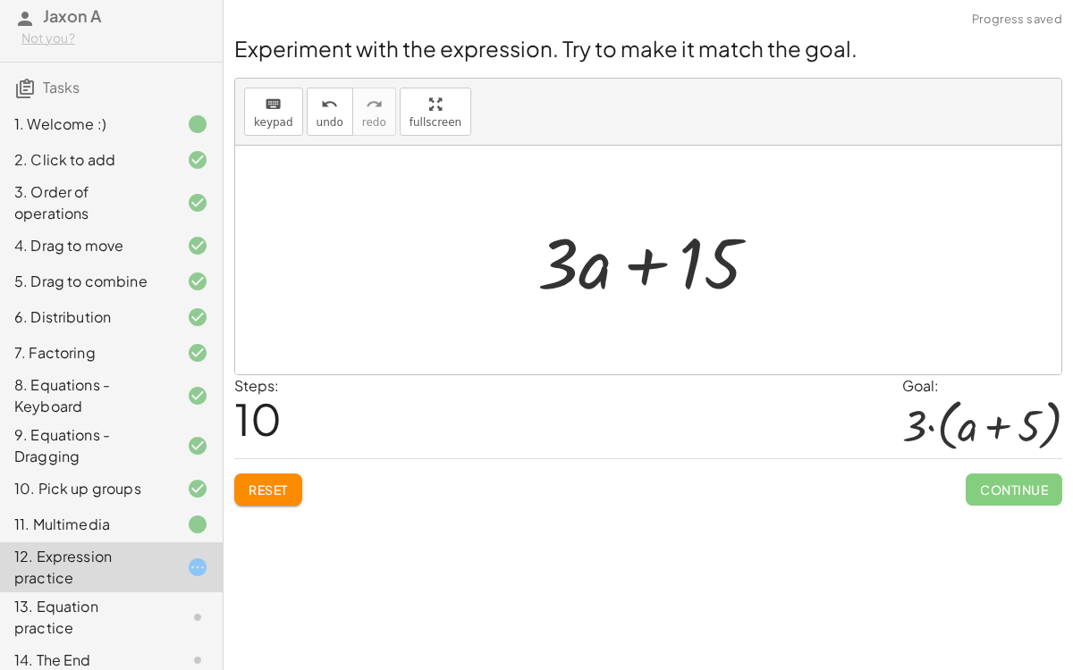
click at [668, 262] on div at bounding box center [655, 261] width 254 height 92
click at [268, 490] on span "Reset" at bounding box center [267, 490] width 39 height 16
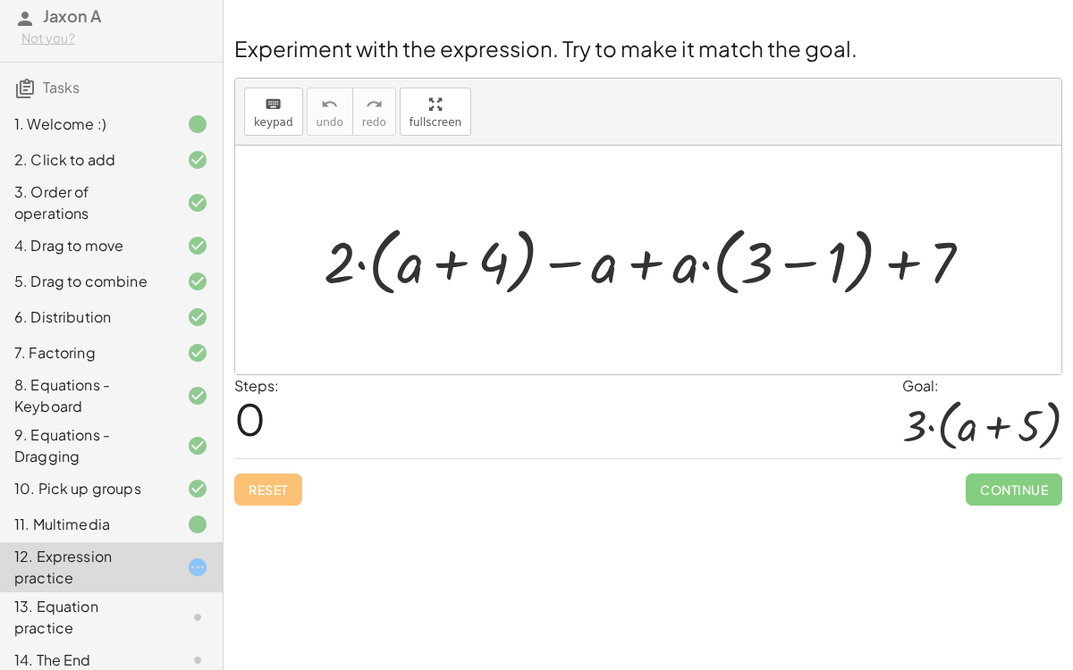
click at [358, 259] on div at bounding box center [655, 260] width 681 height 84
drag, startPoint x: 344, startPoint y: 259, endPoint x: 435, endPoint y: 259, distance: 91.2
click at [435, 259] on div at bounding box center [655, 260] width 681 height 84
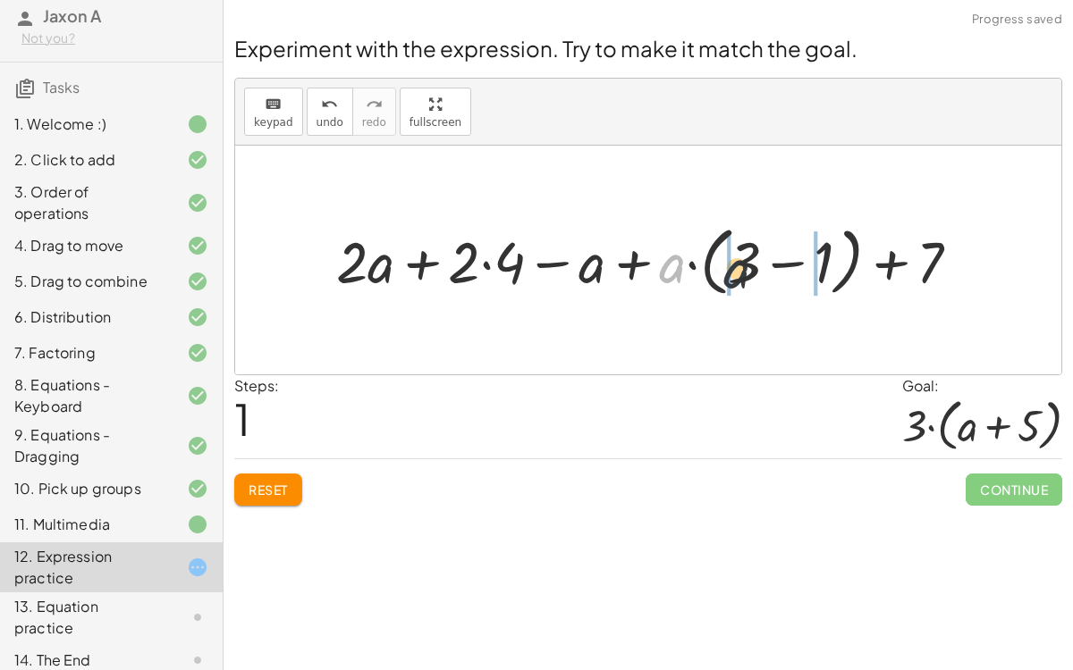
drag, startPoint x: 664, startPoint y: 254, endPoint x: 757, endPoint y: 259, distance: 93.1
click at [757, 259] on div at bounding box center [655, 260] width 656 height 84
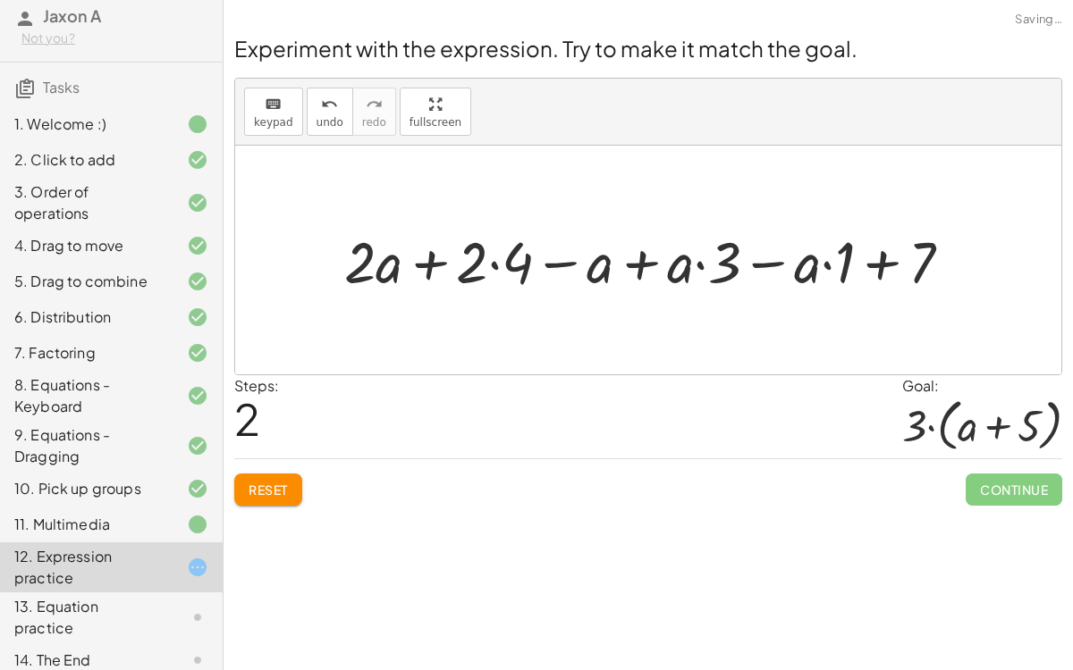
click at [826, 253] on div at bounding box center [654, 260] width 639 height 75
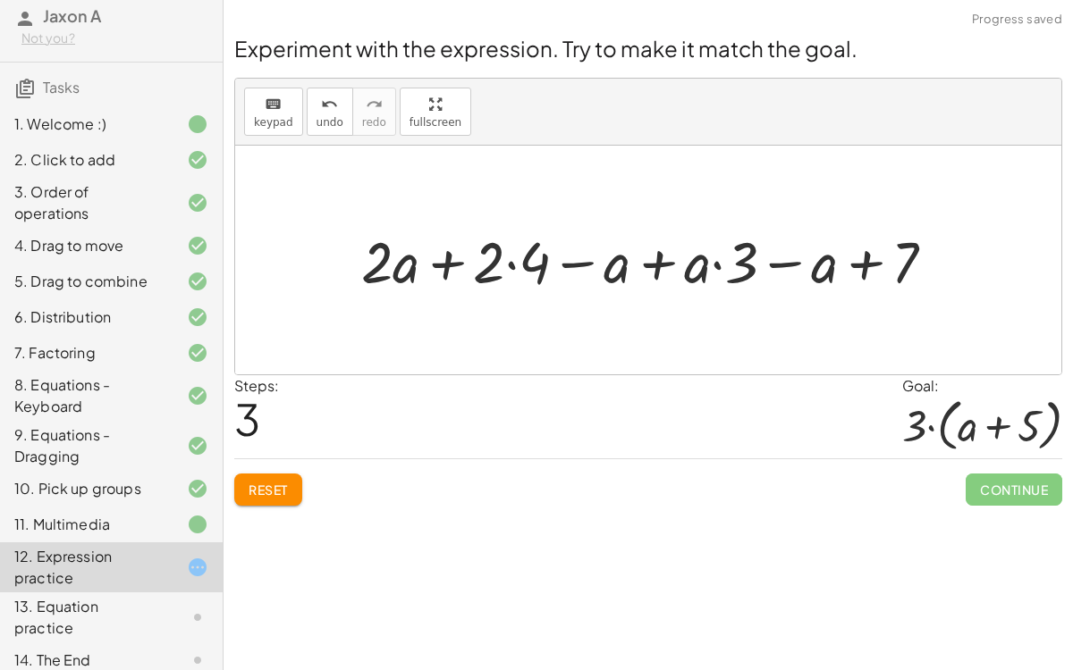
click at [708, 265] on div at bounding box center [655, 260] width 606 height 75
click at [706, 260] on div at bounding box center [655, 260] width 606 height 75
click at [712, 265] on div at bounding box center [655, 260] width 606 height 75
click at [512, 272] on div at bounding box center [655, 260] width 606 height 75
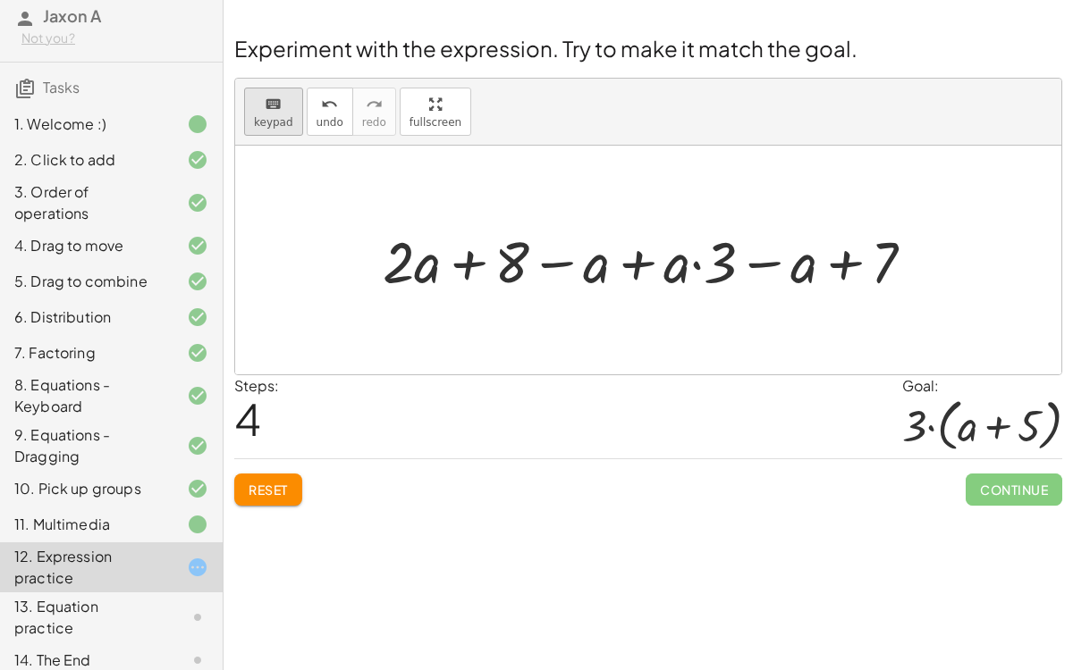
click at [256, 114] on button "keyboard keypad" at bounding box center [273, 112] width 59 height 48
click at [257, 116] on span "keypad" at bounding box center [273, 122] width 39 height 13
click at [761, 241] on div at bounding box center [656, 260] width 564 height 75
click at [761, 241] on div at bounding box center [655, 260] width 468 height 75
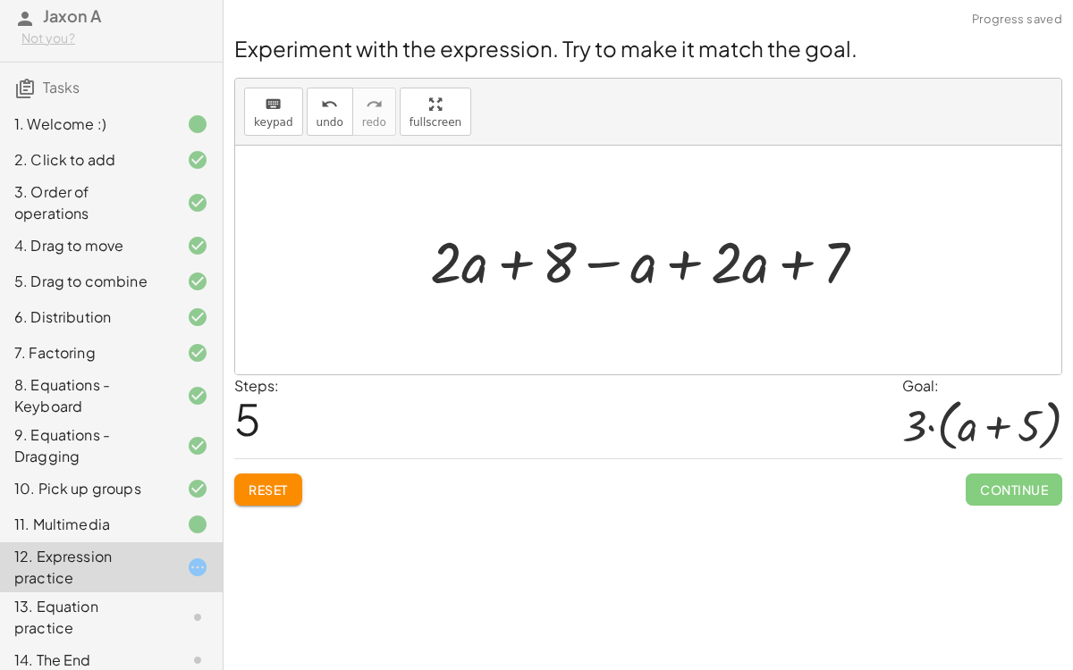
click at [754, 264] on div at bounding box center [654, 261] width 571 height 92
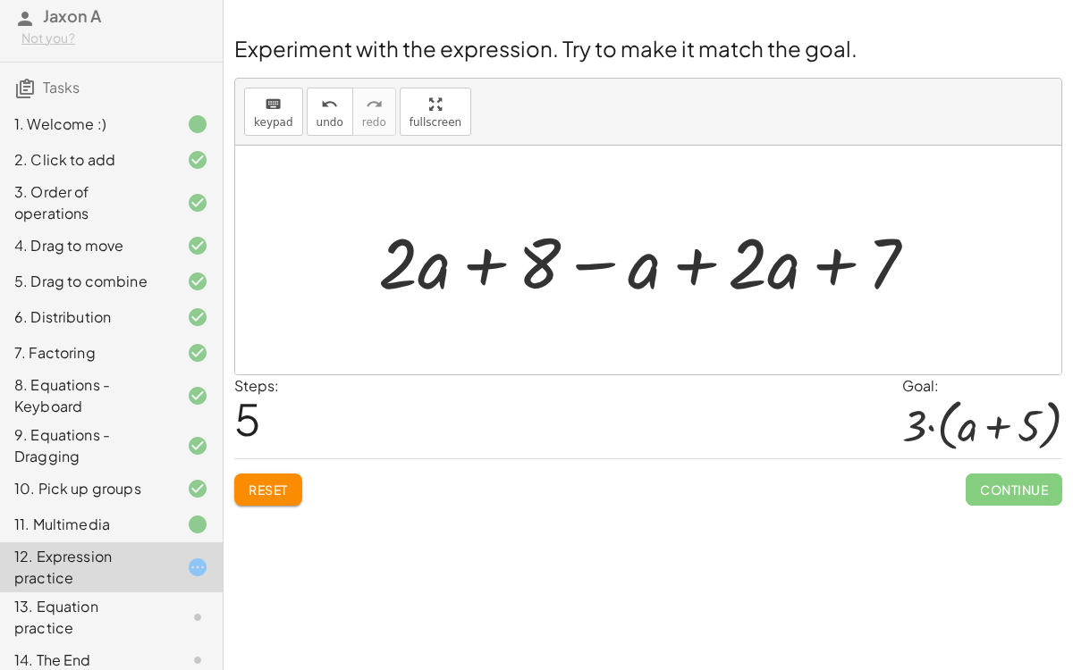
click at [269, 482] on span "Reset" at bounding box center [267, 490] width 39 height 16
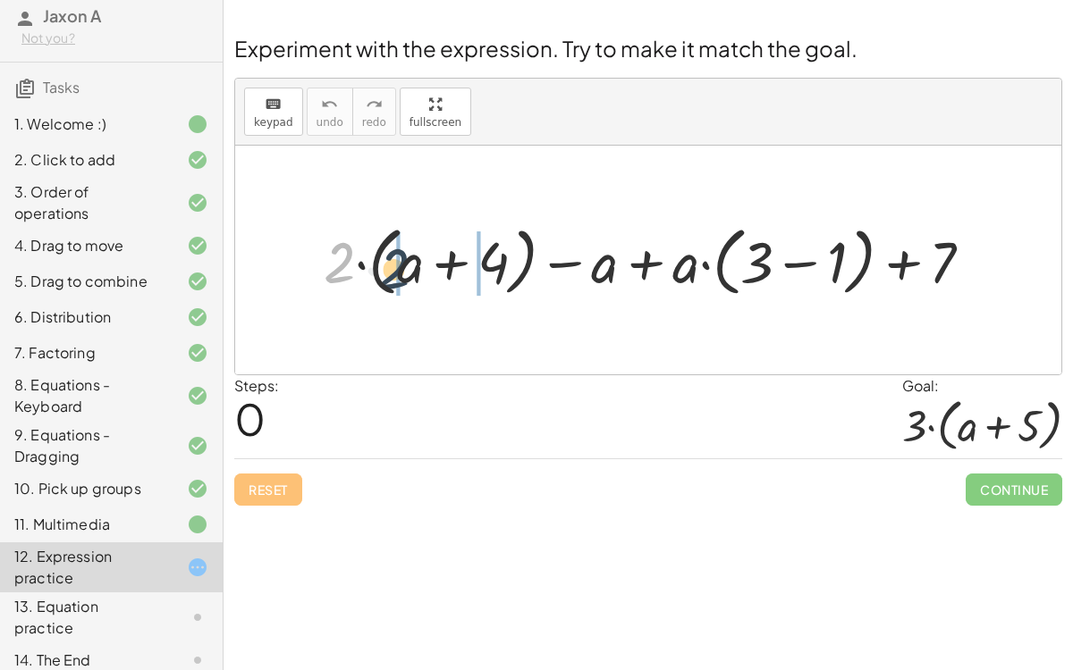
drag, startPoint x: 347, startPoint y: 257, endPoint x: 402, endPoint y: 263, distance: 55.7
click at [402, 263] on div at bounding box center [655, 260] width 681 height 84
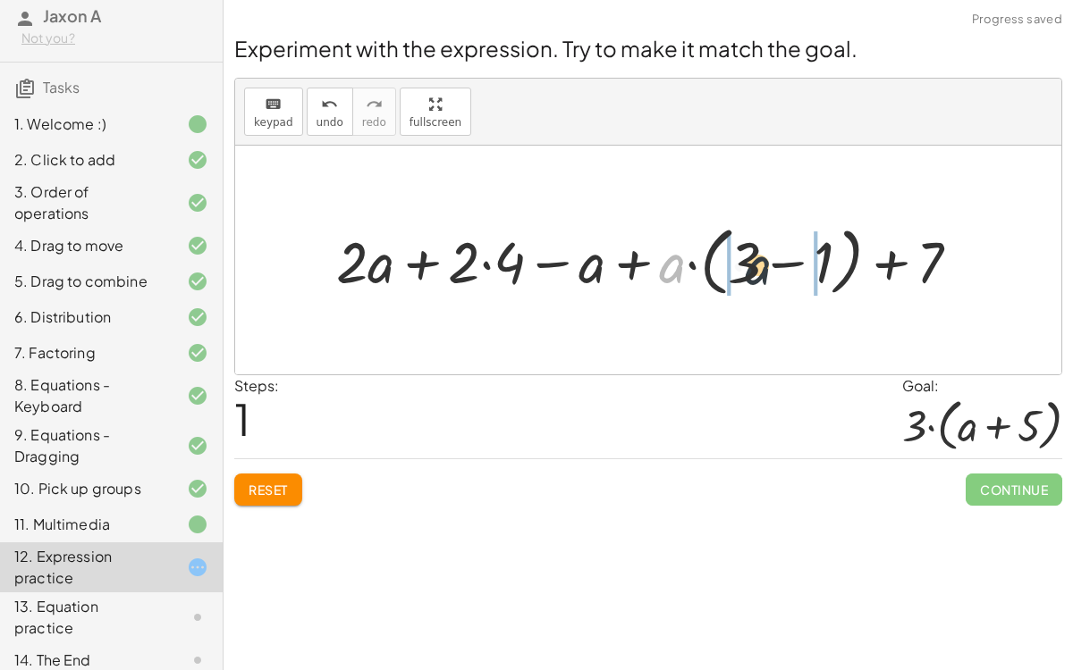
drag, startPoint x: 660, startPoint y: 257, endPoint x: 750, endPoint y: 257, distance: 90.3
click at [750, 257] on div at bounding box center [655, 260] width 656 height 84
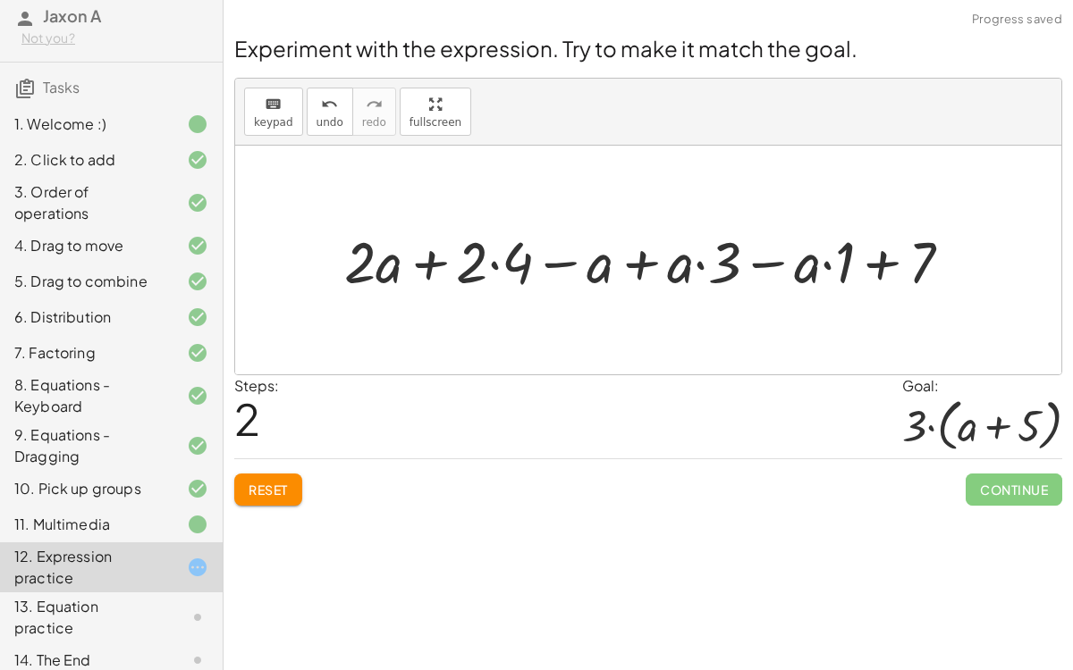
click at [694, 265] on div at bounding box center [654, 260] width 639 height 75
drag, startPoint x: 671, startPoint y: 264, endPoint x: 726, endPoint y: 259, distance: 54.7
click at [726, 259] on div at bounding box center [654, 260] width 639 height 75
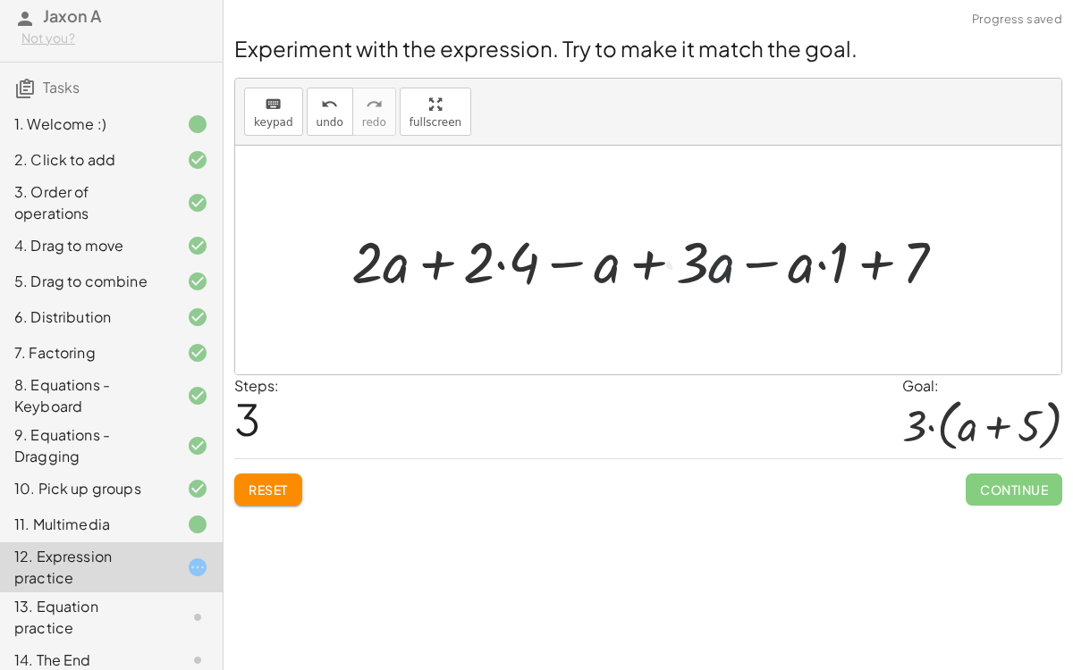
click at [827, 266] on div at bounding box center [655, 260] width 626 height 75
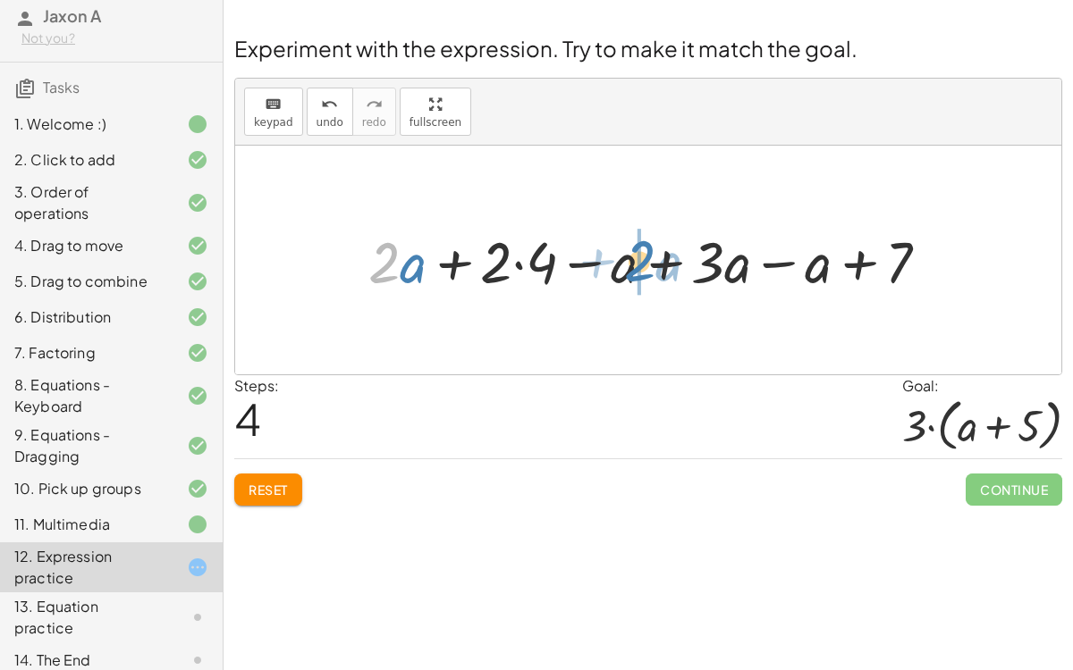
drag, startPoint x: 391, startPoint y: 265, endPoint x: 644, endPoint y: 264, distance: 253.8
click at [644, 264] on div at bounding box center [655, 260] width 593 height 75
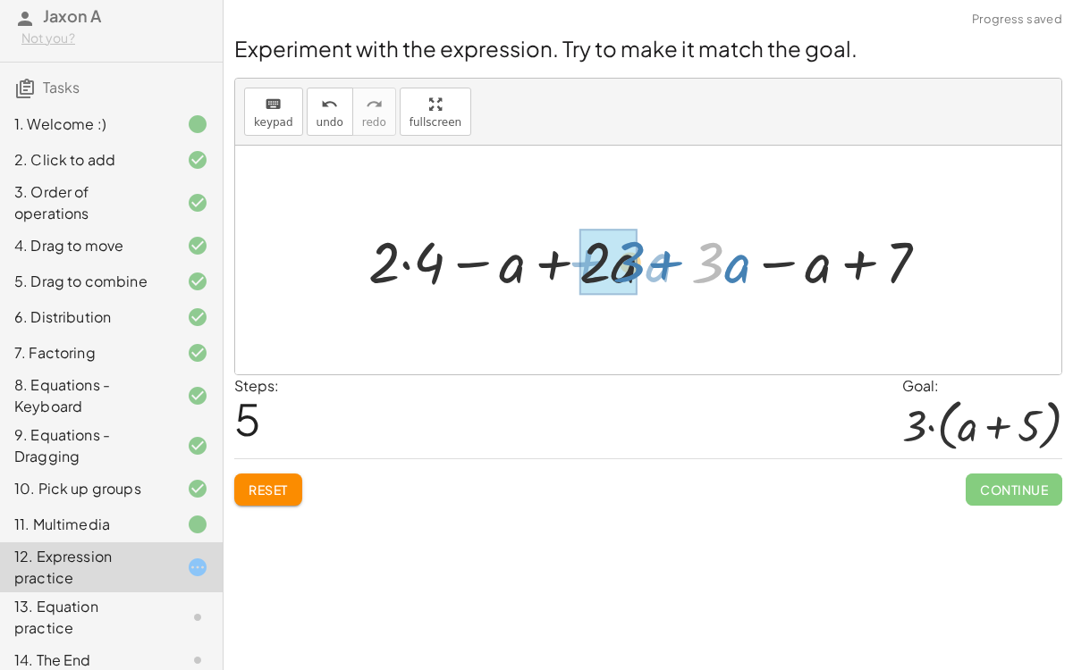
drag, startPoint x: 707, startPoint y: 259, endPoint x: 611, endPoint y: 259, distance: 95.6
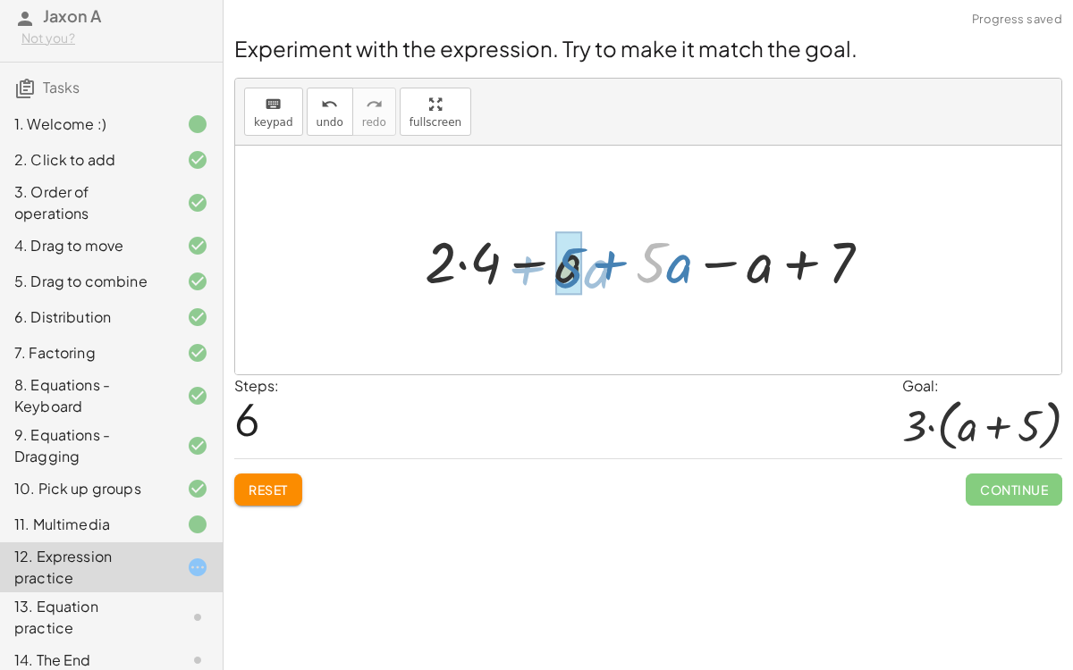
drag, startPoint x: 654, startPoint y: 257, endPoint x: 575, endPoint y: 264, distance: 79.8
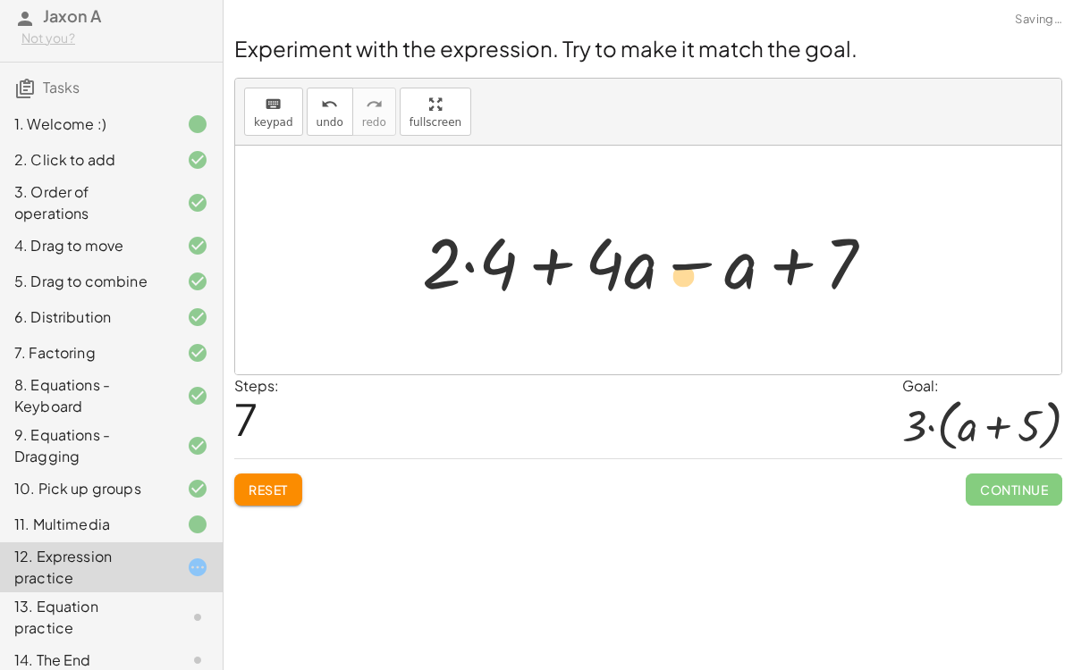
drag, startPoint x: 719, startPoint y: 257, endPoint x: 724, endPoint y: 269, distance: 12.4
click at [724, 269] on div at bounding box center [655, 261] width 484 height 92
drag, startPoint x: 762, startPoint y: 265, endPoint x: 736, endPoint y: 268, distance: 26.1
click at [736, 268] on div at bounding box center [655, 261] width 484 height 92
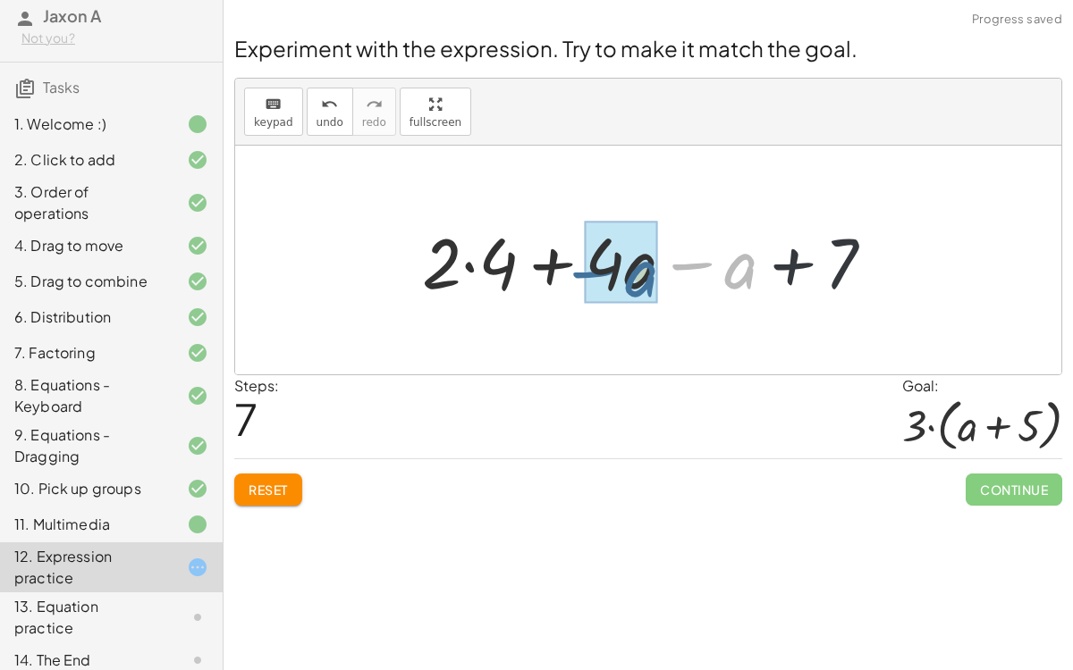
drag, startPoint x: 728, startPoint y: 269, endPoint x: 619, endPoint y: 275, distance: 108.3
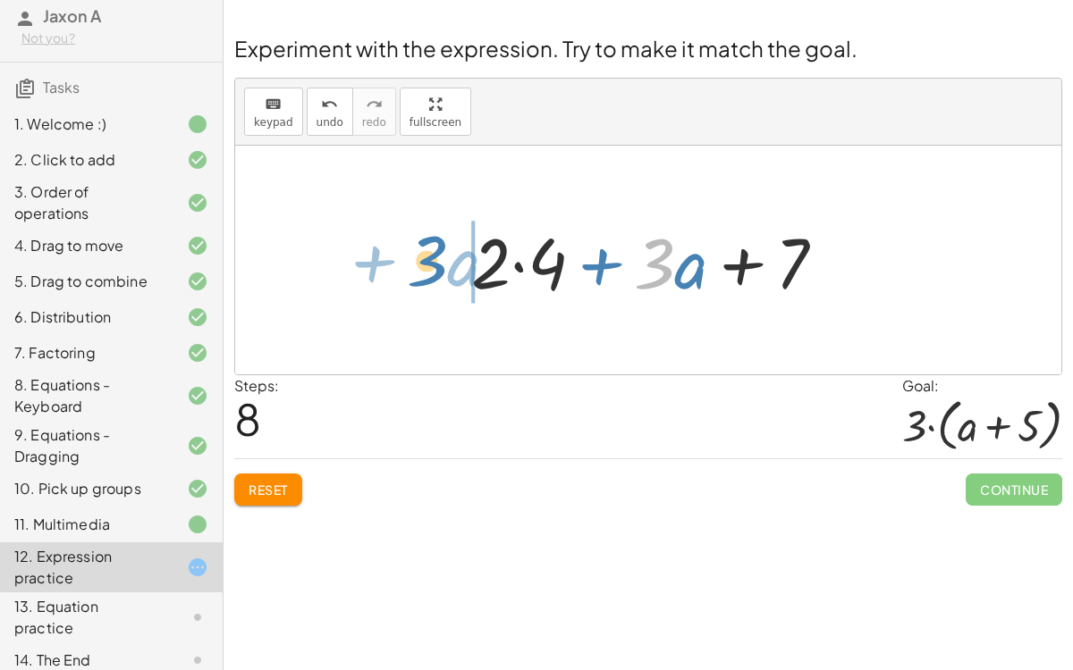
drag, startPoint x: 649, startPoint y: 265, endPoint x: 422, endPoint y: 264, distance: 227.0
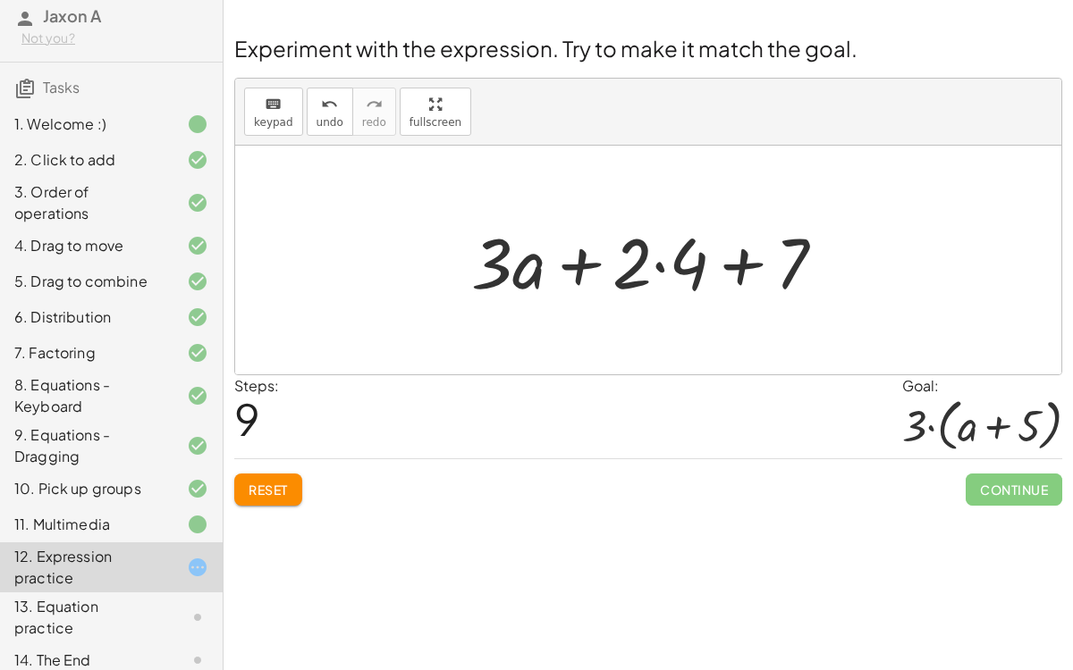
click at [641, 265] on div at bounding box center [654, 261] width 385 height 92
click at [661, 264] on div at bounding box center [654, 261] width 385 height 92
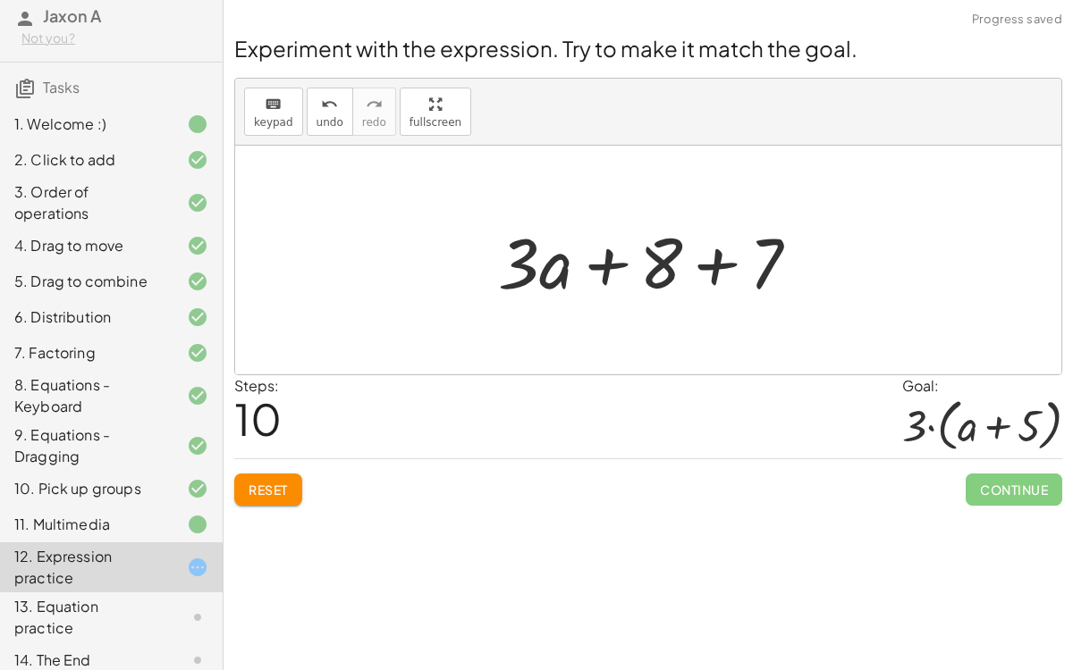
click at [726, 263] on div at bounding box center [655, 261] width 333 height 92
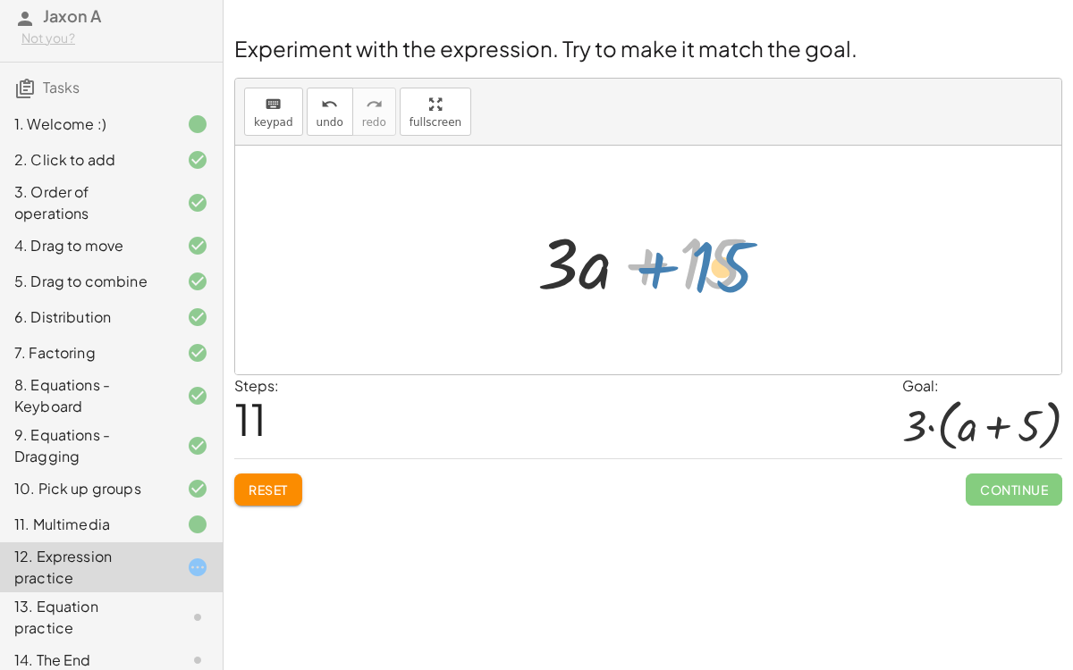
drag, startPoint x: 689, startPoint y: 263, endPoint x: 742, endPoint y: 259, distance: 52.9
click at [742, 259] on div at bounding box center [655, 261] width 254 height 92
click at [277, 475] on button "Reset" at bounding box center [268, 490] width 68 height 32
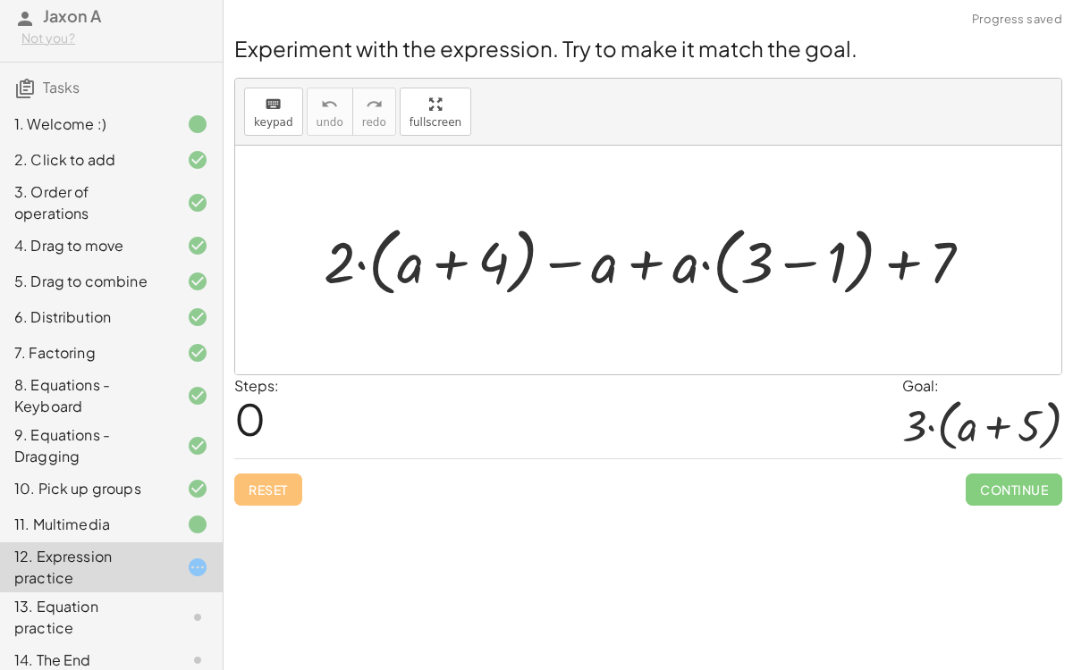
click at [143, 518] on div "13. Equation practice" at bounding box center [86, 617] width 144 height 43
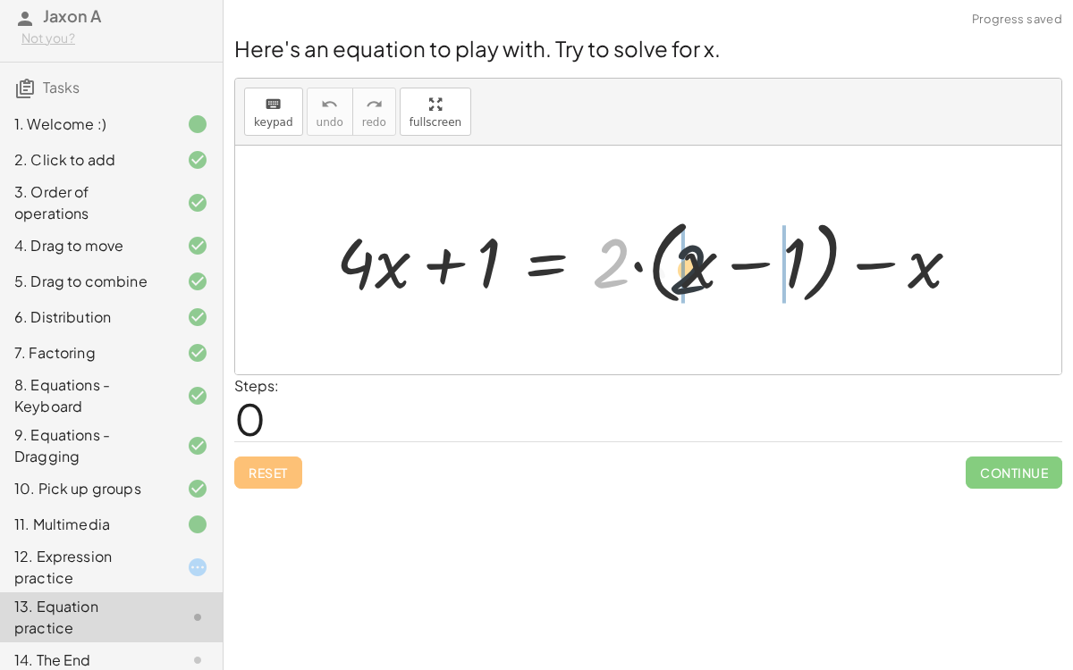
drag, startPoint x: 618, startPoint y: 247, endPoint x: 699, endPoint y: 251, distance: 80.6
click at [699, 251] on div at bounding box center [655, 260] width 656 height 101
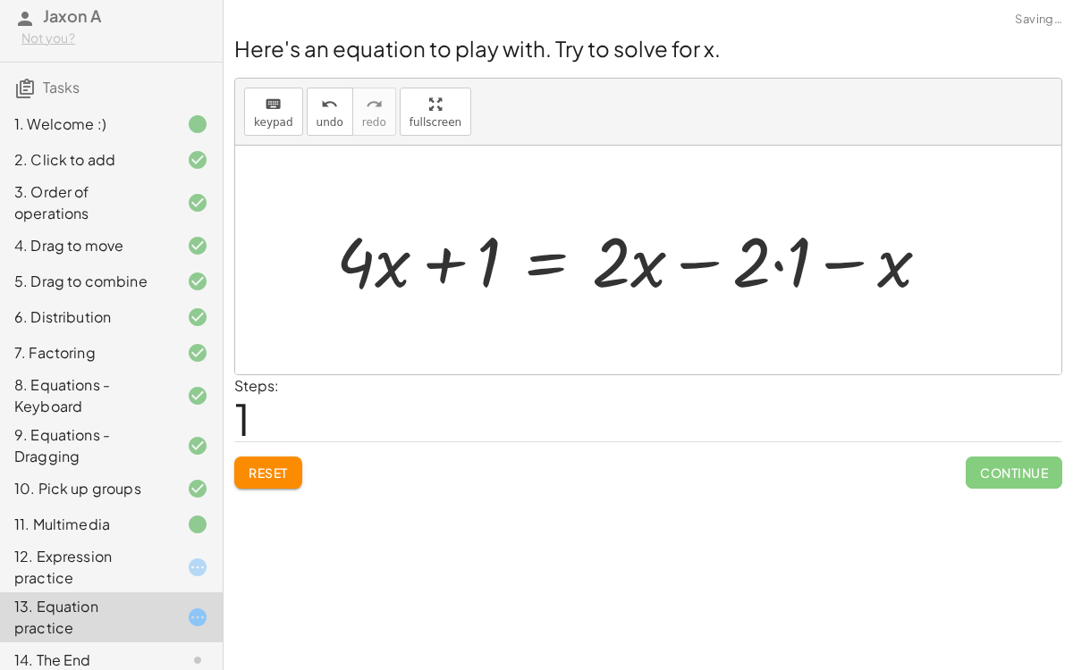
click at [776, 266] on div at bounding box center [640, 260] width 626 height 90
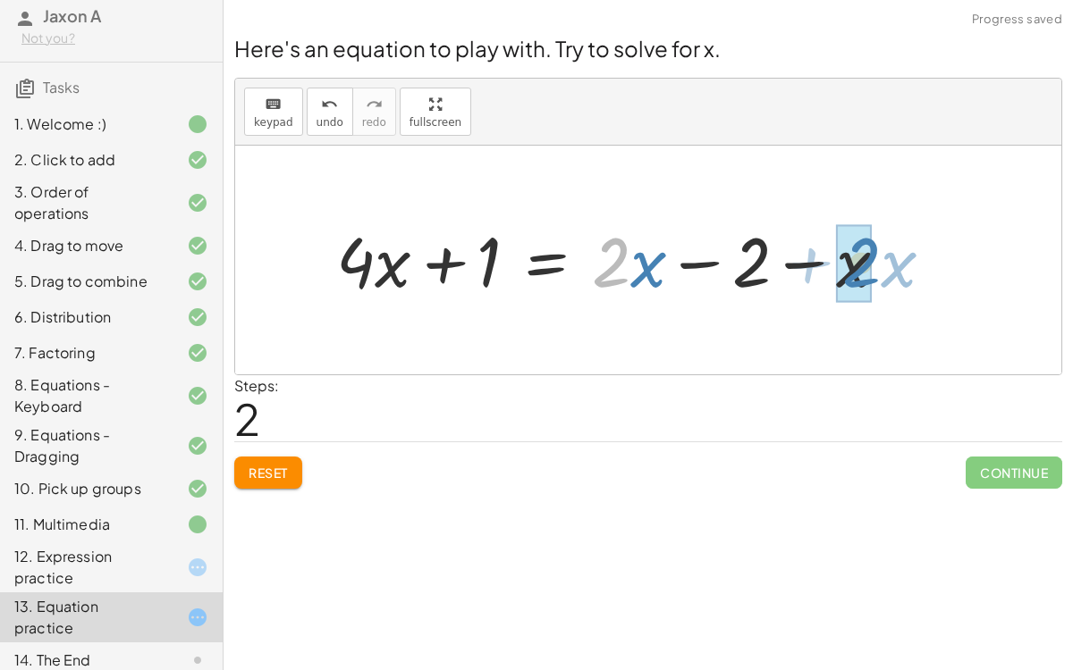
drag, startPoint x: 622, startPoint y: 268, endPoint x: 872, endPoint y: 265, distance: 250.3
click at [872, 265] on div at bounding box center [619, 260] width 585 height 90
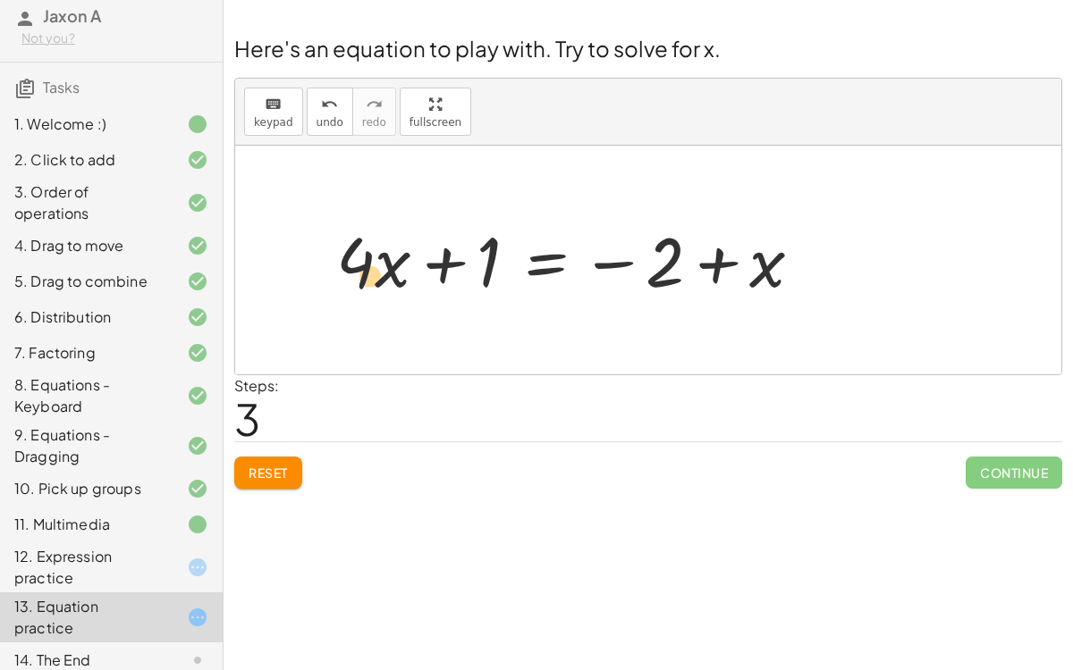
drag, startPoint x: 759, startPoint y: 264, endPoint x: 362, endPoint y: 276, distance: 397.0
click at [362, 276] on div at bounding box center [576, 260] width 499 height 90
click at [534, 257] on div at bounding box center [576, 260] width 499 height 90
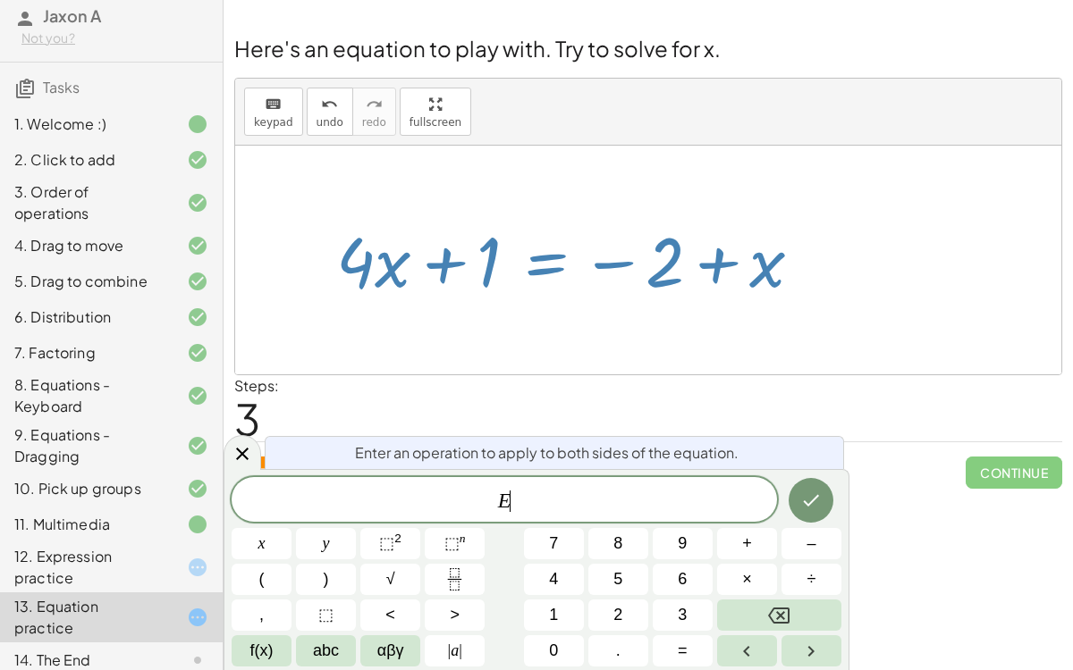
click at [534, 257] on div at bounding box center [576, 260] width 499 height 90
click at [828, 518] on button "÷" at bounding box center [811, 579] width 60 height 31
click at [635, 518] on button "2" at bounding box center [618, 615] width 60 height 31
click at [801, 500] on icon "Done" at bounding box center [810, 500] width 21 height 21
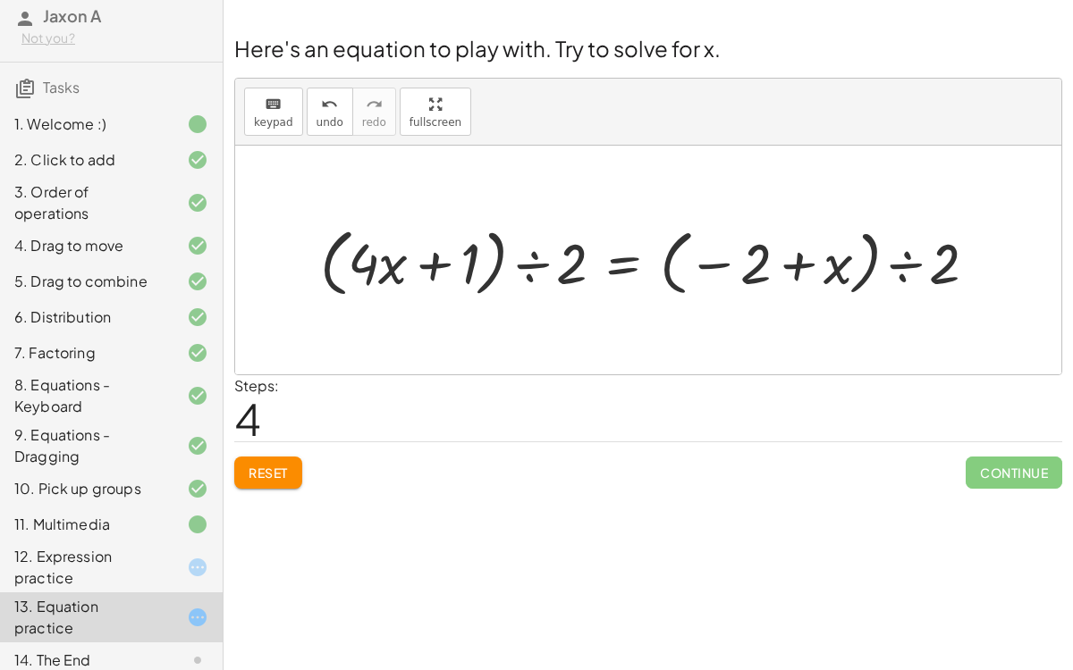
click at [272, 468] on span "Reset" at bounding box center [267, 473] width 39 height 16
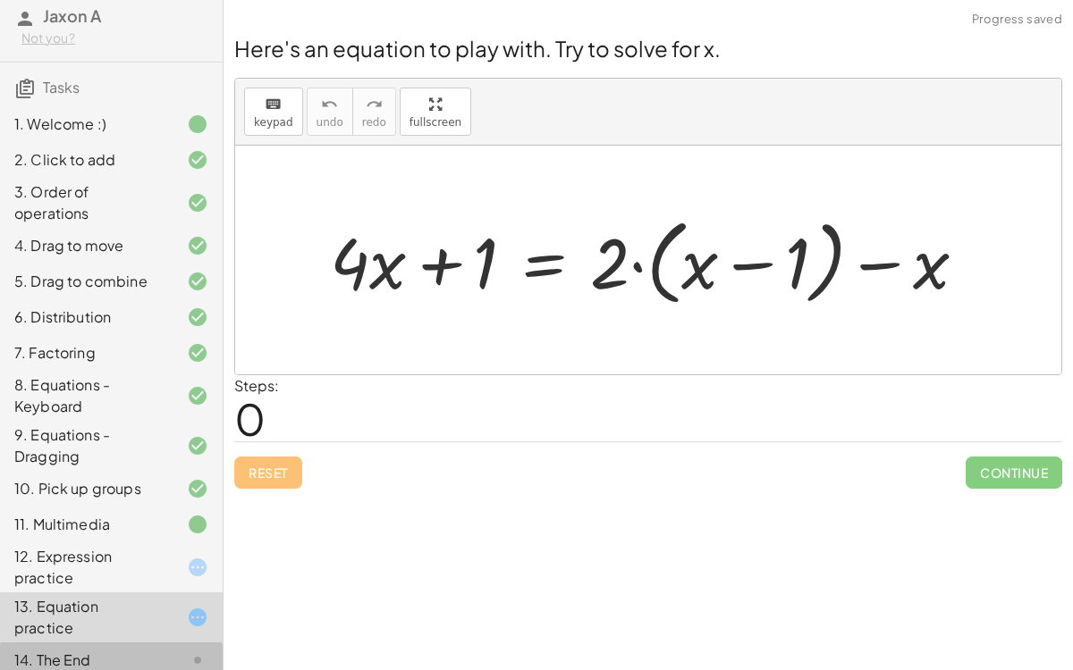
click at [176, 518] on div at bounding box center [183, 660] width 50 height 21
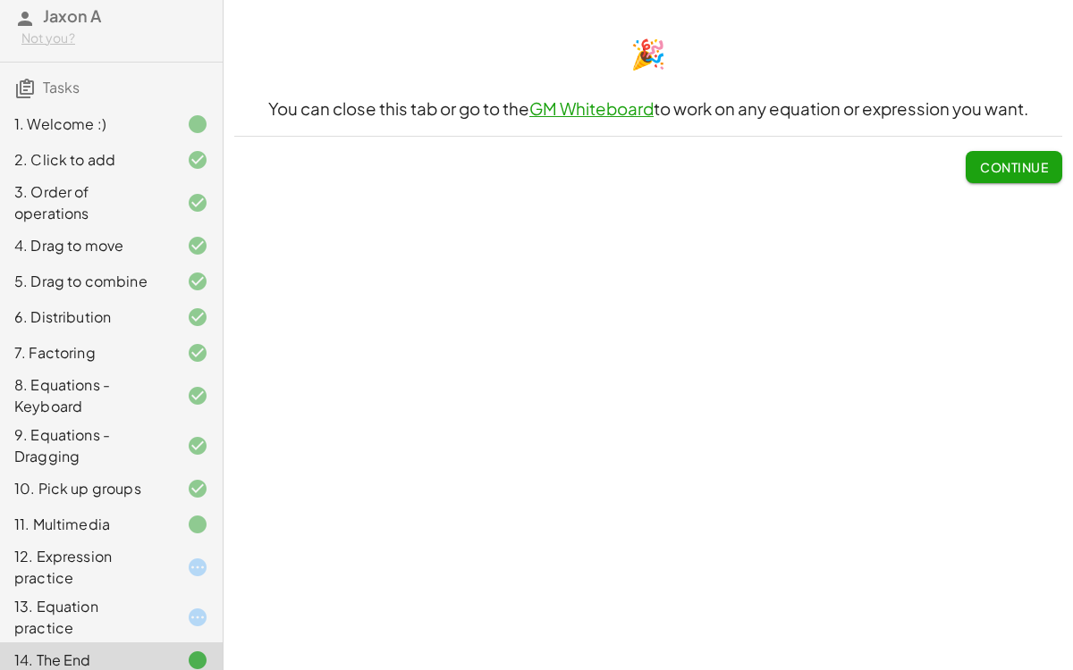
click at [196, 518] on icon at bounding box center [197, 617] width 21 height 21
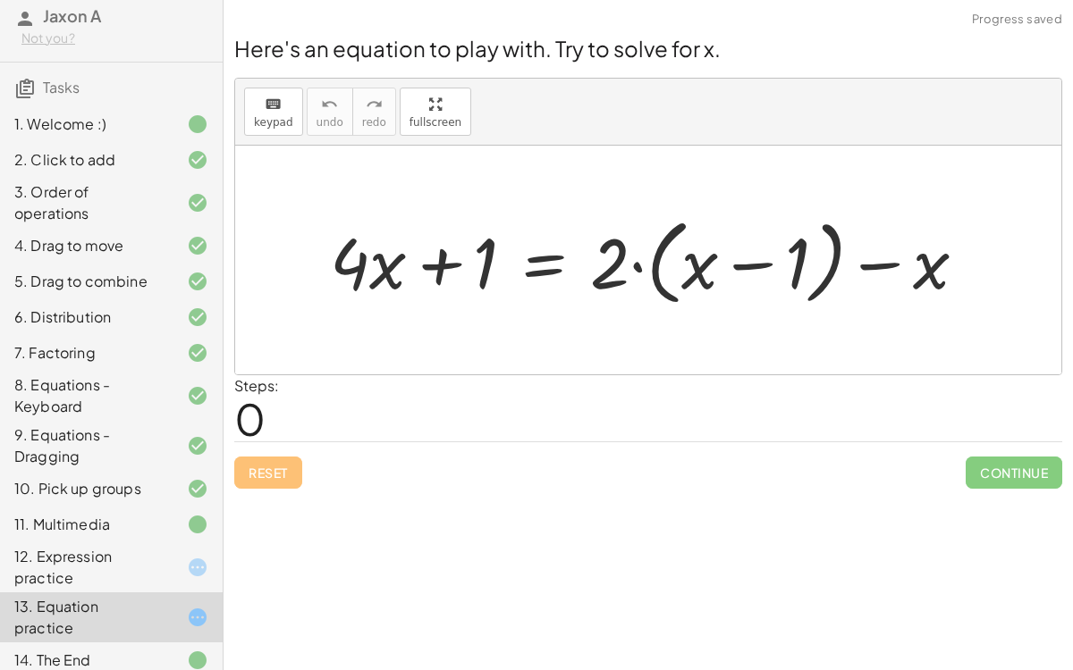
click at [198, 518] on icon at bounding box center [197, 567] width 21 height 21
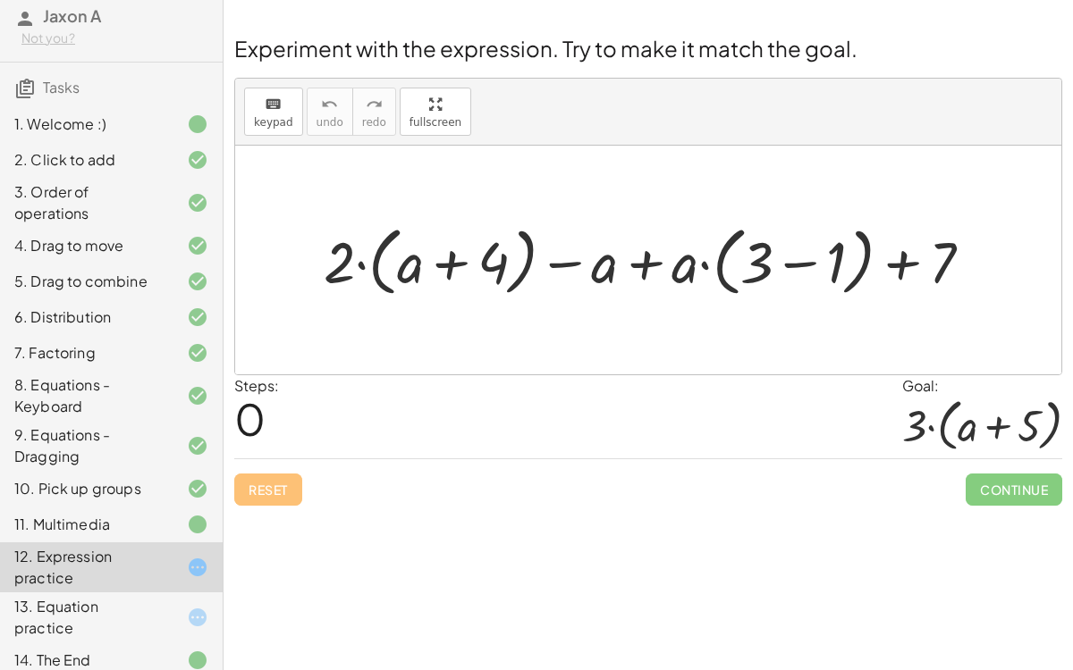
click at [204, 518] on icon at bounding box center [197, 617] width 21 height 21
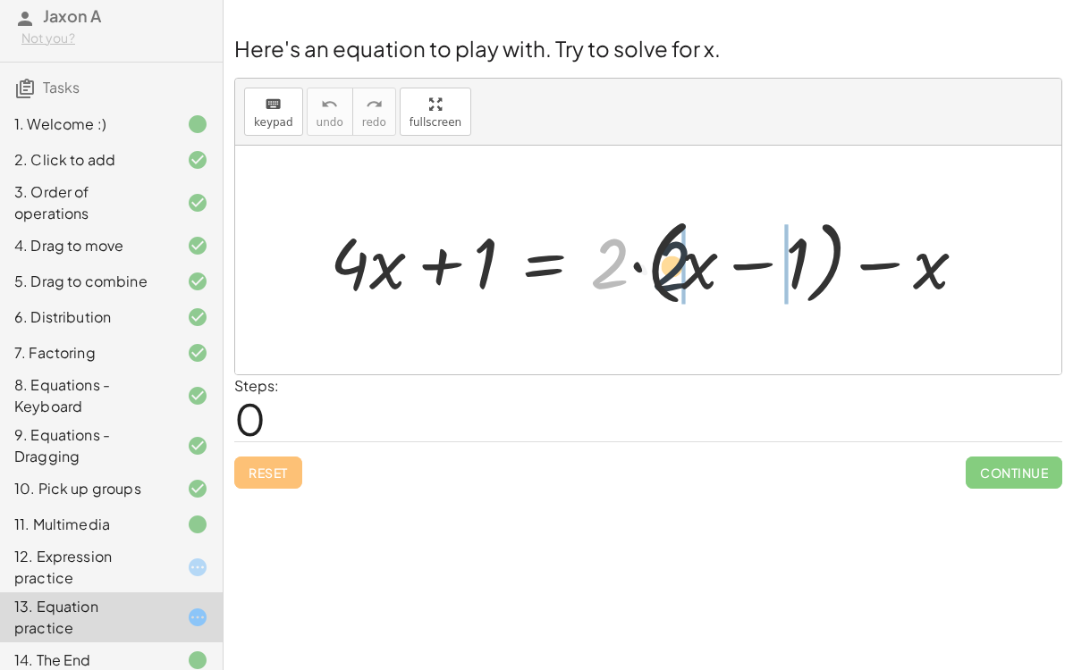
drag, startPoint x: 616, startPoint y: 250, endPoint x: 692, endPoint y: 249, distance: 76.0
click at [692, 249] on div at bounding box center [655, 260] width 669 height 103
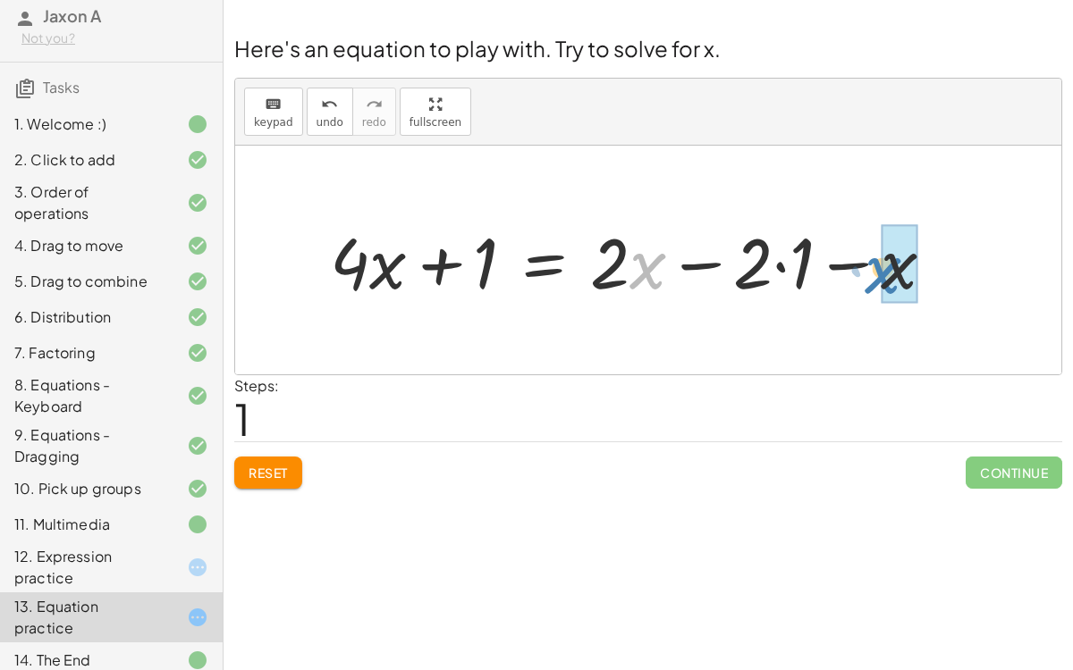
drag, startPoint x: 641, startPoint y: 250, endPoint x: 876, endPoint y: 253, distance: 235.1
click at [876, 253] on div at bounding box center [639, 261] width 636 height 92
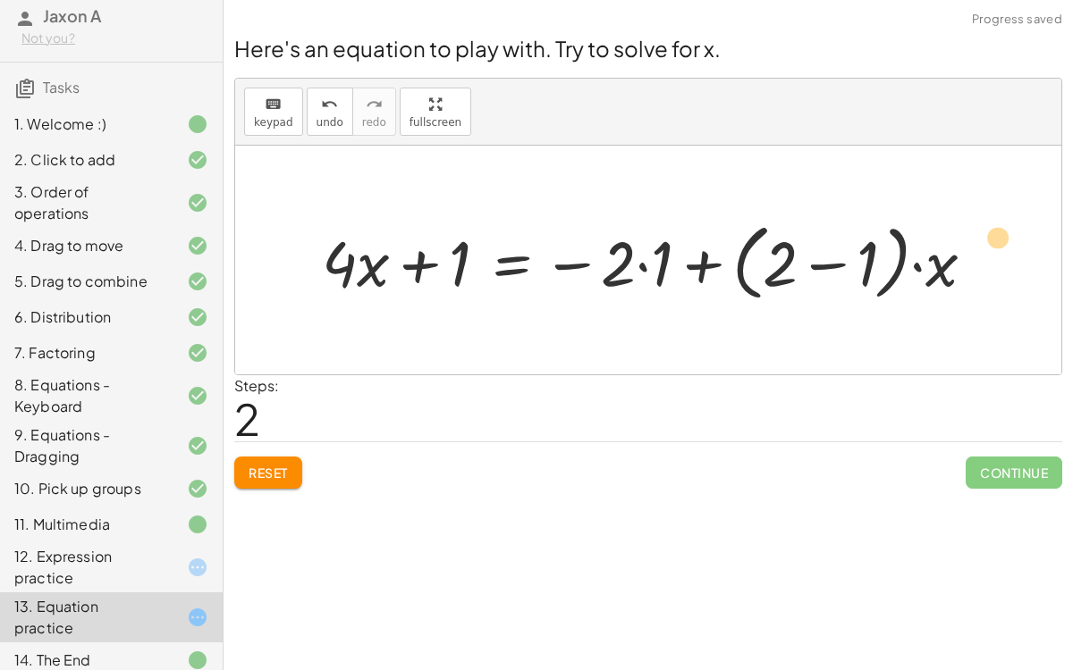
drag, startPoint x: 933, startPoint y: 268, endPoint x: 980, endPoint y: 245, distance: 52.8
click at [980, 245] on div at bounding box center [656, 261] width 686 height 92
click at [701, 273] on div at bounding box center [656, 261] width 686 height 92
click at [644, 259] on div at bounding box center [656, 261] width 686 height 92
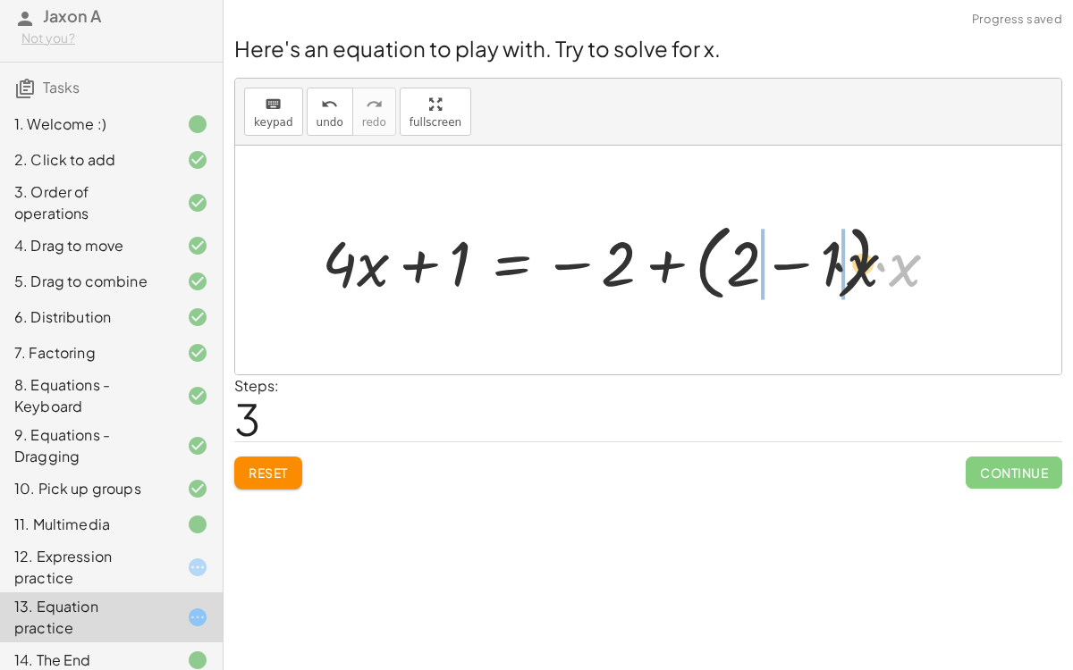
drag, startPoint x: 887, startPoint y: 247, endPoint x: 777, endPoint y: 252, distance: 111.0
click at [777, 252] on div at bounding box center [637, 261] width 648 height 92
click at [795, 270] on div at bounding box center [603, 260] width 581 height 82
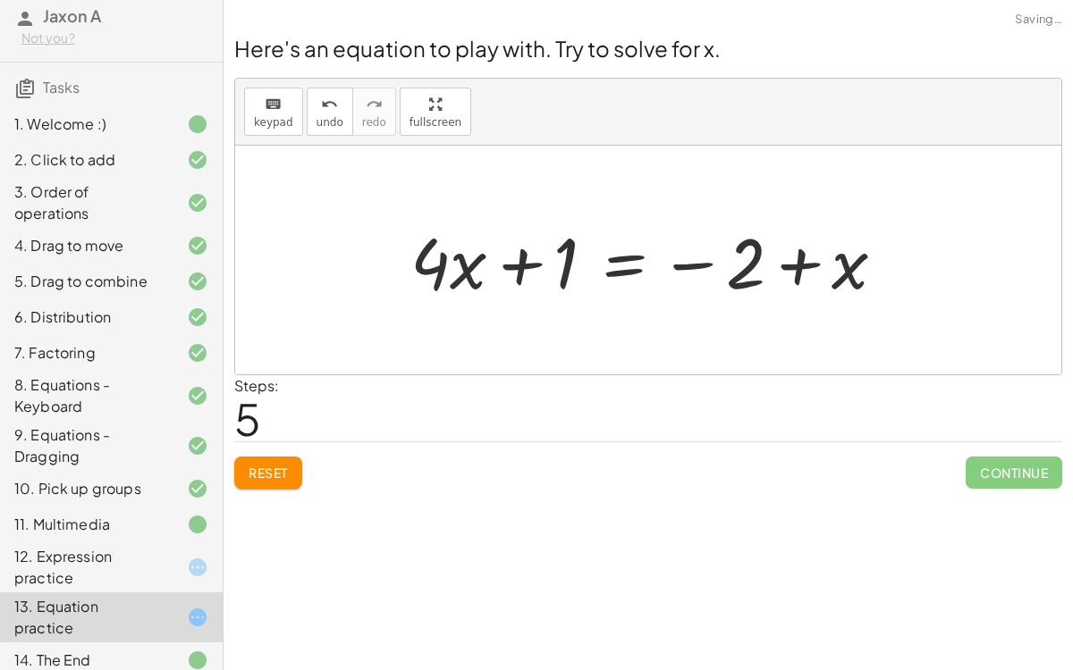
click at [519, 263] on div at bounding box center [654, 261] width 507 height 92
drag, startPoint x: 691, startPoint y: 248, endPoint x: 685, endPoint y: 258, distance: 12.4
click at [685, 258] on div at bounding box center [654, 261] width 507 height 92
click at [156, 518] on div "12. Expression practice" at bounding box center [86, 567] width 144 height 43
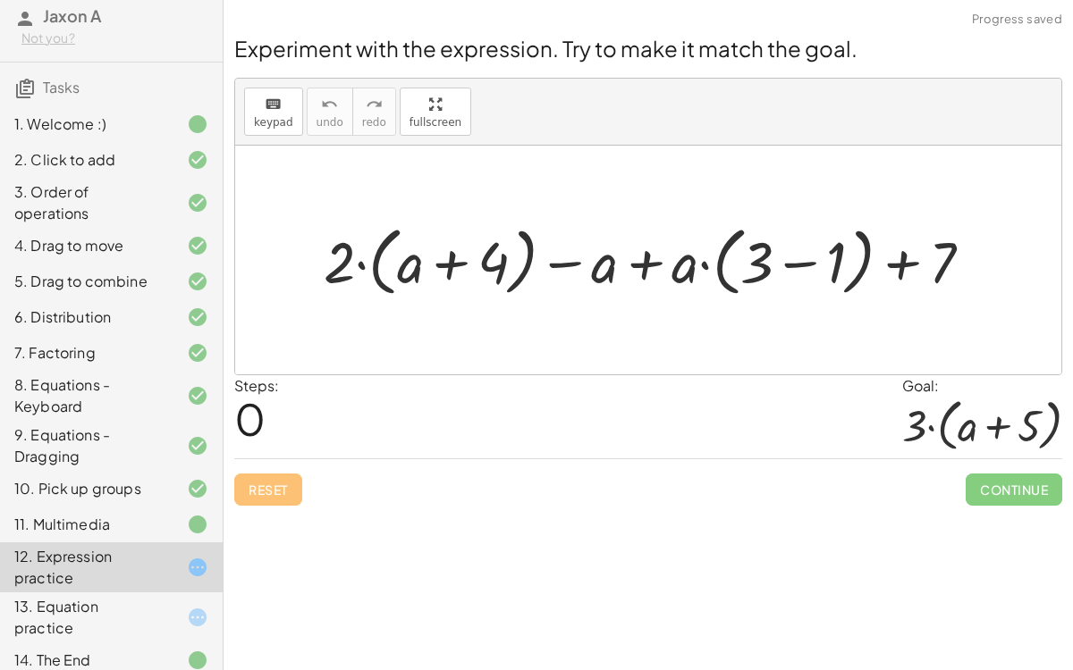
click at [182, 518] on div at bounding box center [183, 617] width 50 height 21
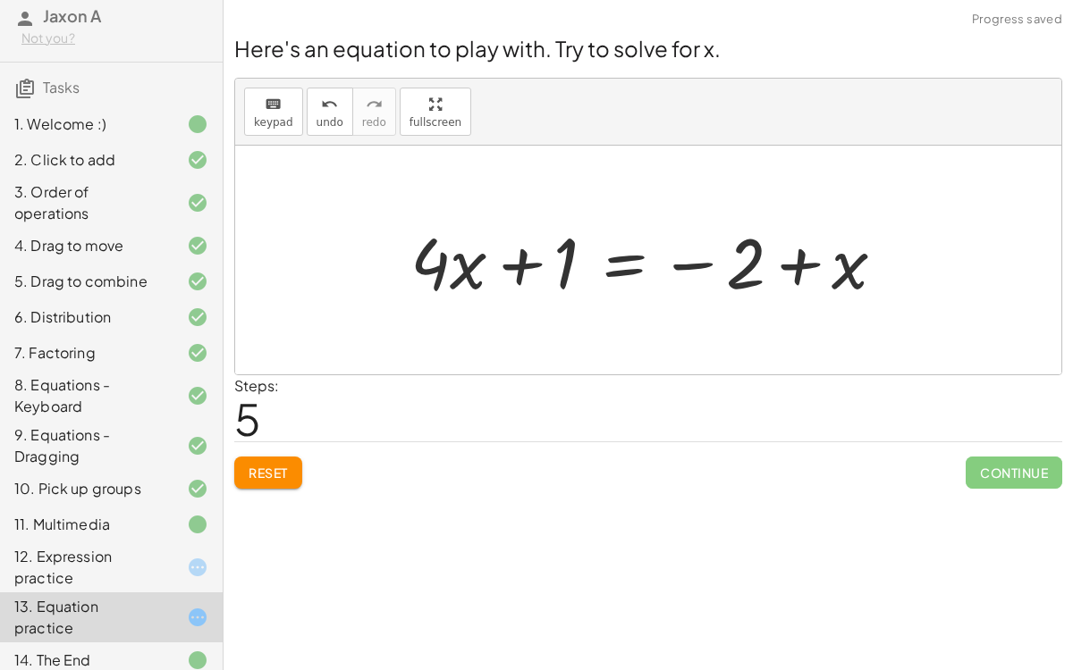
click at [272, 472] on span "Reset" at bounding box center [267, 473] width 39 height 16
